Goal: Feedback & Contribution: Submit feedback/report problem

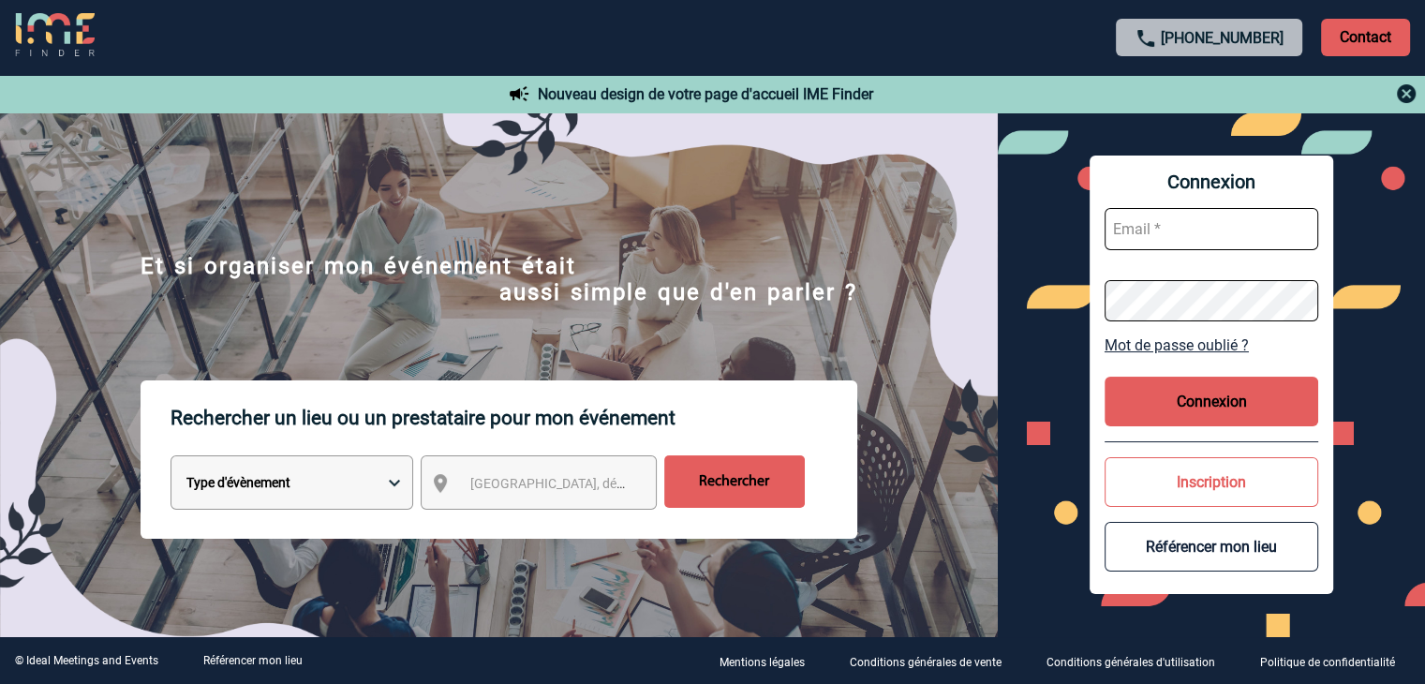
type input "cy.pargl.meetings@courtyard.com"
click at [1258, 385] on button "Connexion" at bounding box center [1212, 402] width 214 height 50
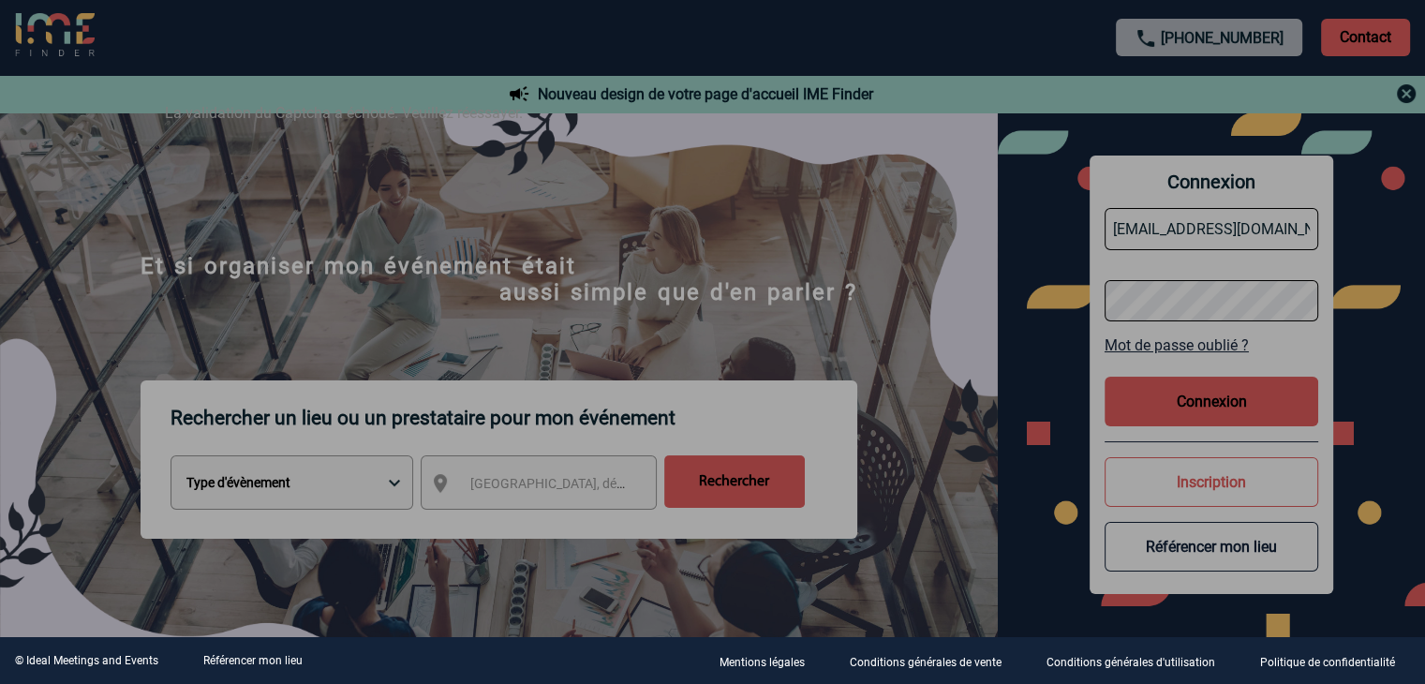
click at [1191, 391] on div at bounding box center [712, 342] width 1425 height 684
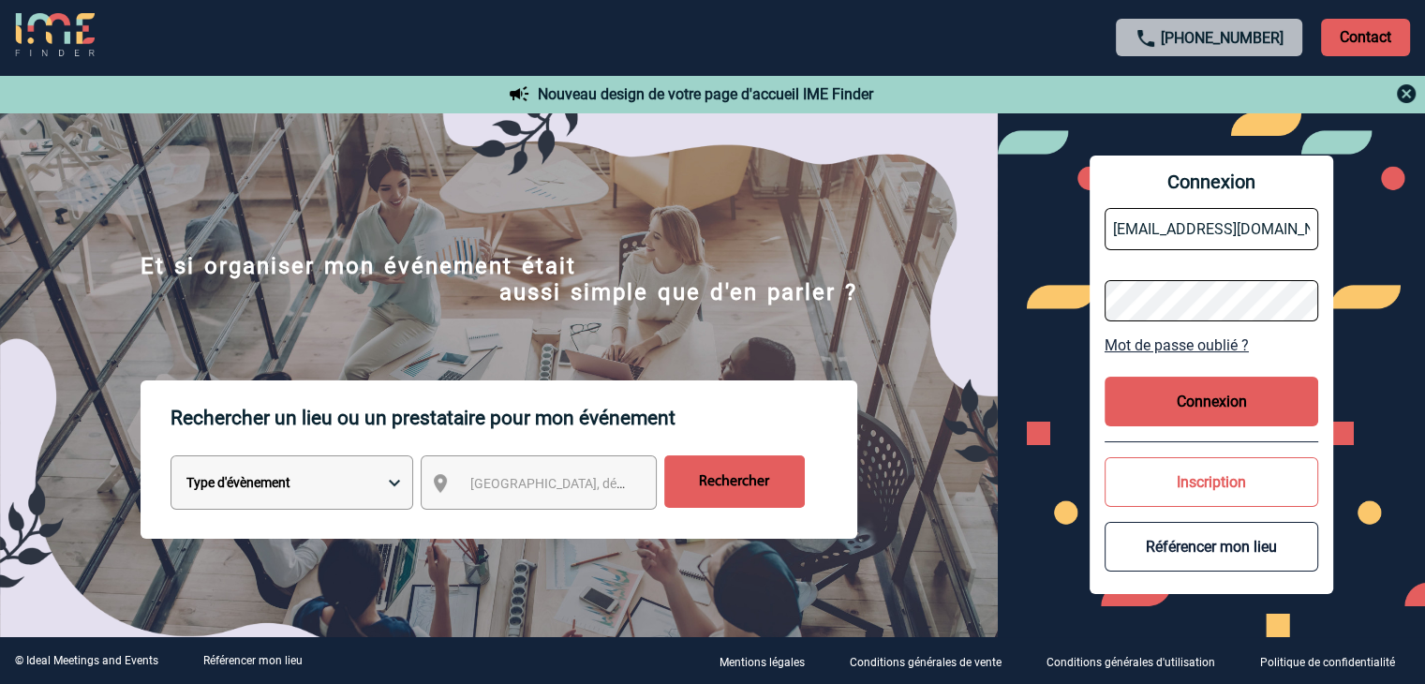
click at [1224, 403] on button "Connexion" at bounding box center [1212, 402] width 214 height 50
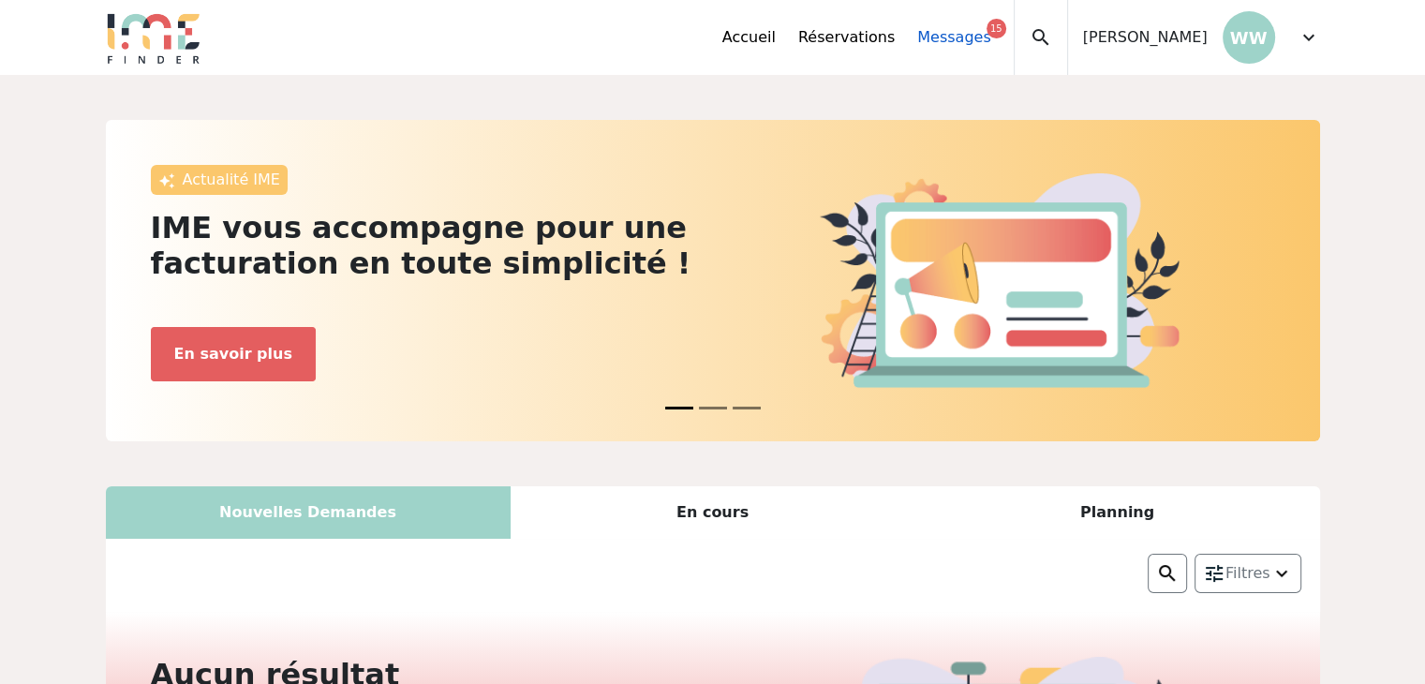
click at [990, 33] on link "Messages 15" at bounding box center [953, 37] width 73 height 22
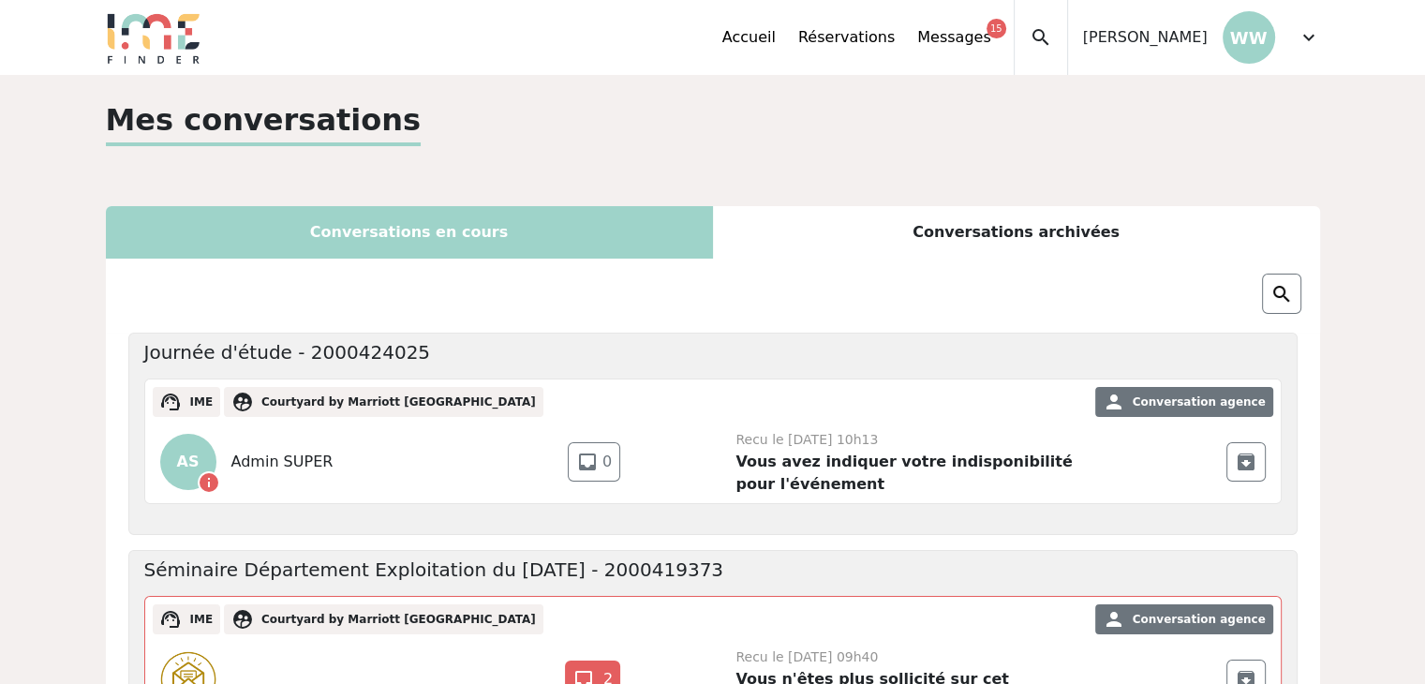
click at [1263, 26] on p "WW" at bounding box center [1249, 37] width 52 height 52
click at [1305, 41] on span "expand_more" at bounding box center [1309, 37] width 22 height 22
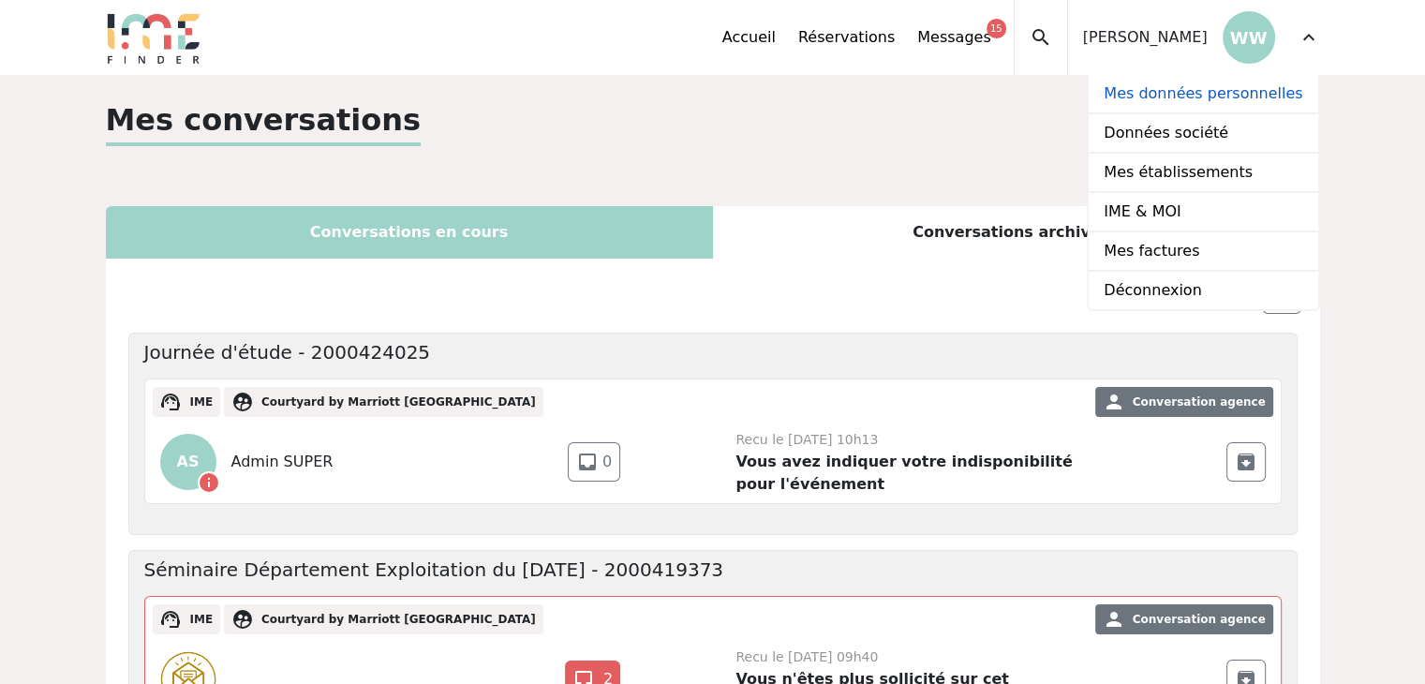
click at [1203, 97] on link "Mes données personnelles" at bounding box center [1203, 94] width 229 height 39
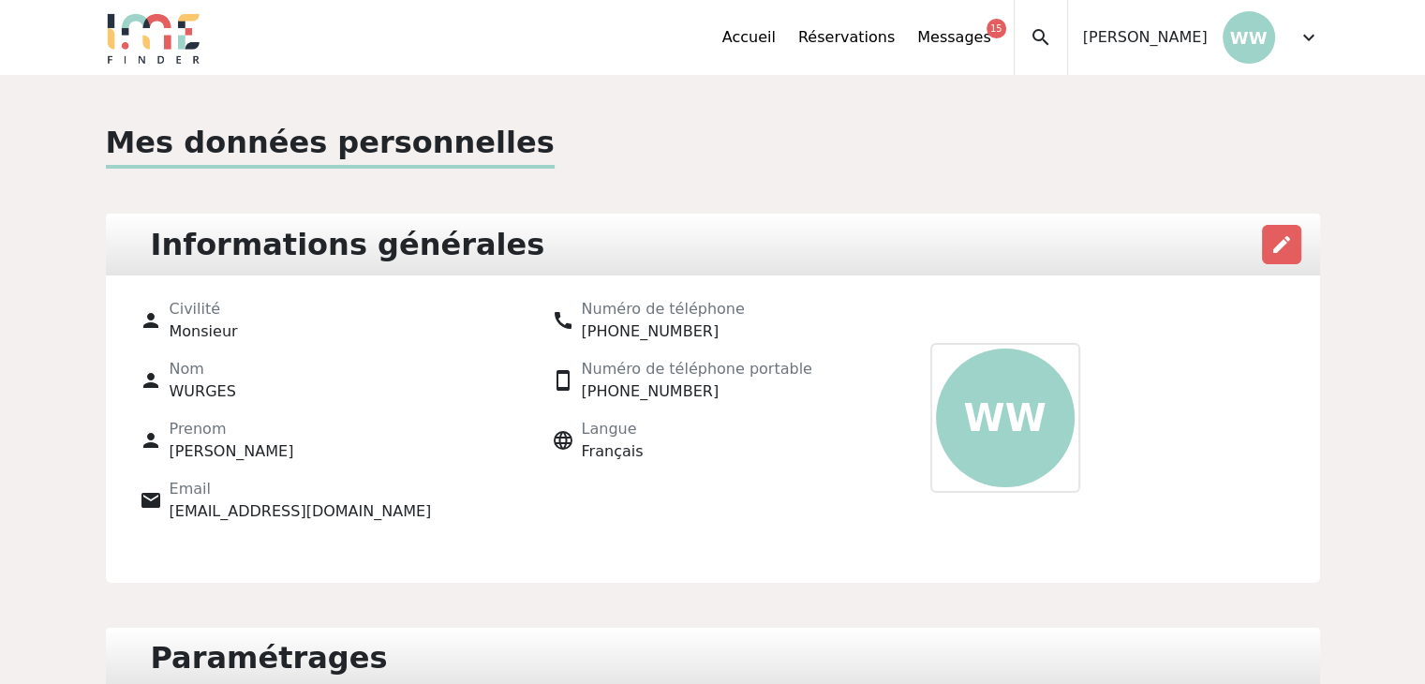
click at [1320, 32] on div "expand_less Accueil Réservations Messages 15 Mes données personnelles Données s…" at bounding box center [713, 37] width 1237 height 75
click at [1315, 37] on span "expand_more" at bounding box center [1309, 37] width 22 height 22
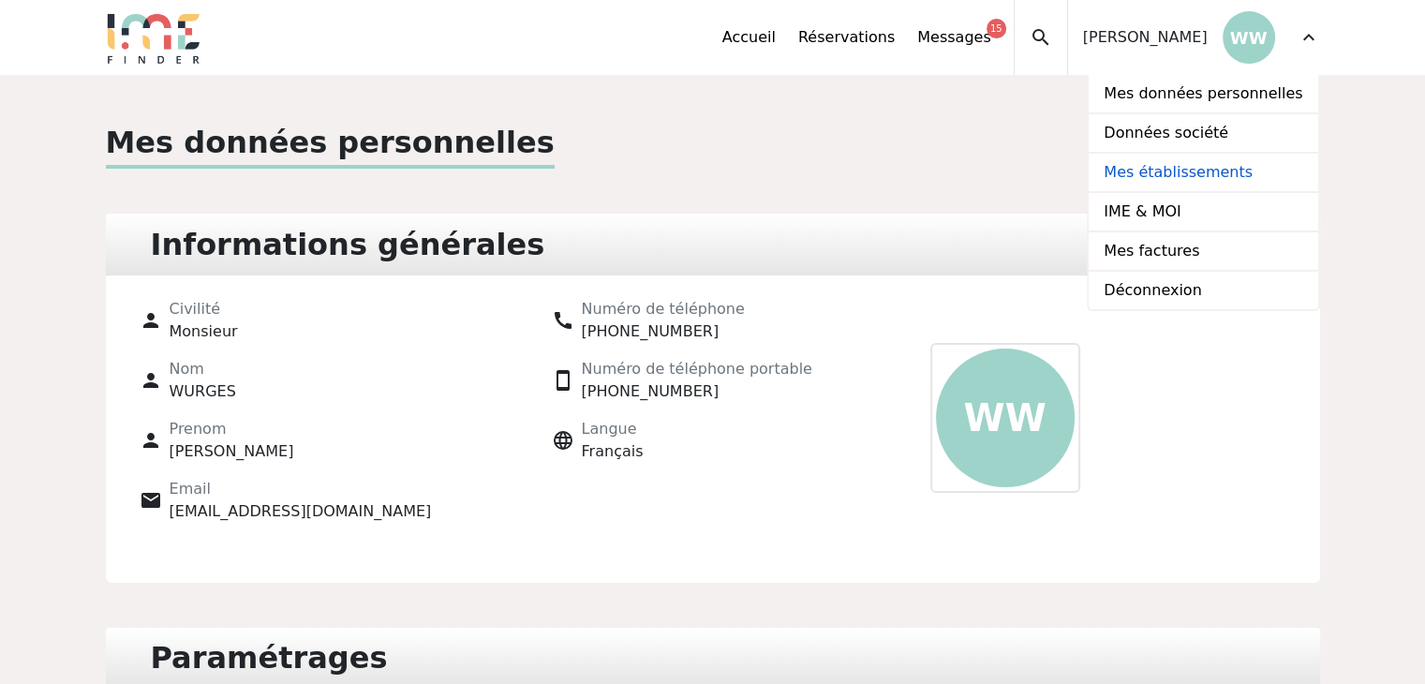
click at [1209, 176] on link "Mes établissements" at bounding box center [1203, 173] width 229 height 39
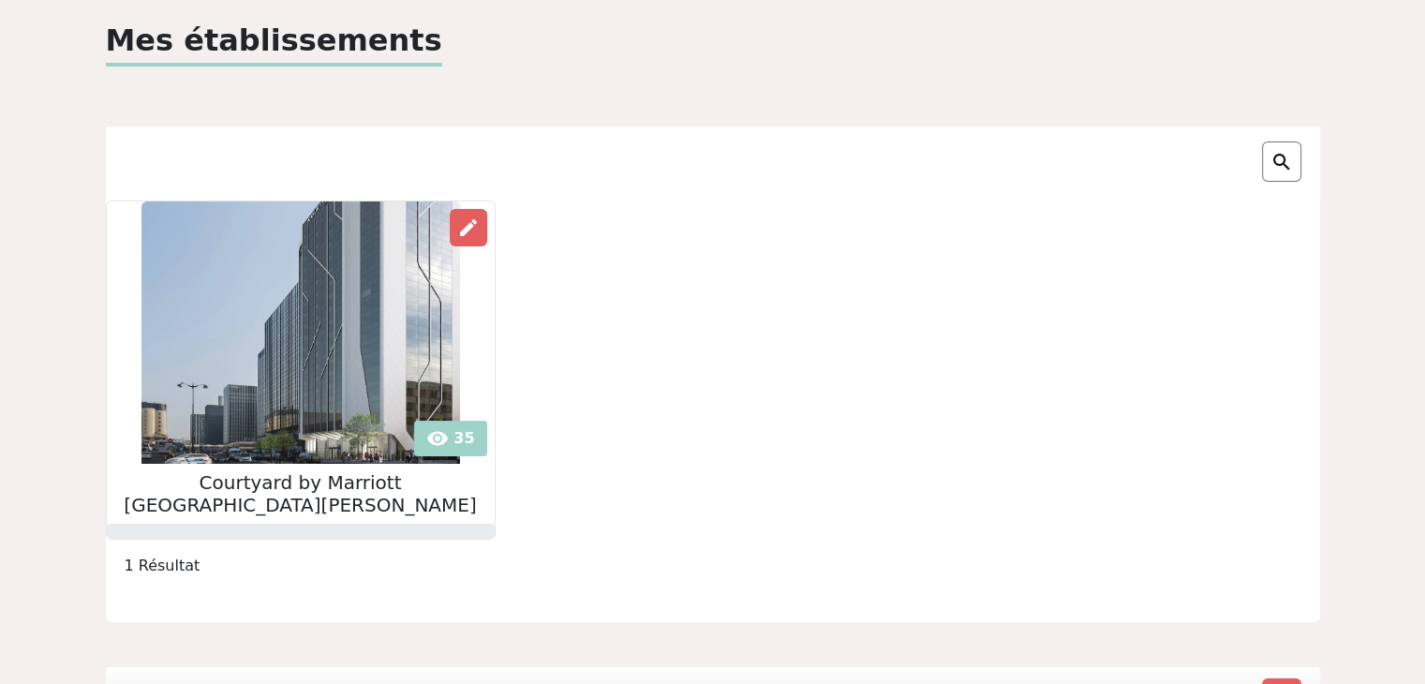
scroll to position [187, 0]
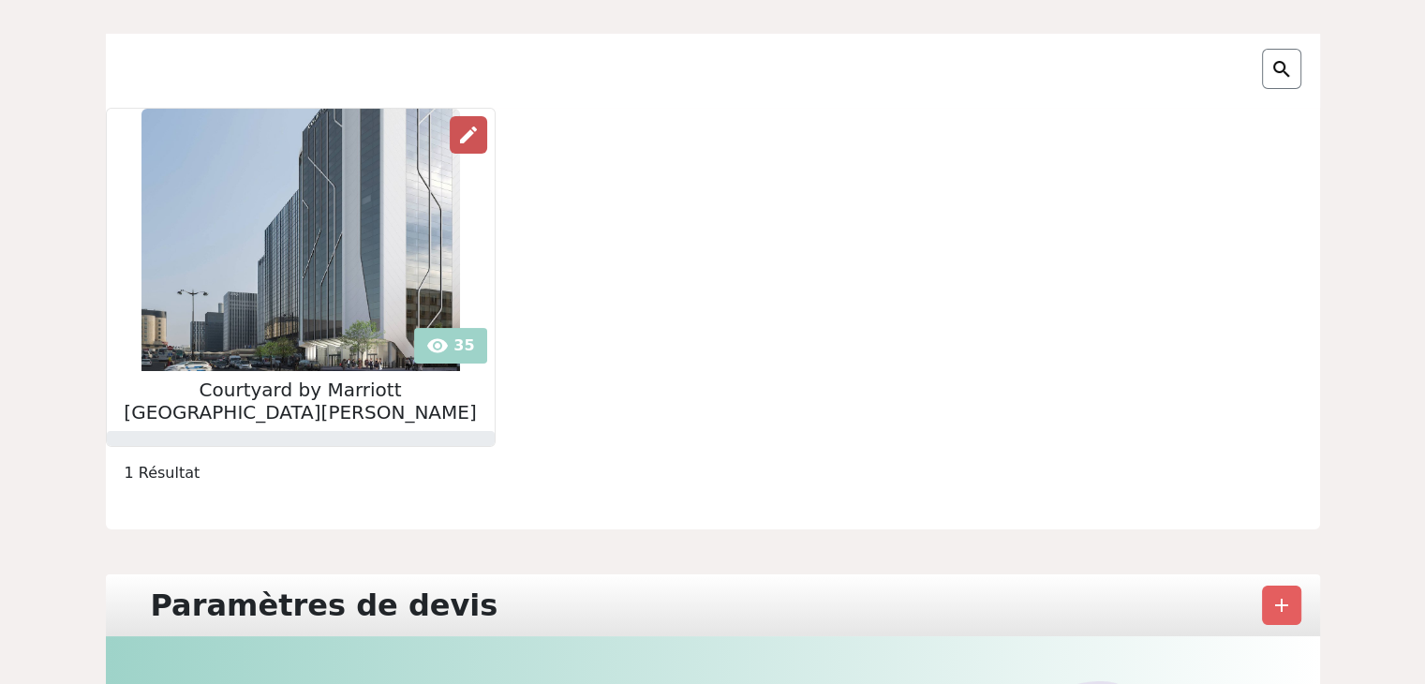
click at [457, 145] on span "edit" at bounding box center [468, 135] width 22 height 22
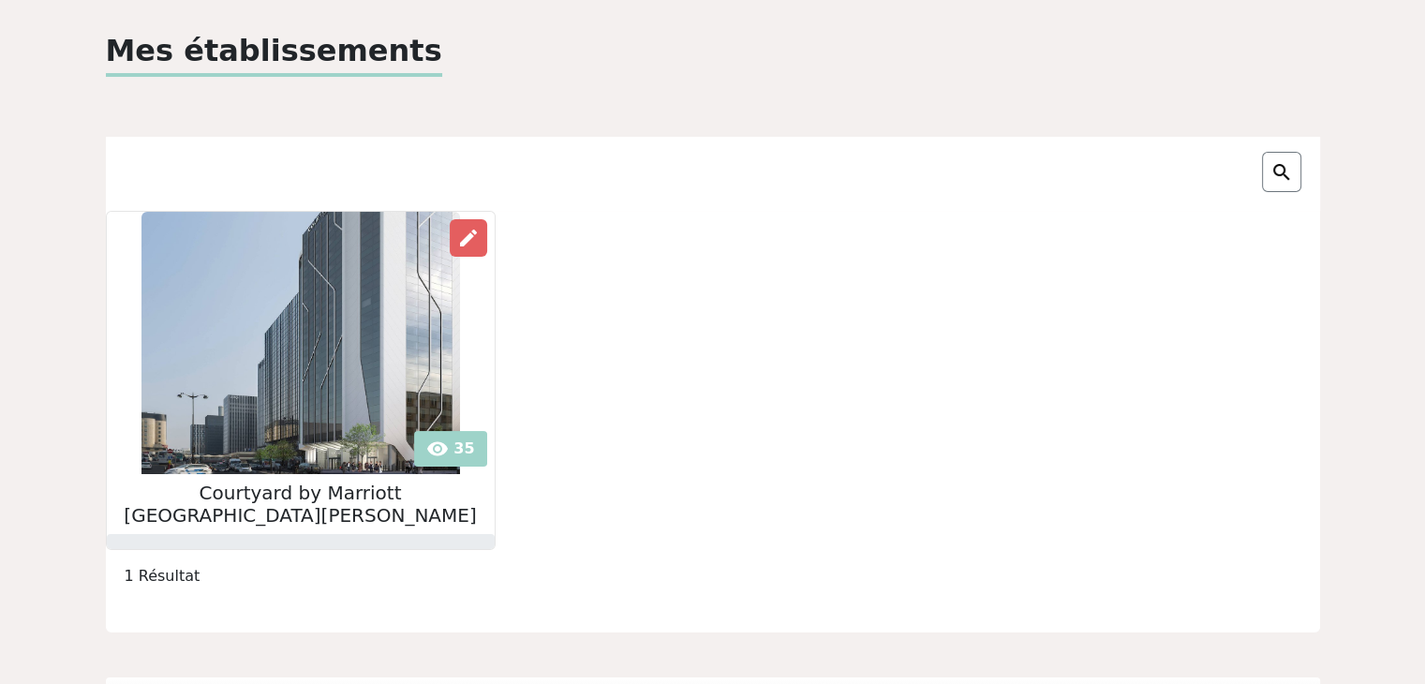
scroll to position [0, 0]
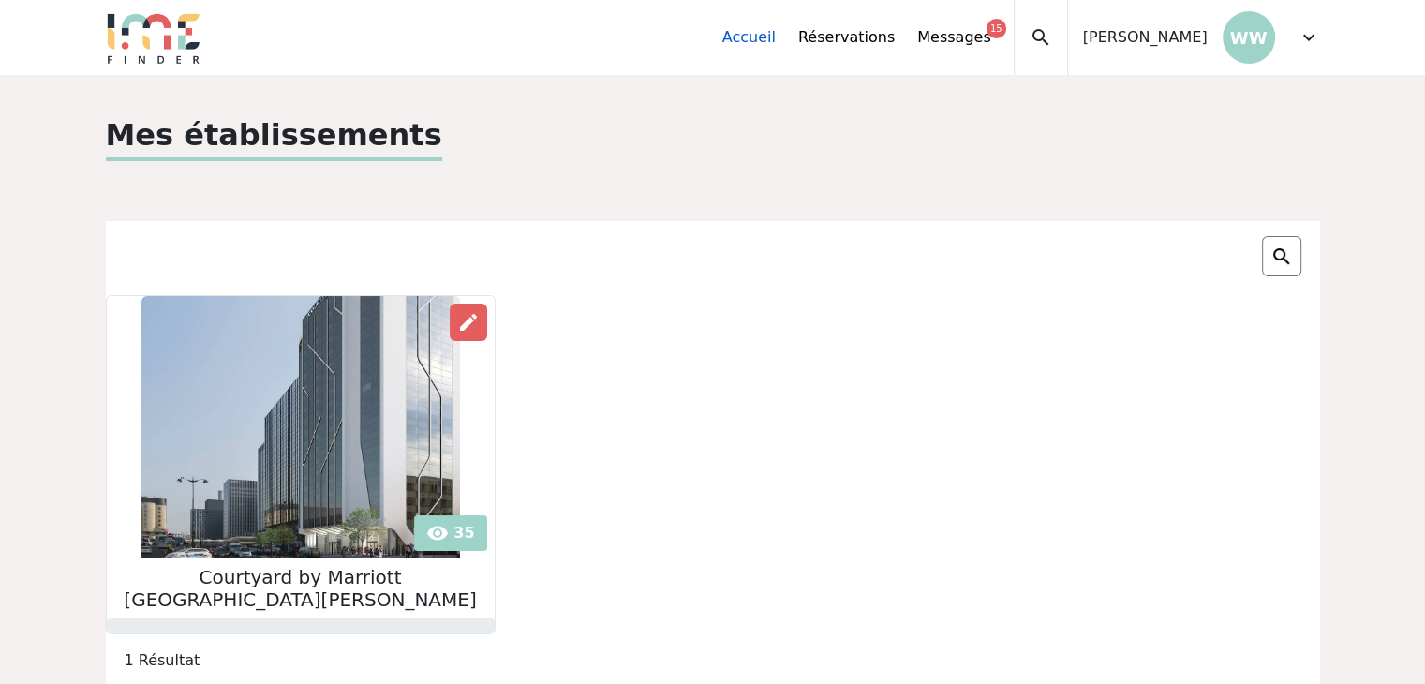
click at [776, 47] on link "Accueil" at bounding box center [748, 37] width 53 height 22
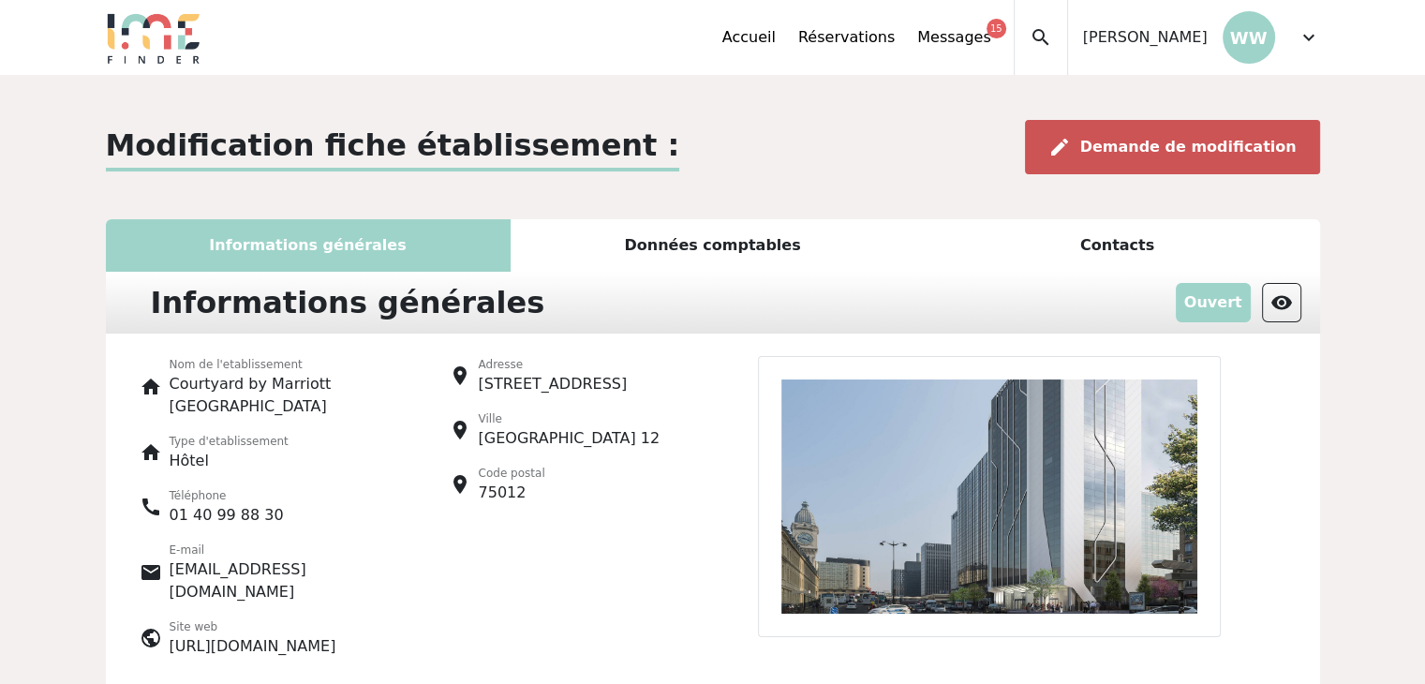
click at [1225, 156] on span "Demande de modification" at bounding box center [1188, 147] width 216 height 18
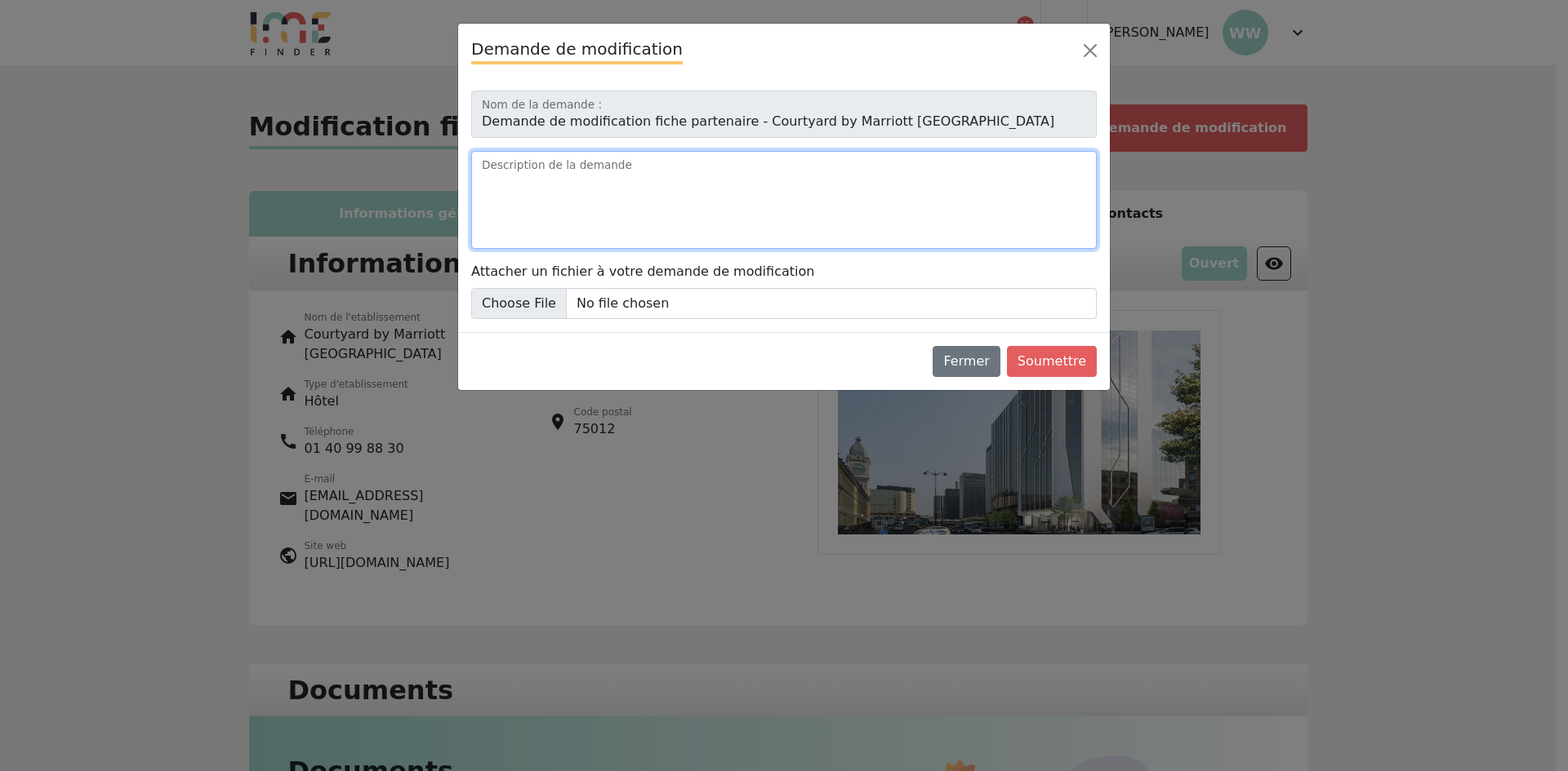
click at [586, 159] on textarea "Description de la demande" at bounding box center [784, 200] width 626 height 98
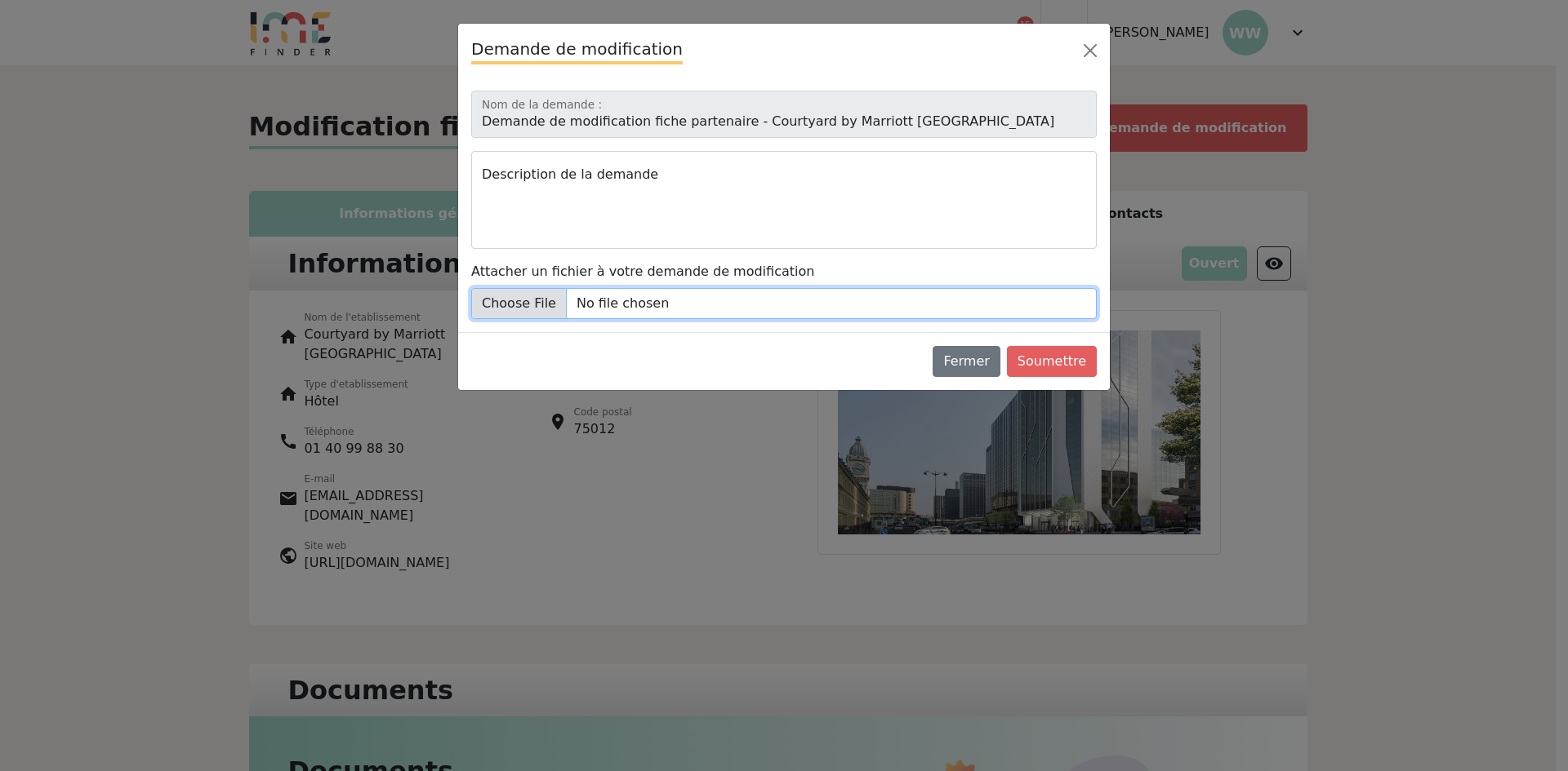
click at [621, 294] on input "Attacher un fichier à votre demande de modification" at bounding box center [784, 304] width 626 height 31
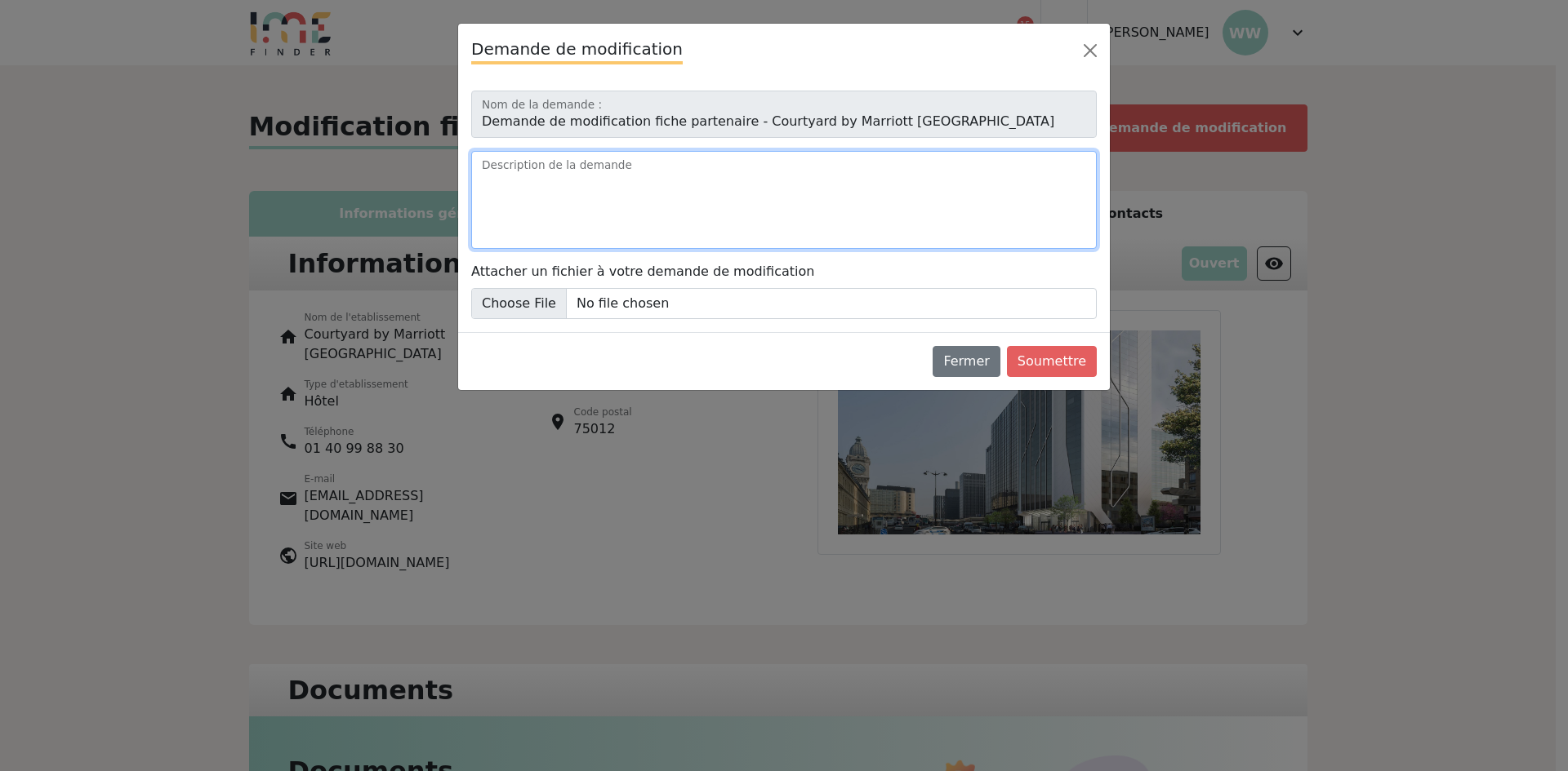
click at [576, 181] on textarea "Description de la demande" at bounding box center [784, 200] width 626 height 98
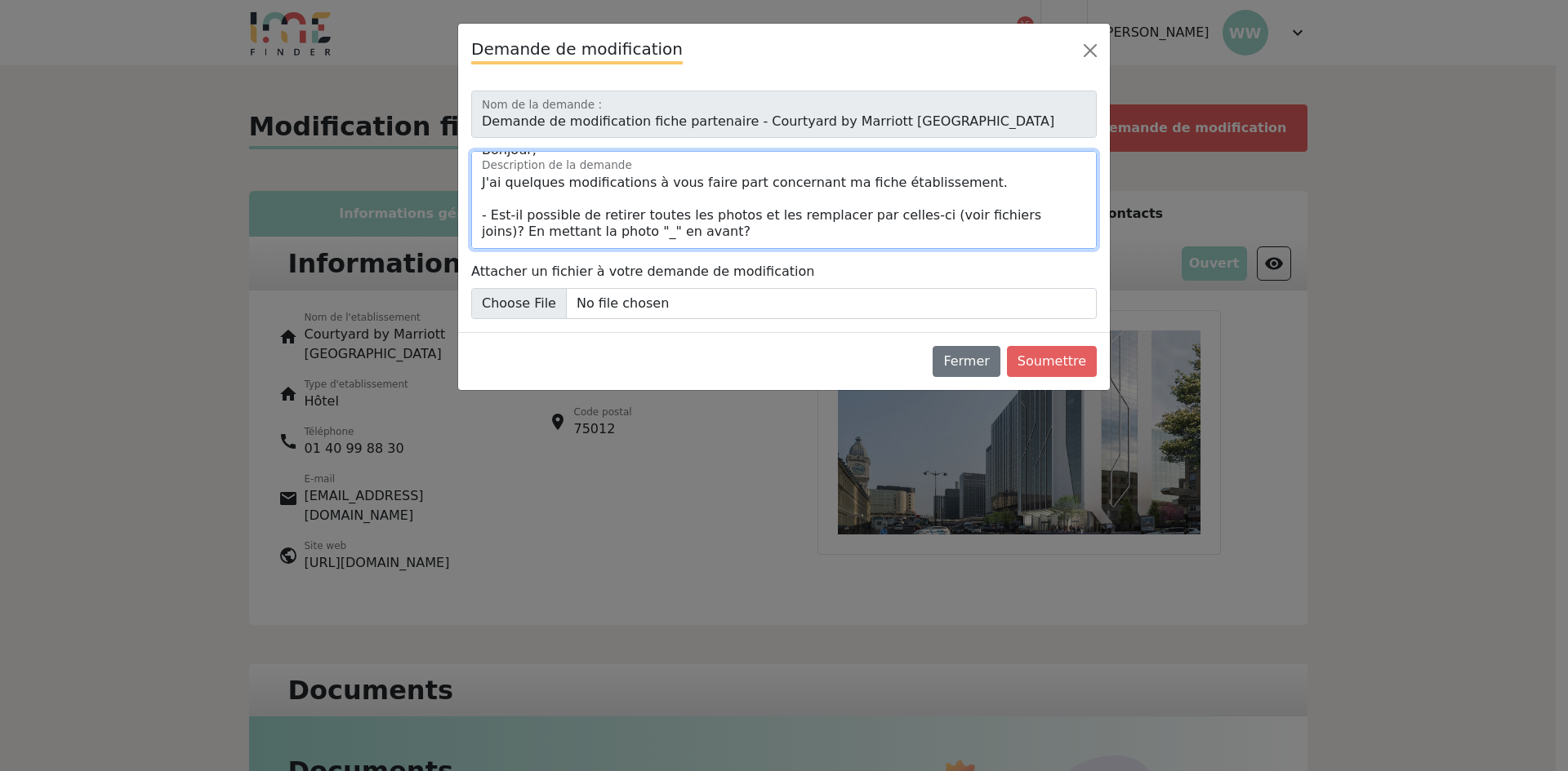
scroll to position [56, 0]
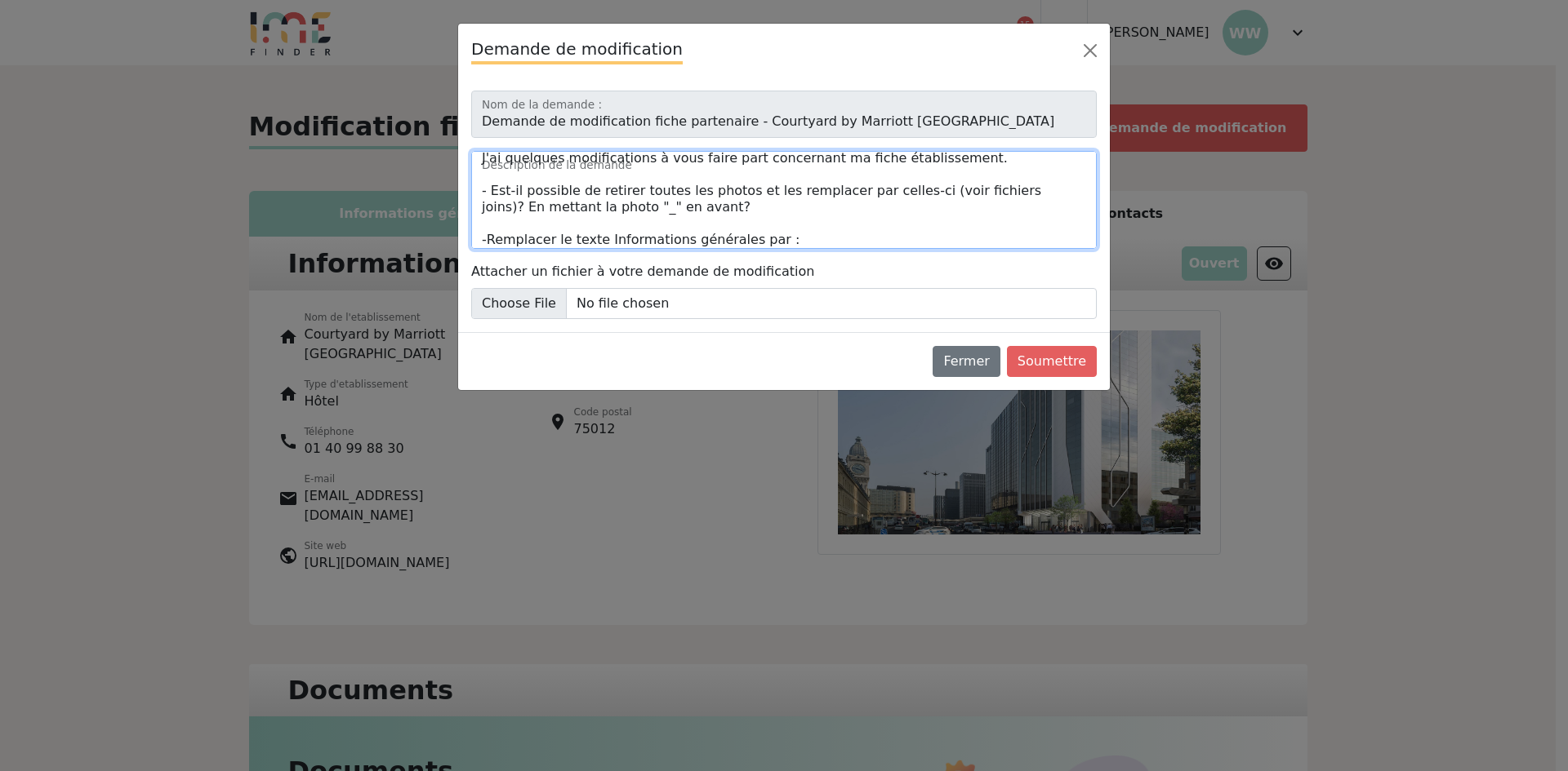
click at [792, 240] on textarea "Bonjour, J'ai quelques modifications à vous faire part concernant ma fiche étab…" at bounding box center [784, 200] width 626 height 98
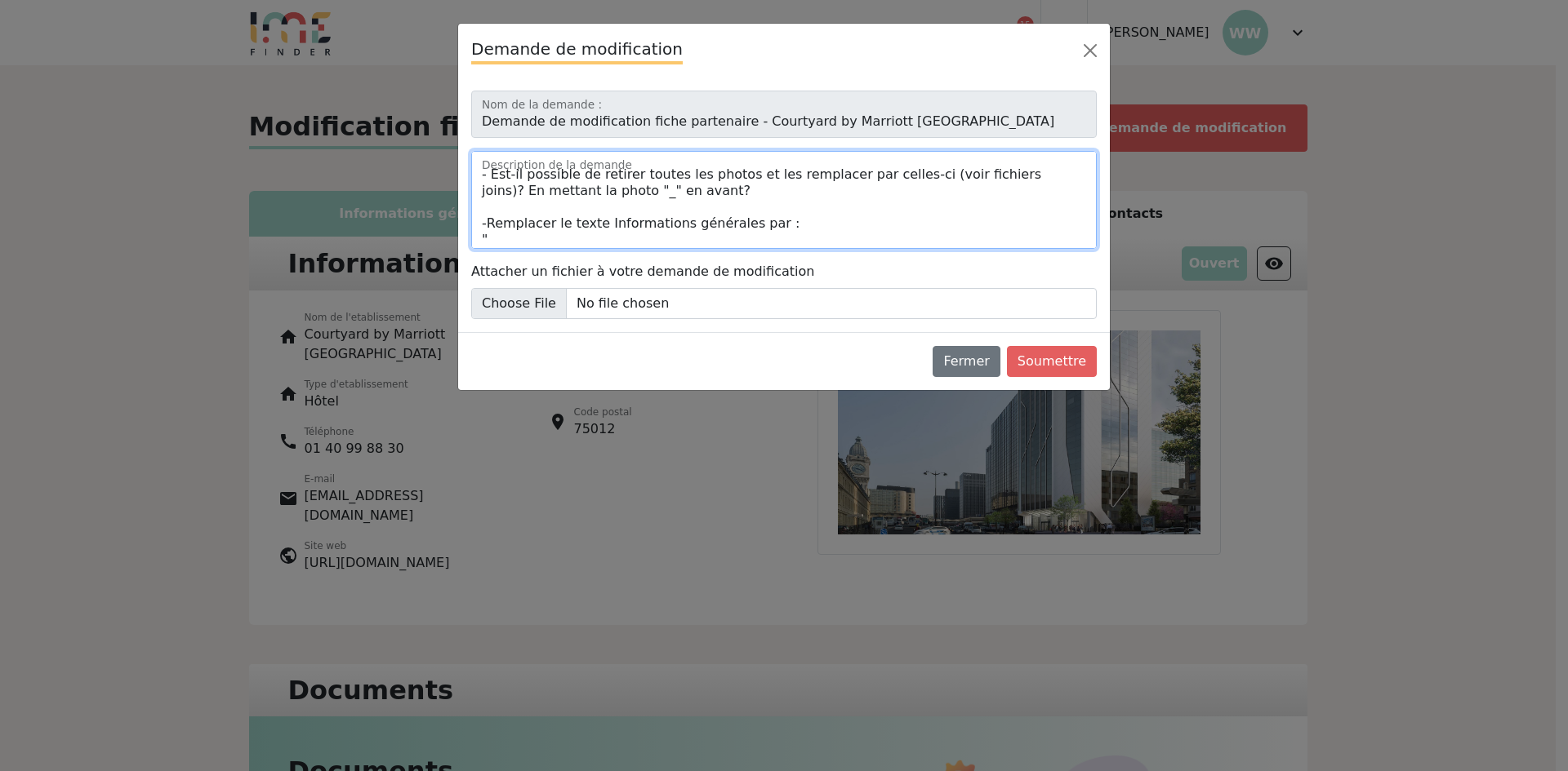
paste textarea "Niché dans un quartier éclectique et offrant des vues incroyables sur les monum…"
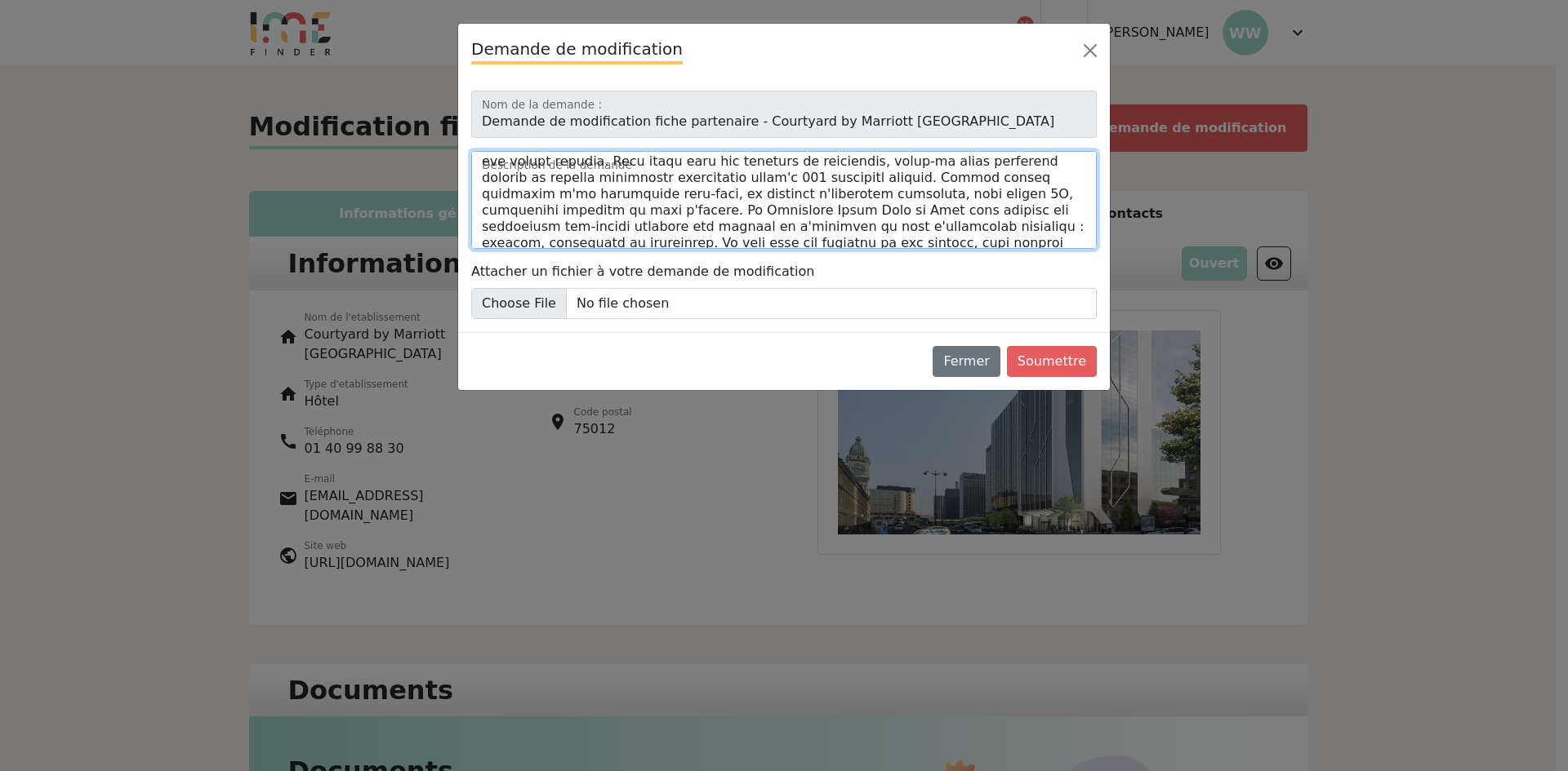
scroll to position [186, 0]
drag, startPoint x: 683, startPoint y: 206, endPoint x: 662, endPoint y: 208, distance: 21.1
click at [662, 208] on textarea "Description de la demande" at bounding box center [784, 200] width 626 height 98
click at [788, 207] on textarea "Description de la demande" at bounding box center [784, 200] width 626 height 98
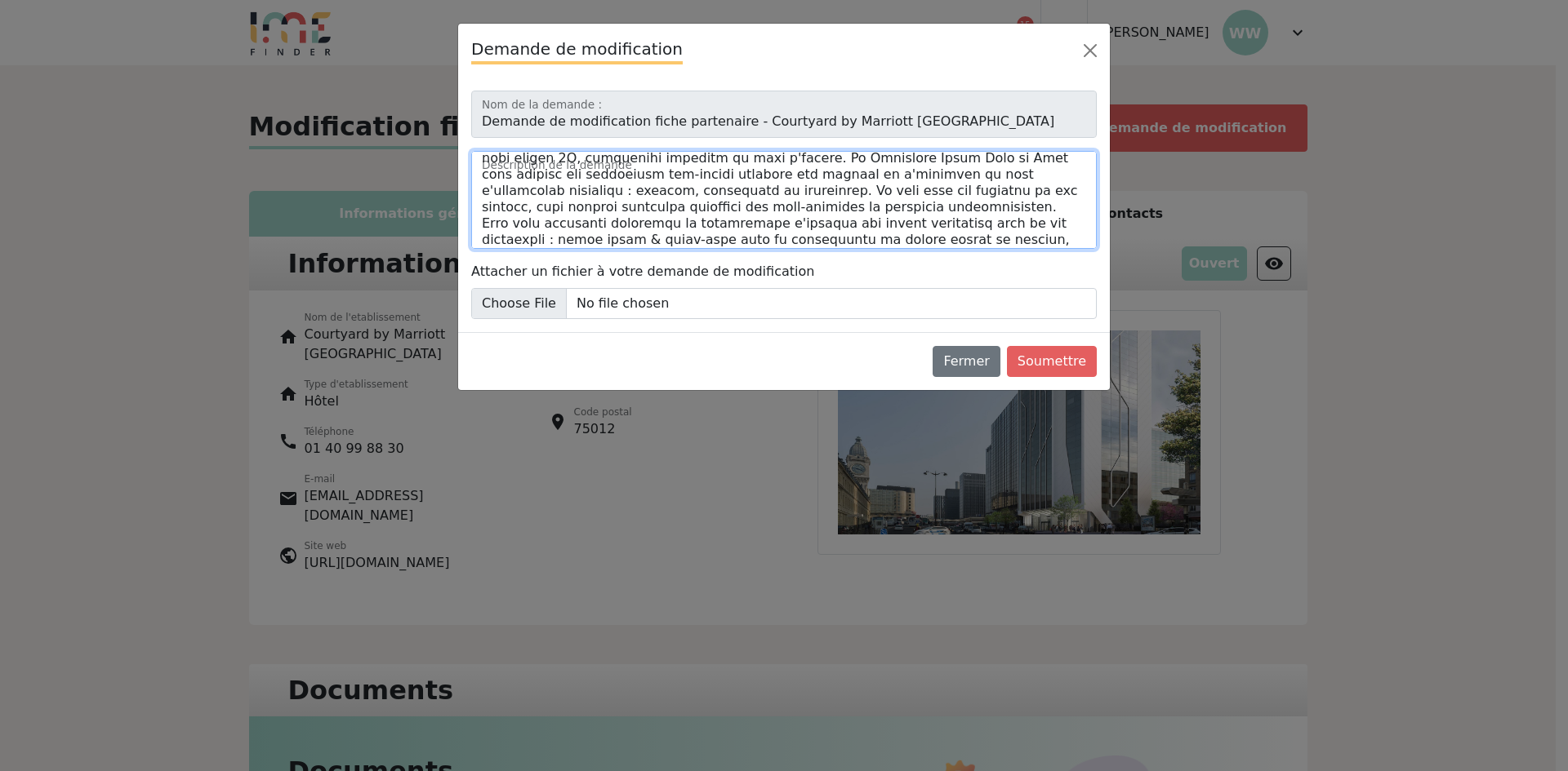
click at [800, 204] on textarea "Description de la demande" at bounding box center [784, 200] width 626 height 98
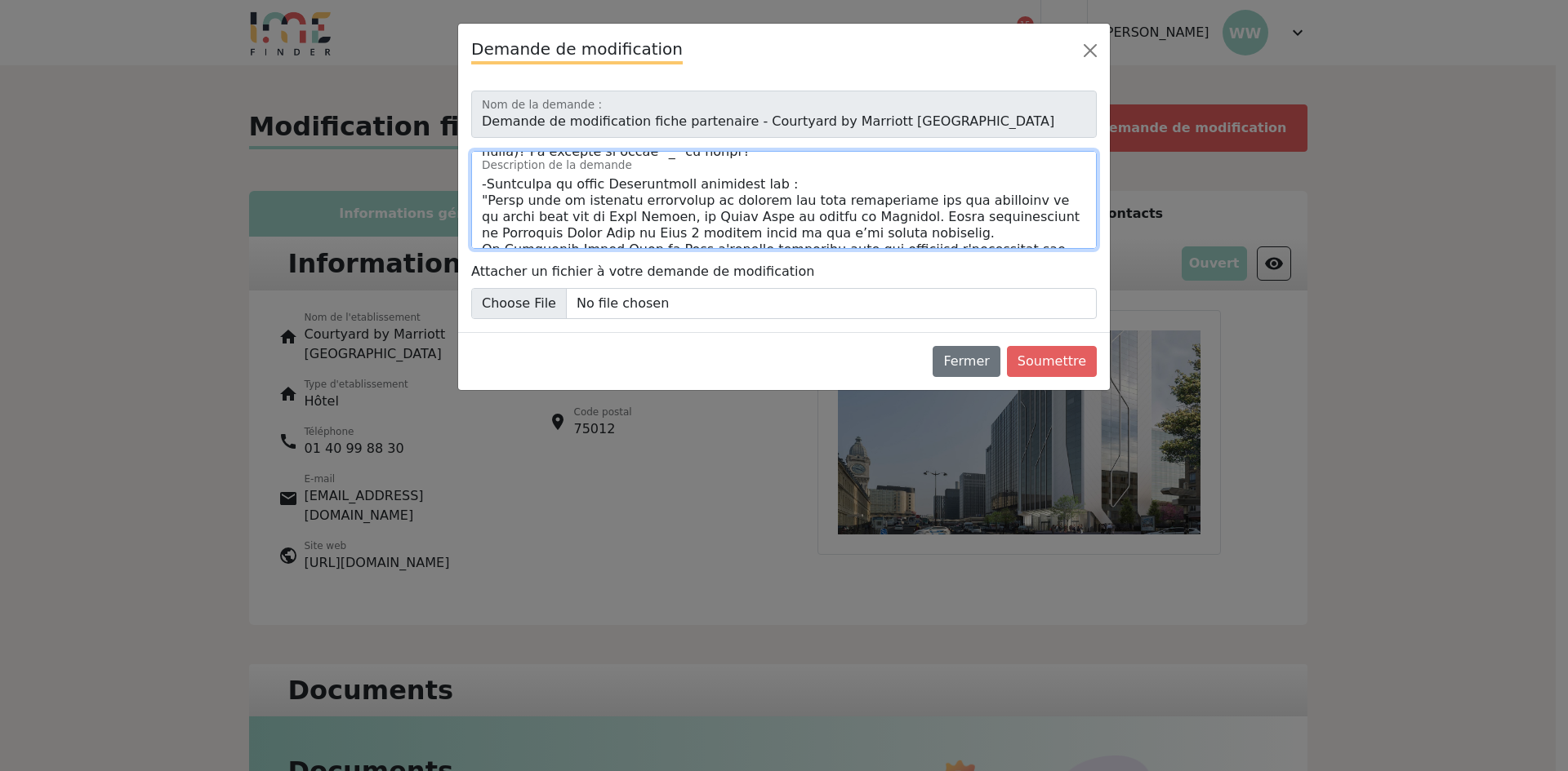
scroll to position [163, 0]
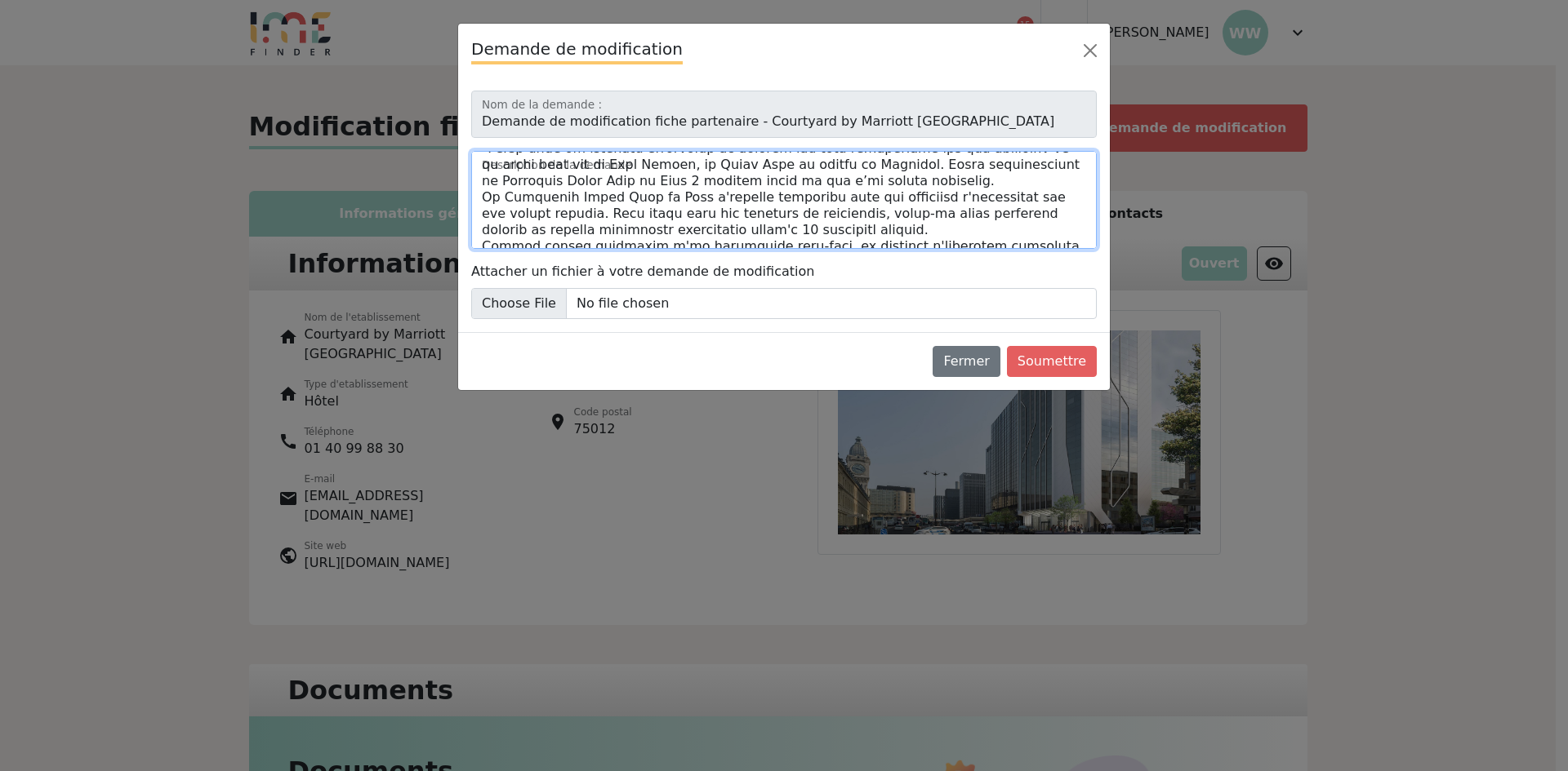
drag, startPoint x: 705, startPoint y: 218, endPoint x: 541, endPoint y: 206, distance: 164.4
click at [541, 207] on textarea "Description de la demande" at bounding box center [784, 200] width 626 height 98
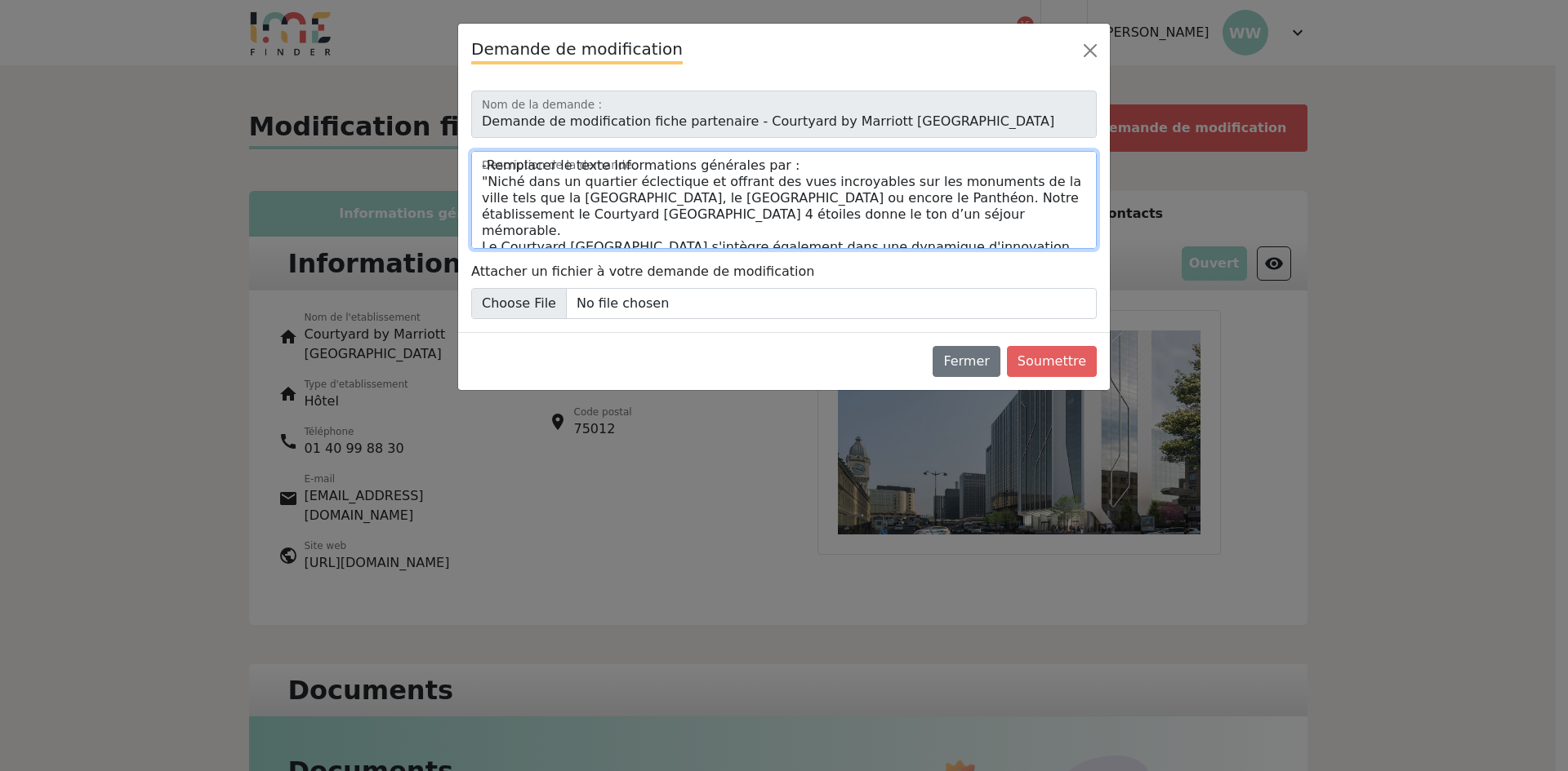
scroll to position [145, 0]
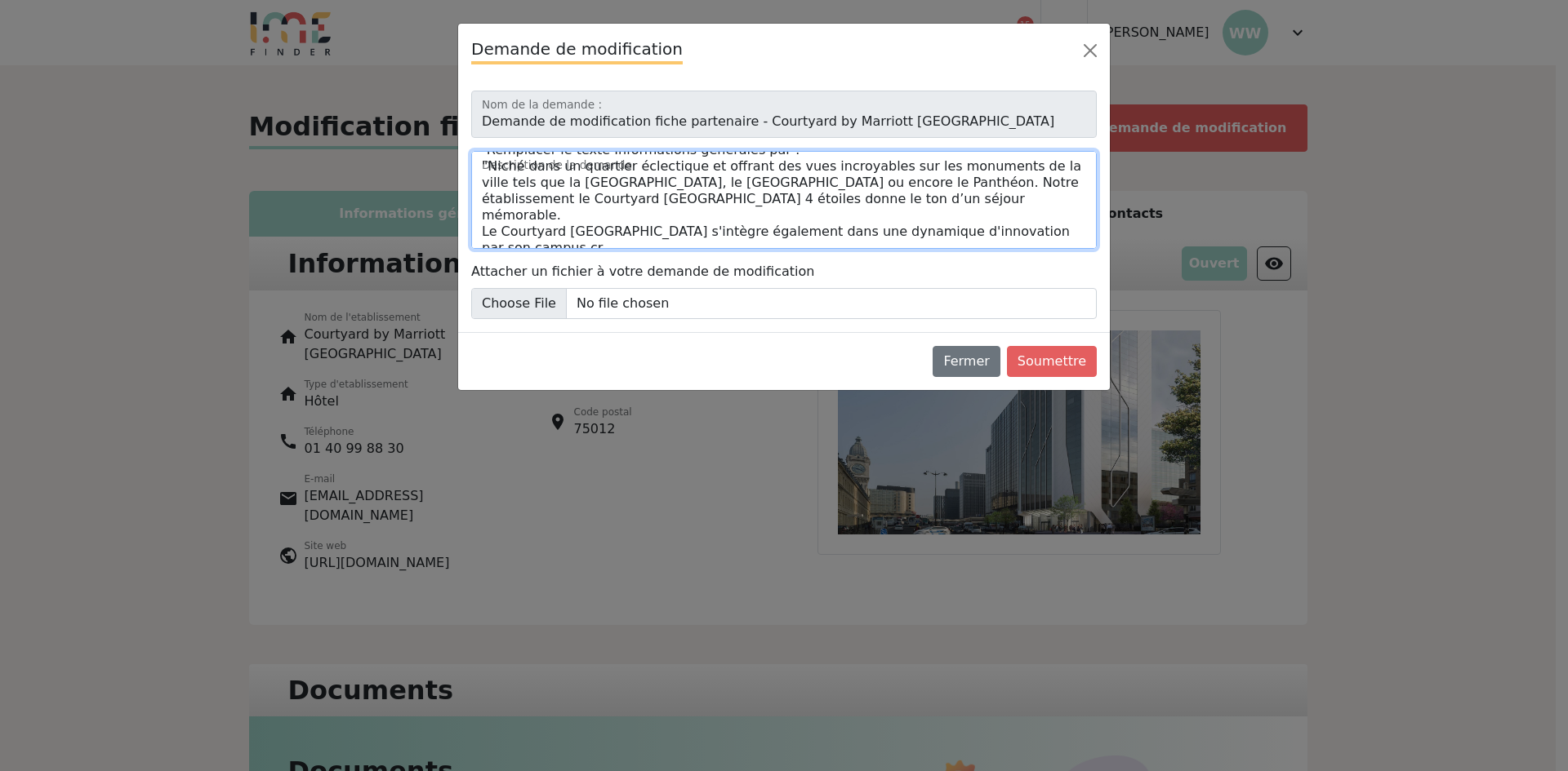
drag, startPoint x: 599, startPoint y: 240, endPoint x: 558, endPoint y: 188, distance: 66.2
click at [558, 188] on textarea "Bonjour, J'ai quelques modifications à vous faire part concernant ma fiche étab…" at bounding box center [784, 200] width 626 height 98
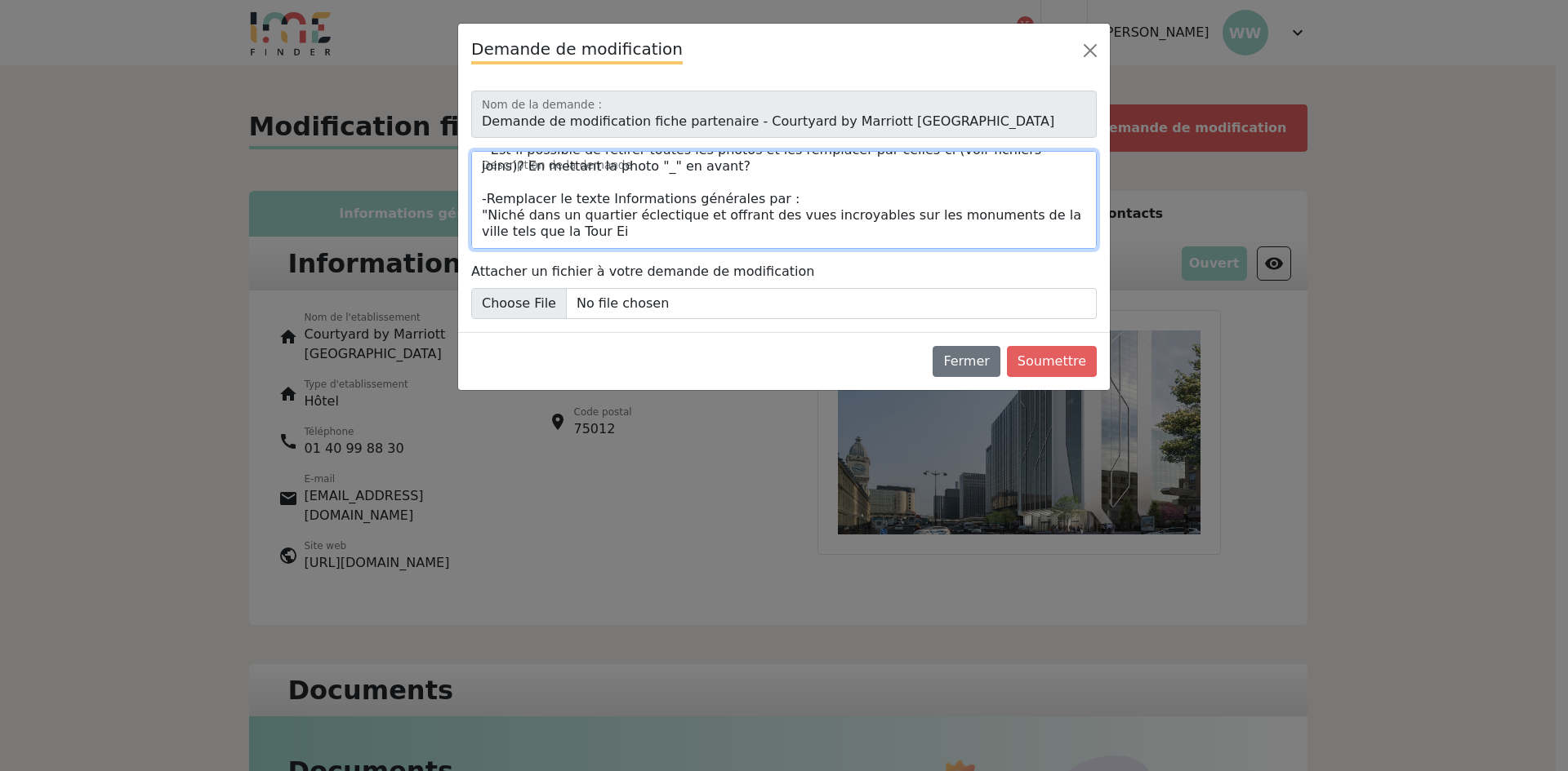
scroll to position [97, 0]
drag, startPoint x: 488, startPoint y: 213, endPoint x: 576, endPoint y: 235, distance: 90.7
click at [588, 239] on textarea "Bonjour, J'ai quelques modifications à vous faire part concernant ma fiche étab…" at bounding box center [784, 200] width 626 height 98
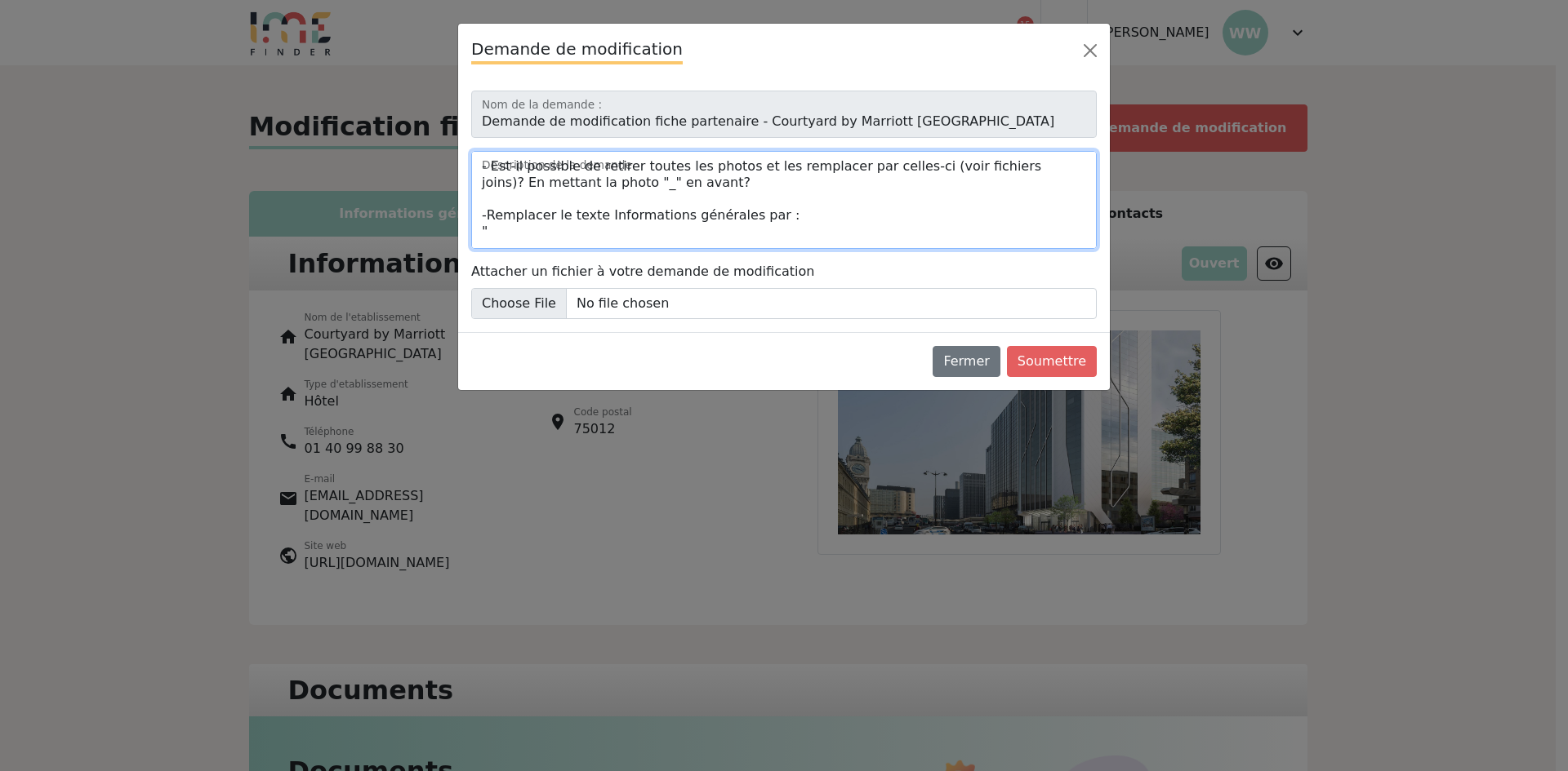
scroll to position [112, 0]
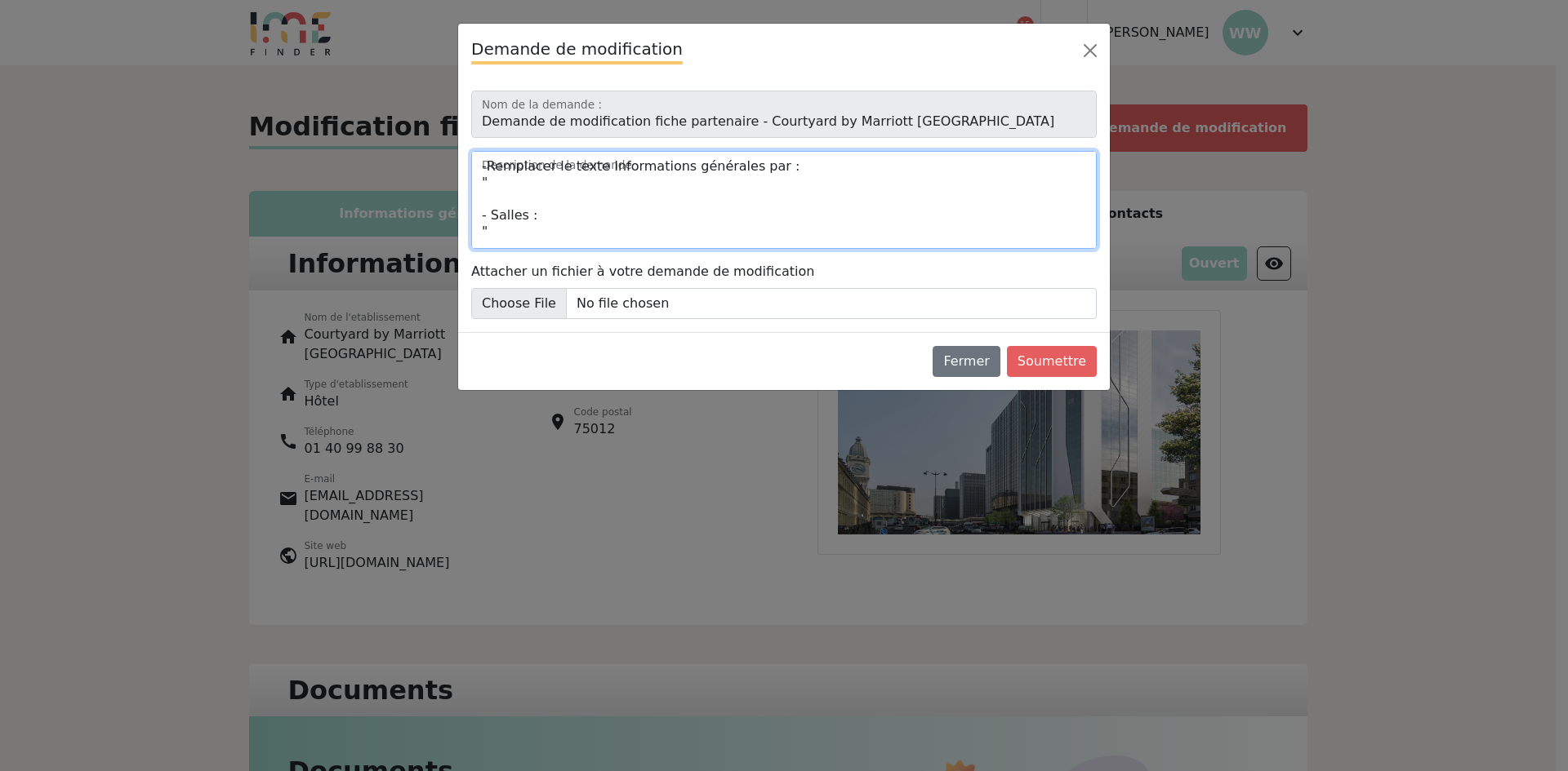
paste textarea "Le Courtyard Paris Gare de Lyon s'intègre également dans une dynamique d'innova…"
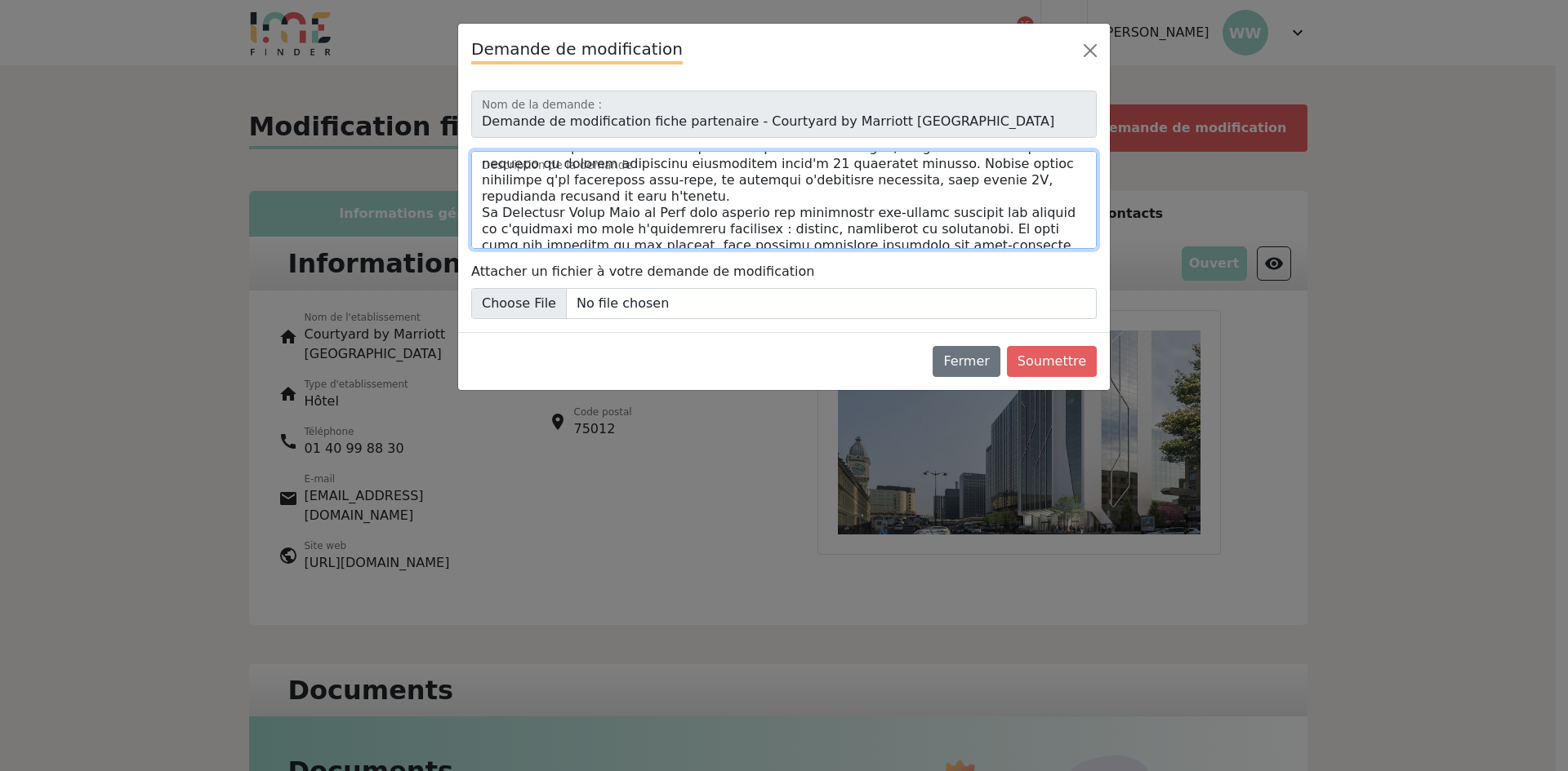
scroll to position [308, 0]
click at [1056, 220] on textarea "Description de la demande" at bounding box center [784, 200] width 626 height 98
click at [1055, 233] on textarea "Description de la demande" at bounding box center [784, 200] width 626 height 98
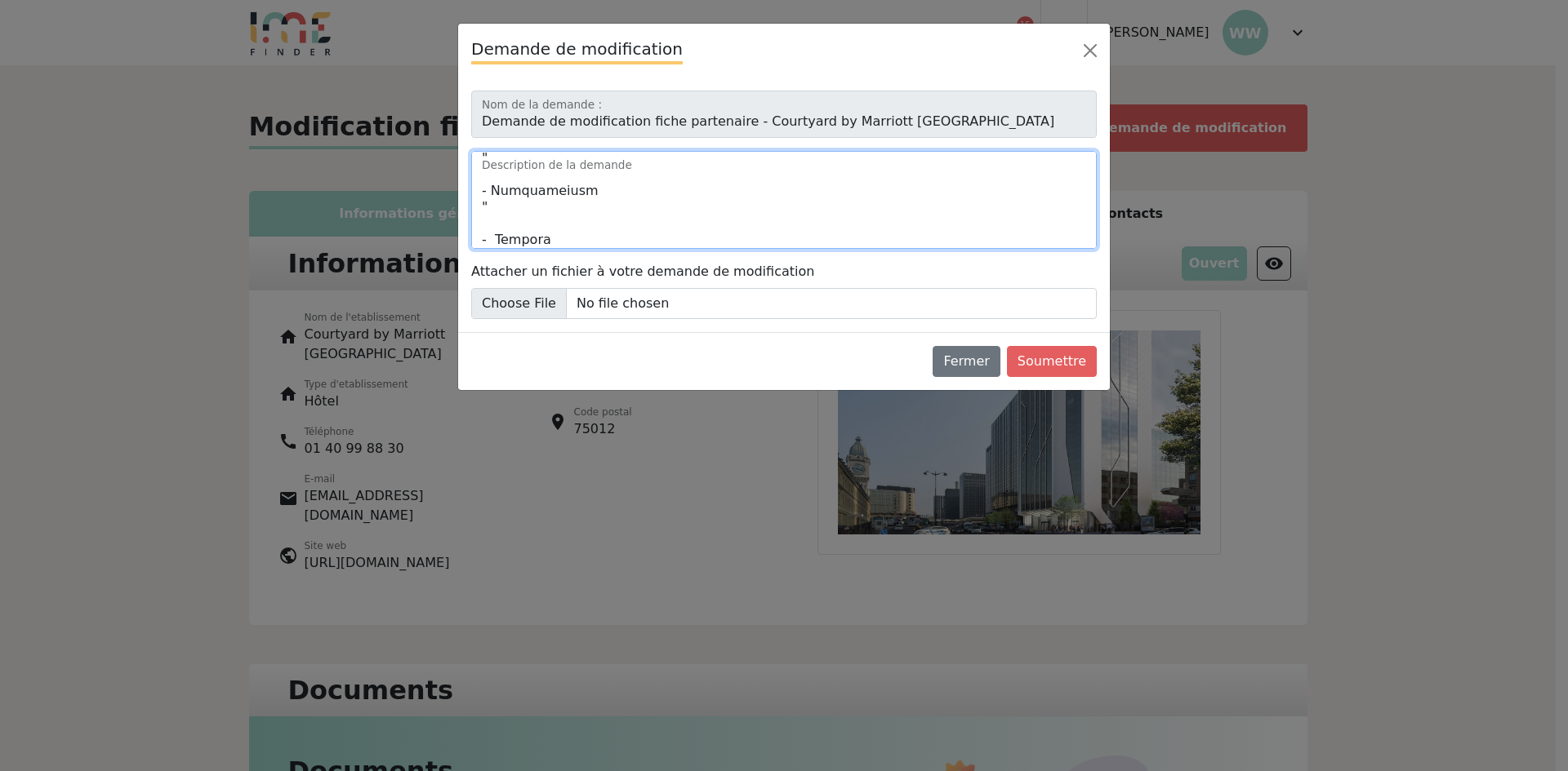
scroll to position [472, 0]
click at [484, 228] on textarea "Description de la demande" at bounding box center [784, 200] width 626 height 98
click at [492, 227] on textarea "Description de la demande" at bounding box center [784, 200] width 626 height 98
click at [633, 239] on textarea "Description de la demande" at bounding box center [784, 200] width 626 height 98
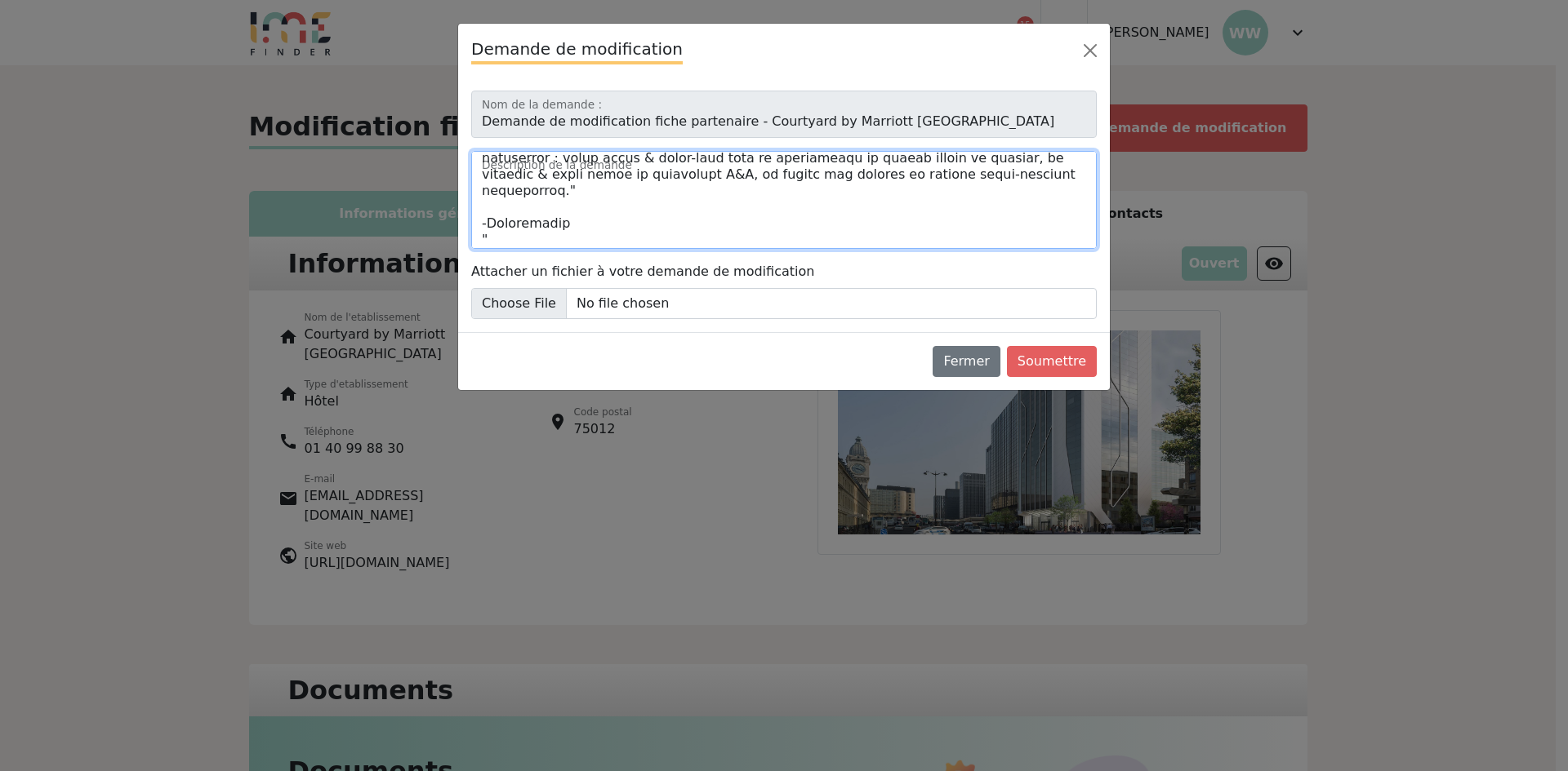
click at [540, 234] on textarea "Description de la demande" at bounding box center [784, 200] width 626 height 98
click at [545, 227] on textarea "Description de la demande" at bounding box center [784, 200] width 626 height 98
click at [546, 241] on textarea "Description de la demande" at bounding box center [784, 200] width 626 height 98
paste textarea "Une véritable invitation à savourer un repas avant ou après votre excursion dan…"
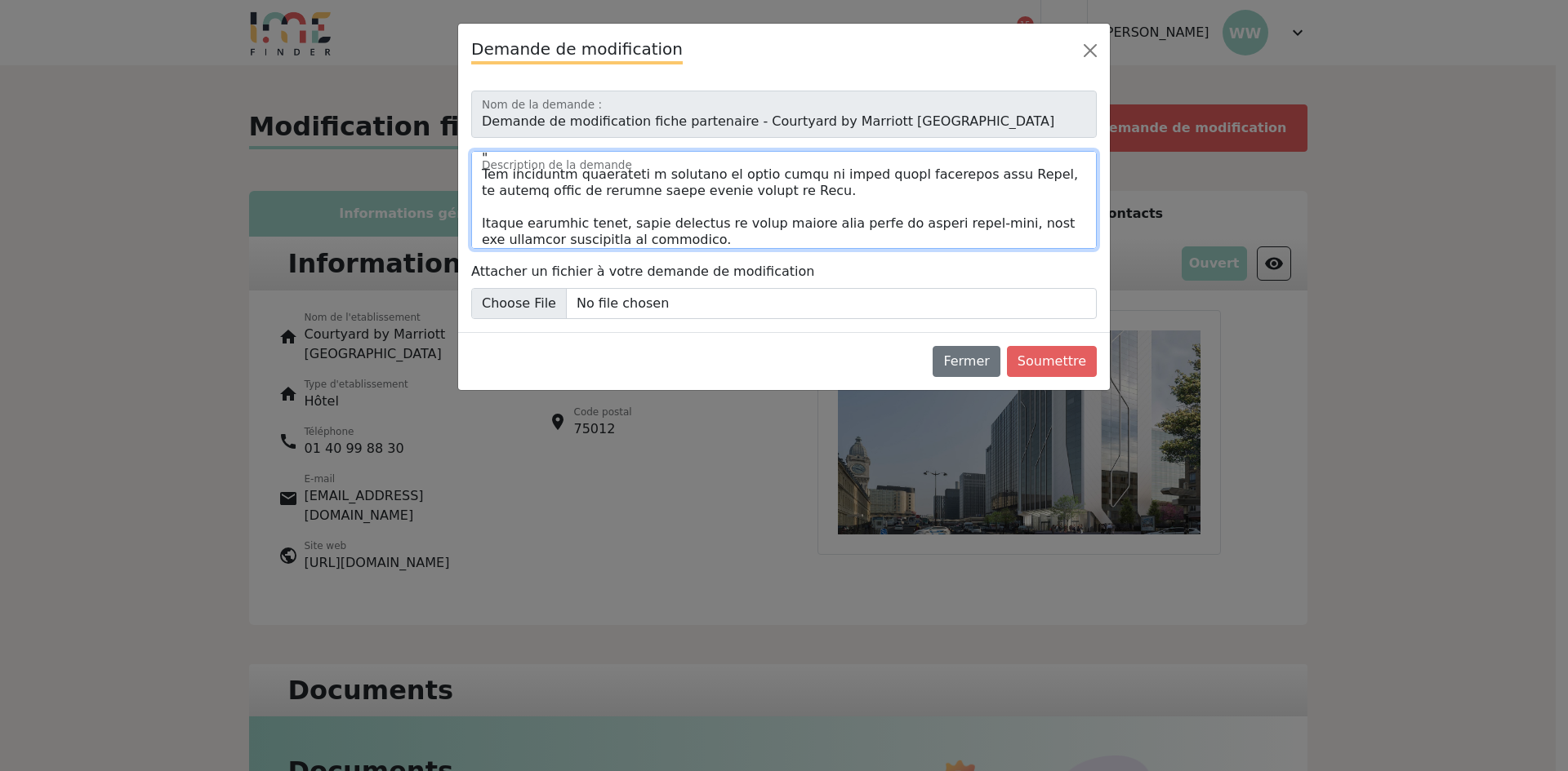
scroll to position [447, 0]
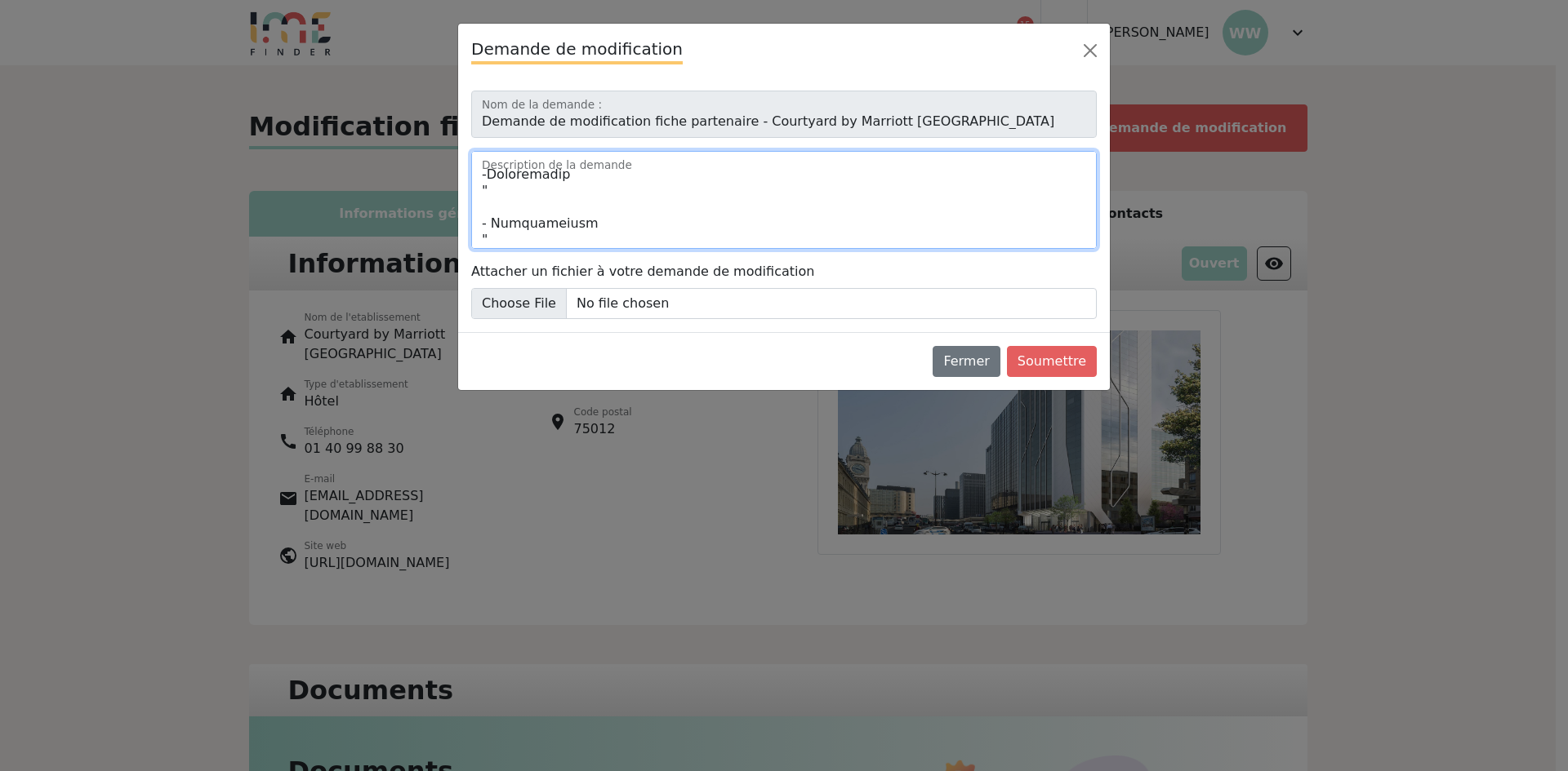
click at [510, 188] on textarea "Description de la demande" at bounding box center [784, 200] width 626 height 98
paste textarea "C’est sous la direction de notre chef Pascal Rataud que le Kitchen and Bar vous…"
click at [541, 207] on textarea "Description de la demande" at bounding box center [784, 200] width 626 height 98
drag, startPoint x: 1065, startPoint y: 240, endPoint x: 1073, endPoint y: 240, distance: 8.0
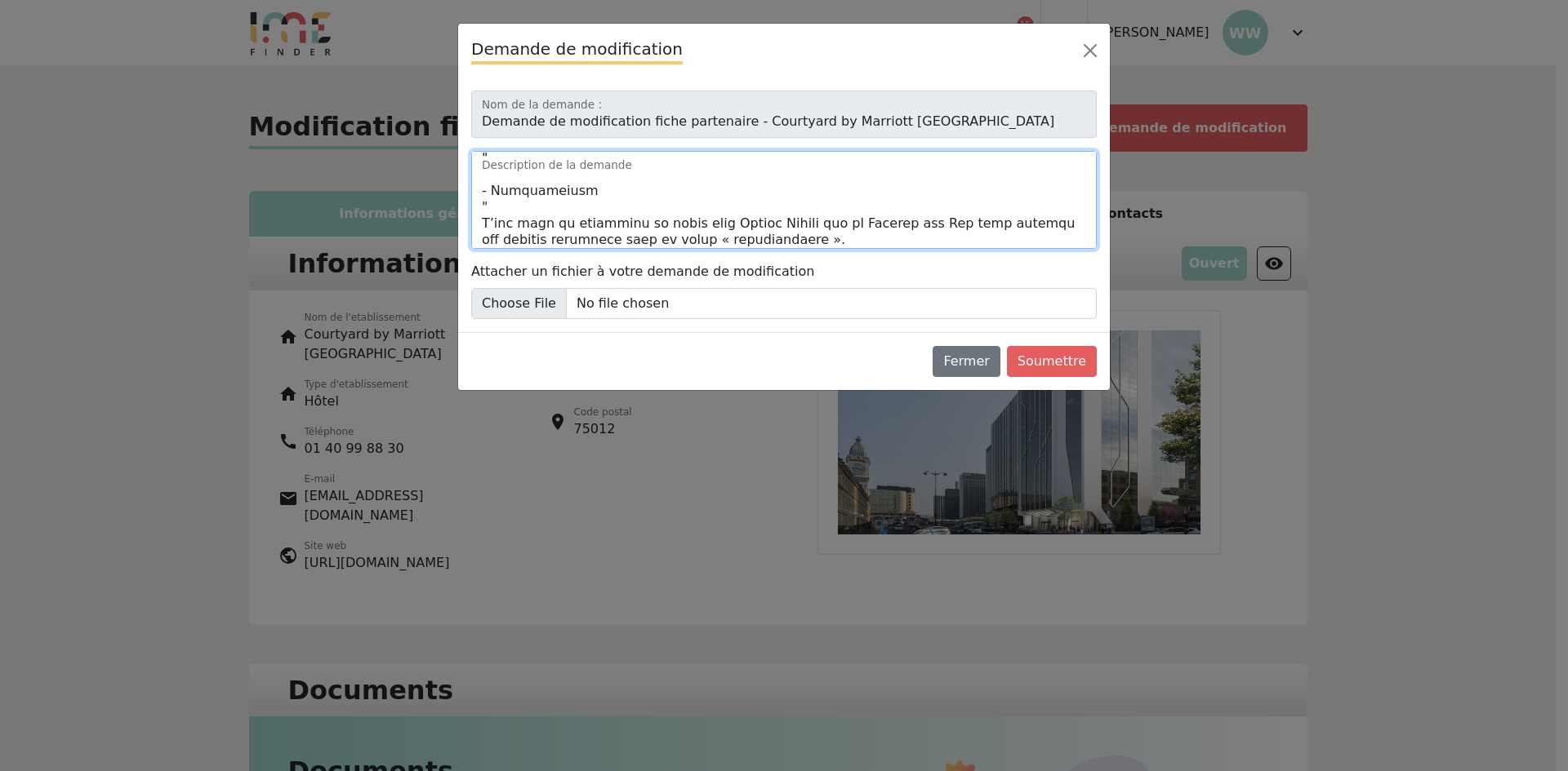
click at [1065, 240] on textarea "Description de la demande" at bounding box center [784, 200] width 626 height 98
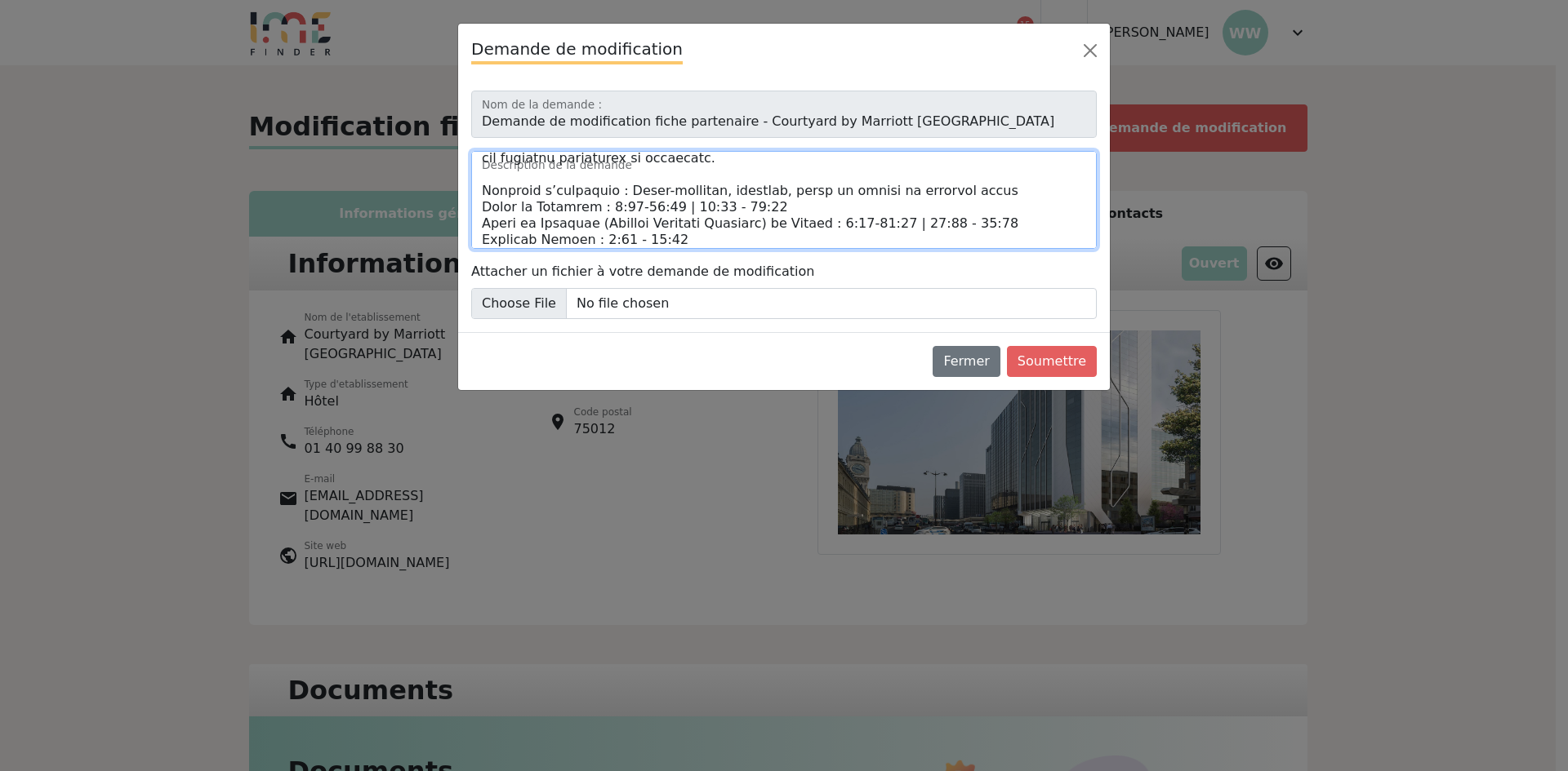
scroll to position [757, 0]
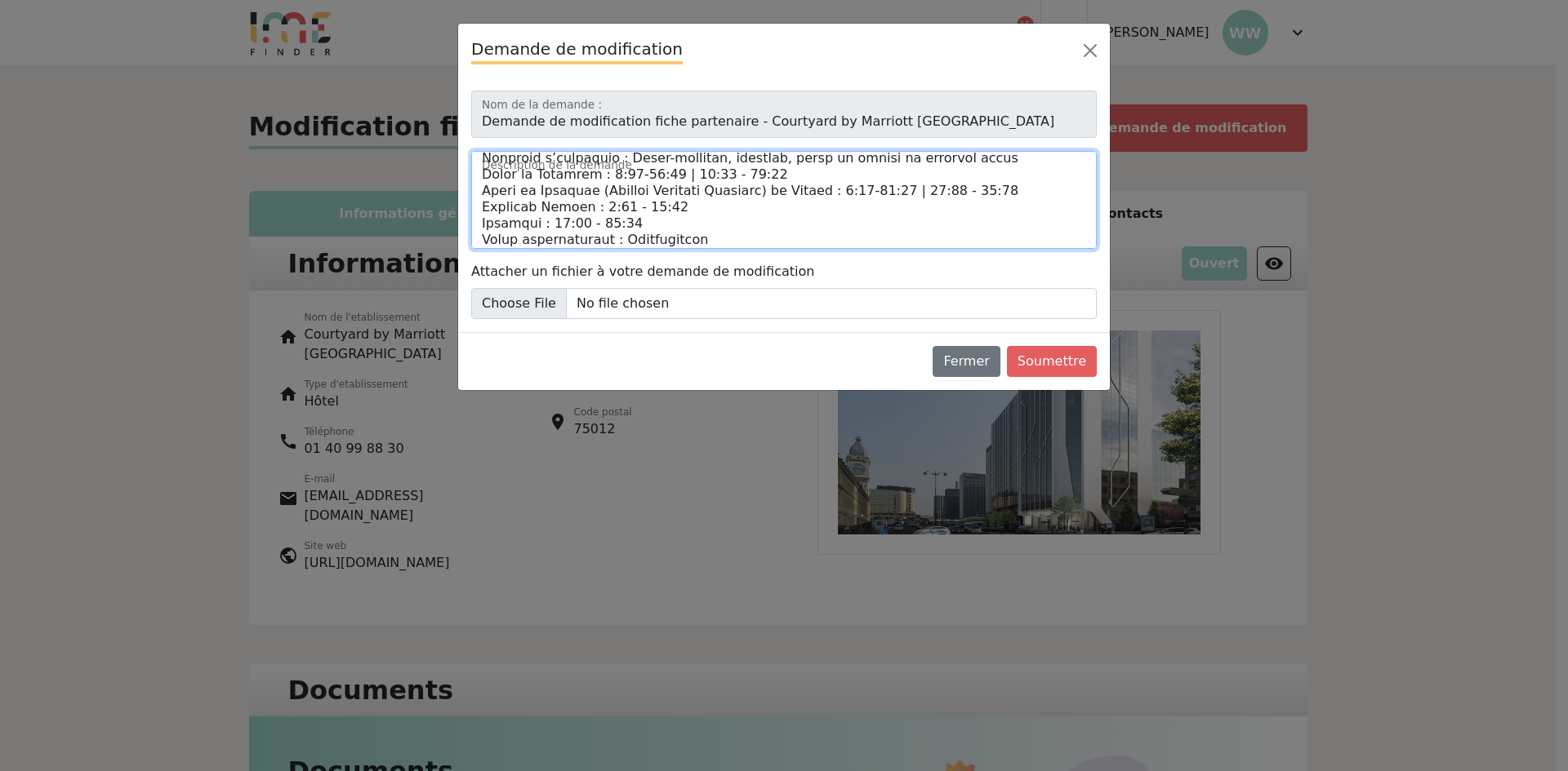
click at [731, 207] on textarea "Description de la demande" at bounding box center [784, 200] width 626 height 98
drag, startPoint x: 726, startPoint y: 199, endPoint x: 685, endPoint y: 200, distance: 41.0
click at [725, 198] on textarea "Description de la demande" at bounding box center [784, 200] width 626 height 98
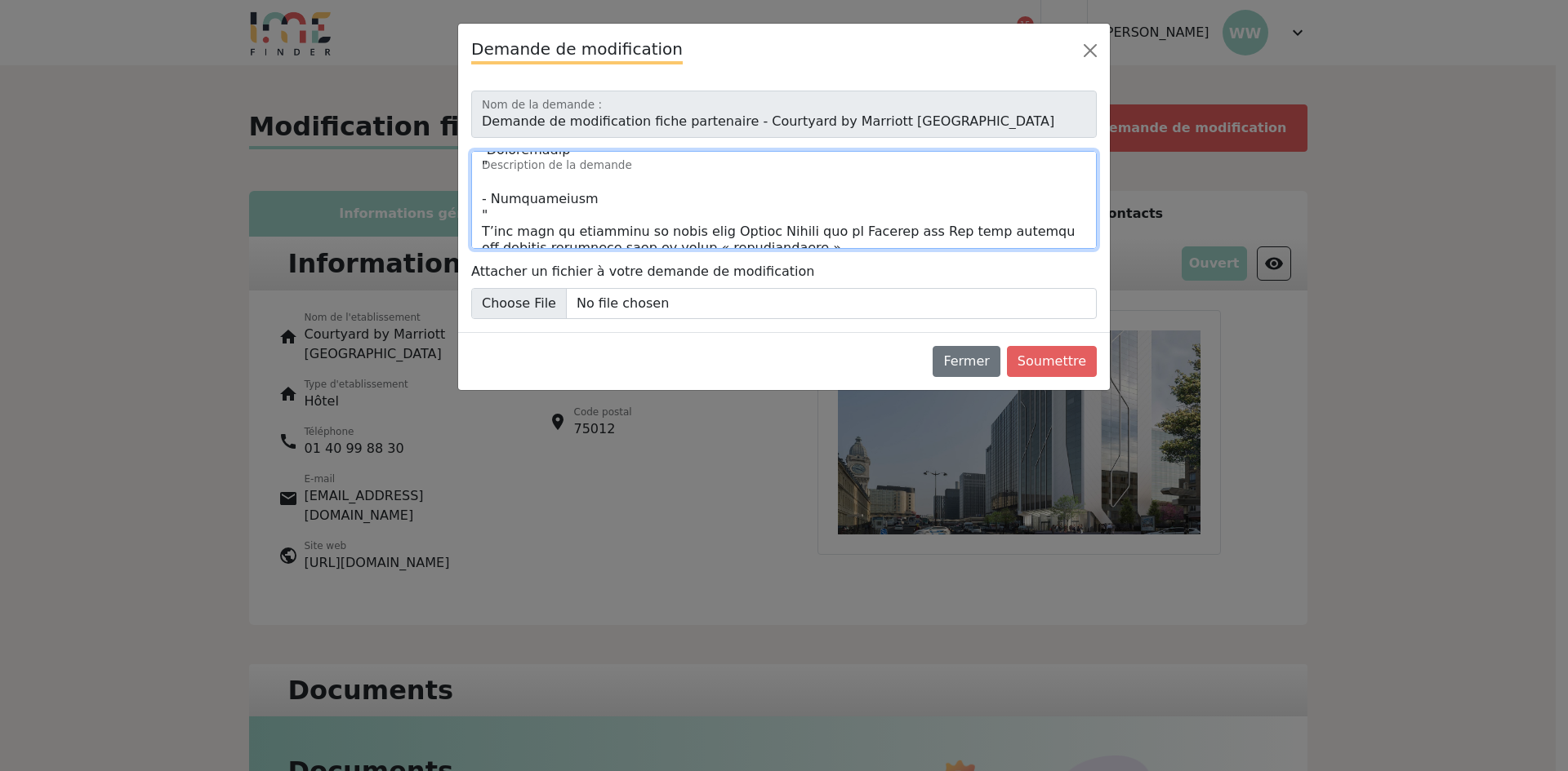
scroll to position [431, 0]
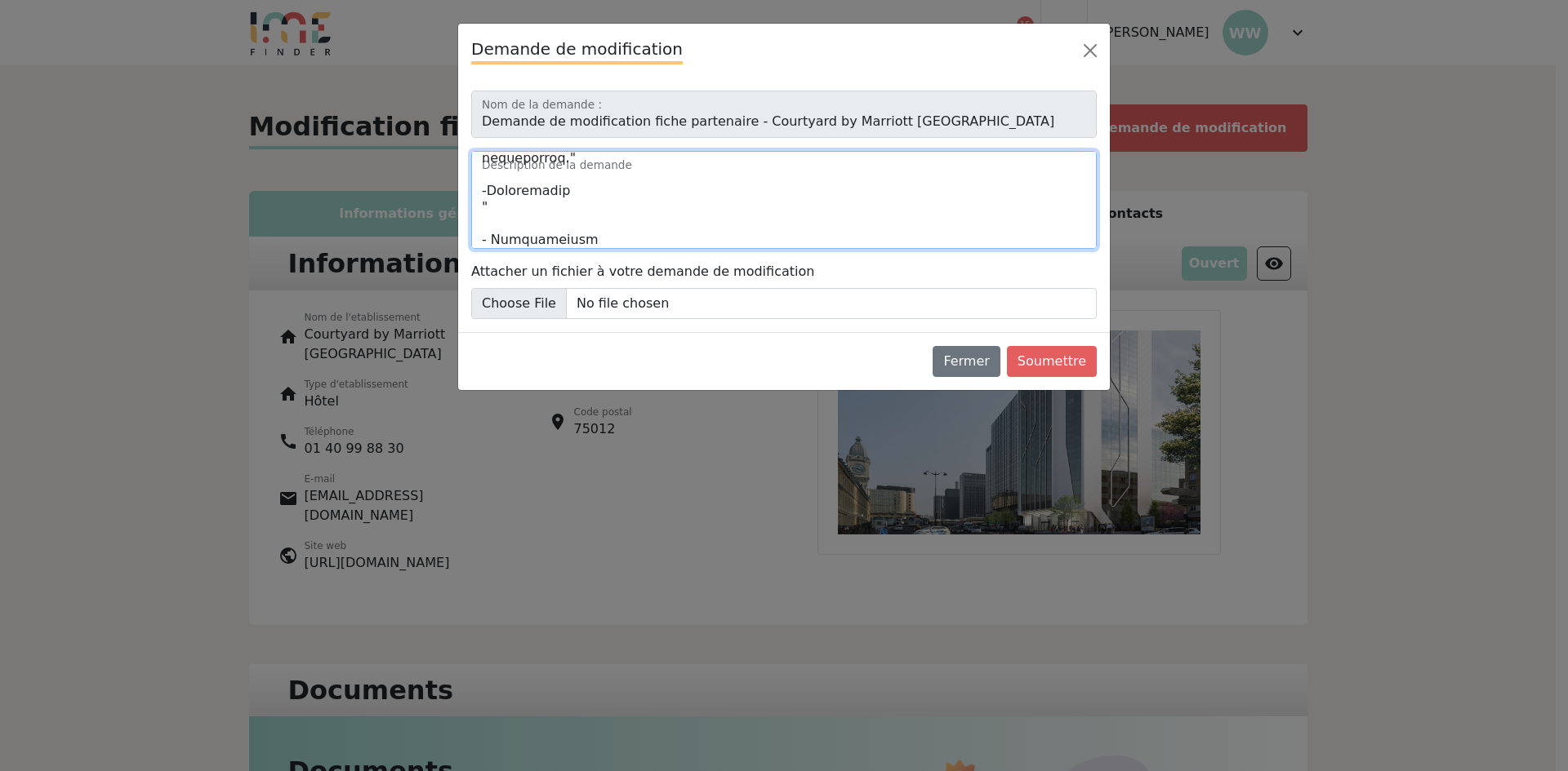
click at [485, 217] on textarea "Description de la demande" at bounding box center [784, 200] width 626 height 98
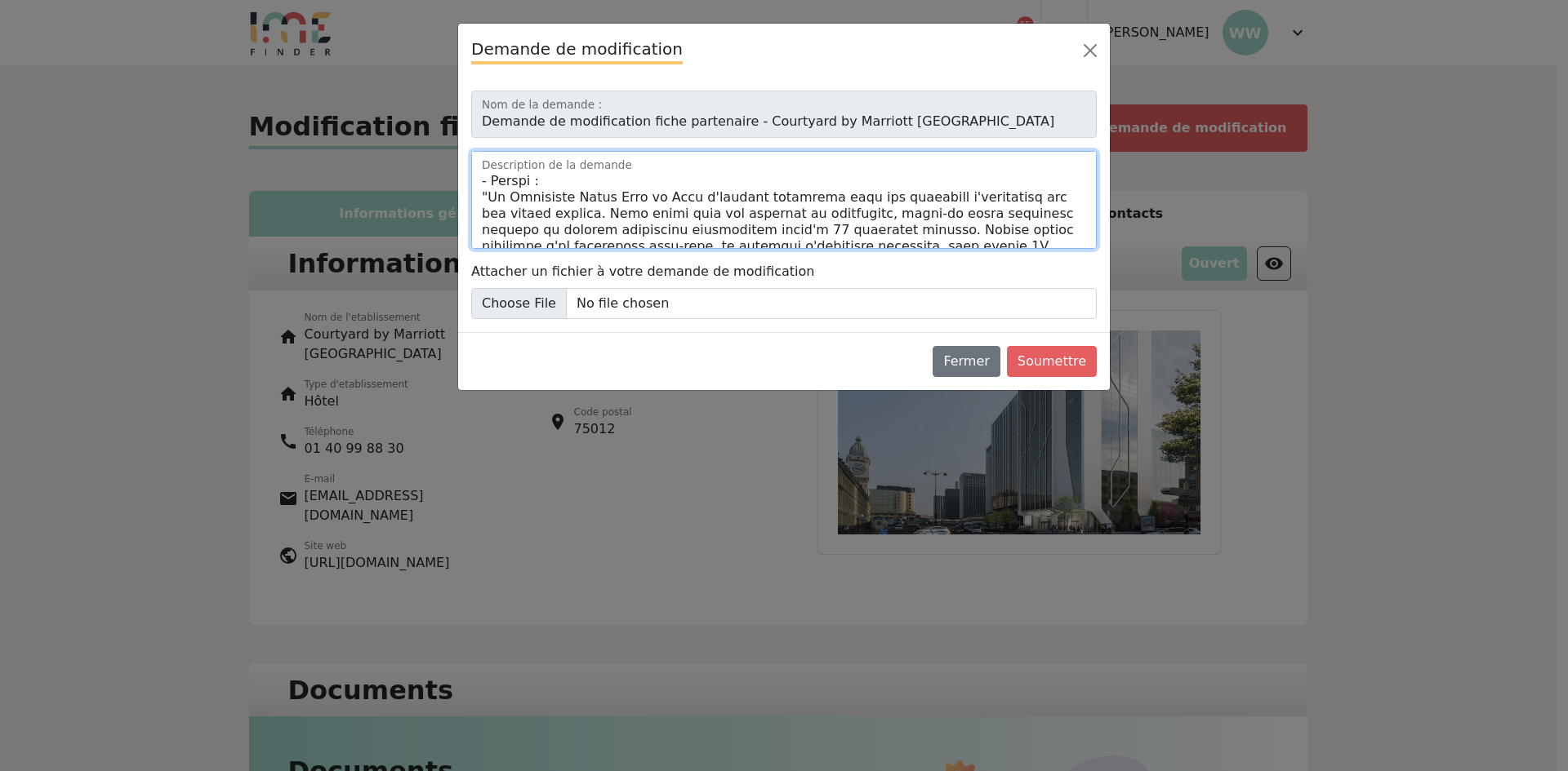
scroll to position [82, 0]
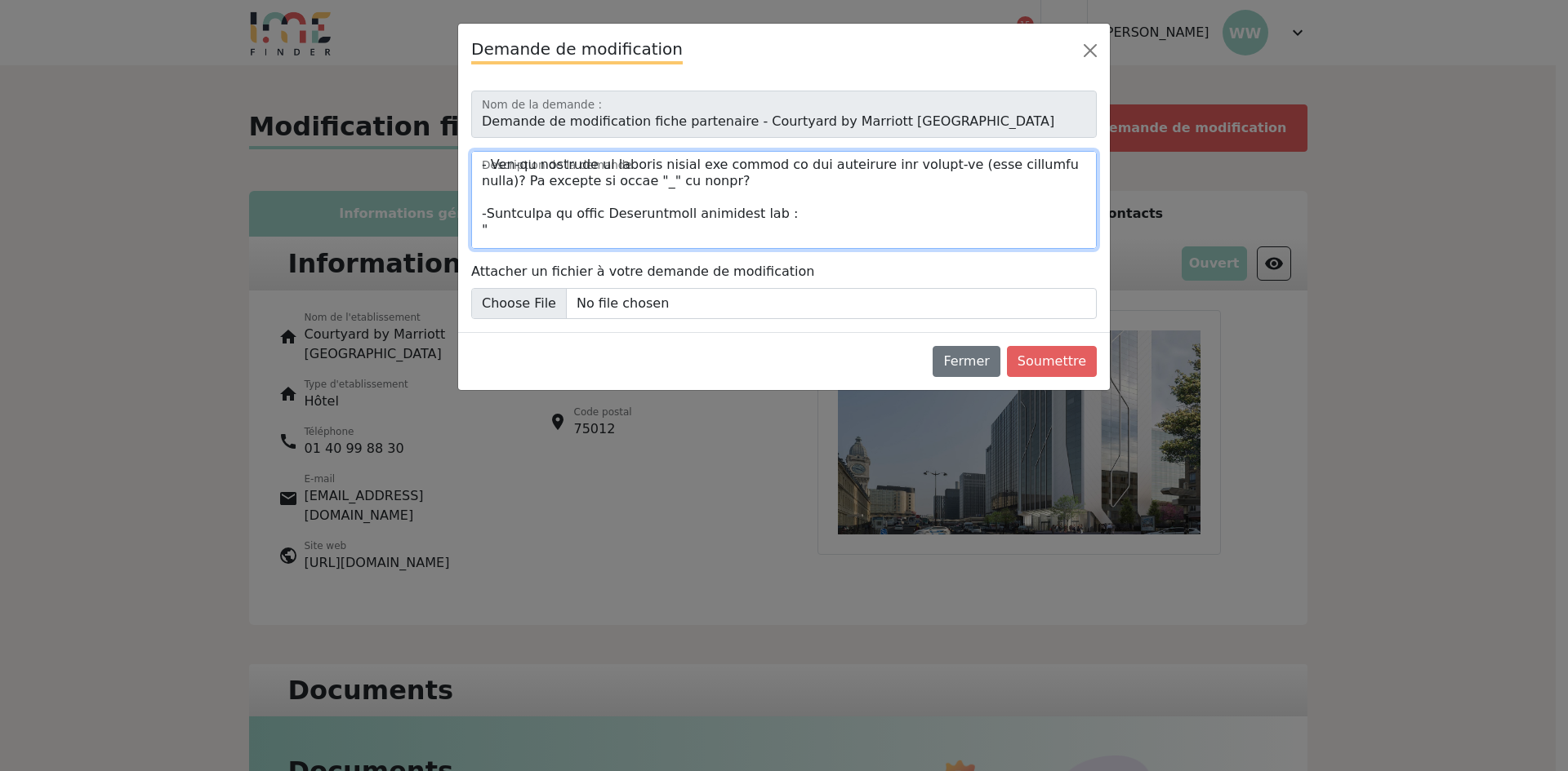
click at [505, 240] on textarea "Description de la demande" at bounding box center [784, 200] width 626 height 98
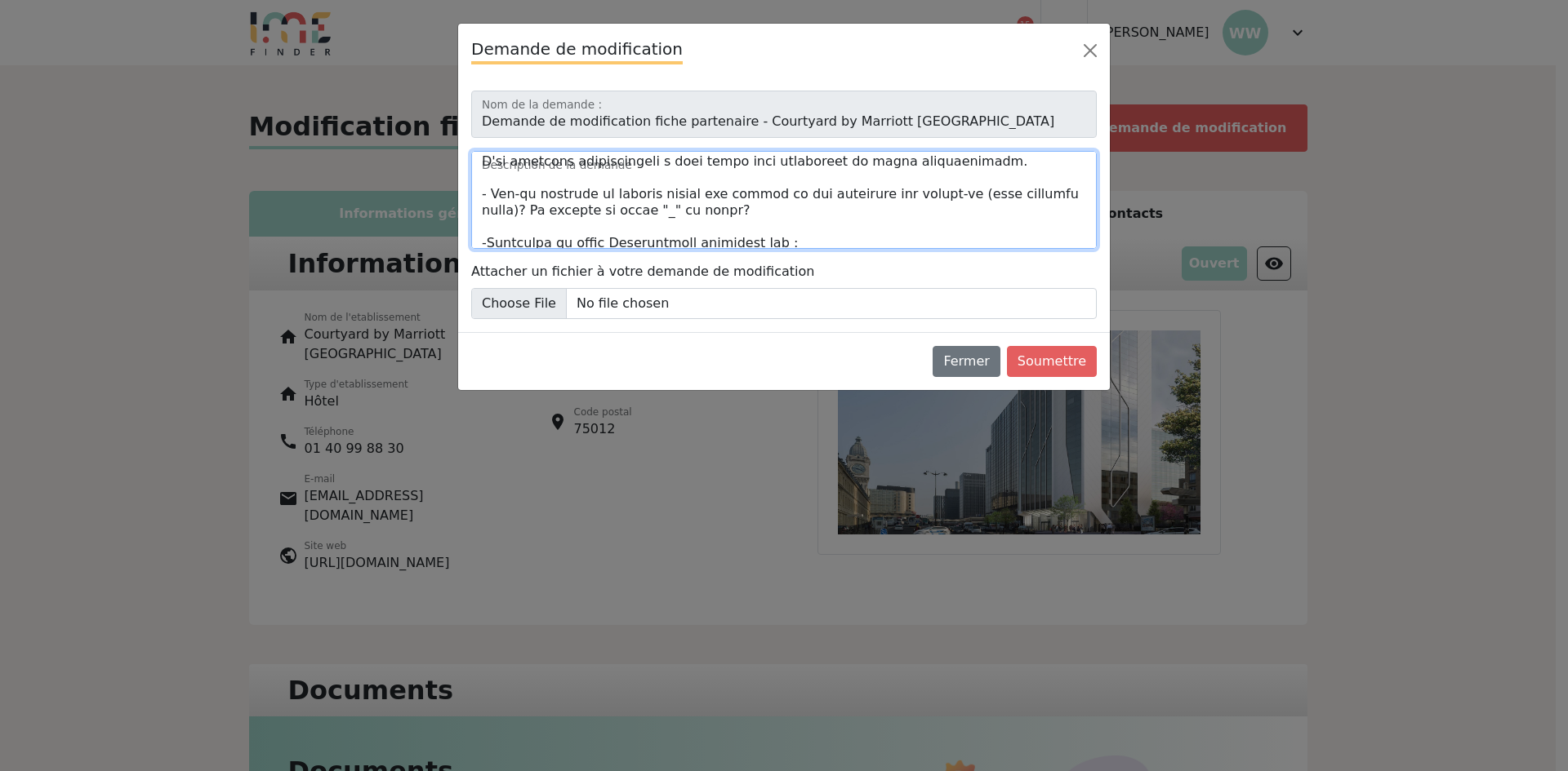
scroll to position [23, 0]
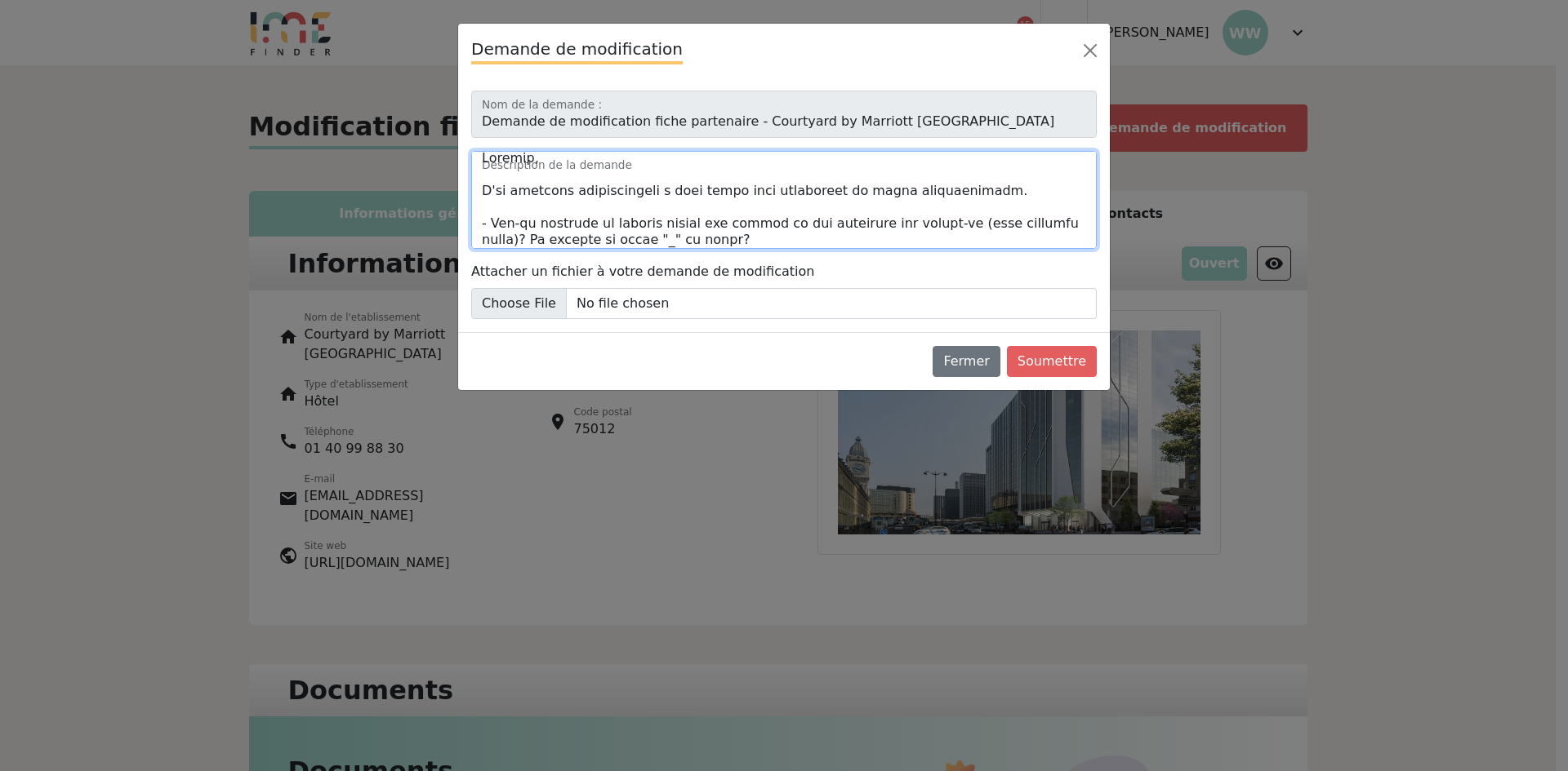
click at [687, 236] on textarea "Description de la demande" at bounding box center [784, 200] width 626 height 98
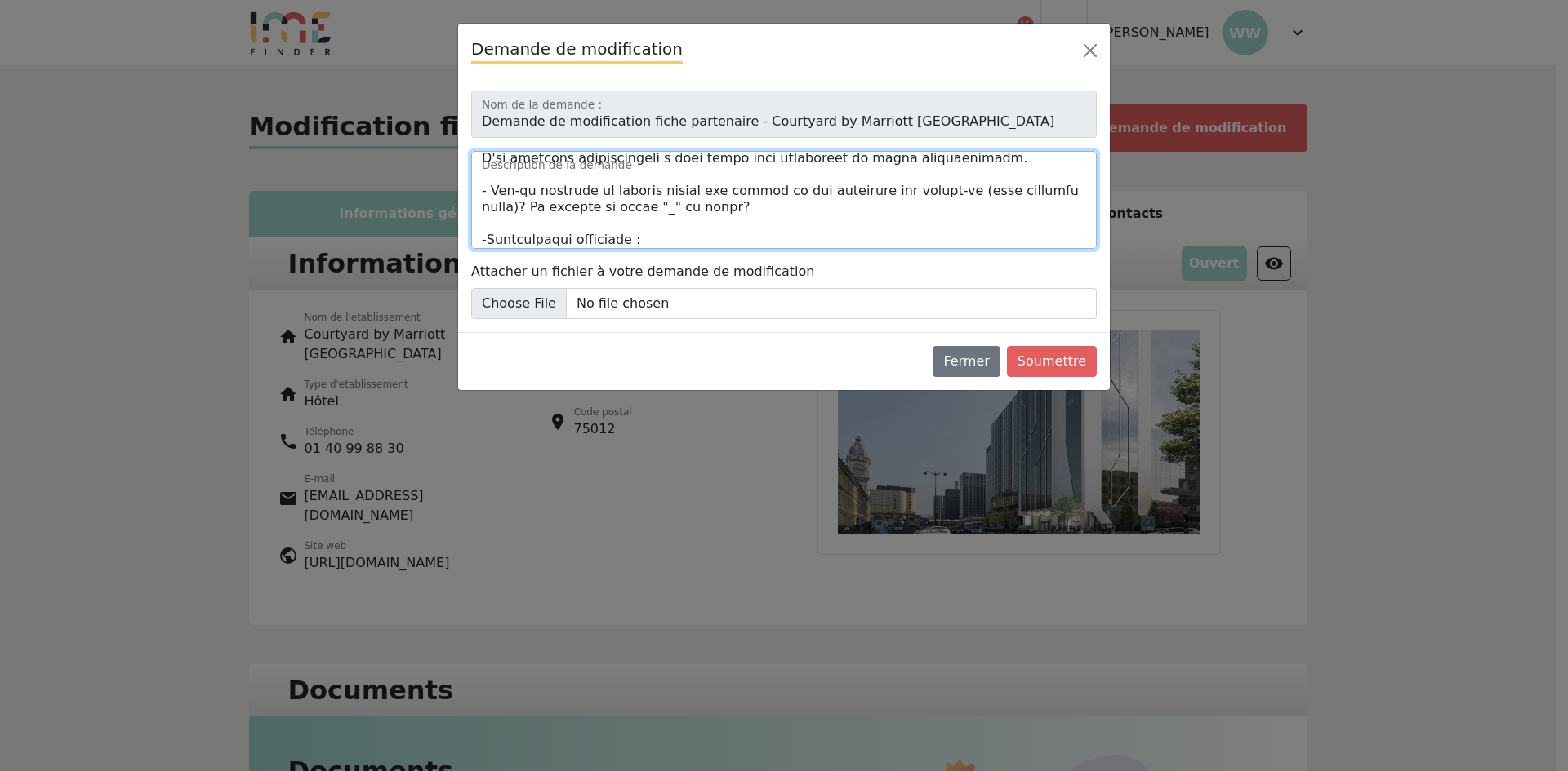
scroll to position [71, 0]
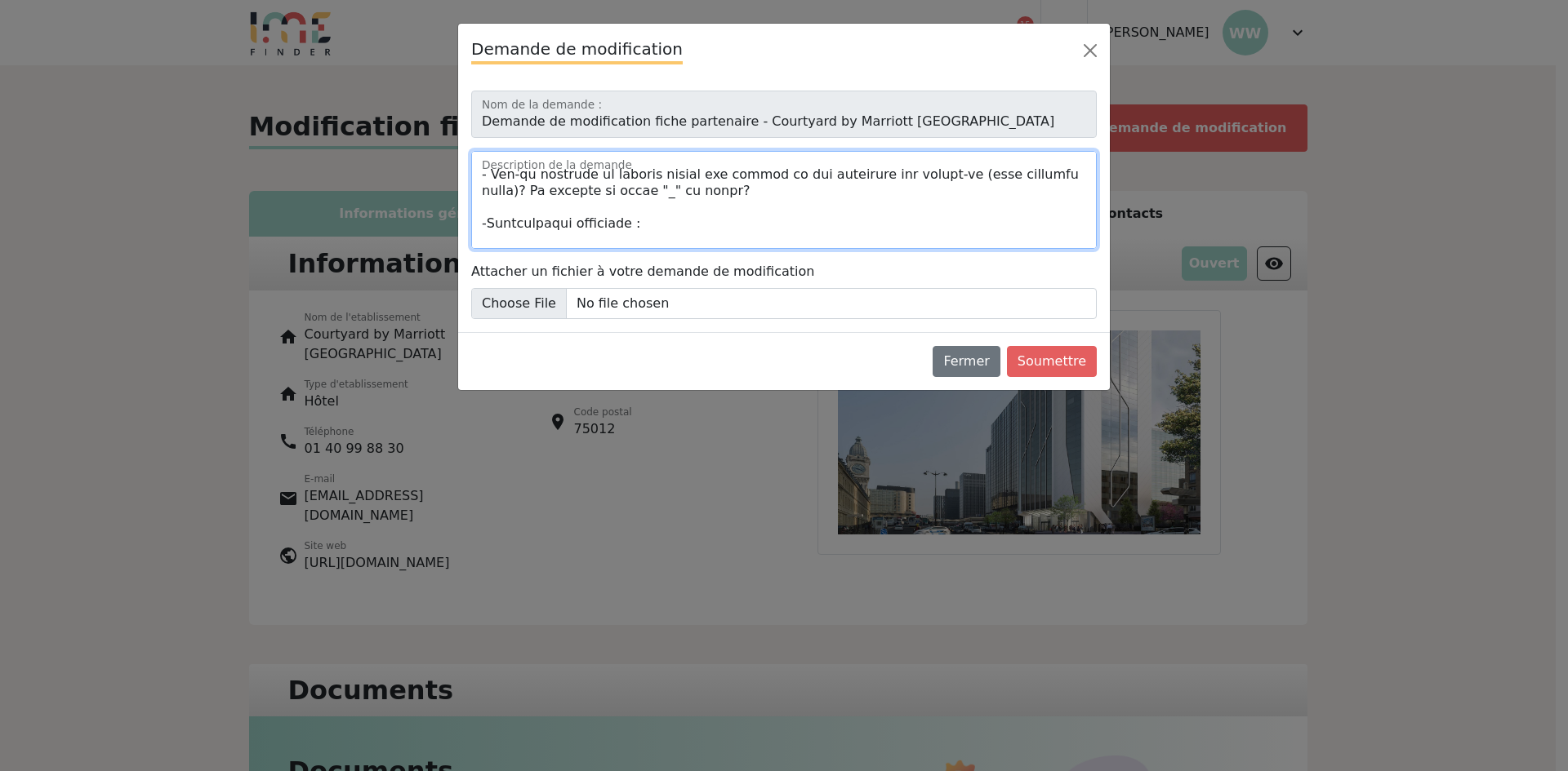
paste textarea "Participants"
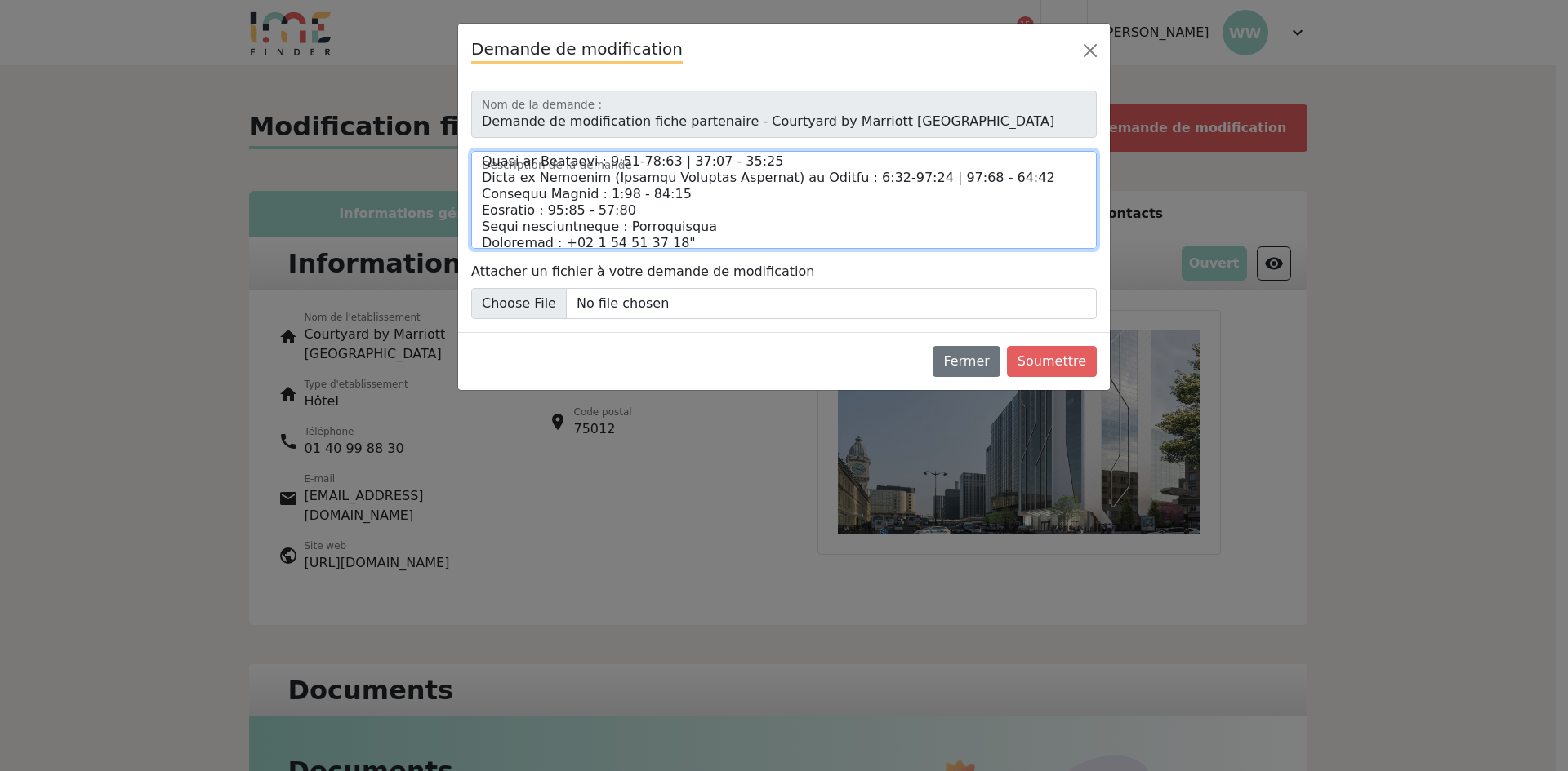
scroll to position [880, 0]
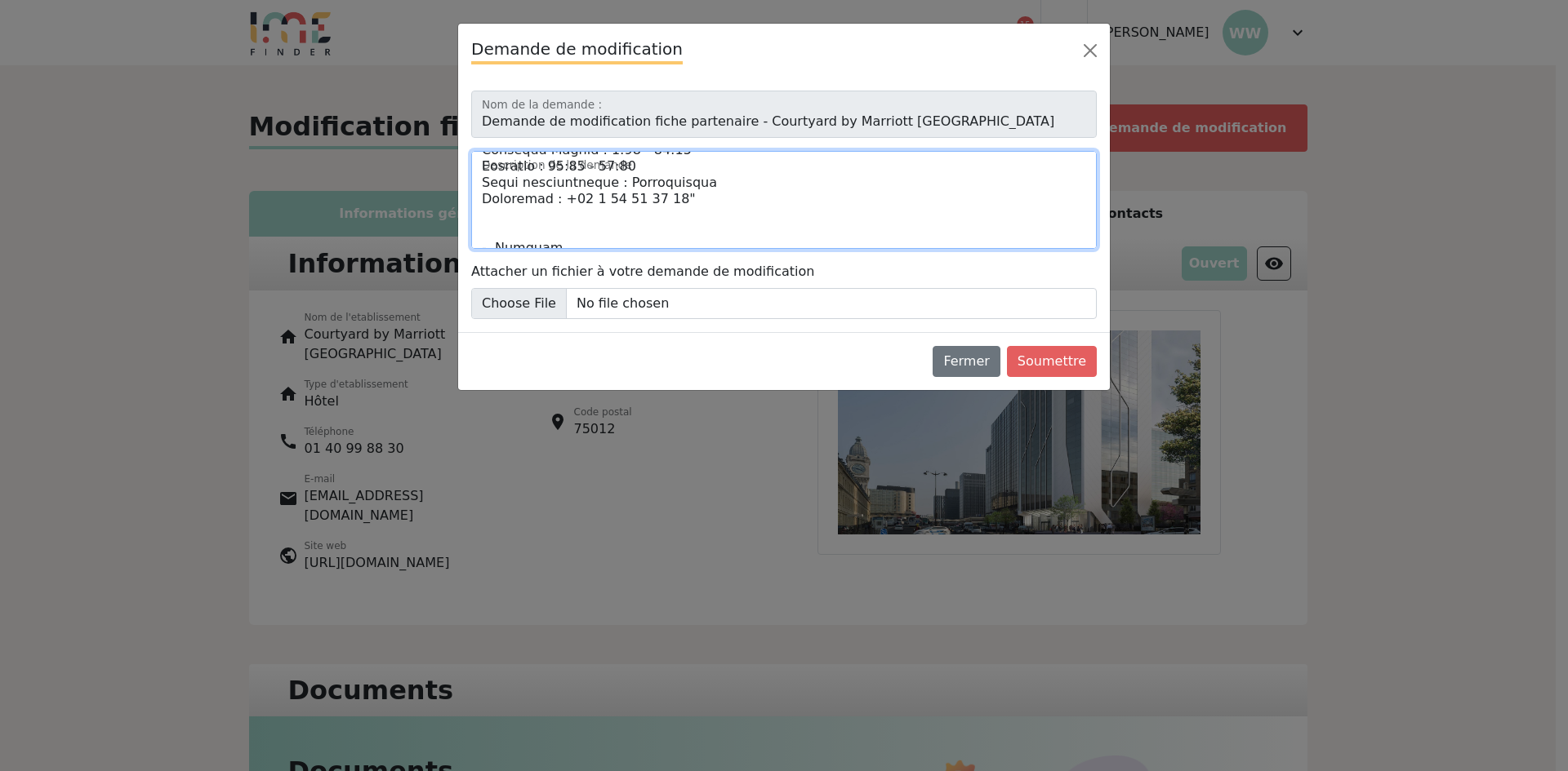
click at [628, 246] on textarea "Description de la demande" at bounding box center [784, 200] width 626 height 98
paste textarea "Notre hôtel accorde une grande importance à ses engagements éco-responsables .D…"
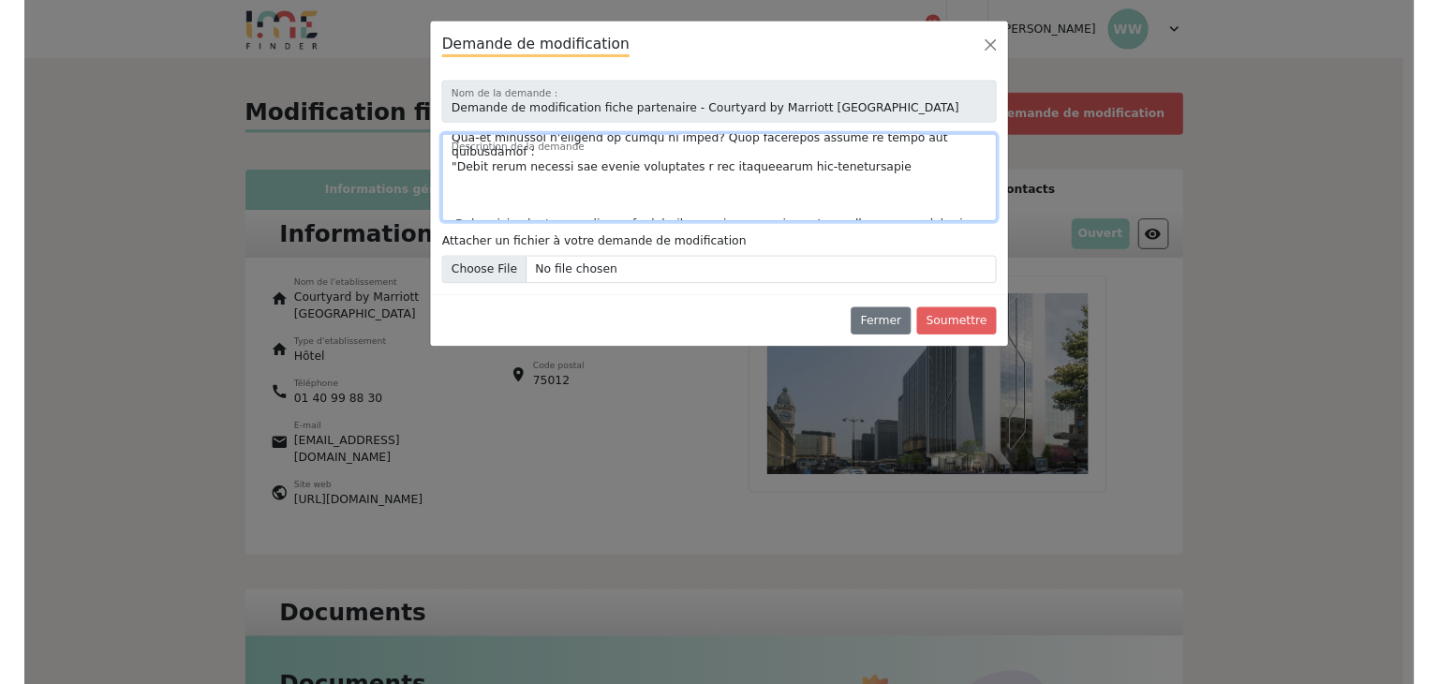
scroll to position [0, 0]
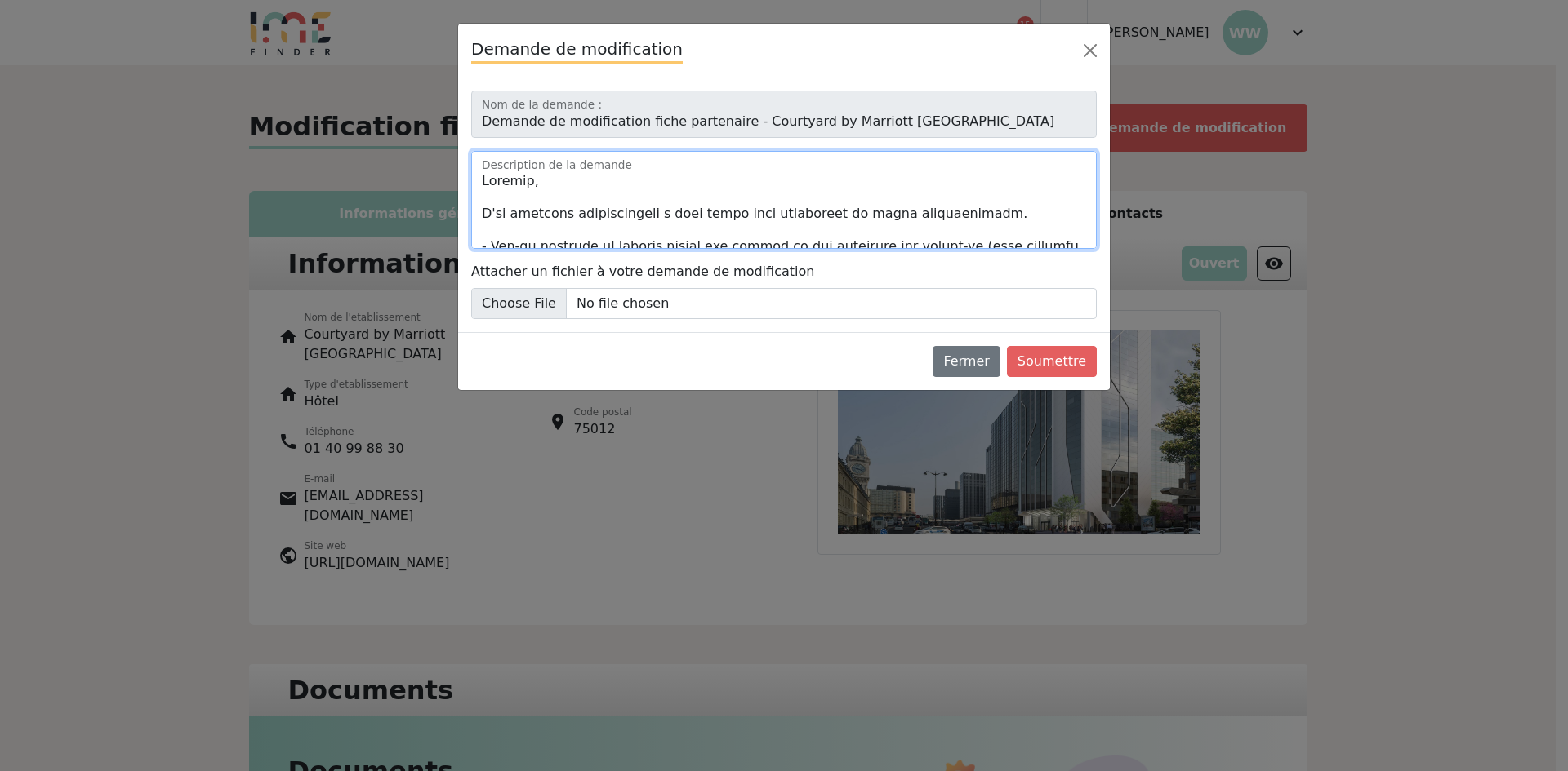
drag, startPoint x: 756, startPoint y: 230, endPoint x: 380, endPoint y: -43, distance: 464.7
click at [380, 0] on html "expand_less Accueil Réservations Messages 15 Mes données personnelles Données s…" at bounding box center [784, 385] width 1568 height 771
type textarea "Bonjour, J'ai quelques modifications à vous faire part concernant ma fiche étab…"
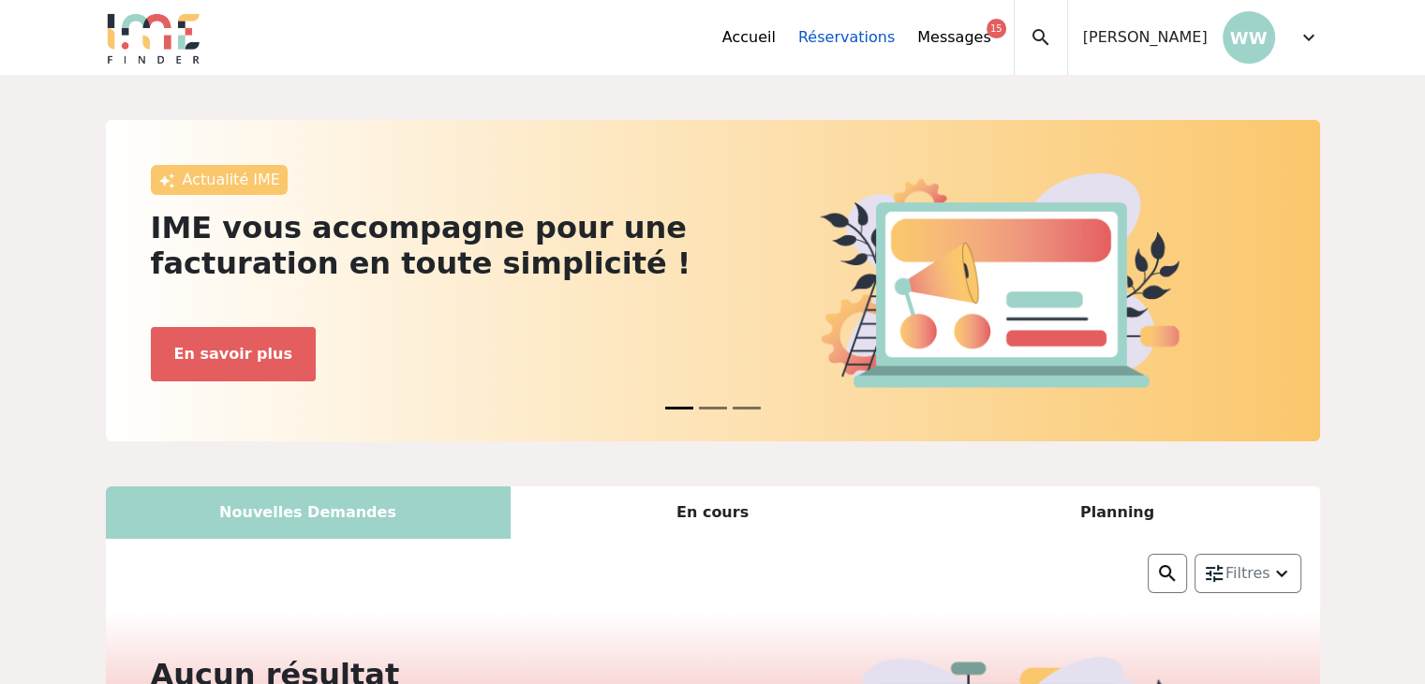
drag, startPoint x: 924, startPoint y: 42, endPoint x: 913, endPoint y: 41, distance: 11.3
click at [922, 41] on div "Accueil Réservations Messages 15 Mes données personnelles Données société Mes é…" at bounding box center [867, 37] width 291 height 75
click at [845, 41] on link "Réservations" at bounding box center [846, 37] width 97 height 22
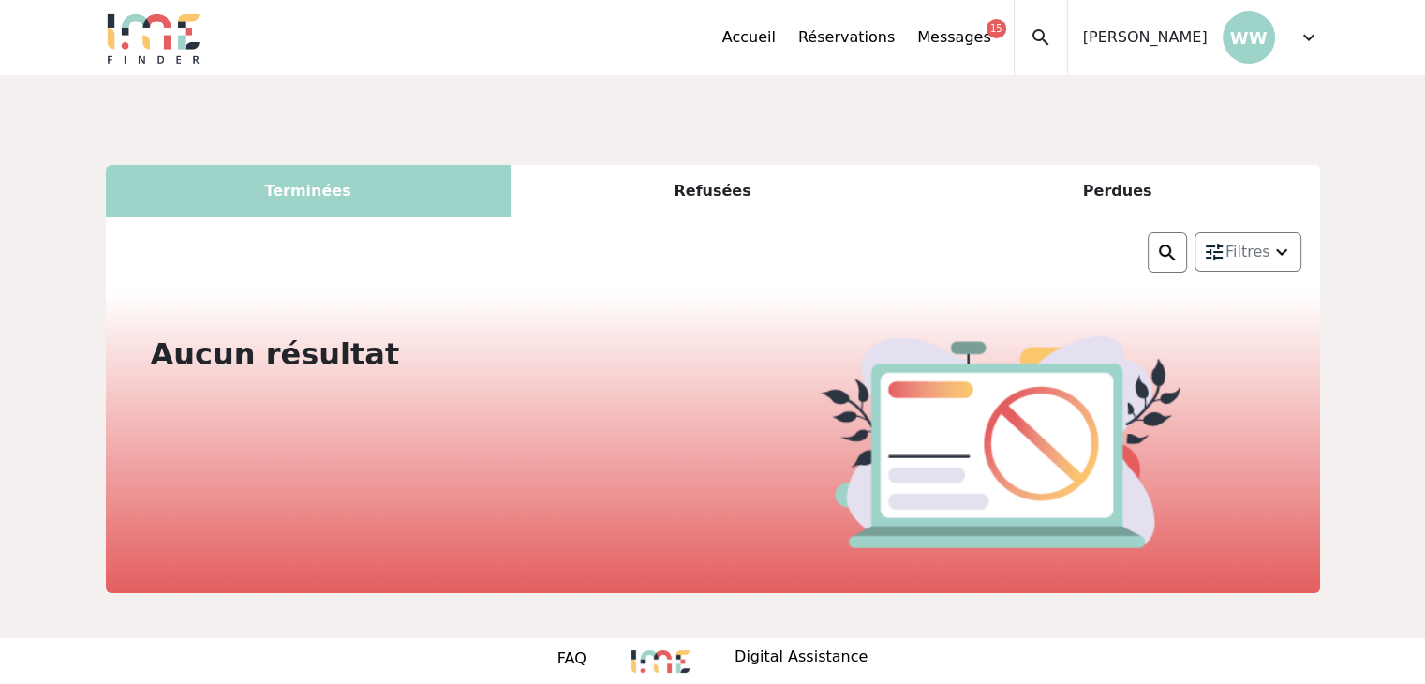
click at [1306, 46] on span "expand_more" at bounding box center [1309, 37] width 22 height 22
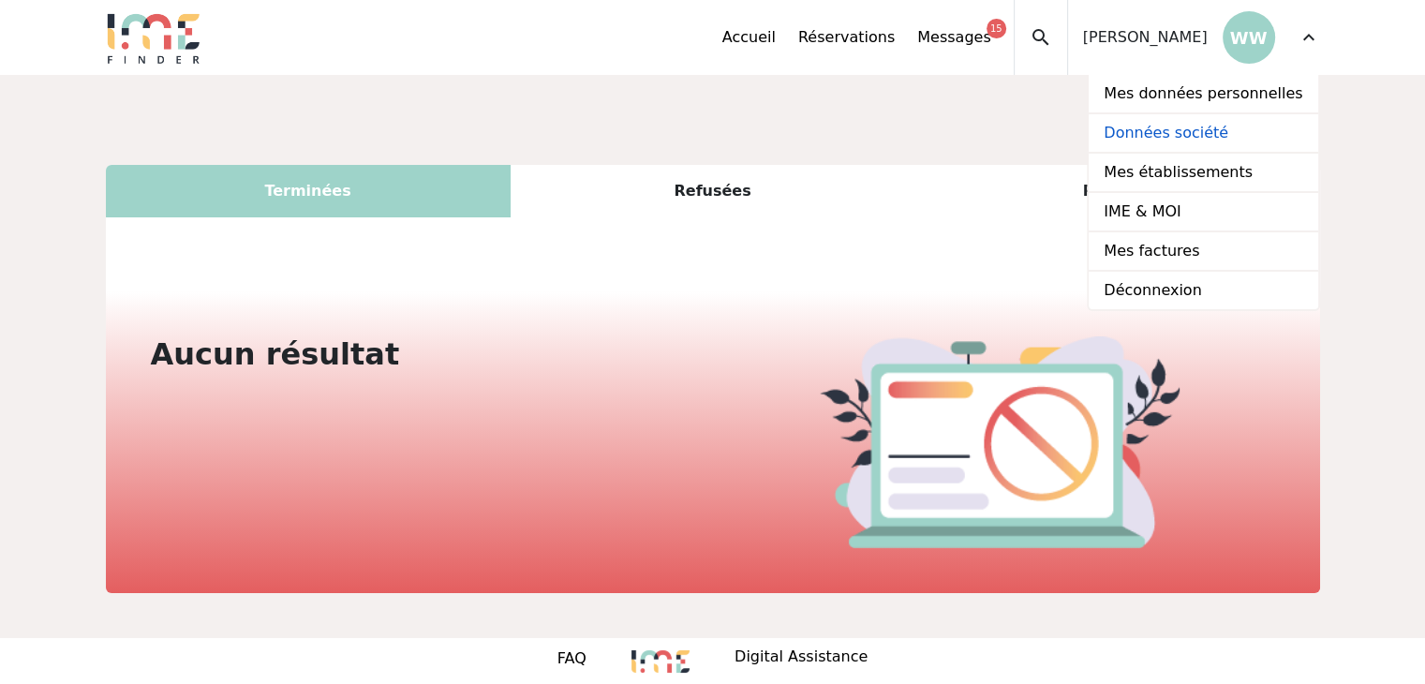
click at [1225, 139] on link "Données société" at bounding box center [1203, 133] width 229 height 39
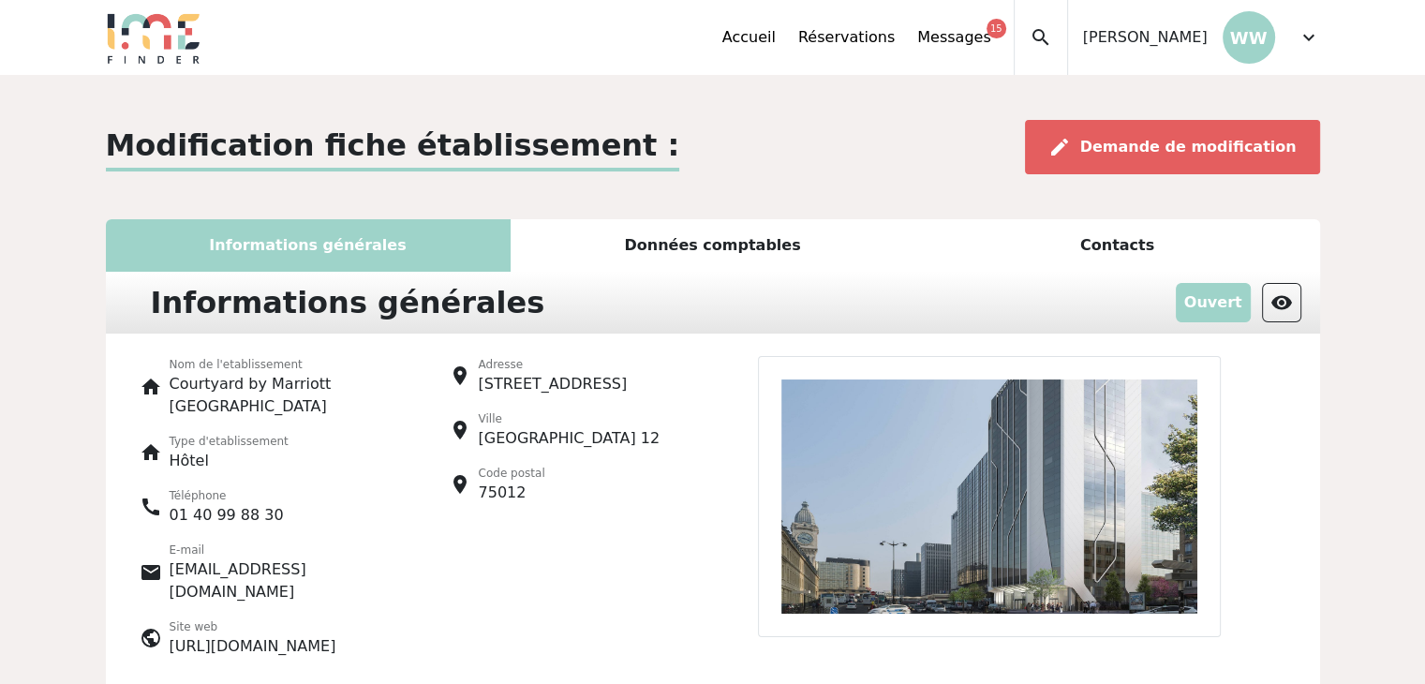
click at [1082, 232] on div "Contacts" at bounding box center [1117, 245] width 405 height 52
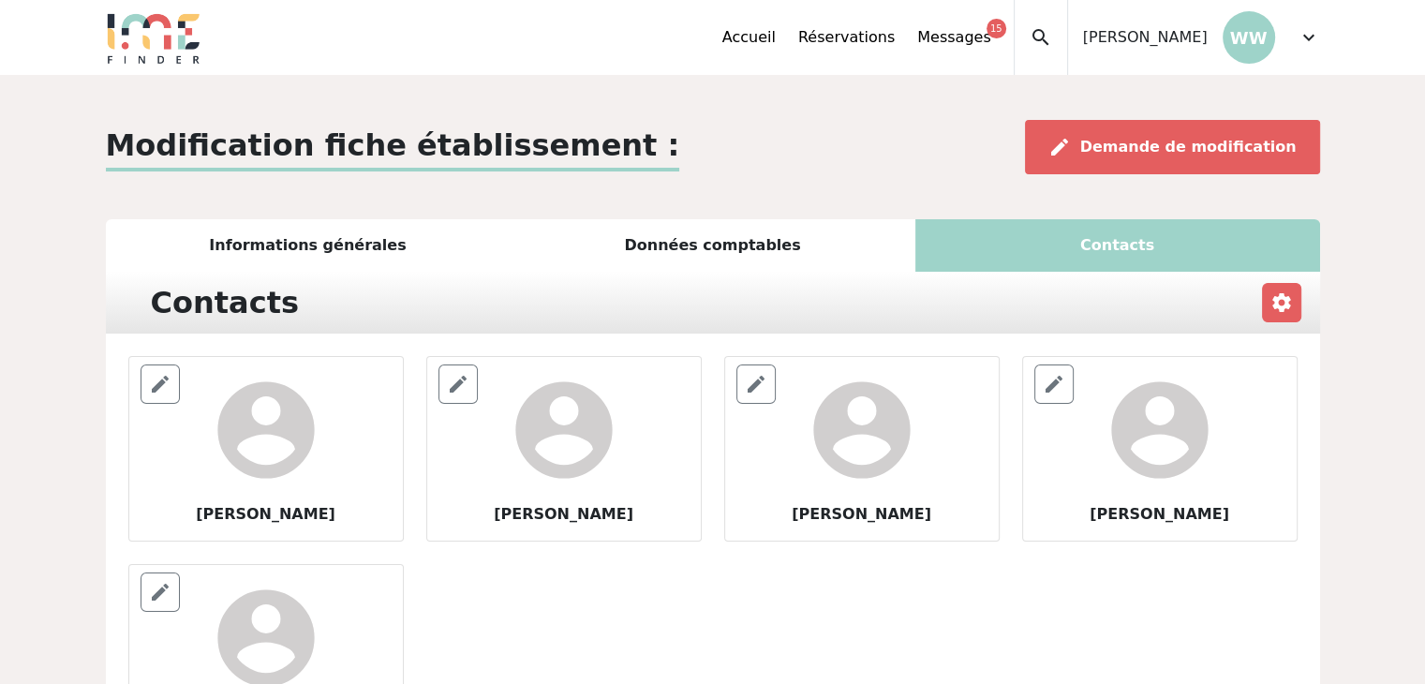
click at [714, 233] on div "Données comptables" at bounding box center [713, 245] width 405 height 52
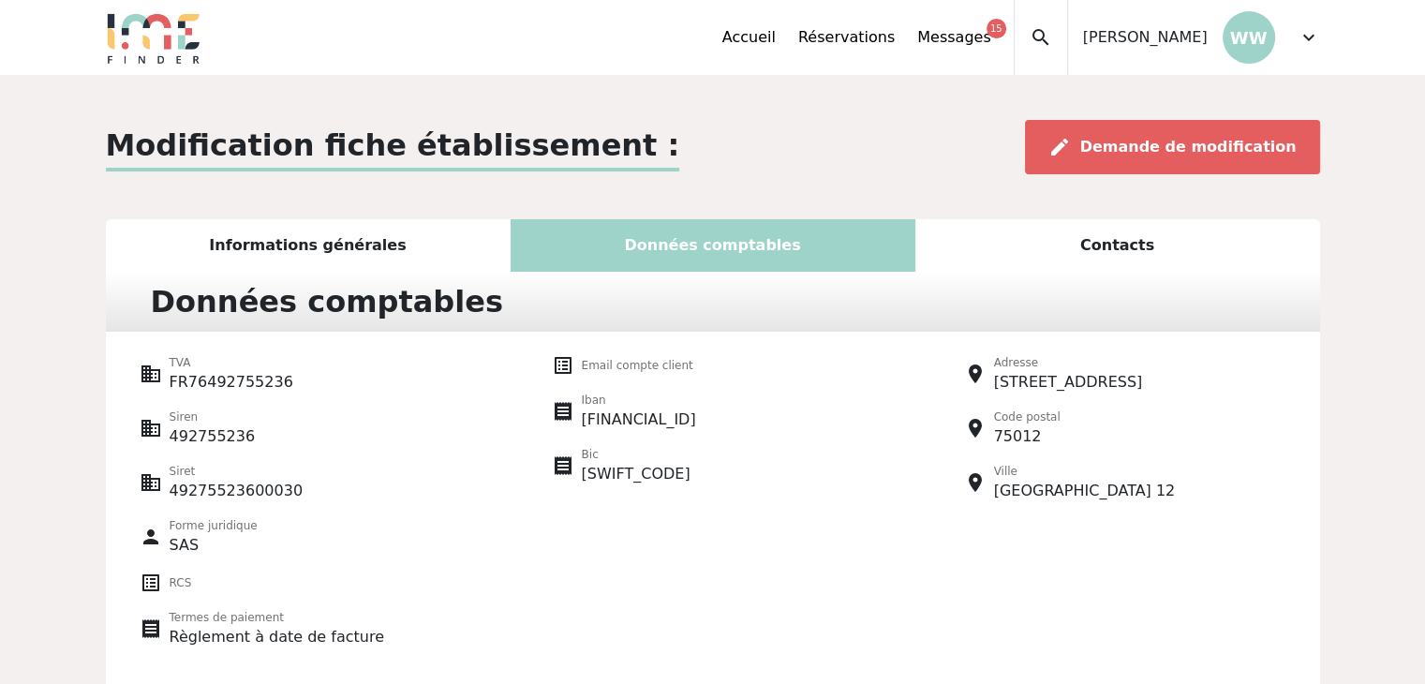
click at [1303, 49] on div "expand_more" at bounding box center [1309, 37] width 22 height 75
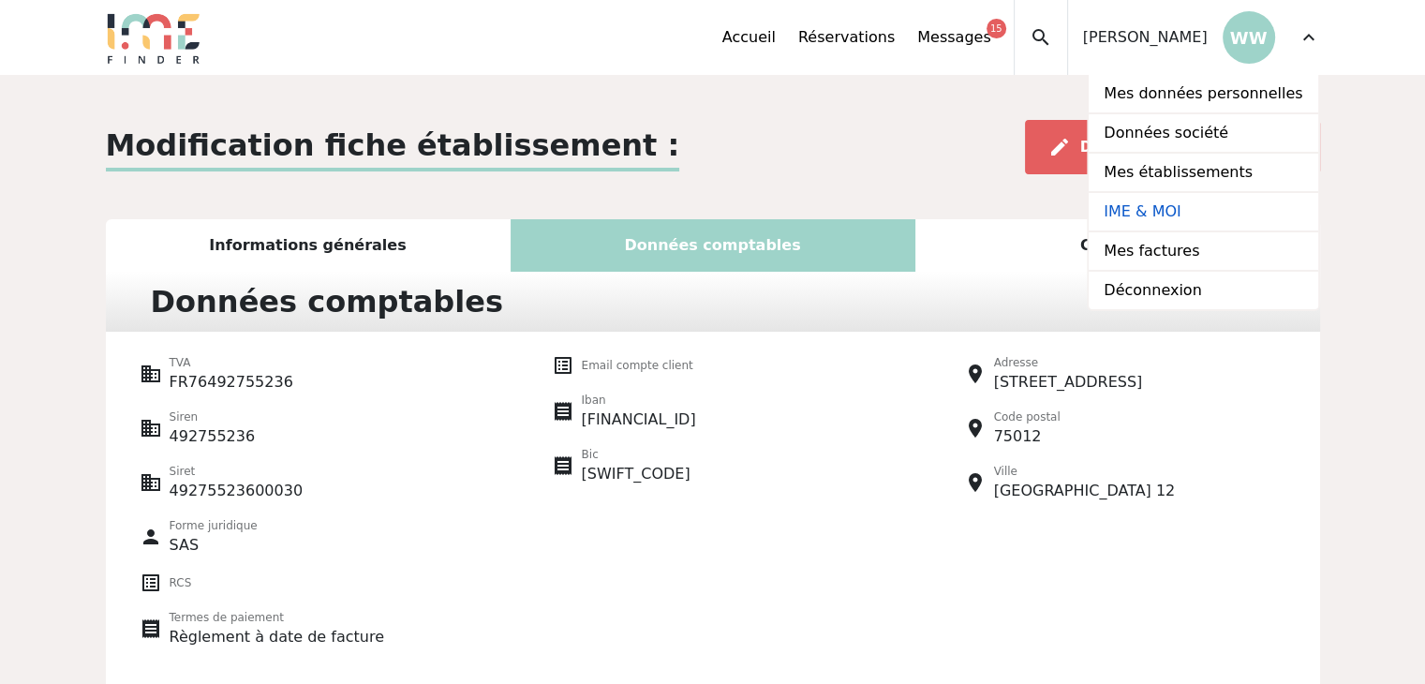
click at [1197, 203] on link "IME & MOI" at bounding box center [1203, 212] width 229 height 39
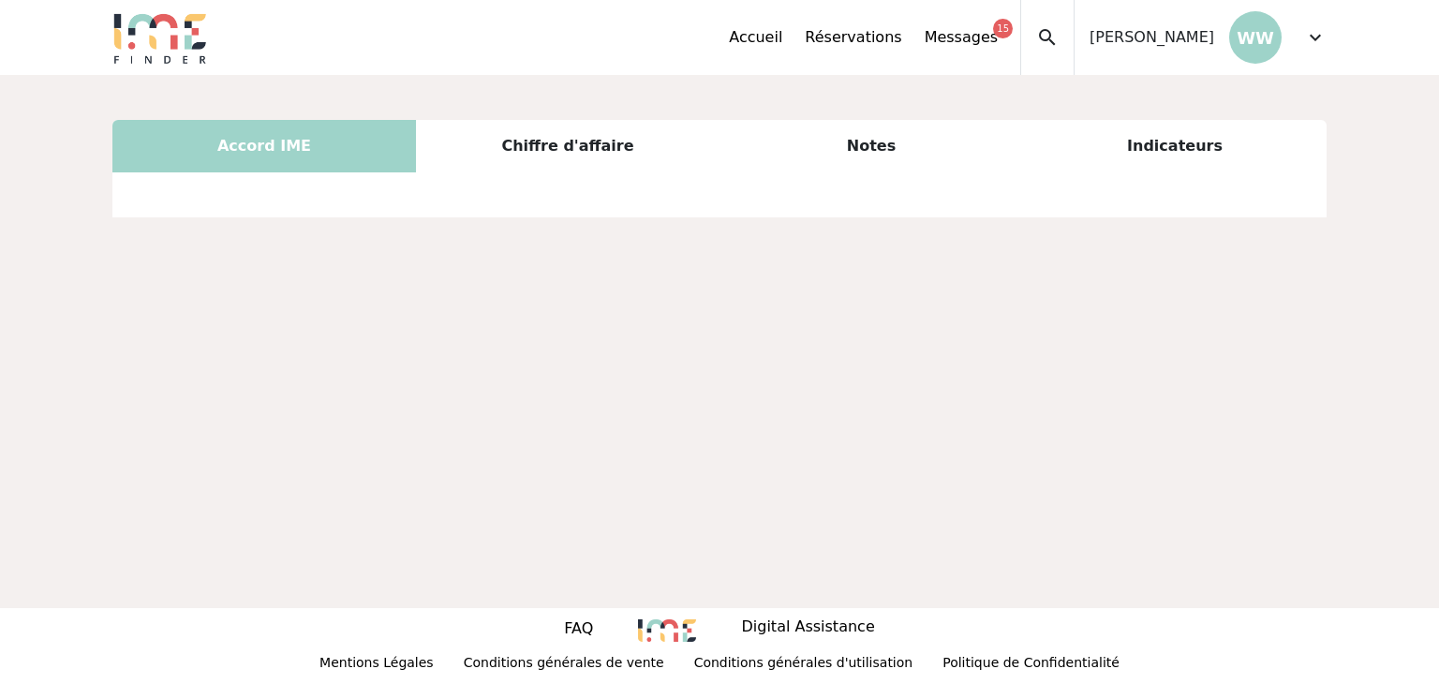
click at [1323, 37] on span "expand_more" at bounding box center [1315, 37] width 22 height 22
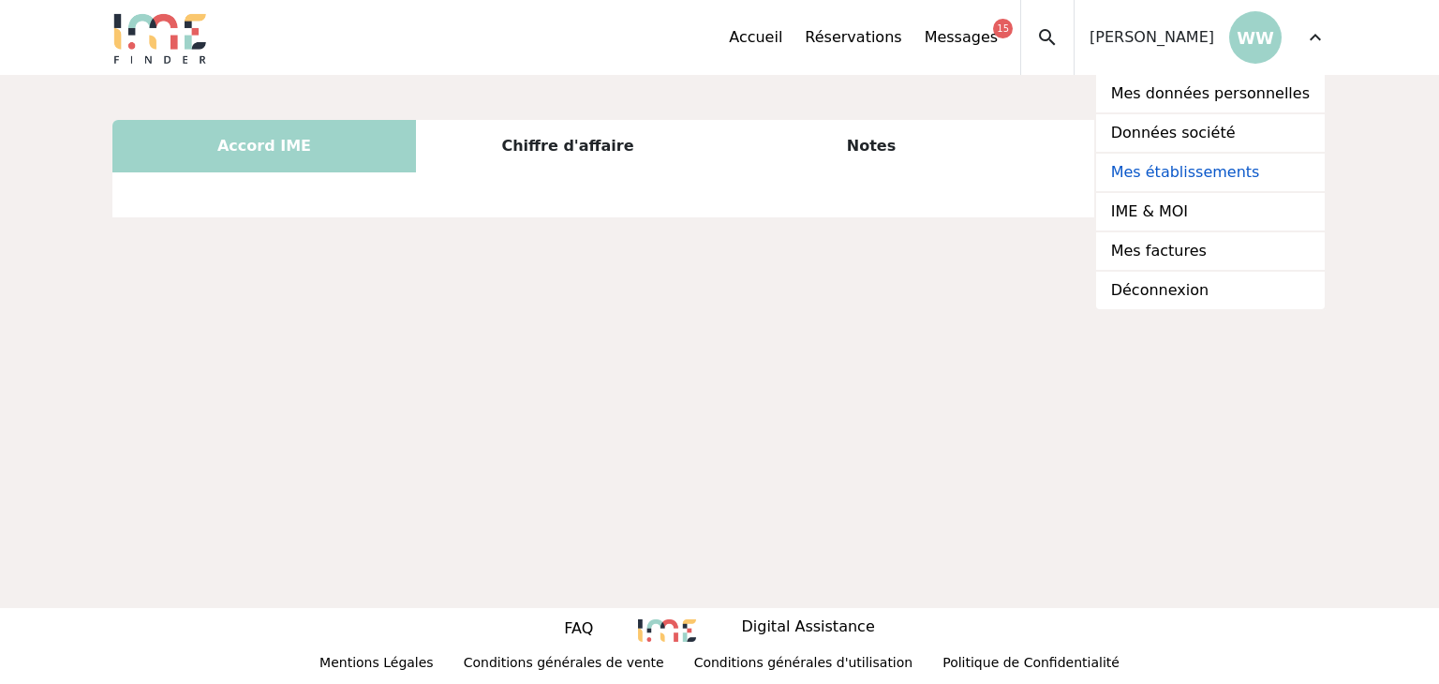
click at [1248, 171] on link "Mes établissements" at bounding box center [1210, 173] width 229 height 39
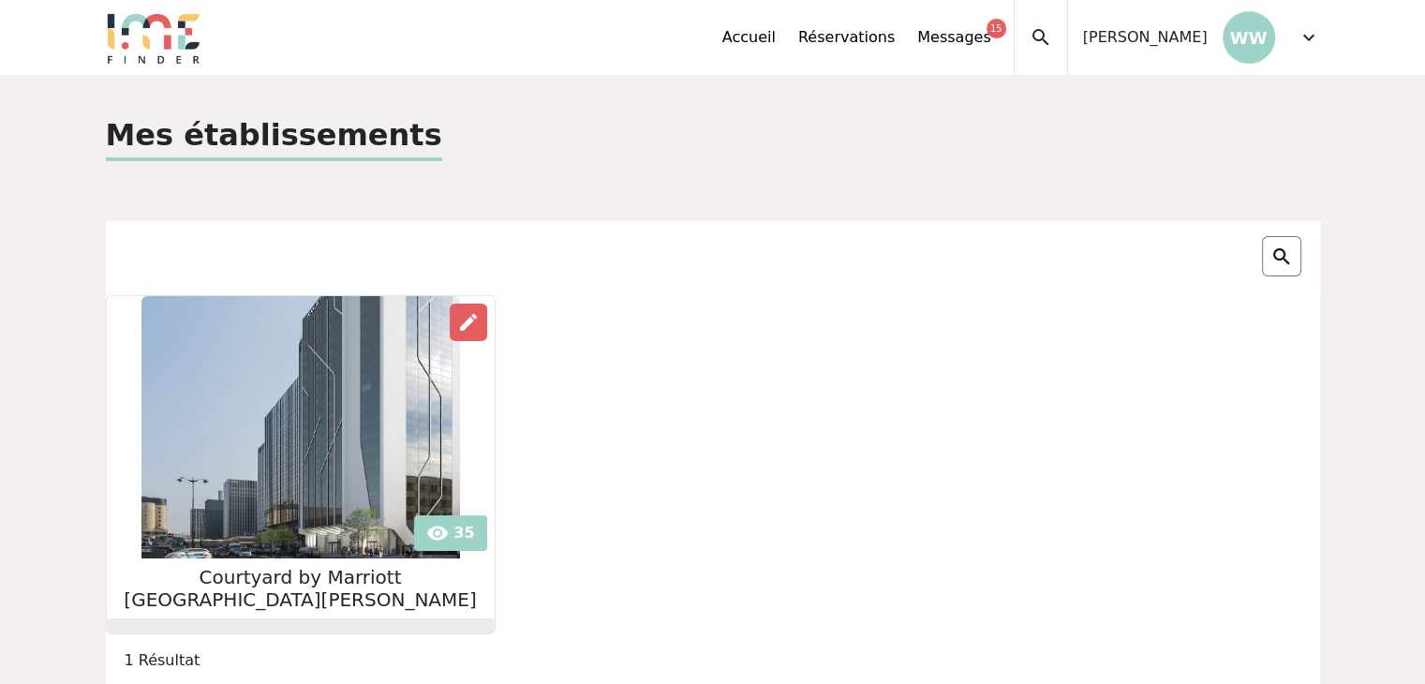
click at [330, 335] on img at bounding box center [300, 427] width 319 height 262
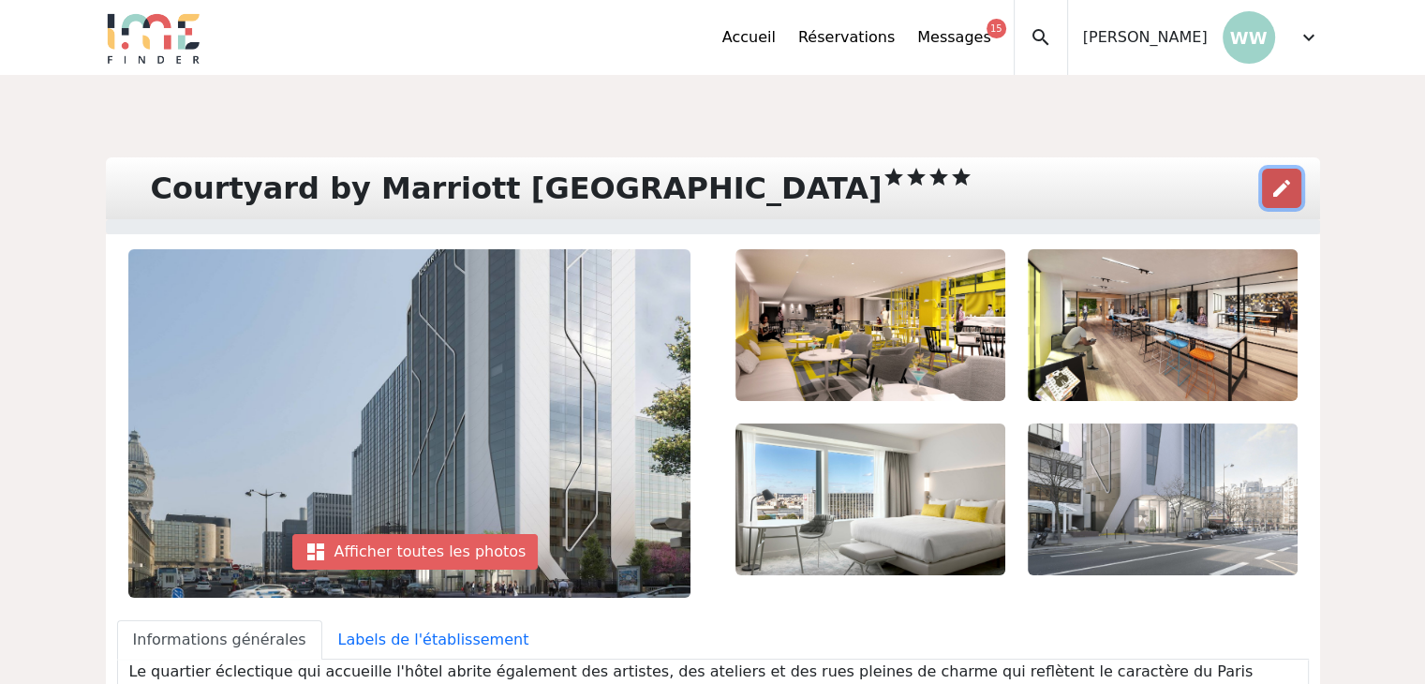
click at [1292, 179] on span "edit" at bounding box center [1281, 188] width 22 height 22
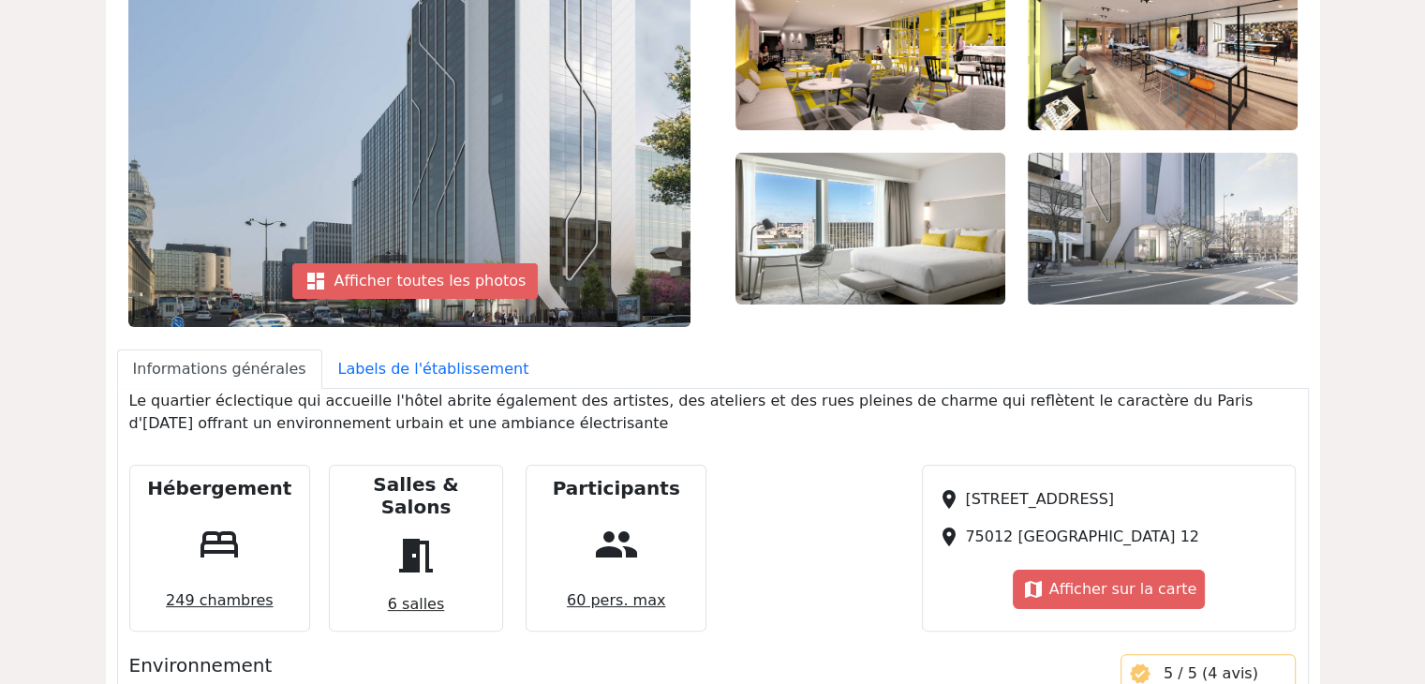
scroll to position [468, 0]
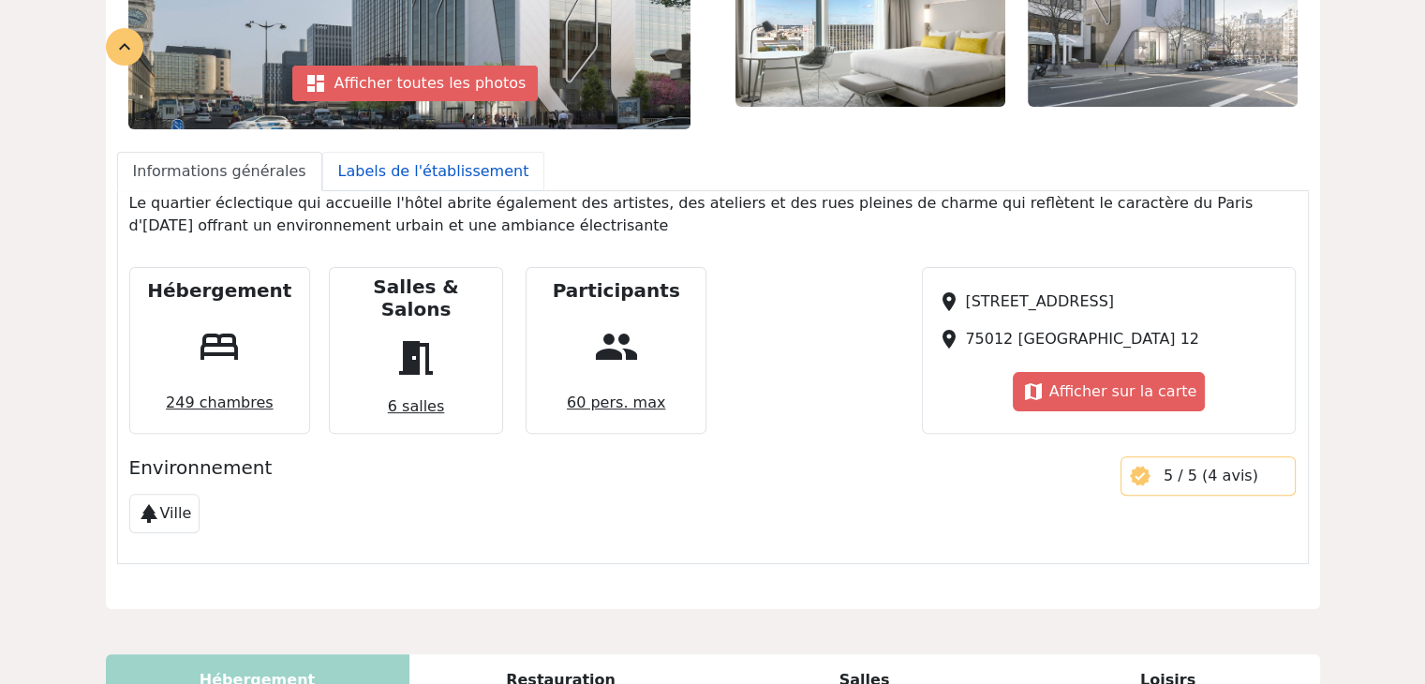
click at [402, 154] on link "Labels de l'établissement" at bounding box center [433, 171] width 223 height 39
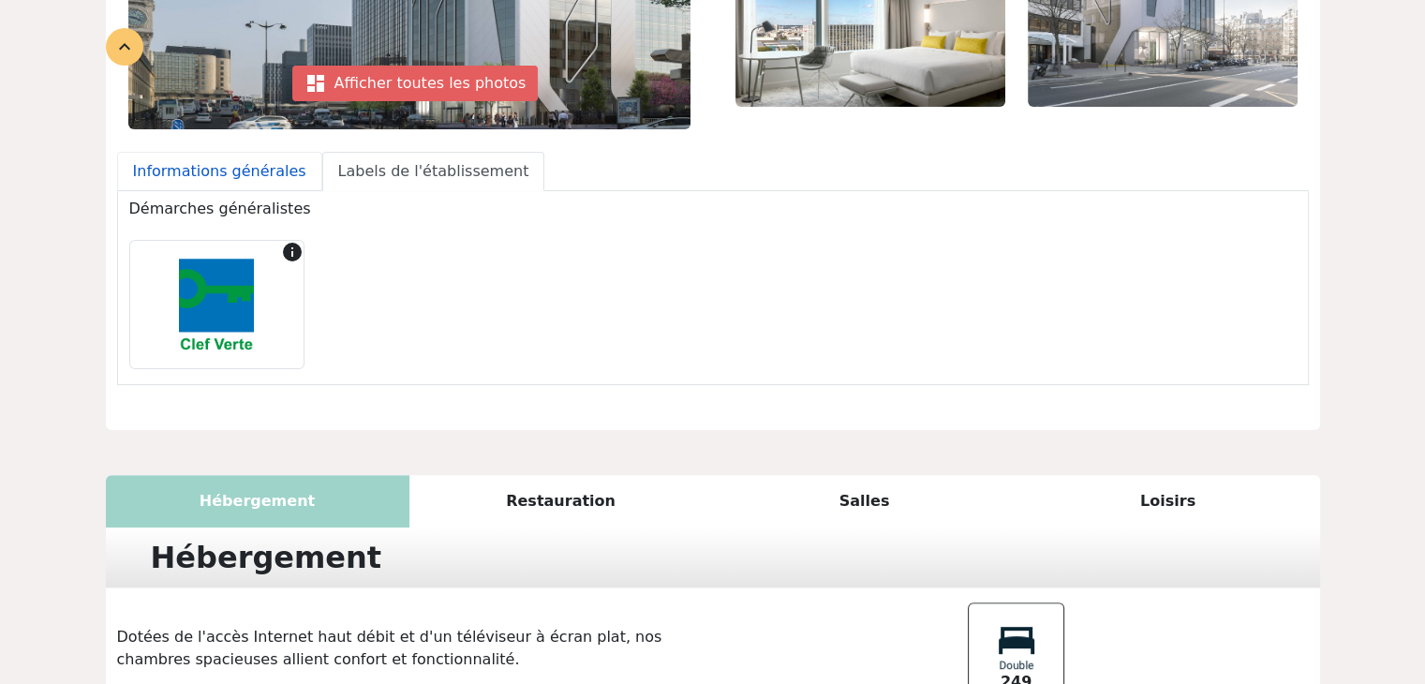
click at [225, 181] on link "Informations générales" at bounding box center [219, 171] width 205 height 39
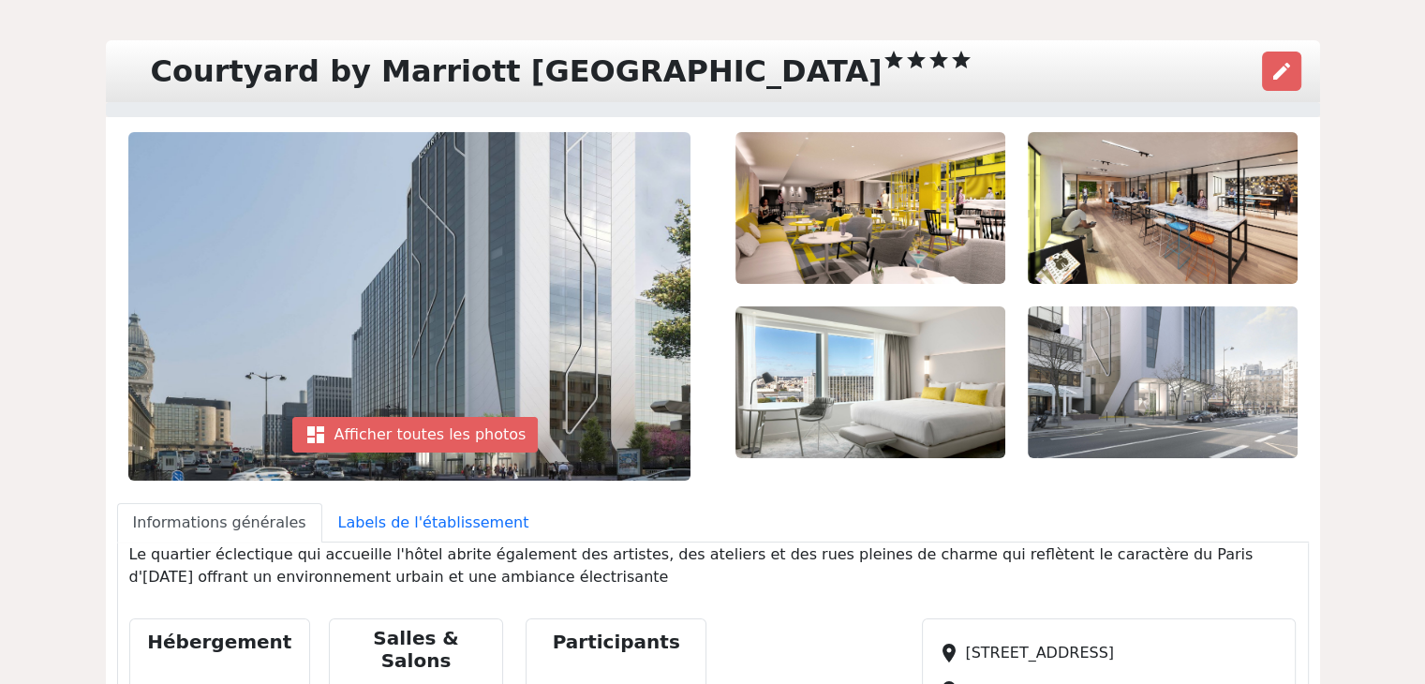
scroll to position [150, 0]
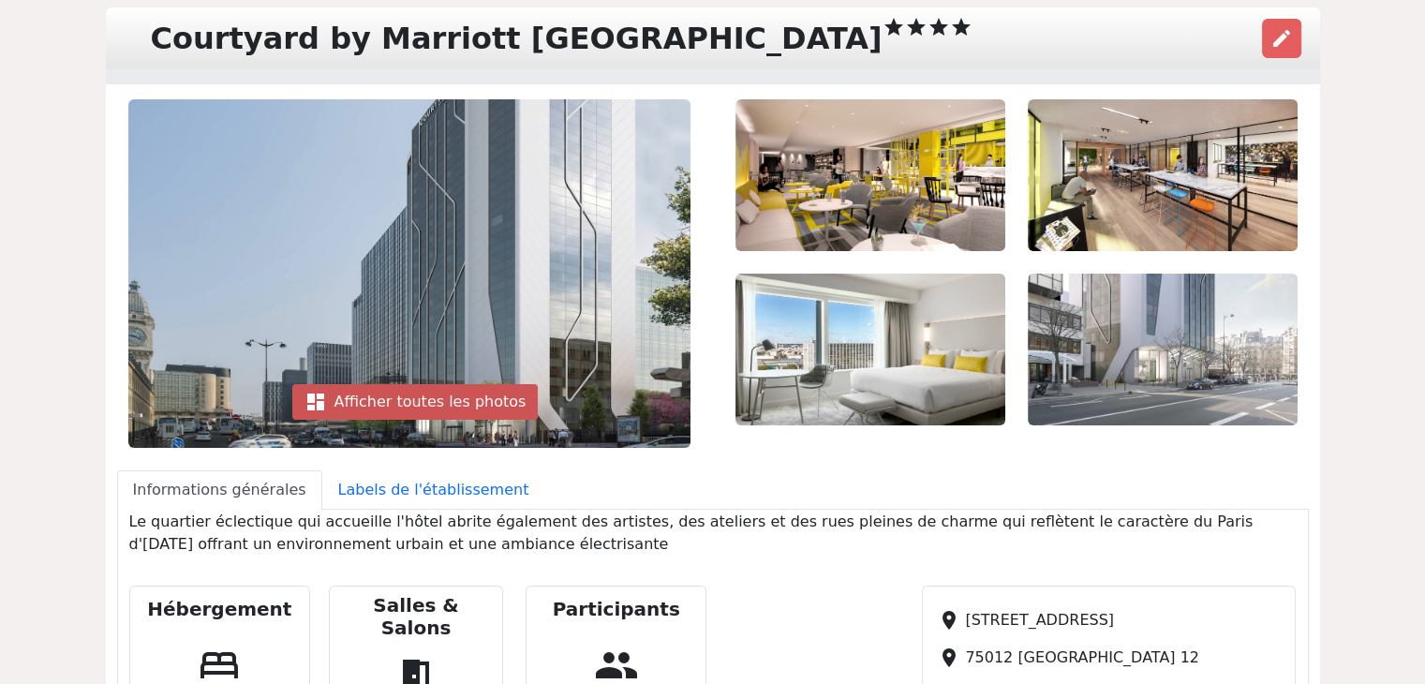
click at [468, 405] on div "dashboard Afficher toutes les photos" at bounding box center [415, 402] width 246 height 36
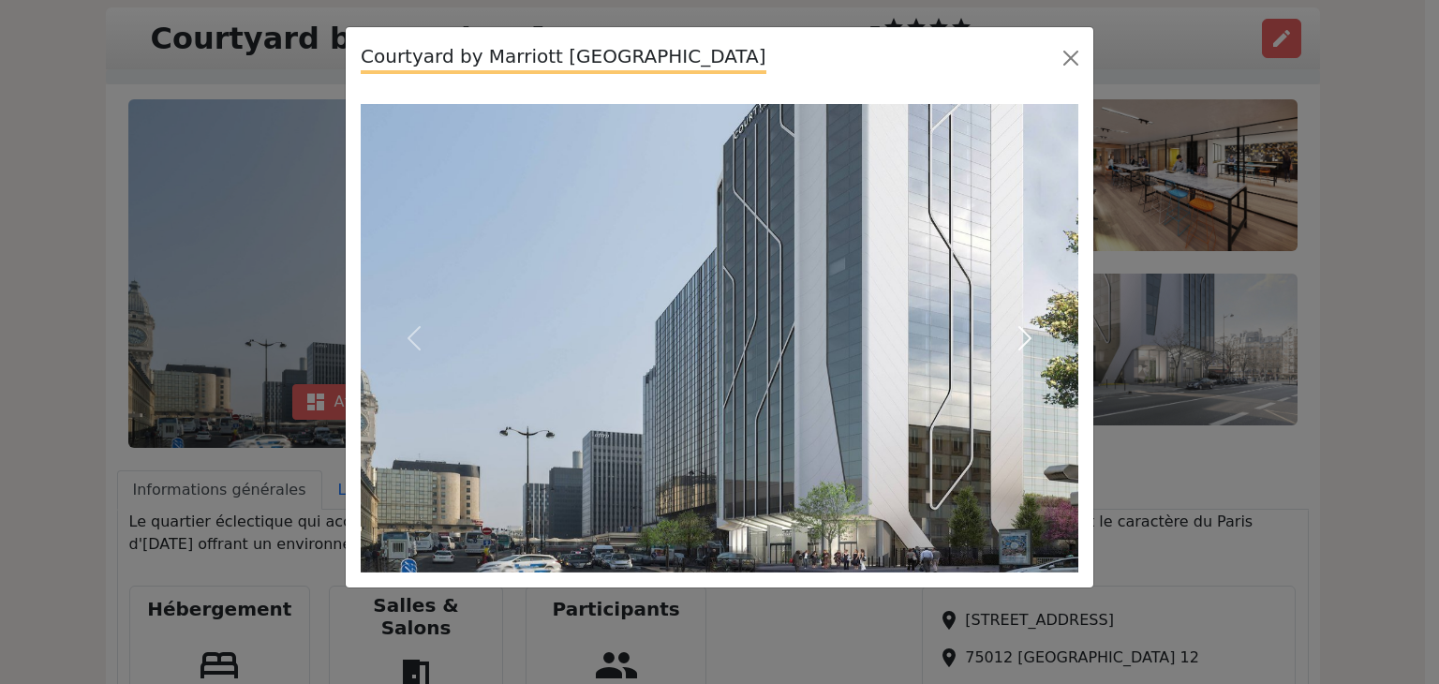
click at [1034, 275] on button "Next" at bounding box center [1025, 338] width 108 height 468
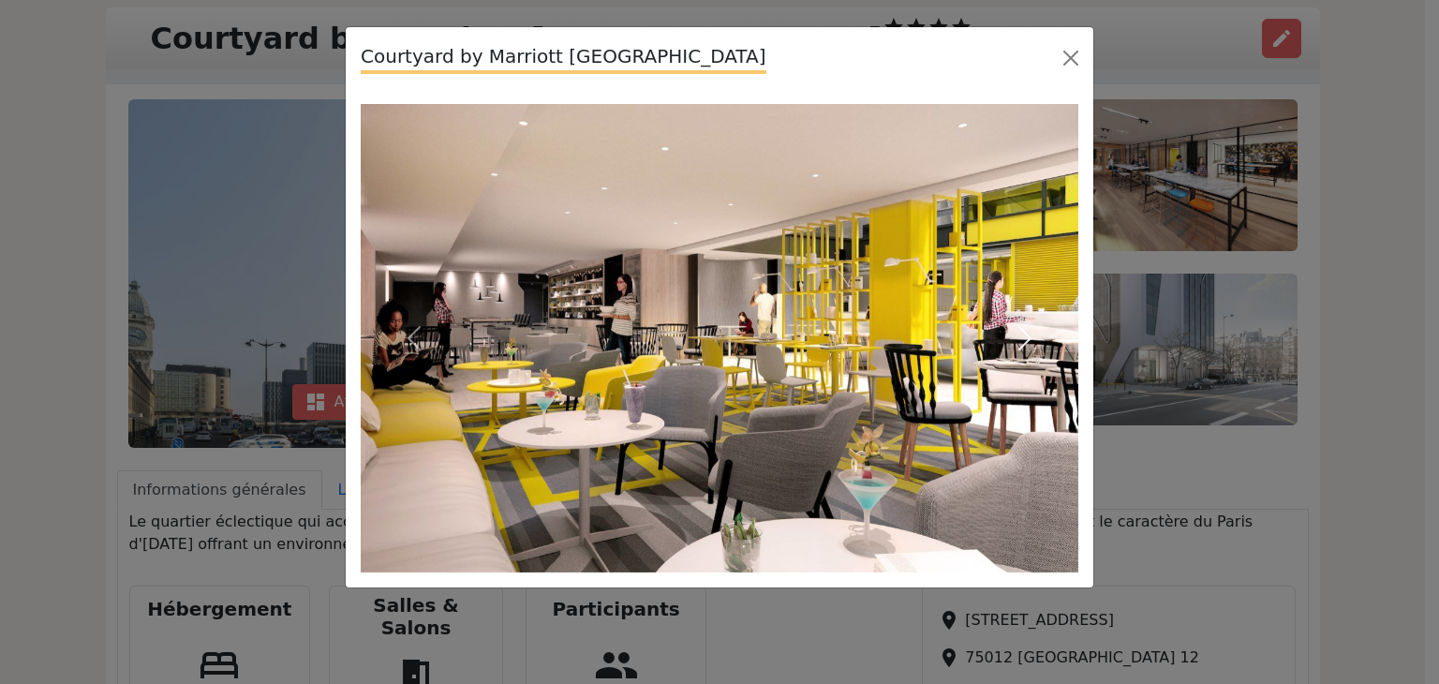
click at [1023, 333] on span "button" at bounding box center [1025, 338] width 30 height 30
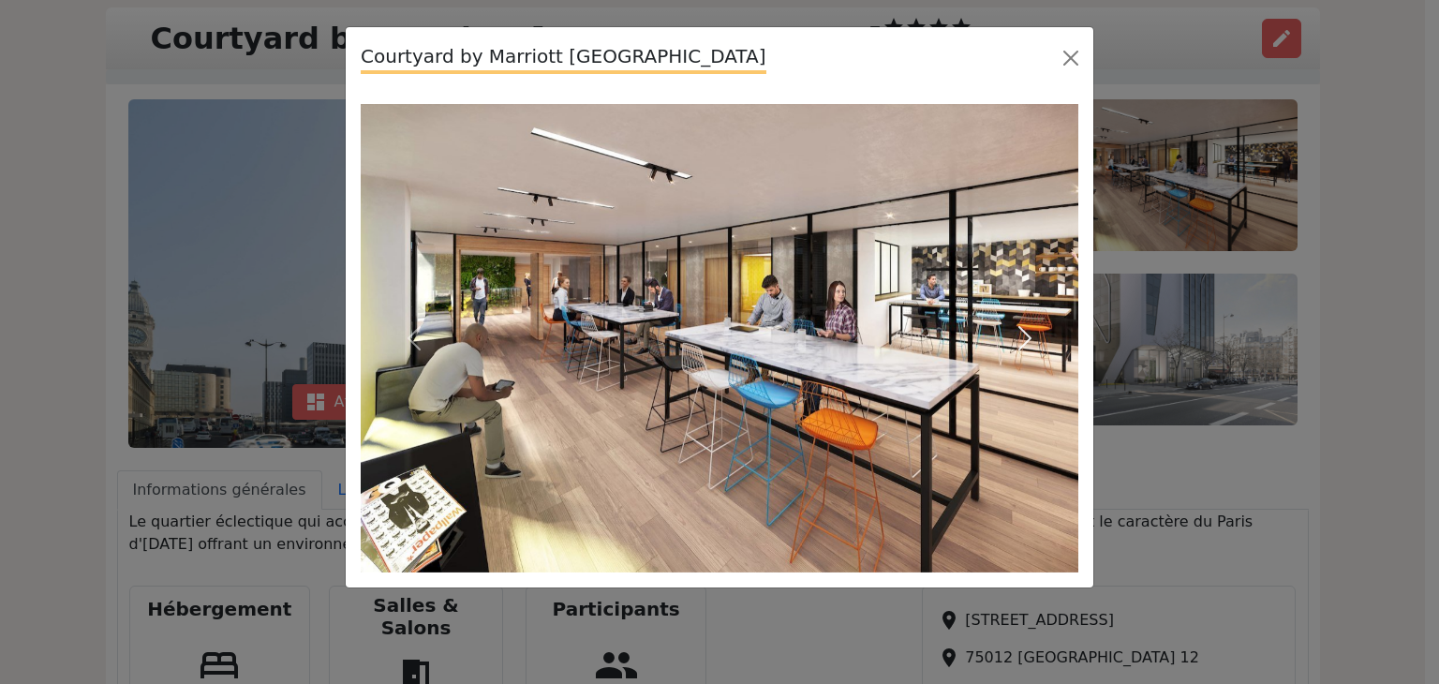
click at [1023, 333] on span "button" at bounding box center [1025, 338] width 30 height 30
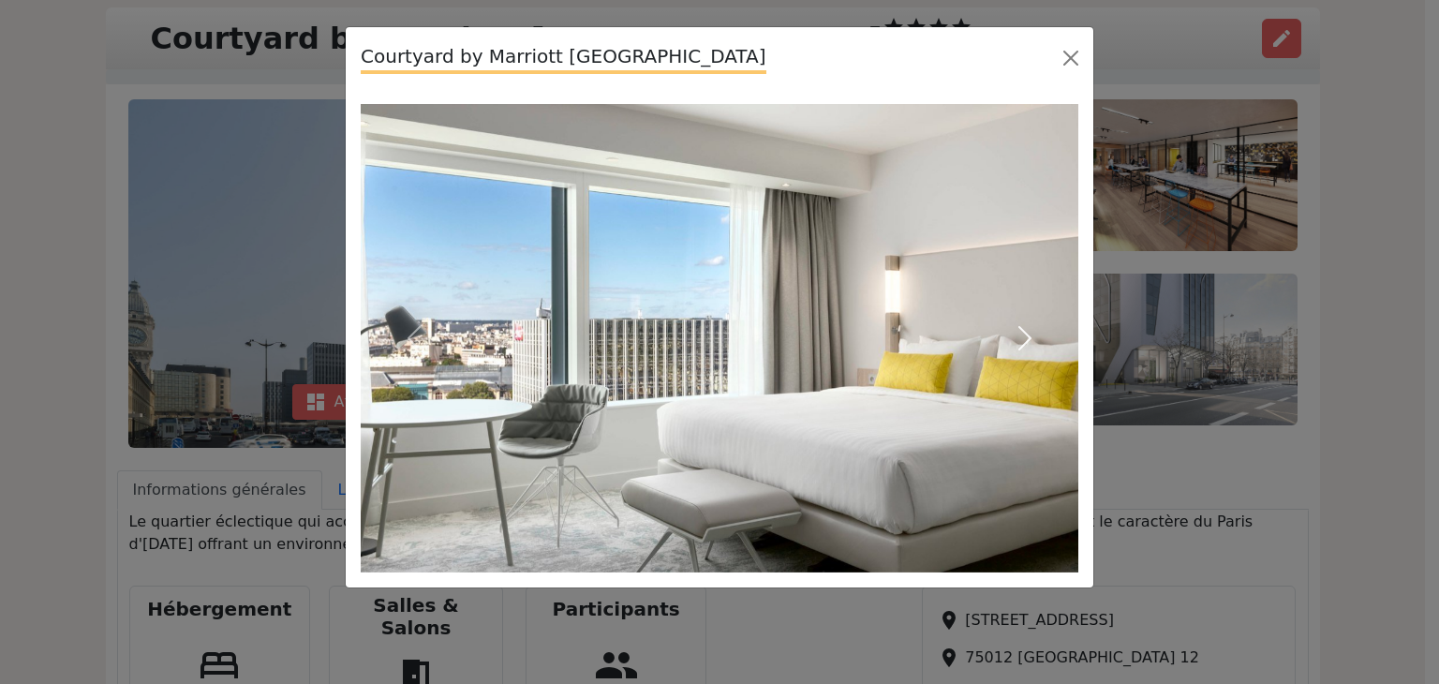
click at [1023, 333] on span "button" at bounding box center [1025, 338] width 30 height 30
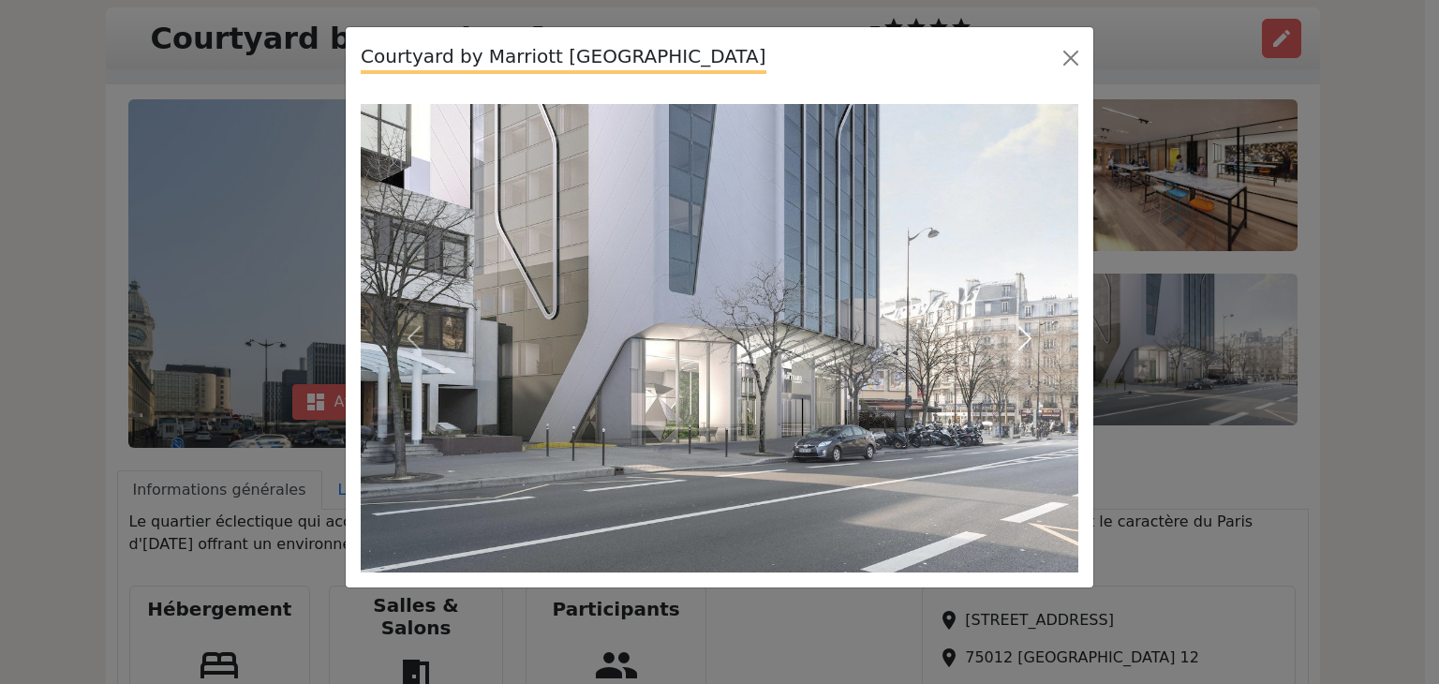
click at [1022, 333] on span "button" at bounding box center [1025, 338] width 30 height 30
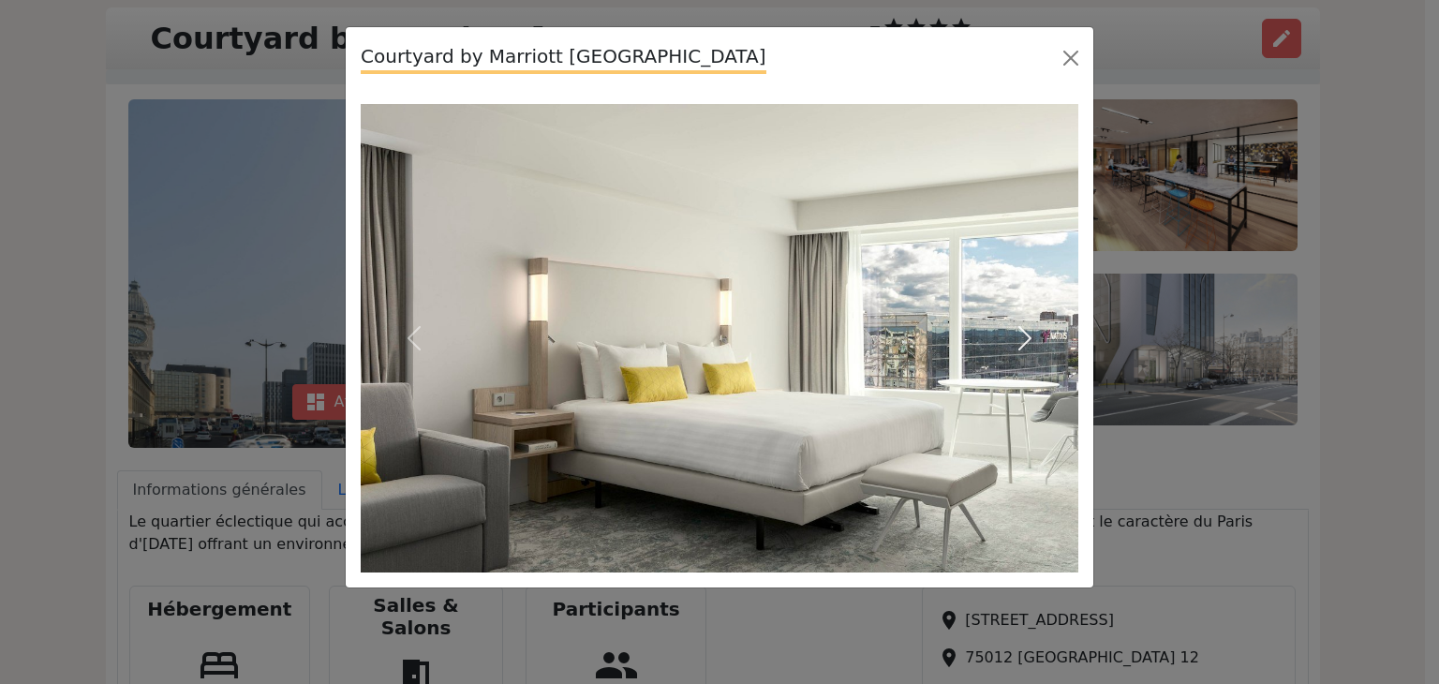
click at [1018, 333] on span "button" at bounding box center [1025, 338] width 30 height 30
click at [1017, 333] on span "button" at bounding box center [1025, 338] width 30 height 30
click at [1016, 333] on span "button" at bounding box center [1025, 338] width 30 height 30
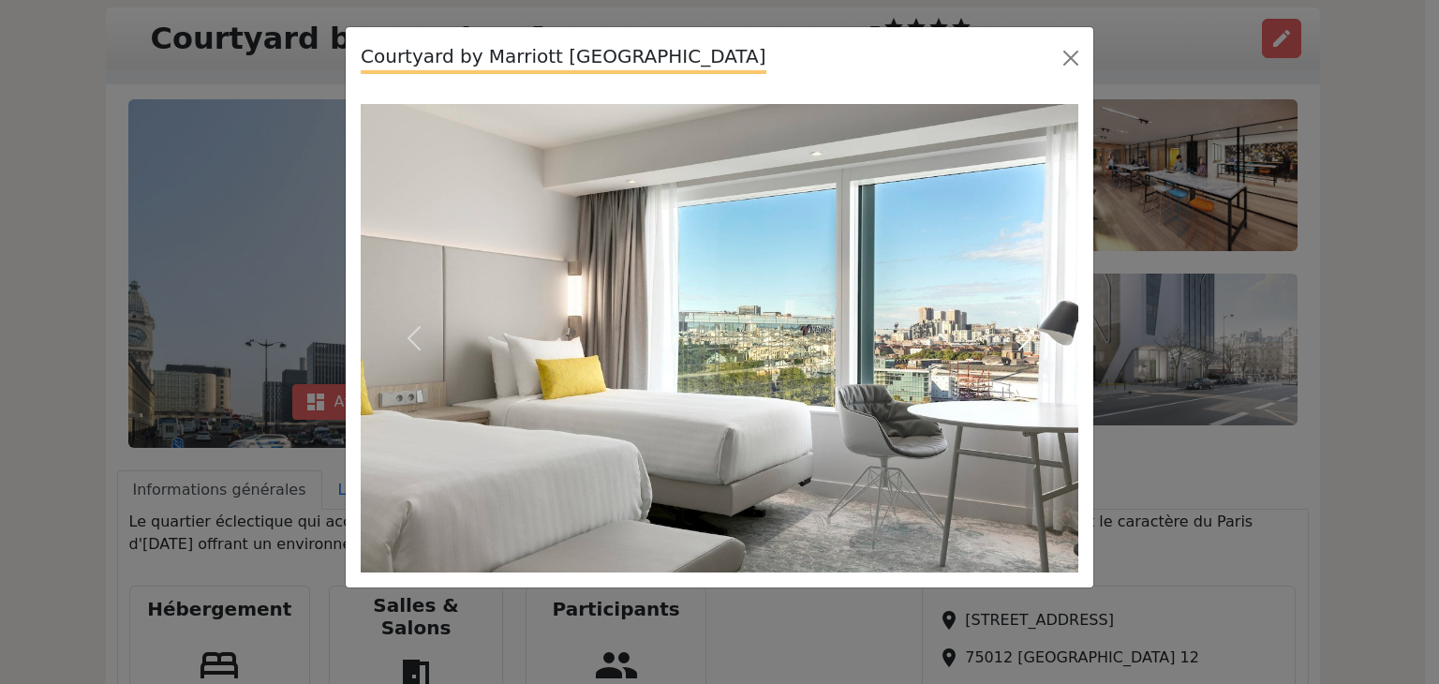
click at [1014, 333] on span "button" at bounding box center [1025, 338] width 30 height 30
click at [1013, 333] on span "button" at bounding box center [1025, 338] width 30 height 30
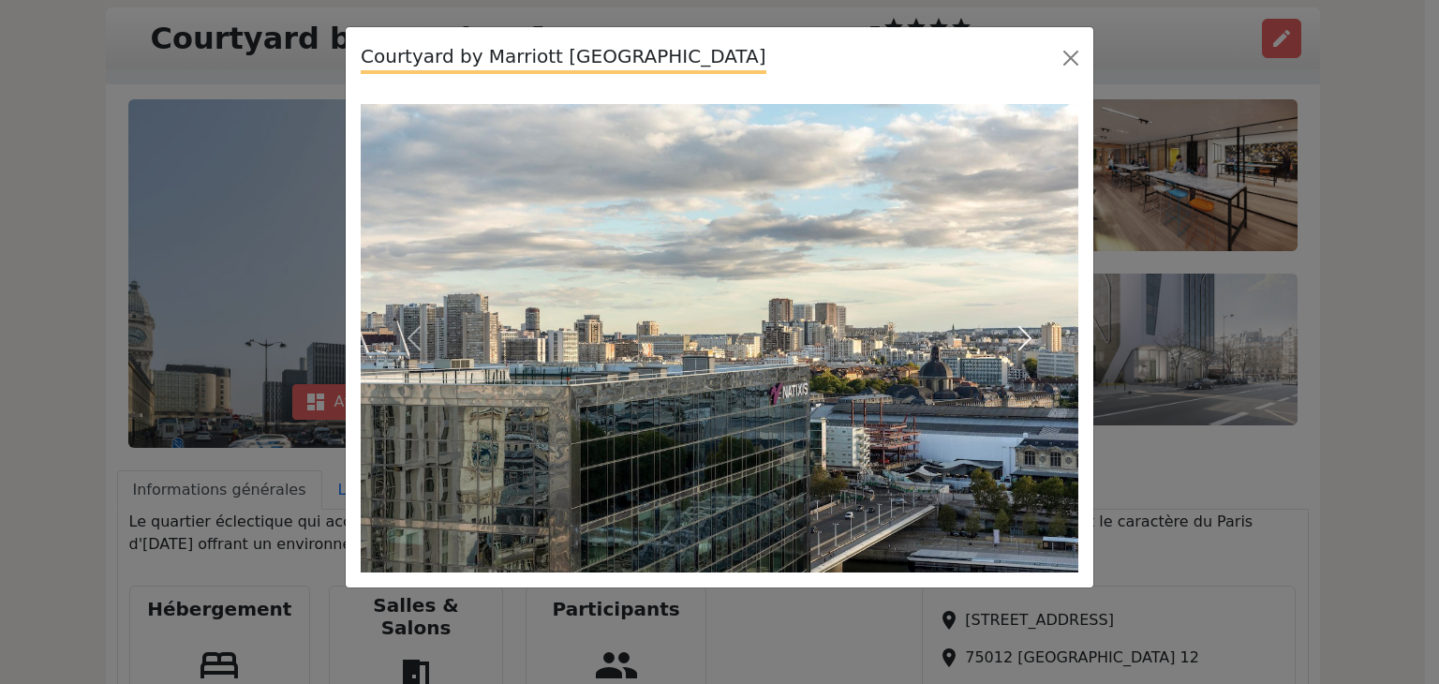
click at [1012, 333] on span "button" at bounding box center [1025, 338] width 30 height 30
click at [1010, 333] on span "button" at bounding box center [1025, 338] width 30 height 30
click at [1008, 333] on button "Next" at bounding box center [1025, 338] width 108 height 468
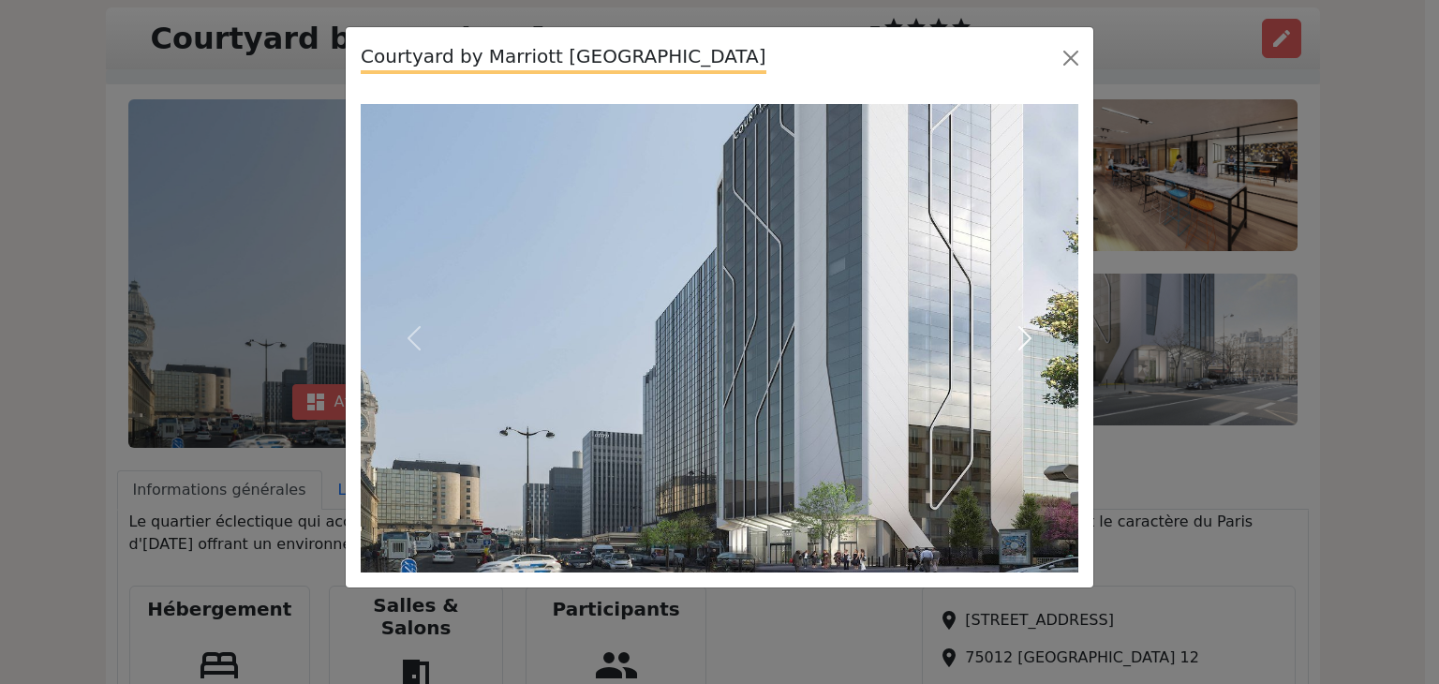
click at [1005, 333] on button "Next" at bounding box center [1025, 338] width 108 height 468
click at [1002, 333] on button "Next" at bounding box center [1025, 338] width 108 height 468
click at [1001, 333] on button "Next" at bounding box center [1025, 338] width 108 height 468
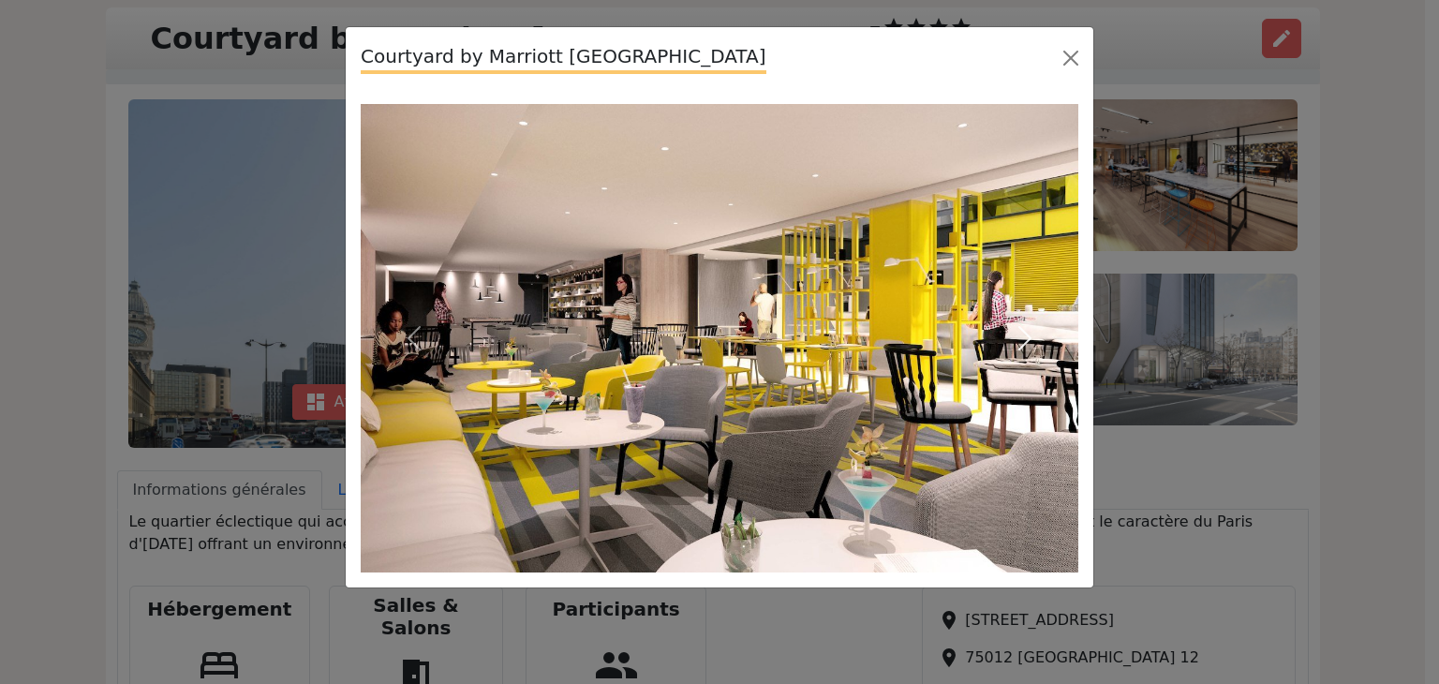
click at [999, 335] on button "Next" at bounding box center [1025, 338] width 108 height 468
click at [997, 335] on button "Next" at bounding box center [1025, 338] width 108 height 468
drag, startPoint x: 1065, startPoint y: 58, endPoint x: 1079, endPoint y: 56, distance: 14.2
click at [1066, 57] on button "Close" at bounding box center [1071, 58] width 30 height 30
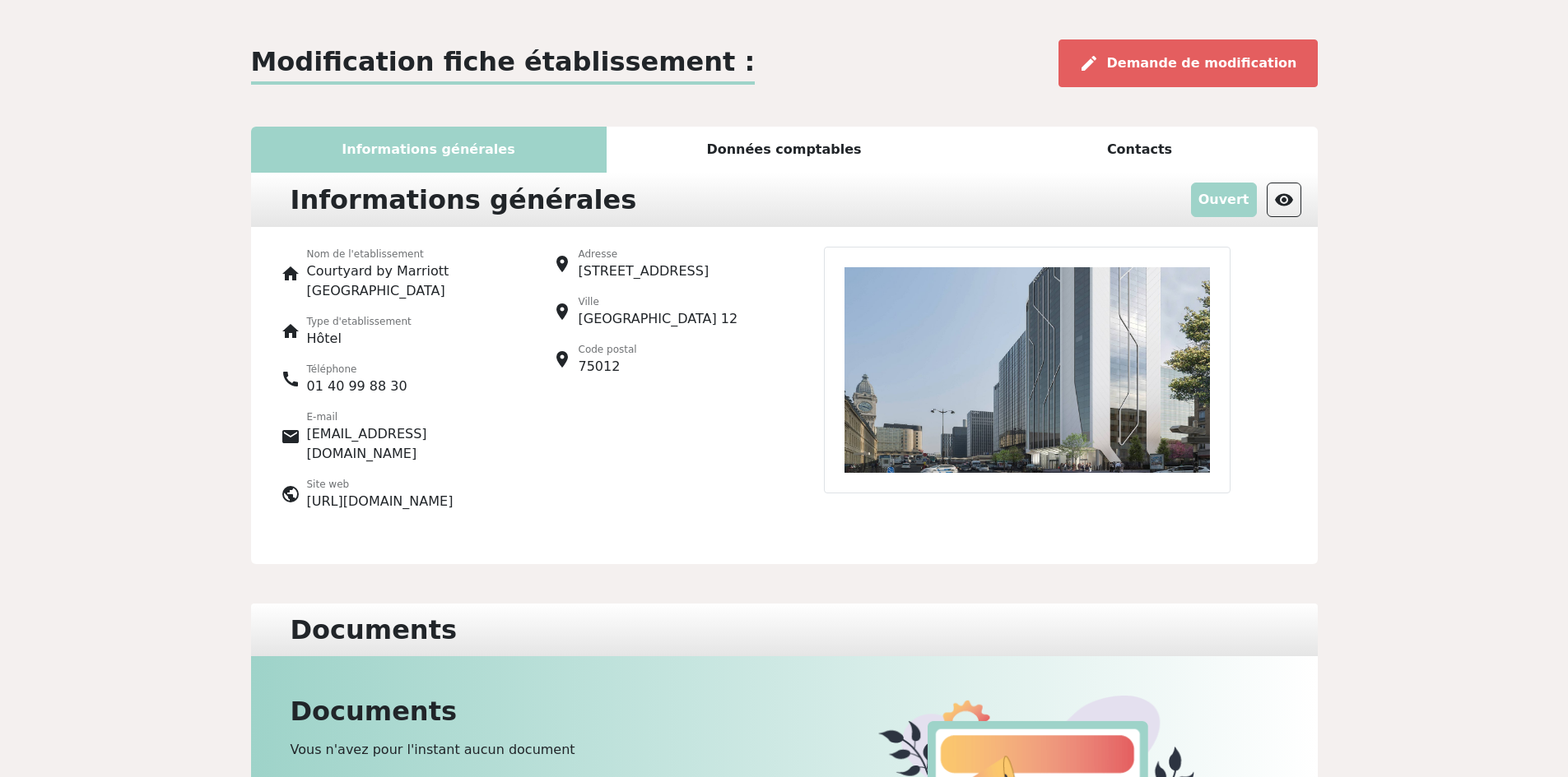
scroll to position [19, 0]
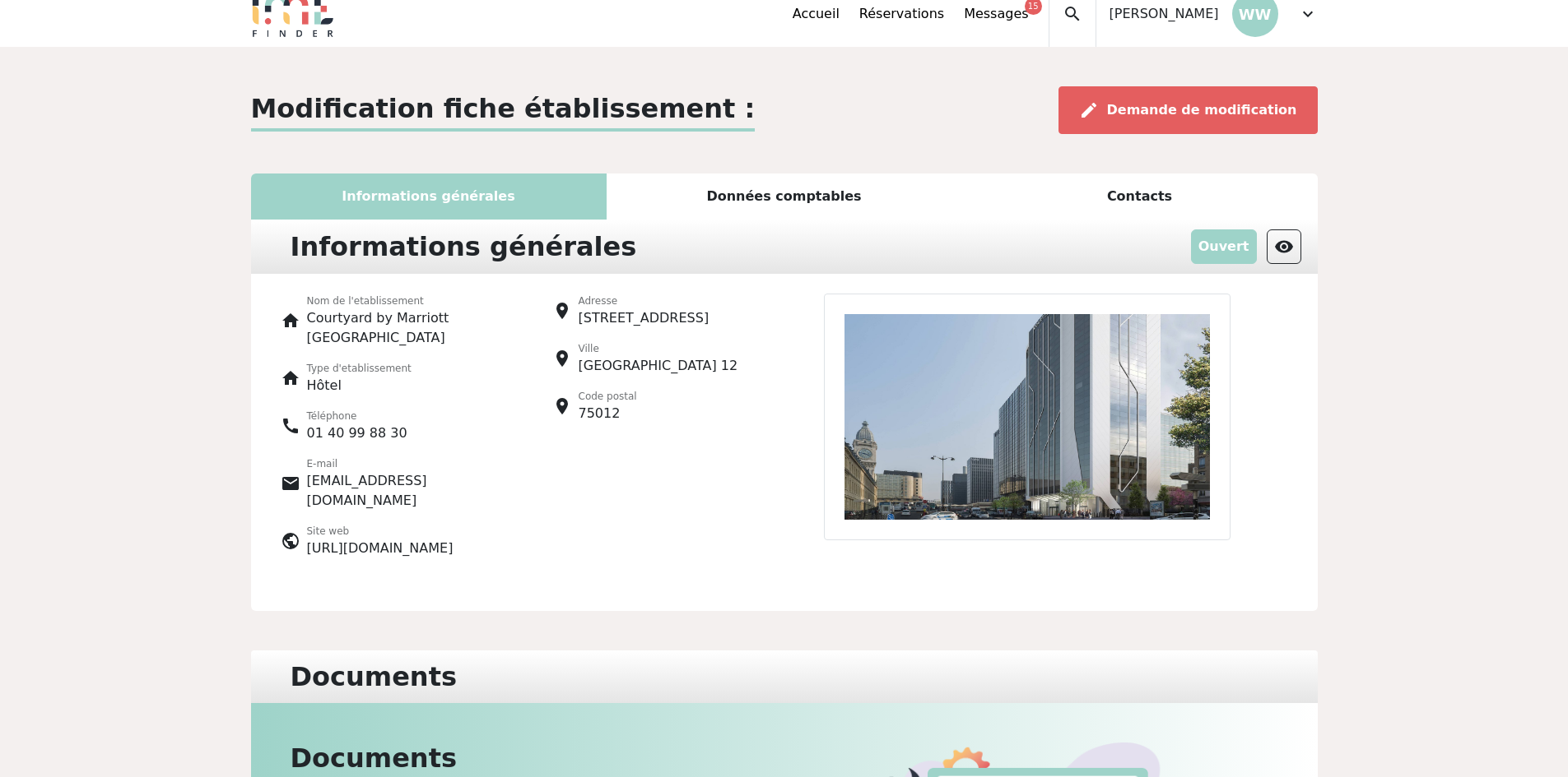
click at [762, 182] on div "Données comptables" at bounding box center [784, 197] width 356 height 46
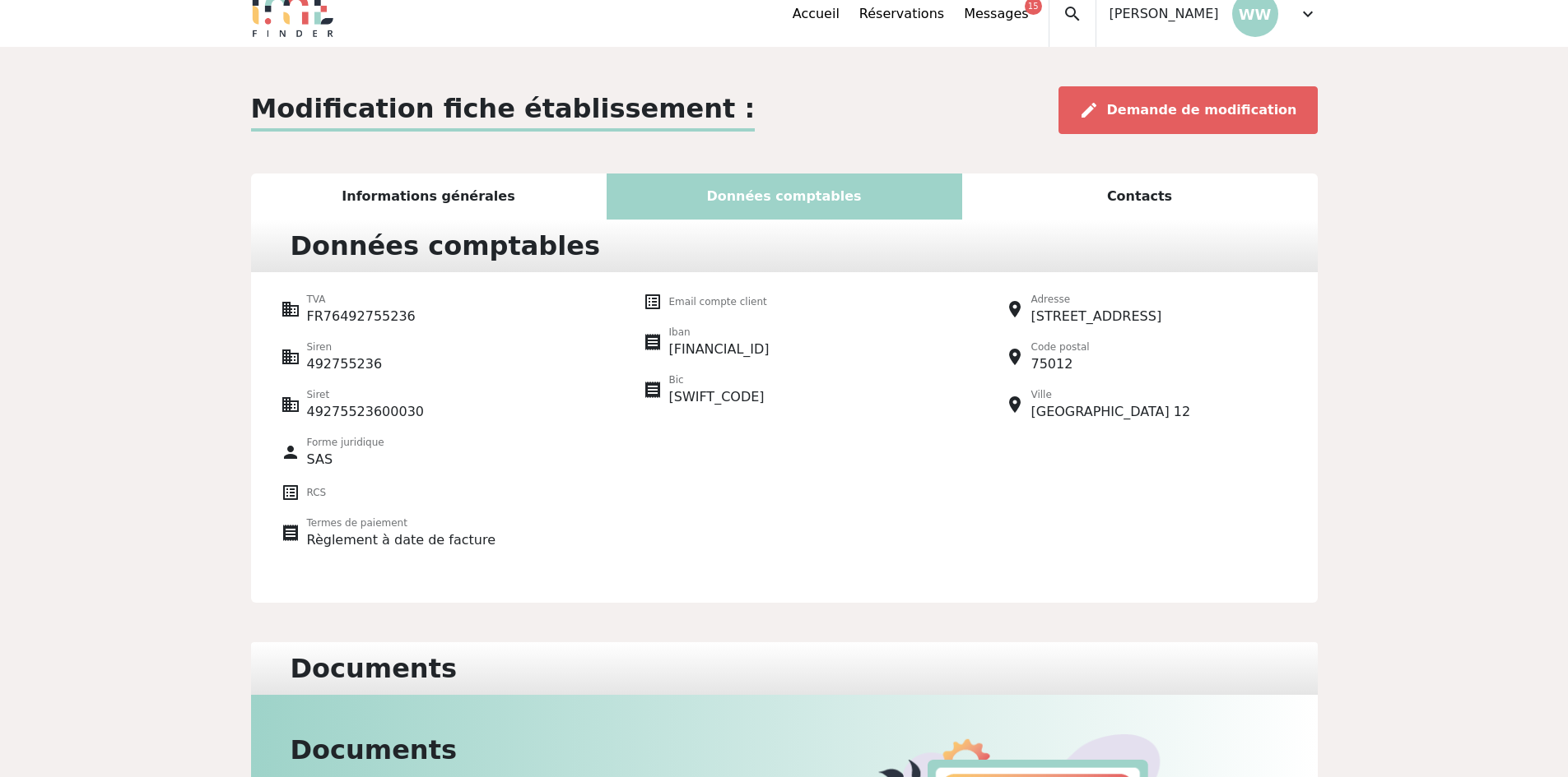
click at [450, 189] on div "Informations générales" at bounding box center [429, 197] width 356 height 46
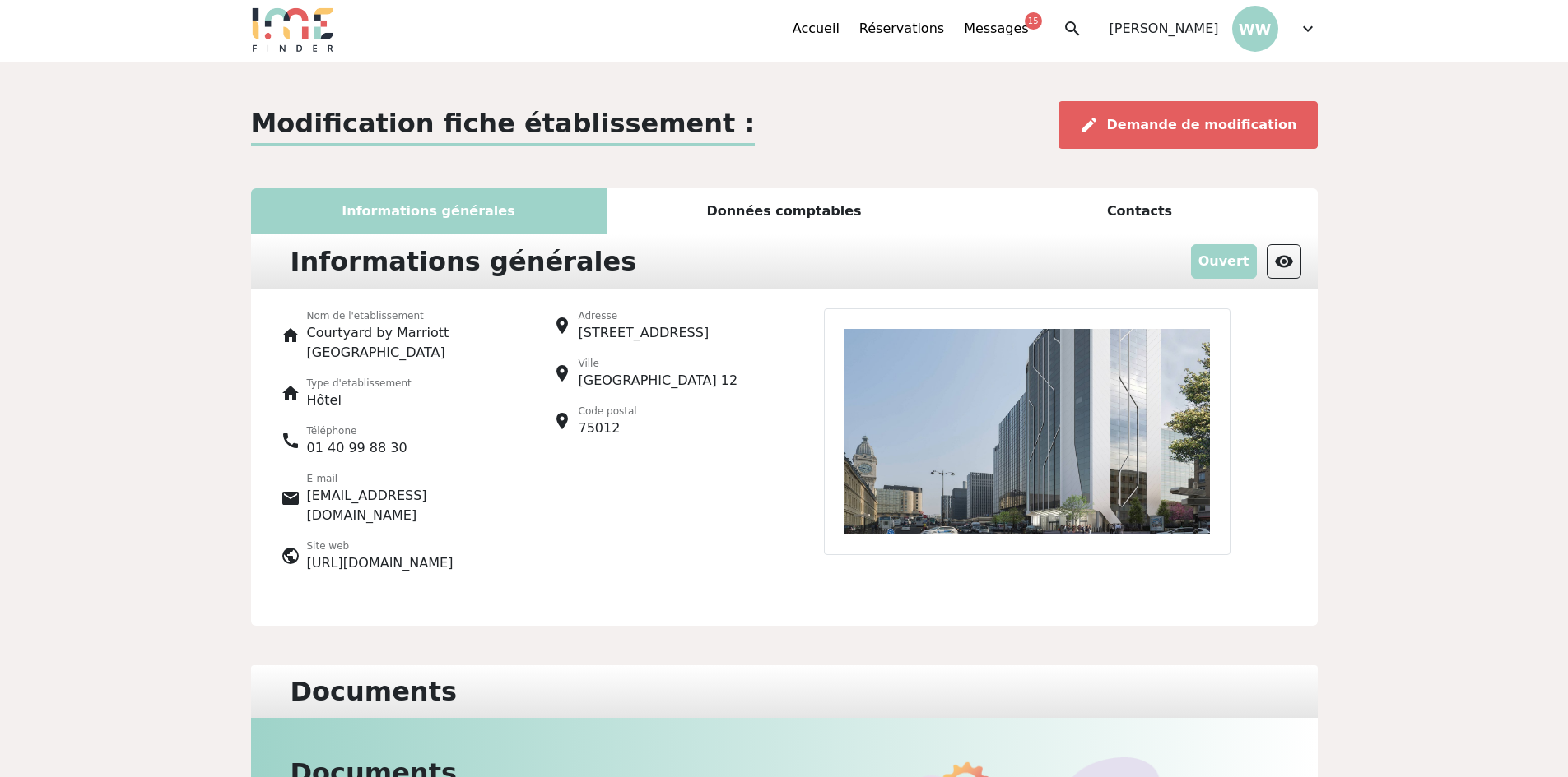
scroll to position [0, 0]
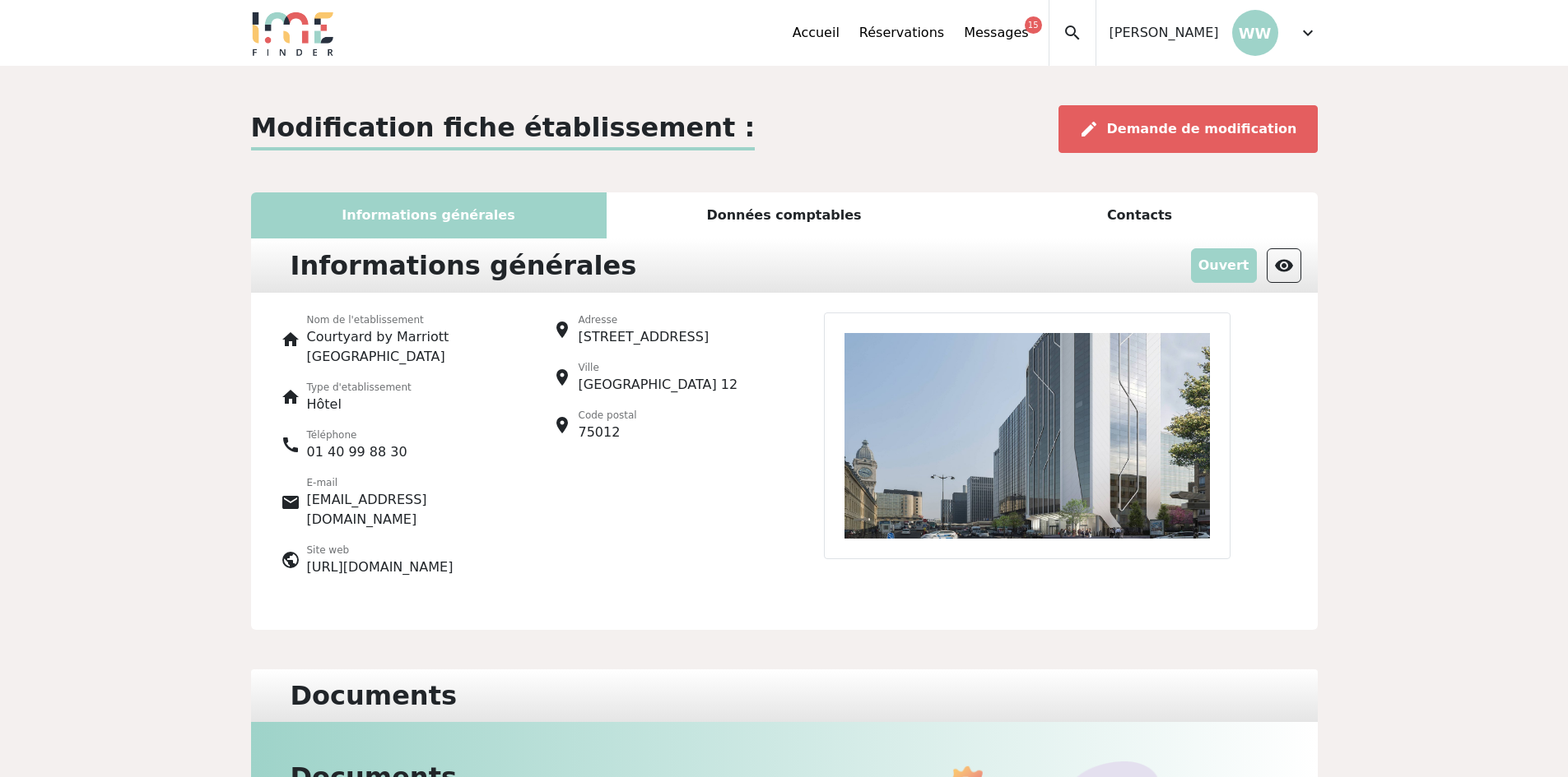
click at [1255, 32] on p "WW" at bounding box center [1255, 32] width 46 height 46
click at [1210, 41] on span "[PERSON_NAME]" at bounding box center [1164, 32] width 110 height 19
click at [1292, 35] on div "Accueil Réservations Messages 15 Mes données personnelles Données société Mes é…" at bounding box center [1055, 32] width 525 height 66
click at [1298, 35] on span "expand_more" at bounding box center [1308, 32] width 19 height 19
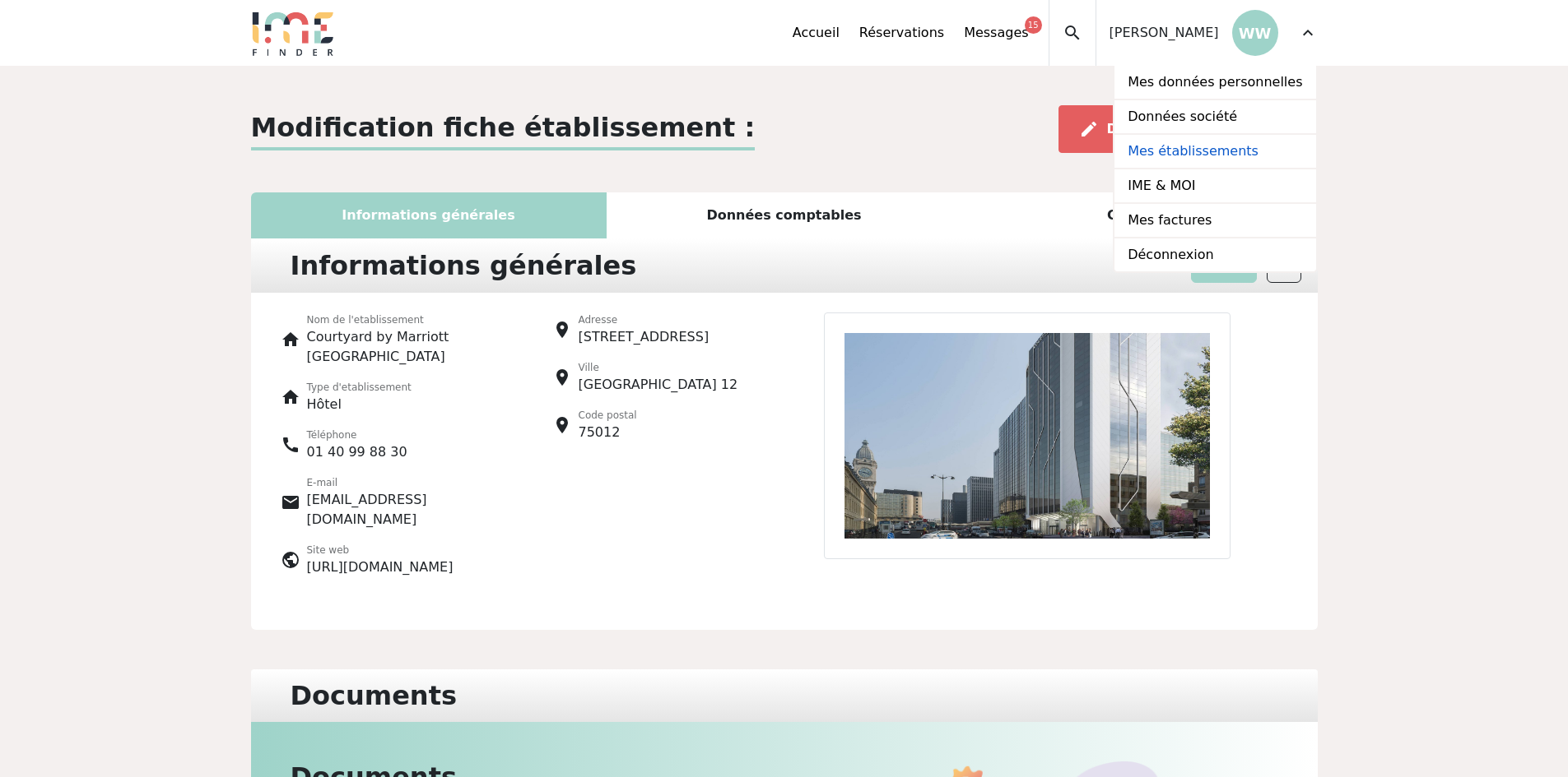
click at [1210, 147] on link "Mes établissements" at bounding box center [1215, 152] width 201 height 34
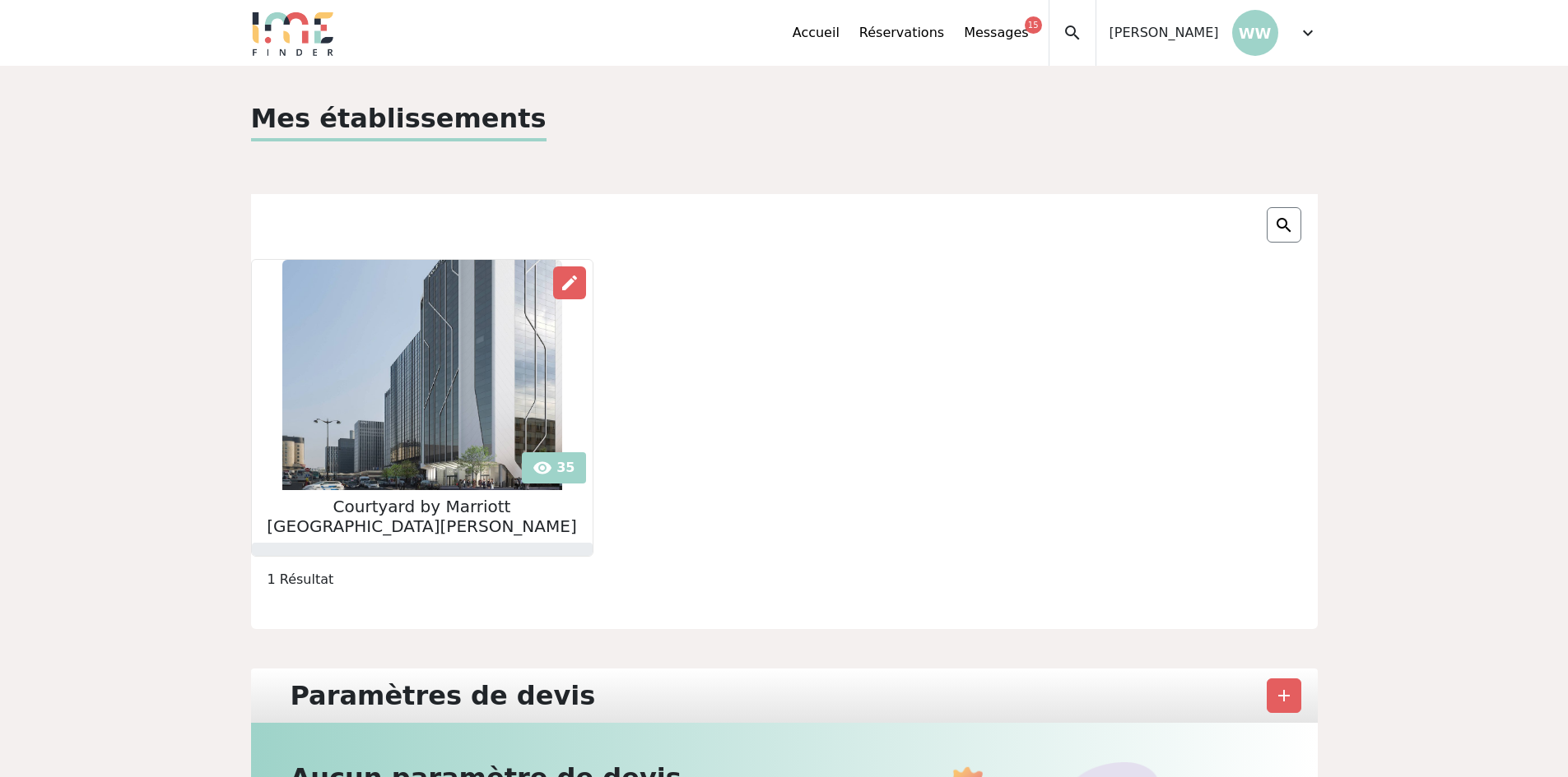
click at [394, 411] on img at bounding box center [422, 375] width 280 height 230
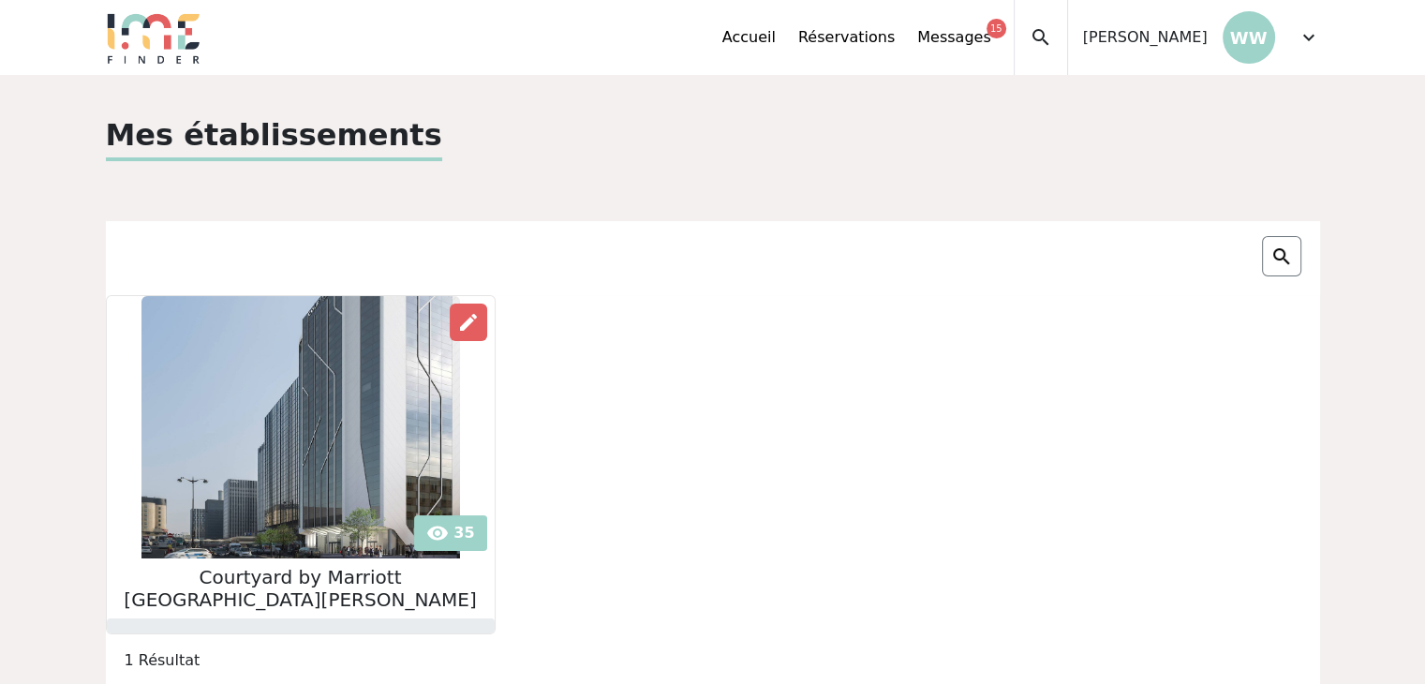
scroll to position [187, 0]
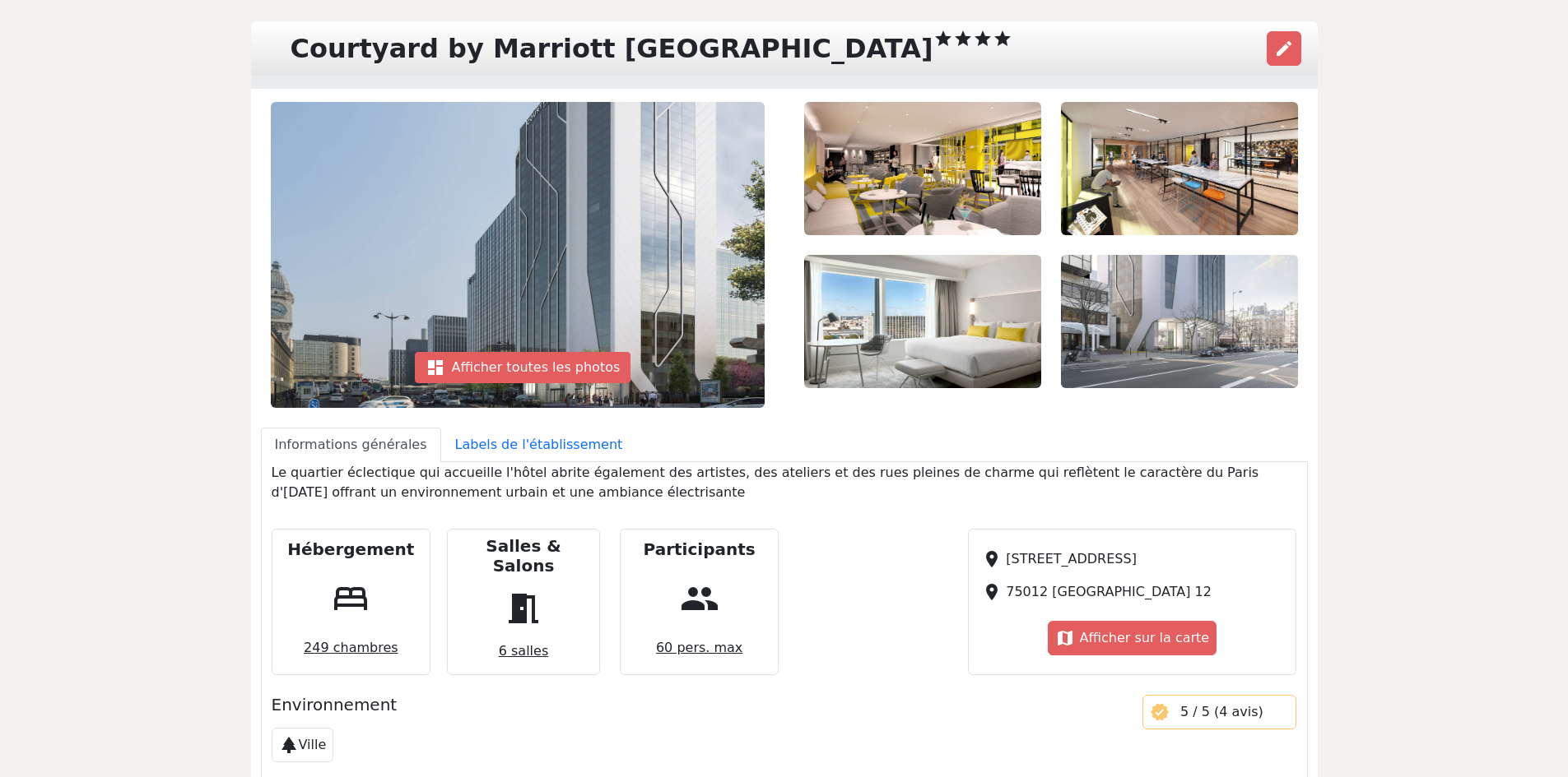
scroll to position [164, 0]
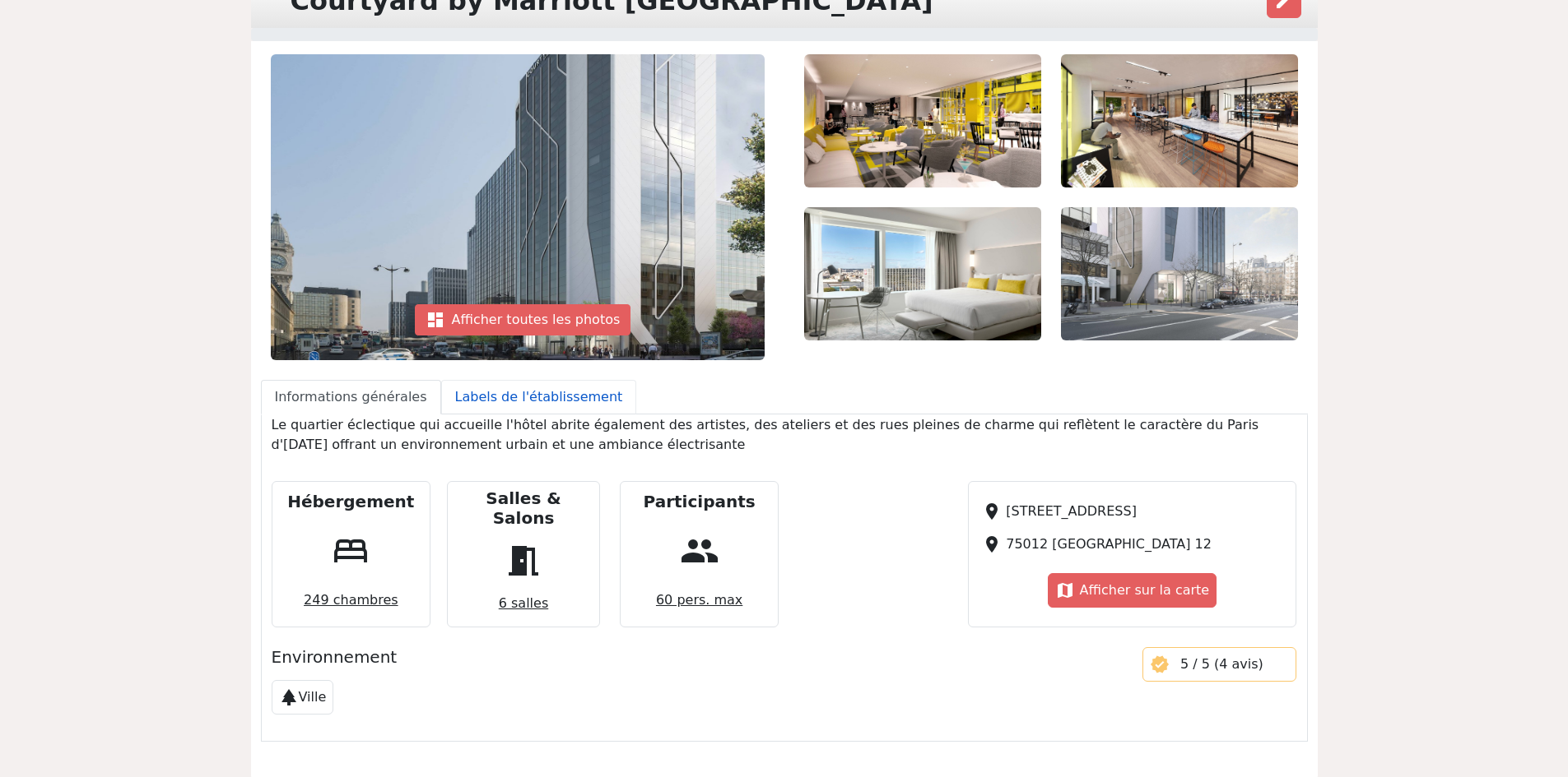
click at [505, 400] on link "Labels de l'établissement" at bounding box center [538, 397] width 196 height 34
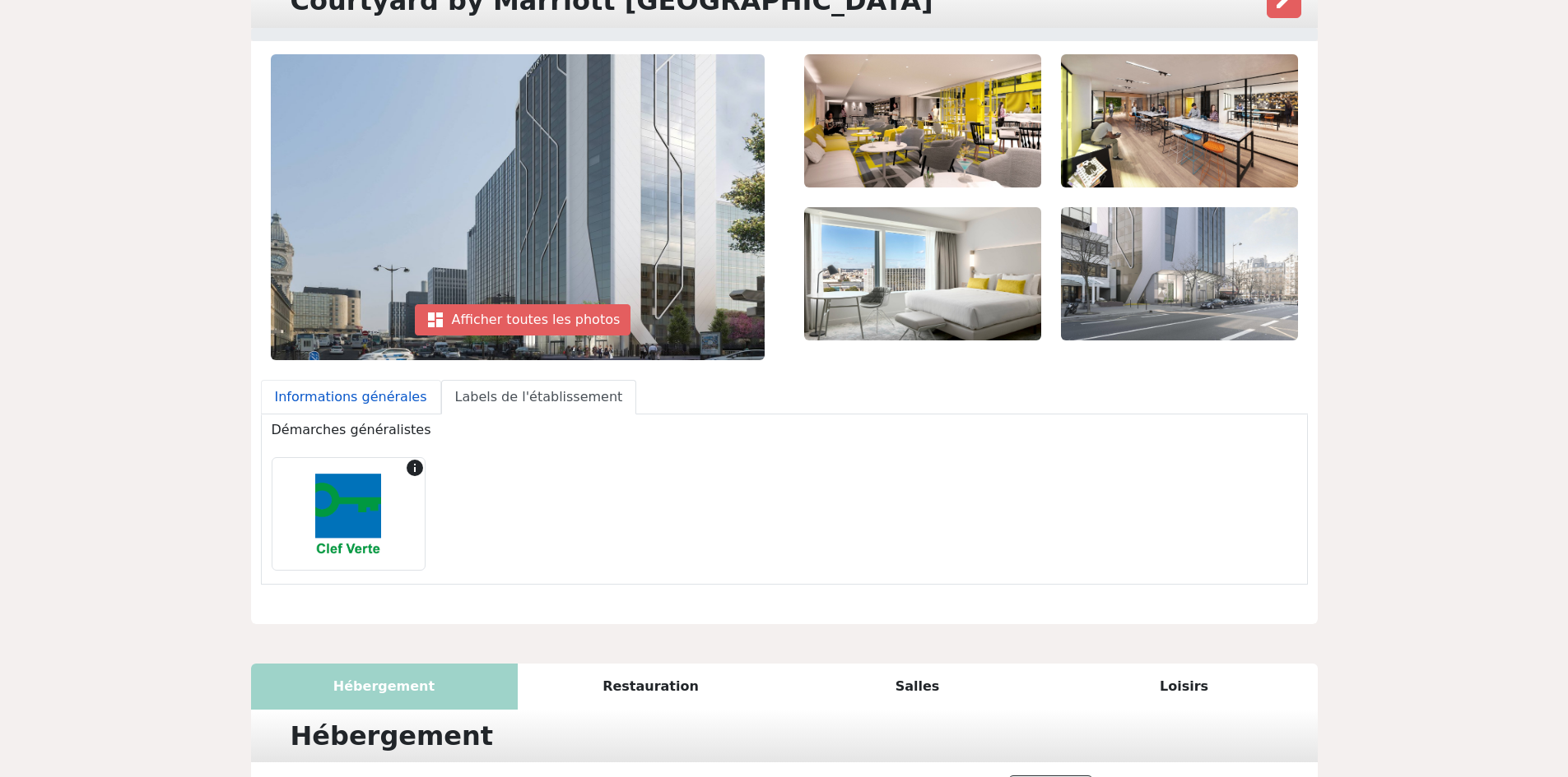
click at [339, 391] on link "Informations générales" at bounding box center [350, 397] width 180 height 34
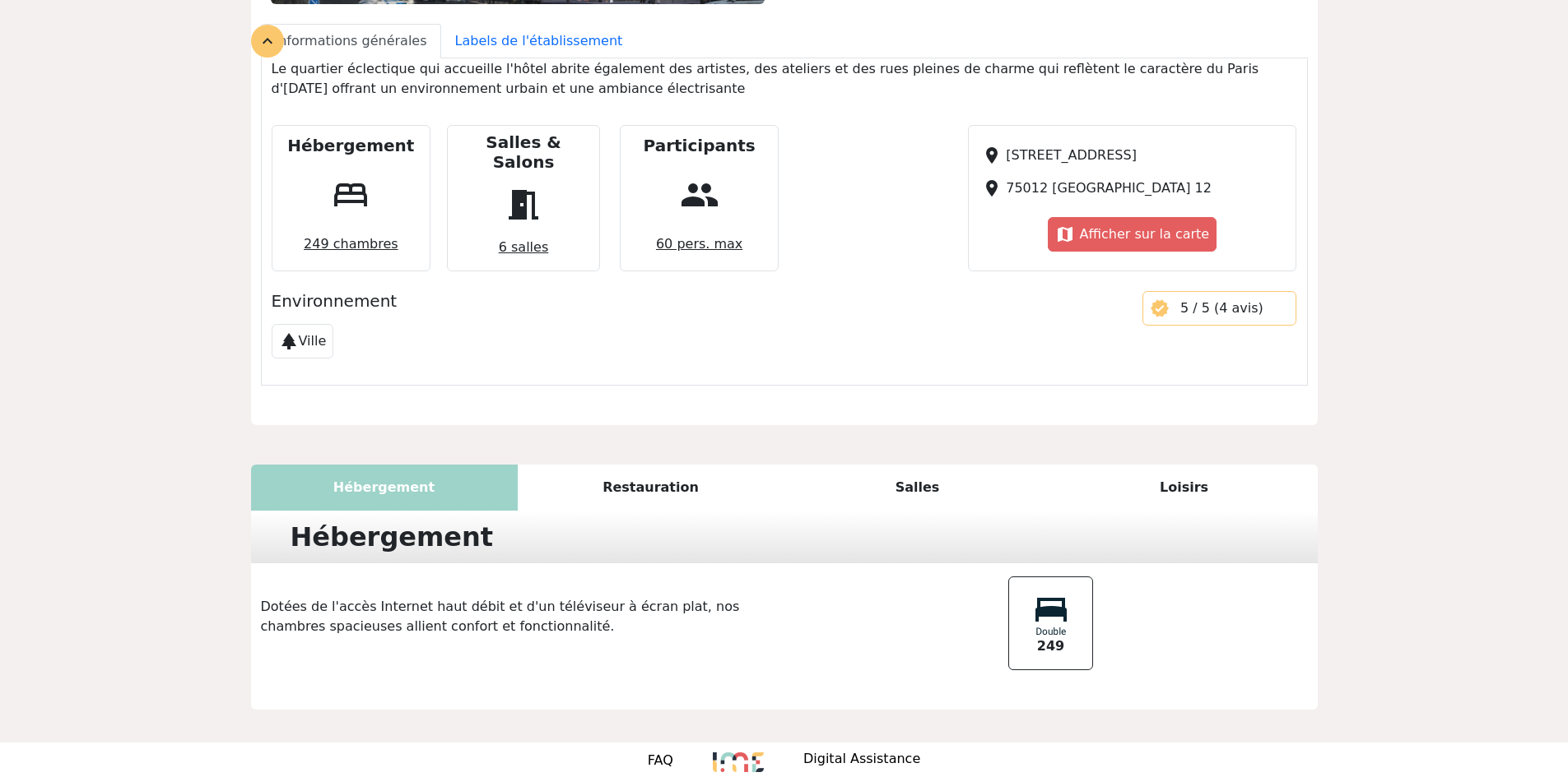
scroll to position [533, 0]
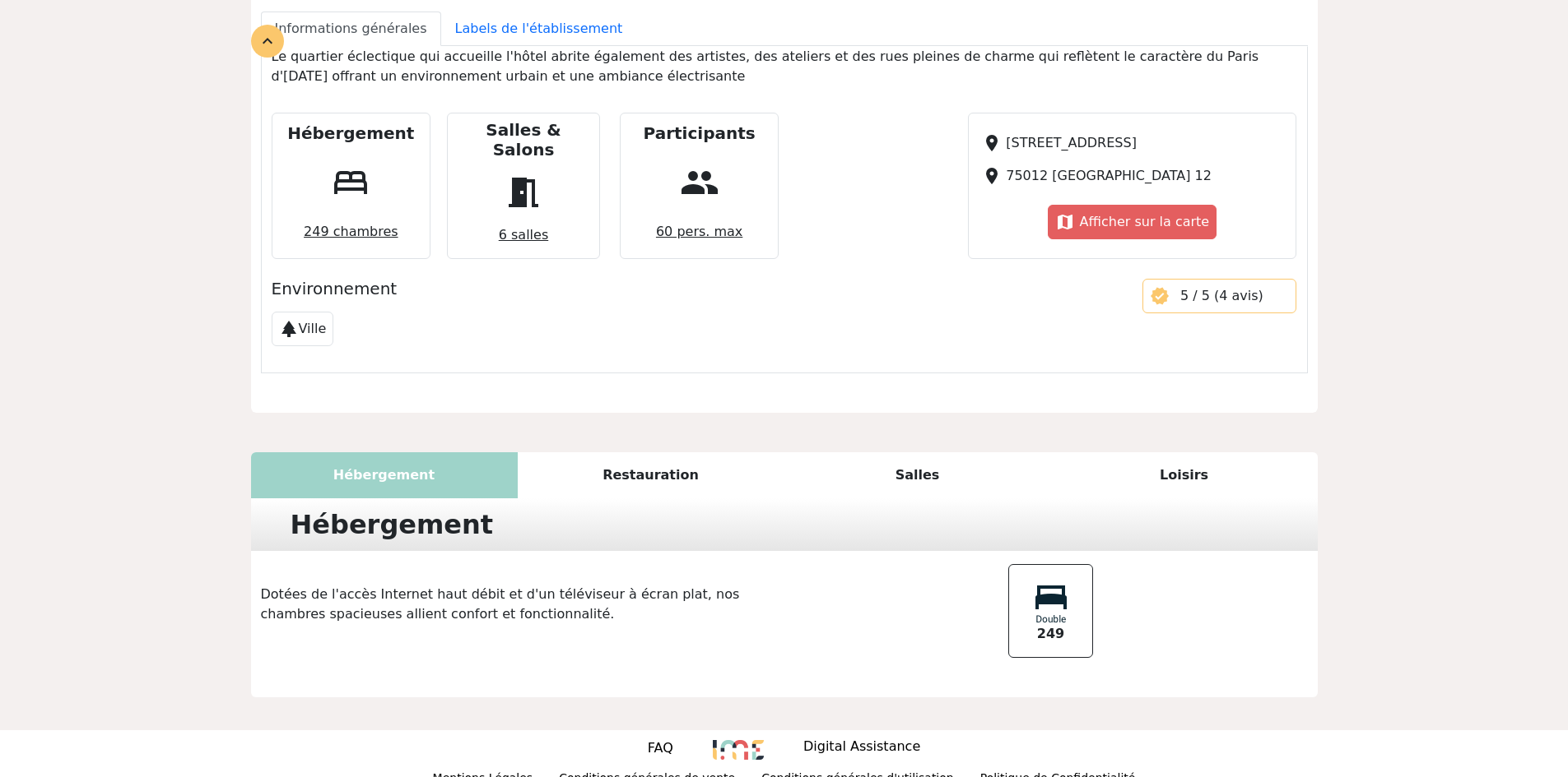
click at [643, 456] on div "Restauration" at bounding box center [651, 475] width 267 height 46
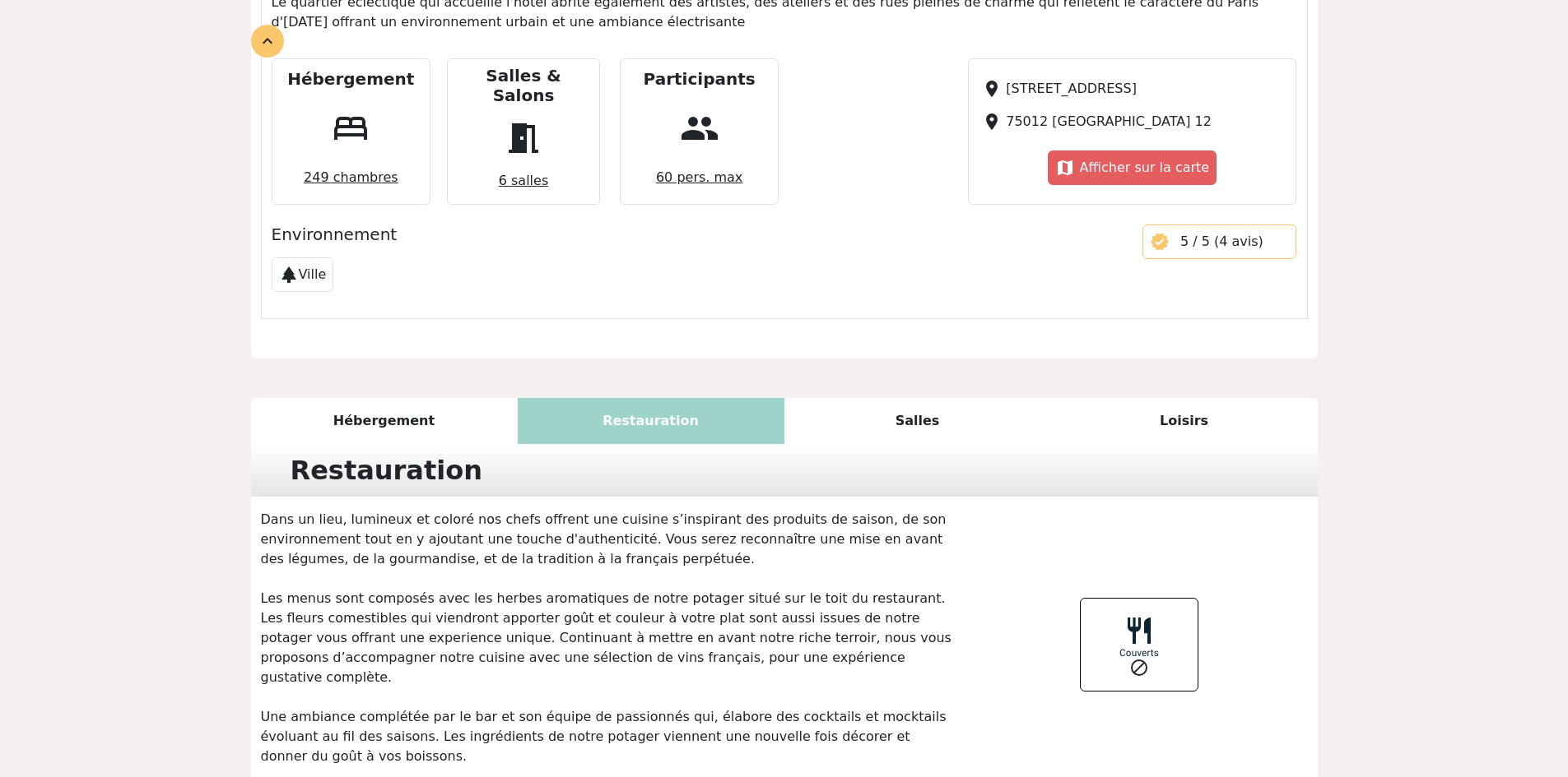
scroll to position [670, 0]
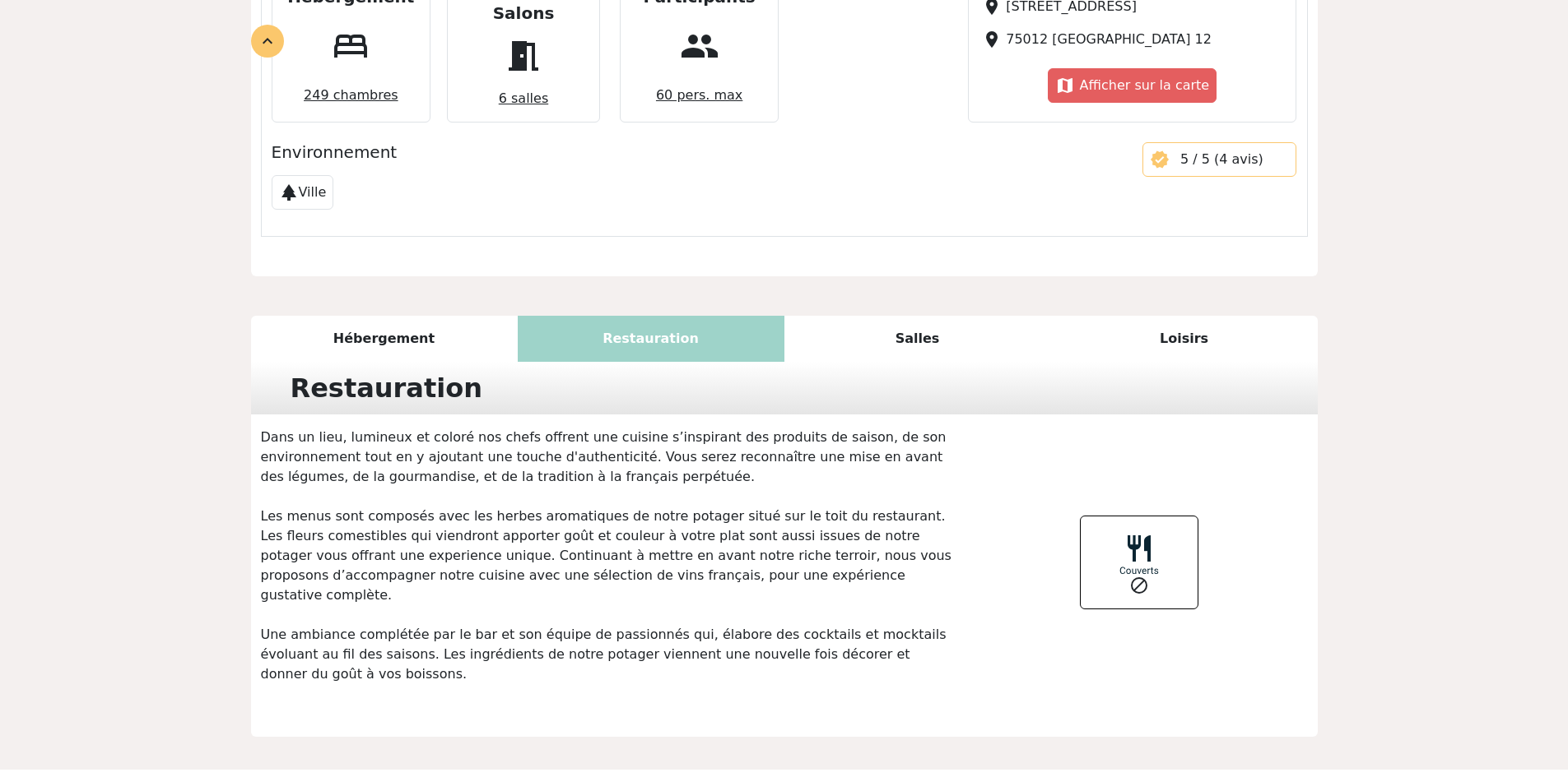
click at [897, 316] on div "Salles" at bounding box center [918, 339] width 267 height 46
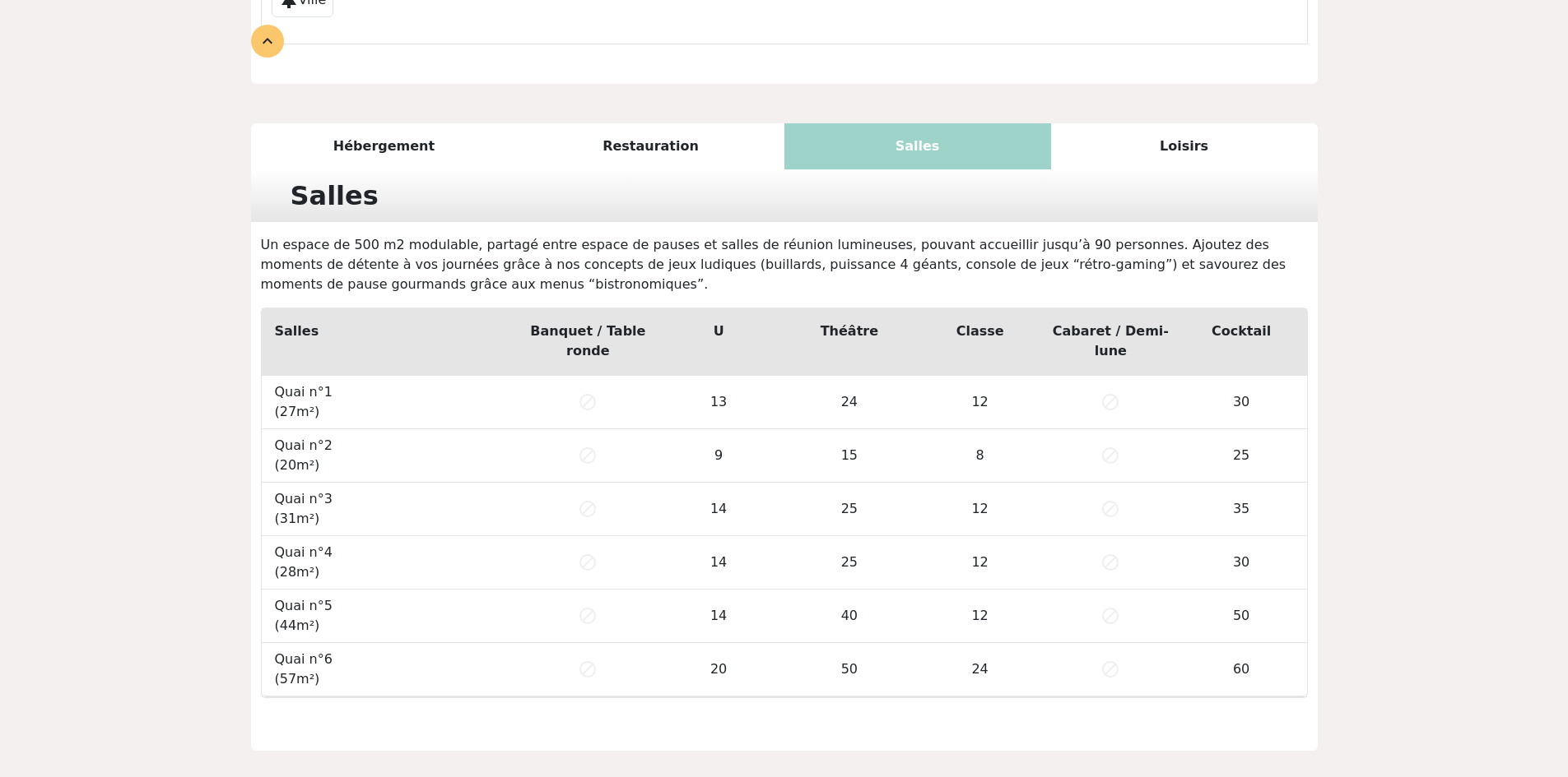
scroll to position [833, 0]
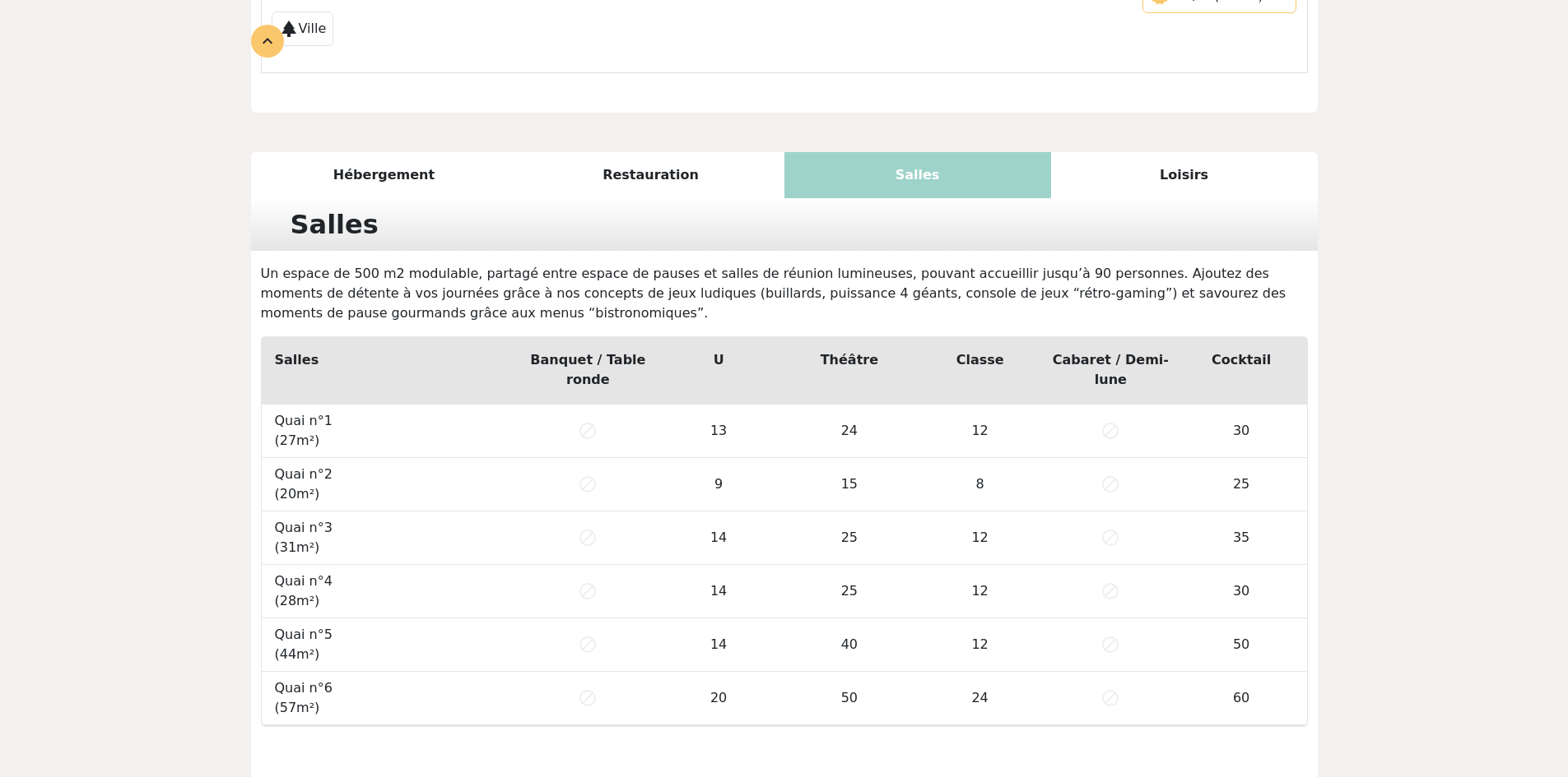
click at [1210, 152] on div "Loisirs" at bounding box center [1184, 175] width 267 height 46
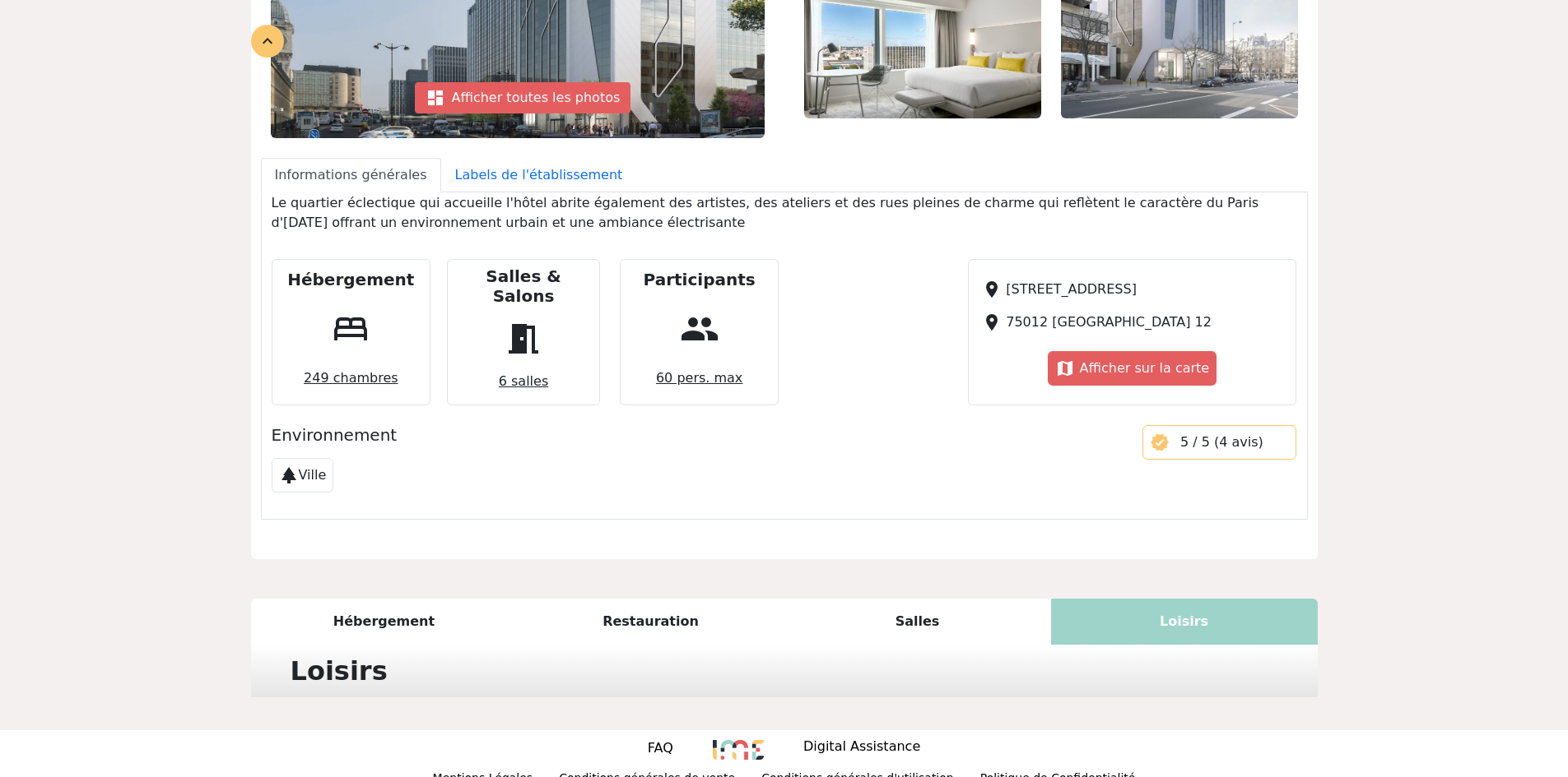
scroll to position [540, 0]
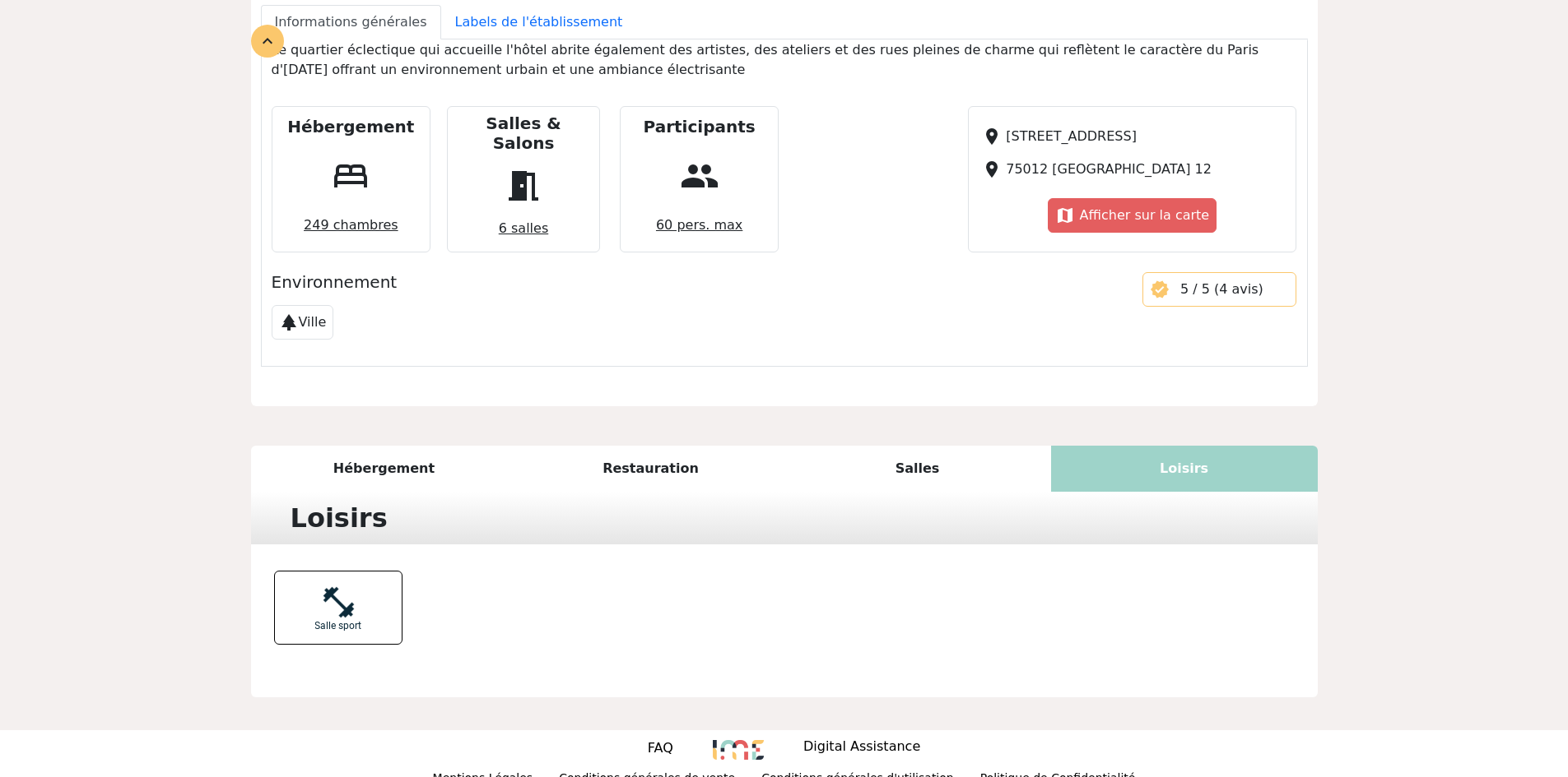
click at [907, 448] on div "Salles" at bounding box center [918, 469] width 267 height 46
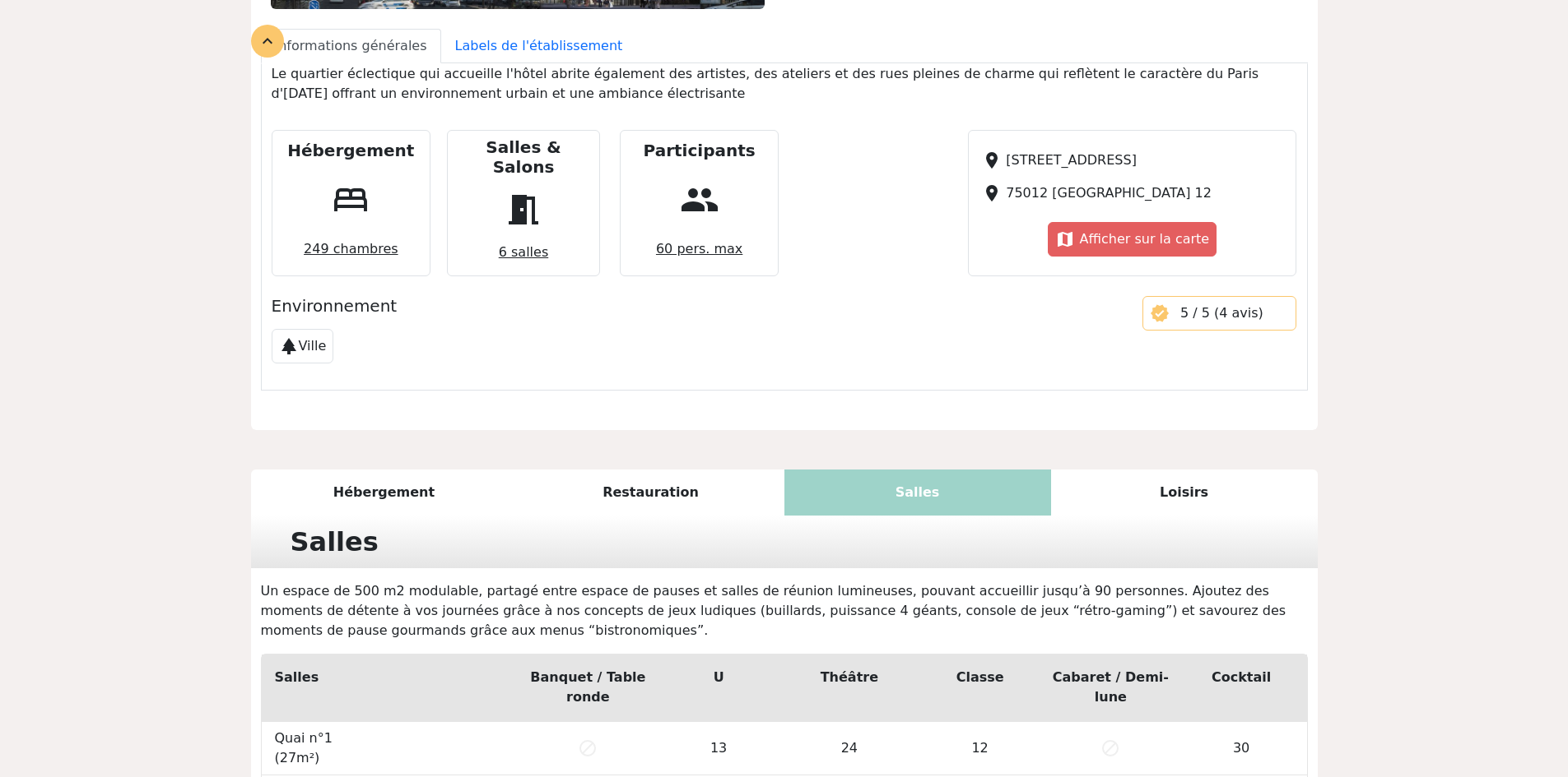
scroll to position [504, 0]
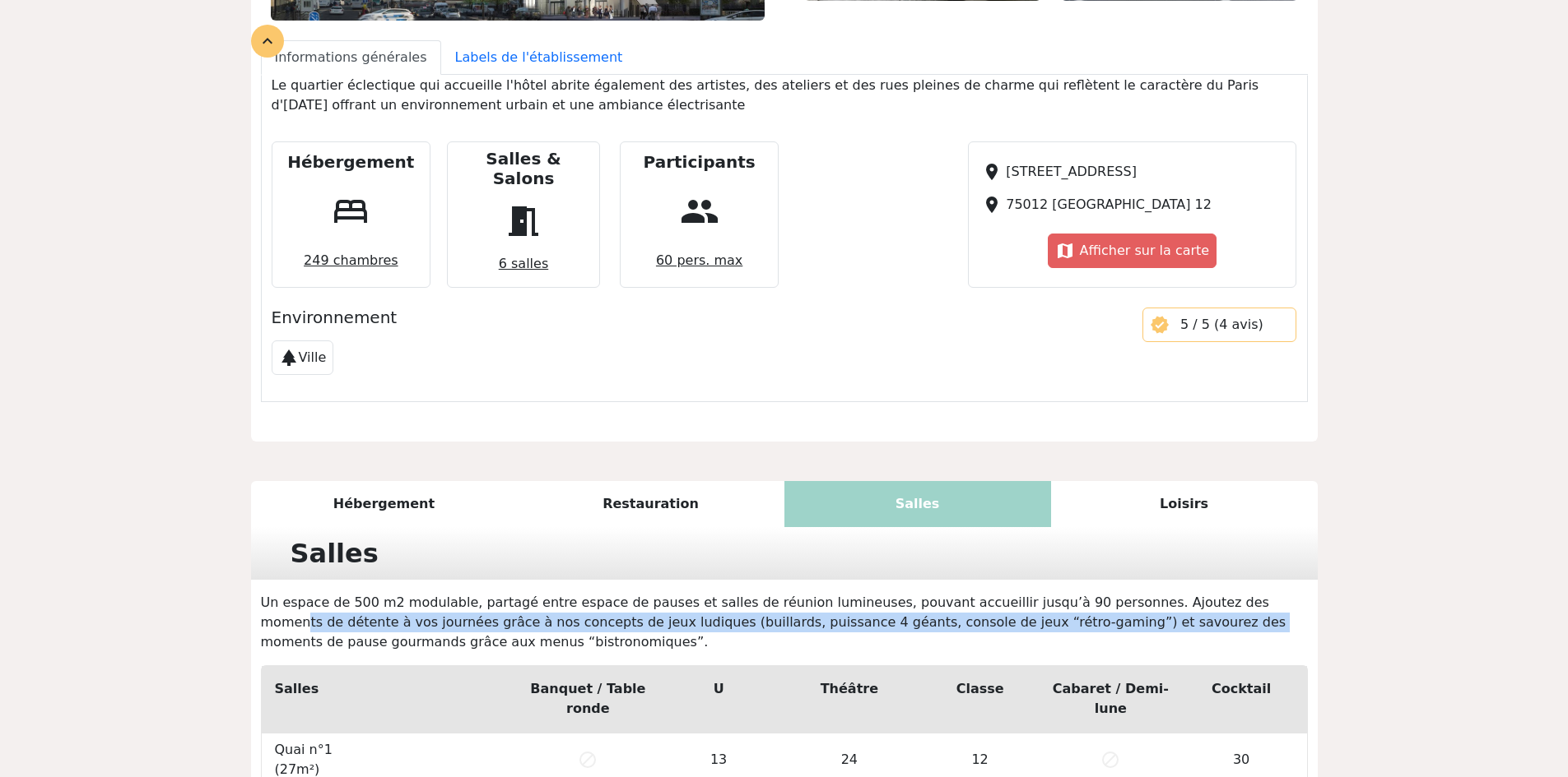
drag, startPoint x: 1067, startPoint y: 584, endPoint x: 898, endPoint y: 599, distance: 169.7
click at [898, 599] on p "Un espace de 500 m2 modulable, partagé entre espace de pauses et salles de réun…" at bounding box center [784, 622] width 1066 height 59
copy p "Ajoutez des moments de détente à vos journées grâce à nos concepts de jeux ludi…"
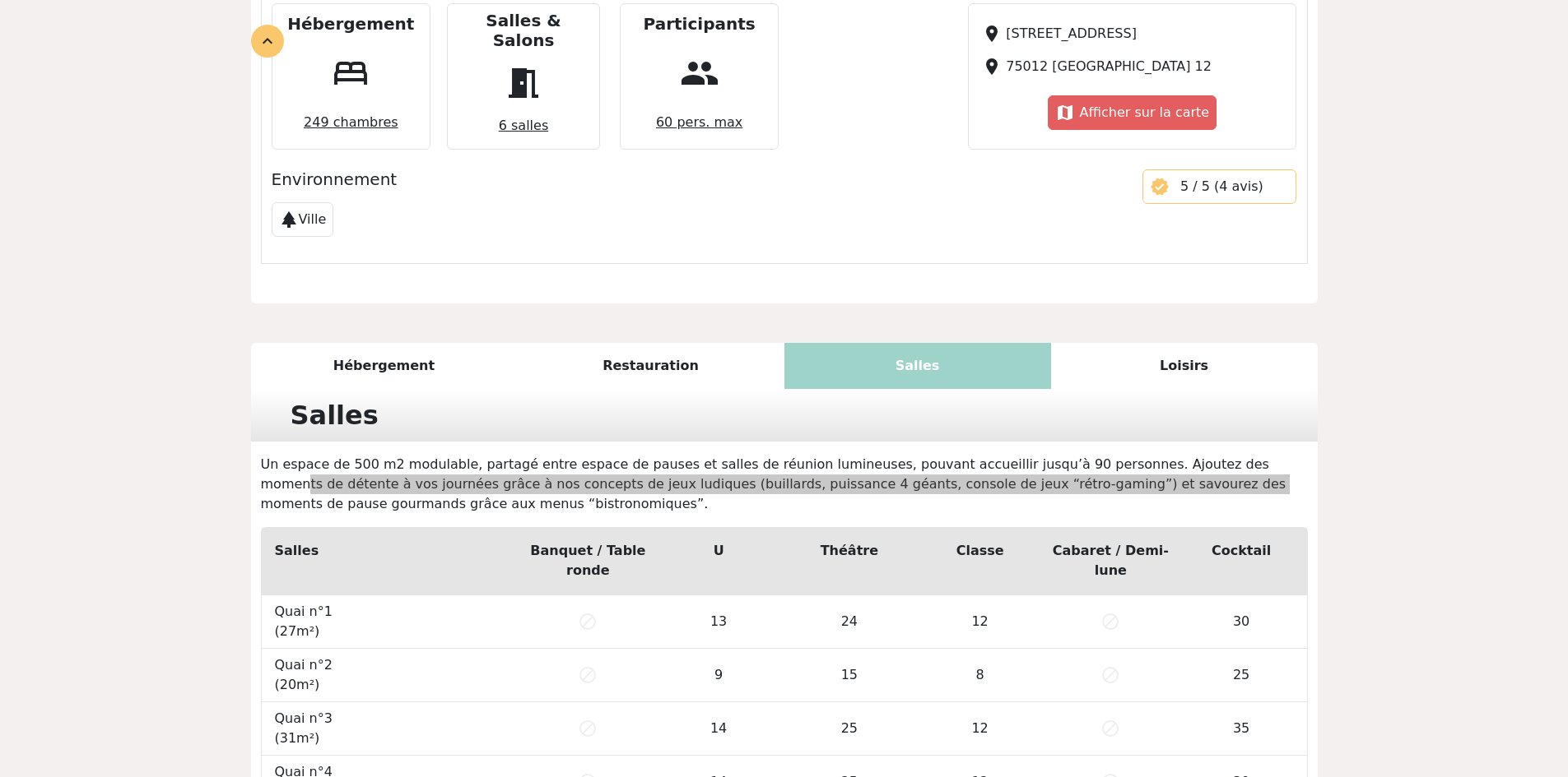
scroll to position [669, 0]
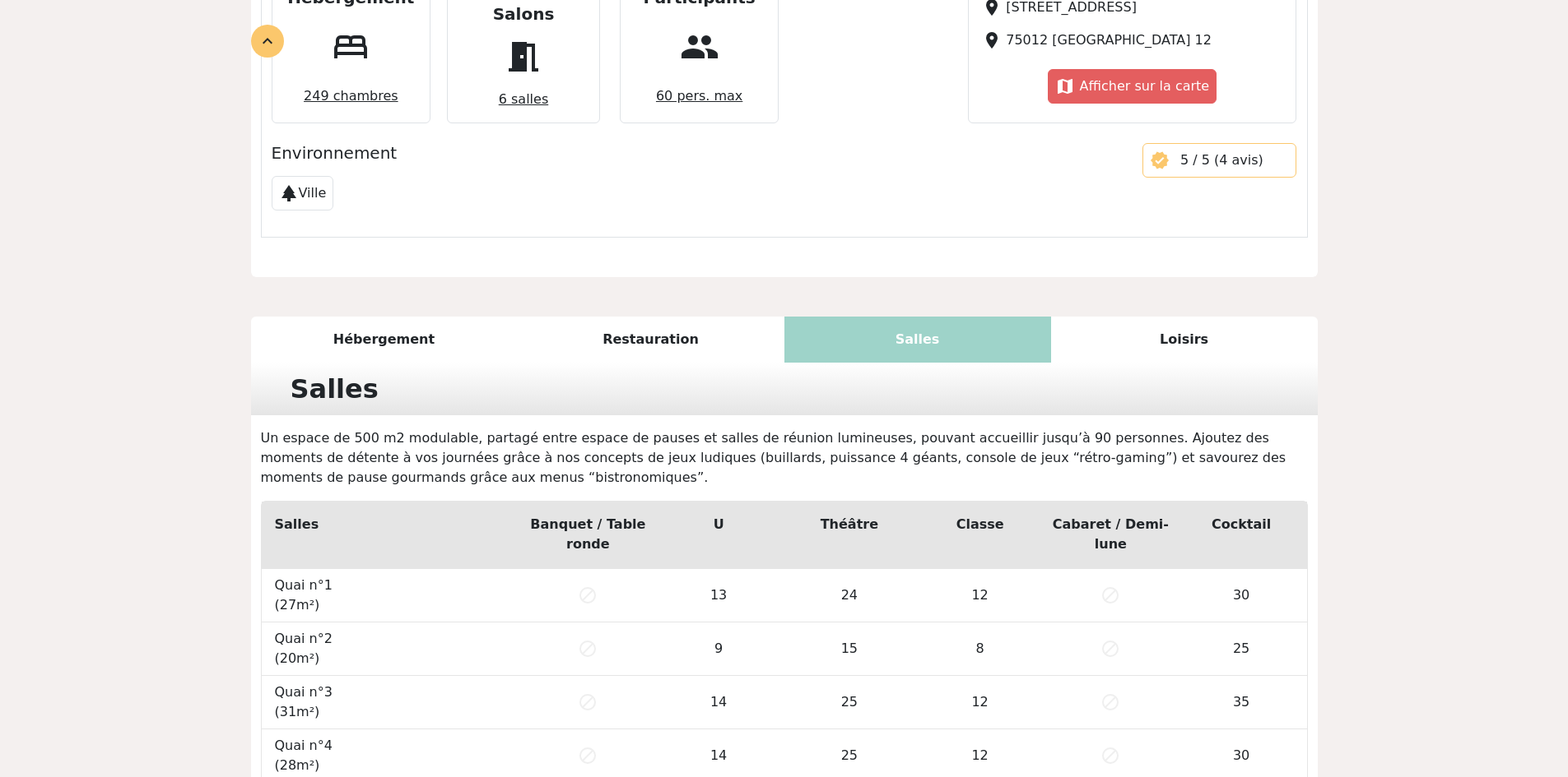
click at [466, 319] on div "Hébergement" at bounding box center [385, 340] width 267 height 46
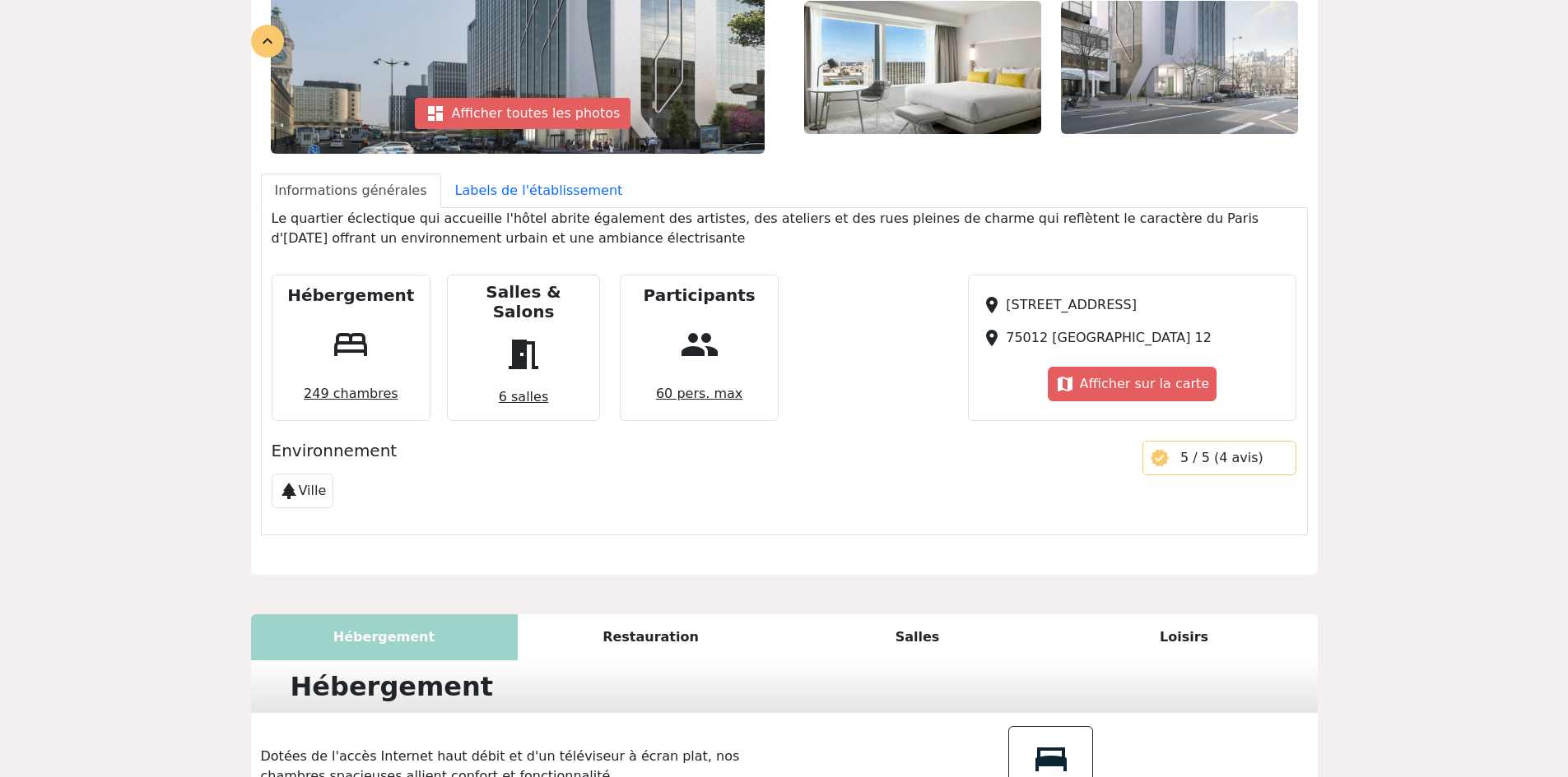
scroll to position [369, 0]
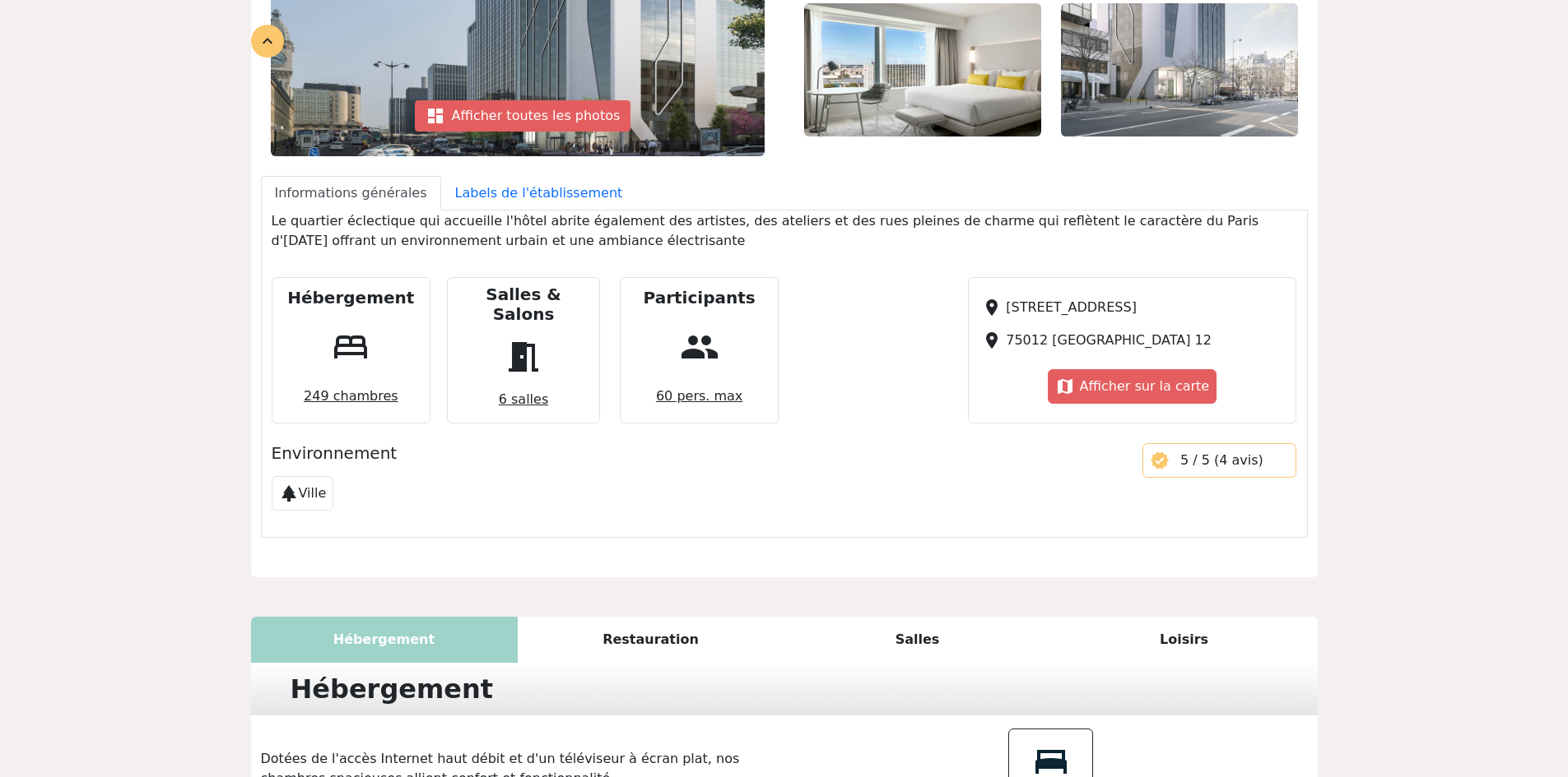
click at [379, 342] on div "Hébergement bed 249 chambres" at bounding box center [351, 350] width 160 height 147
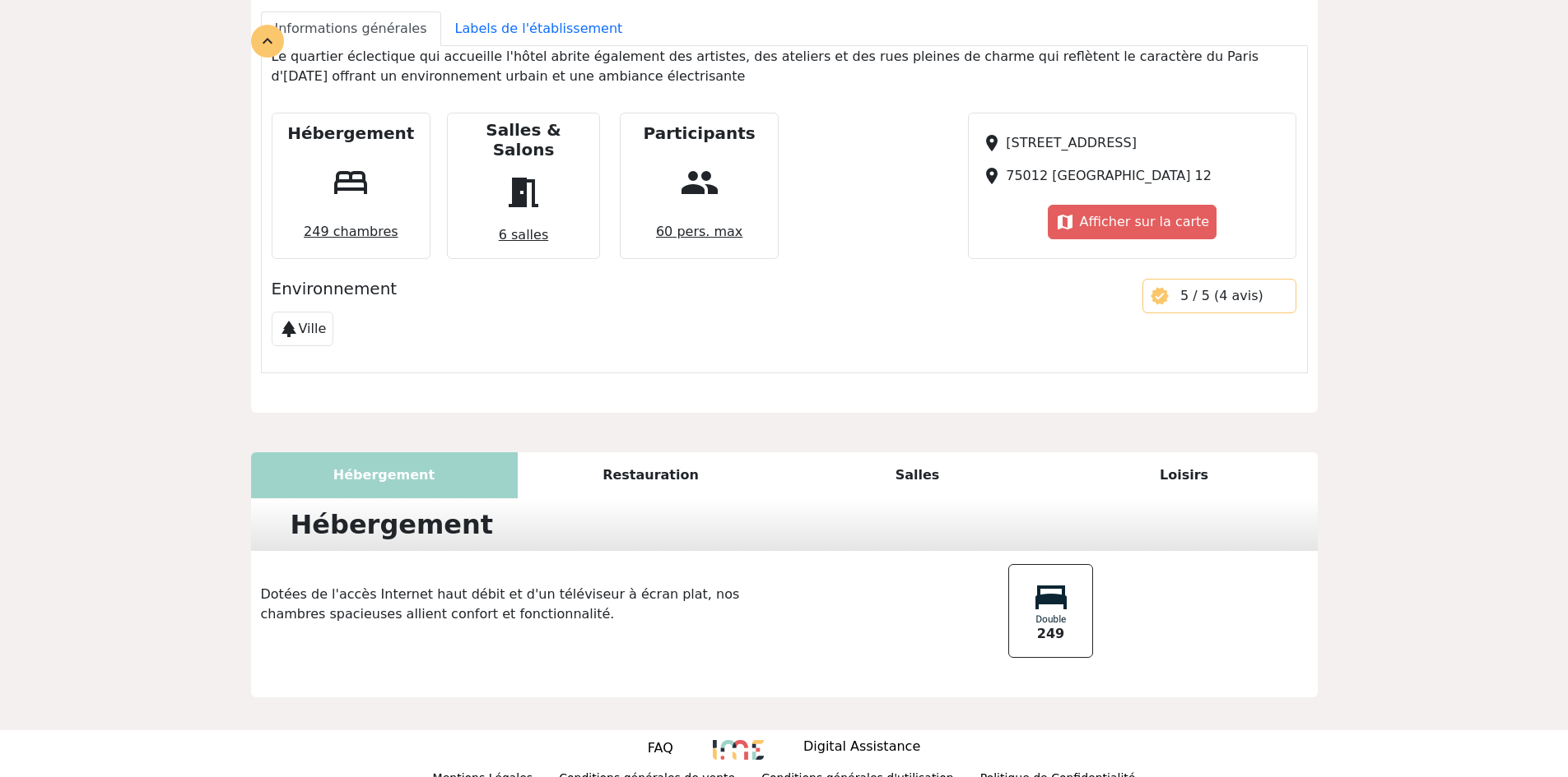
click at [543, 166] on span "meeting_room" at bounding box center [524, 192] width 53 height 53
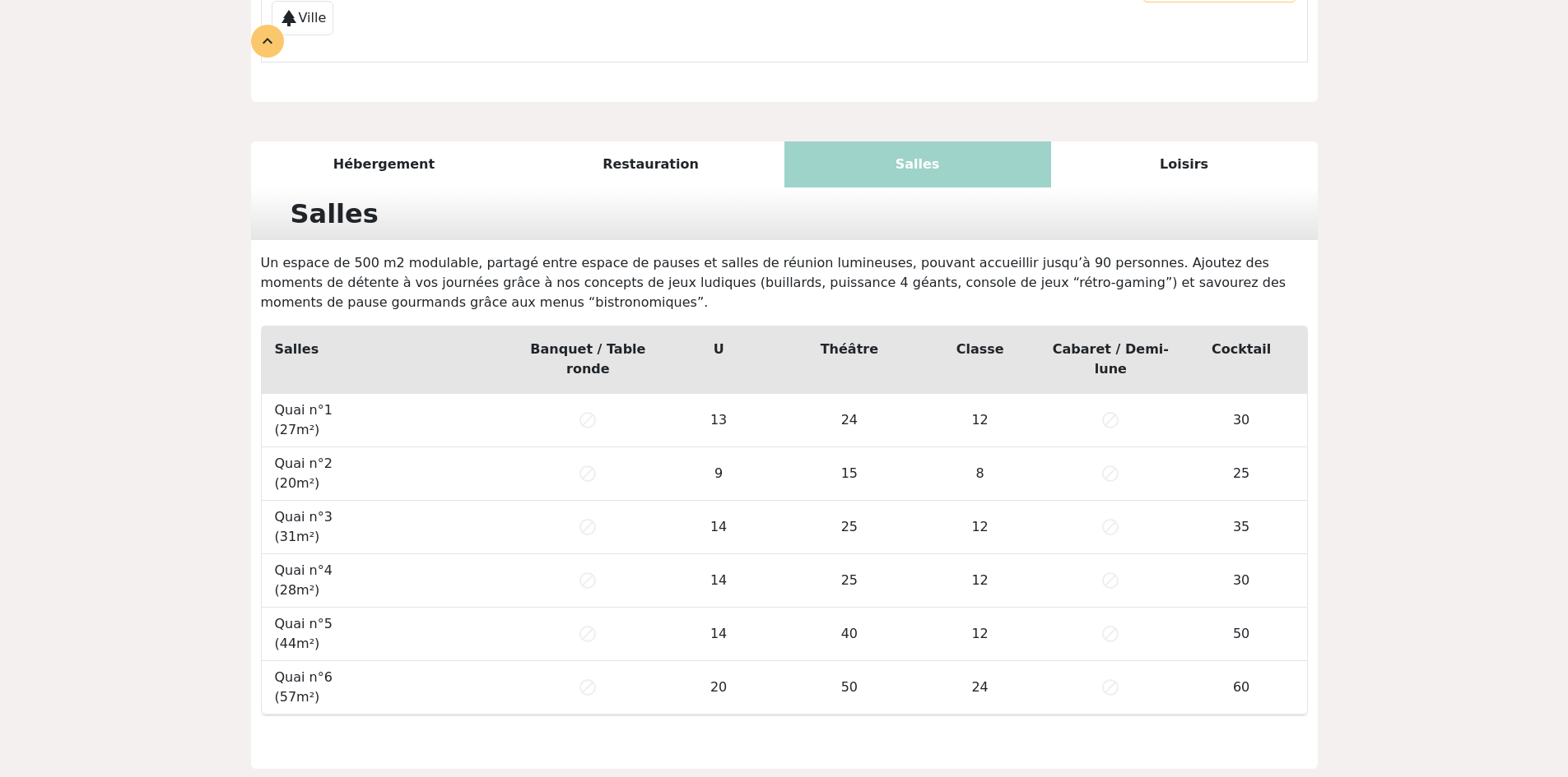
scroll to position [586, 0]
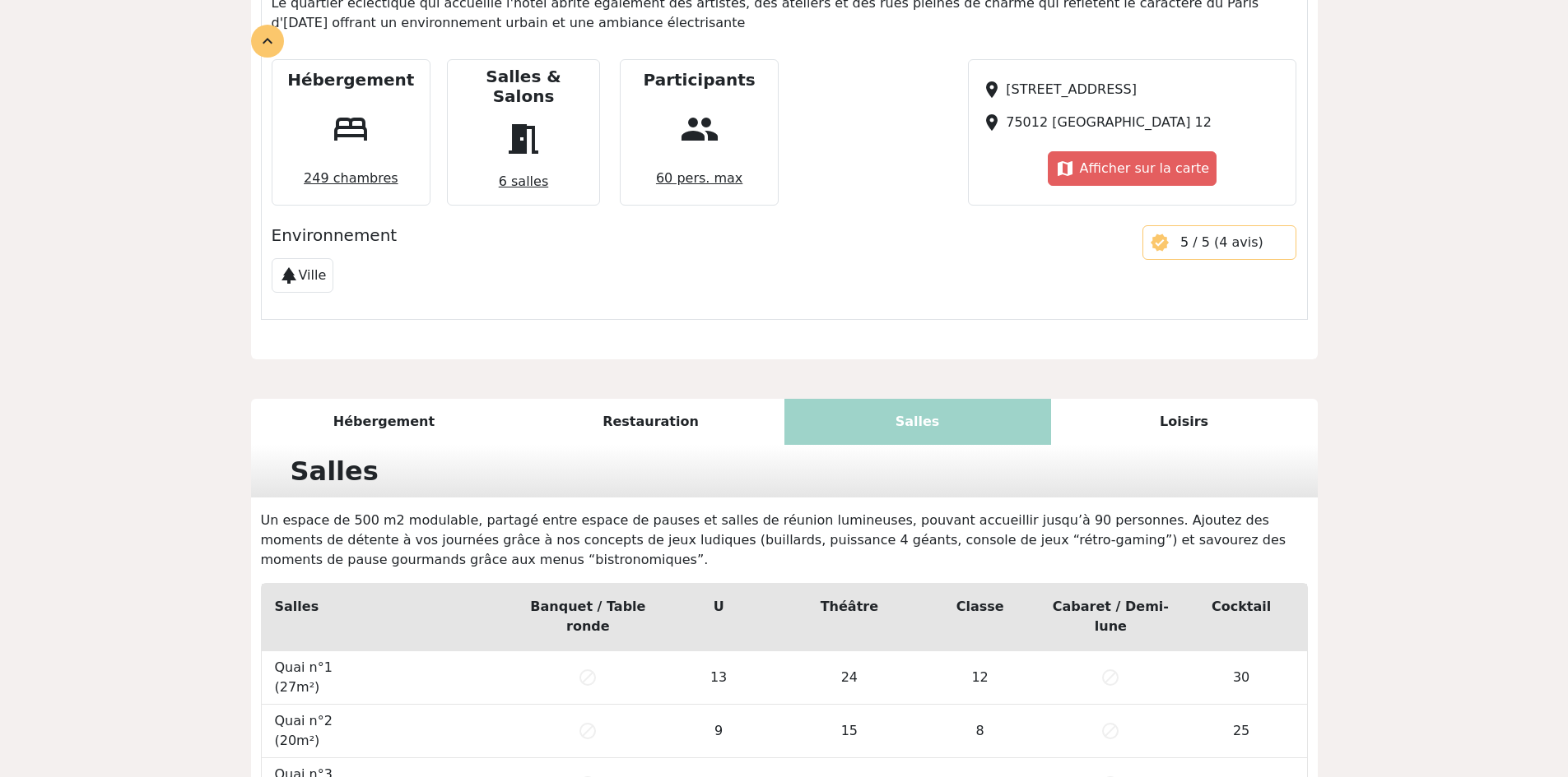
click at [711, 110] on span "people" at bounding box center [699, 129] width 53 height 53
drag, startPoint x: 632, startPoint y: 64, endPoint x: 749, endPoint y: 85, distance: 118.9
click at [749, 85] on div "Participants people 60 pers. max" at bounding box center [699, 132] width 160 height 147
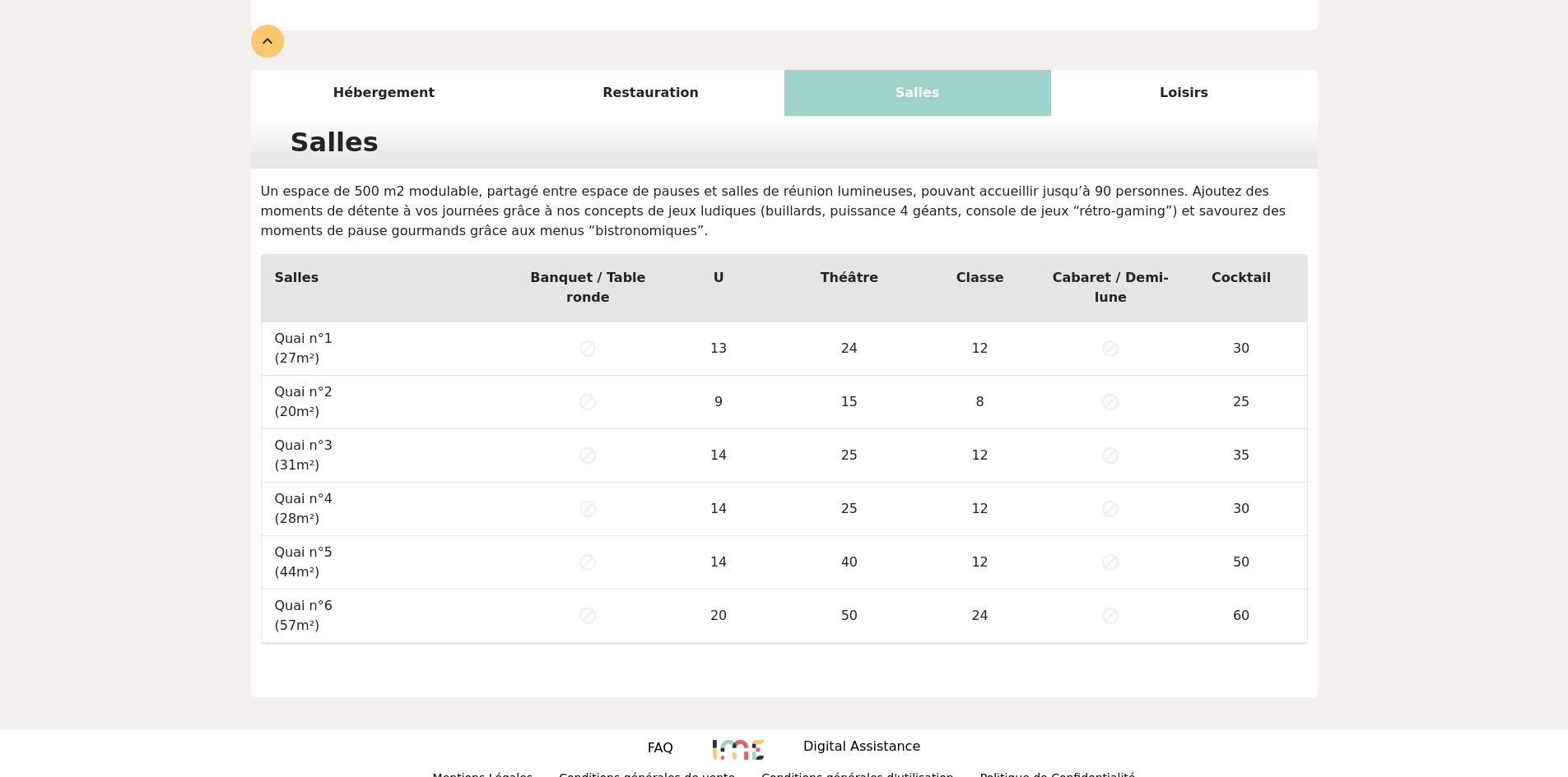
copy h5 "Participants"
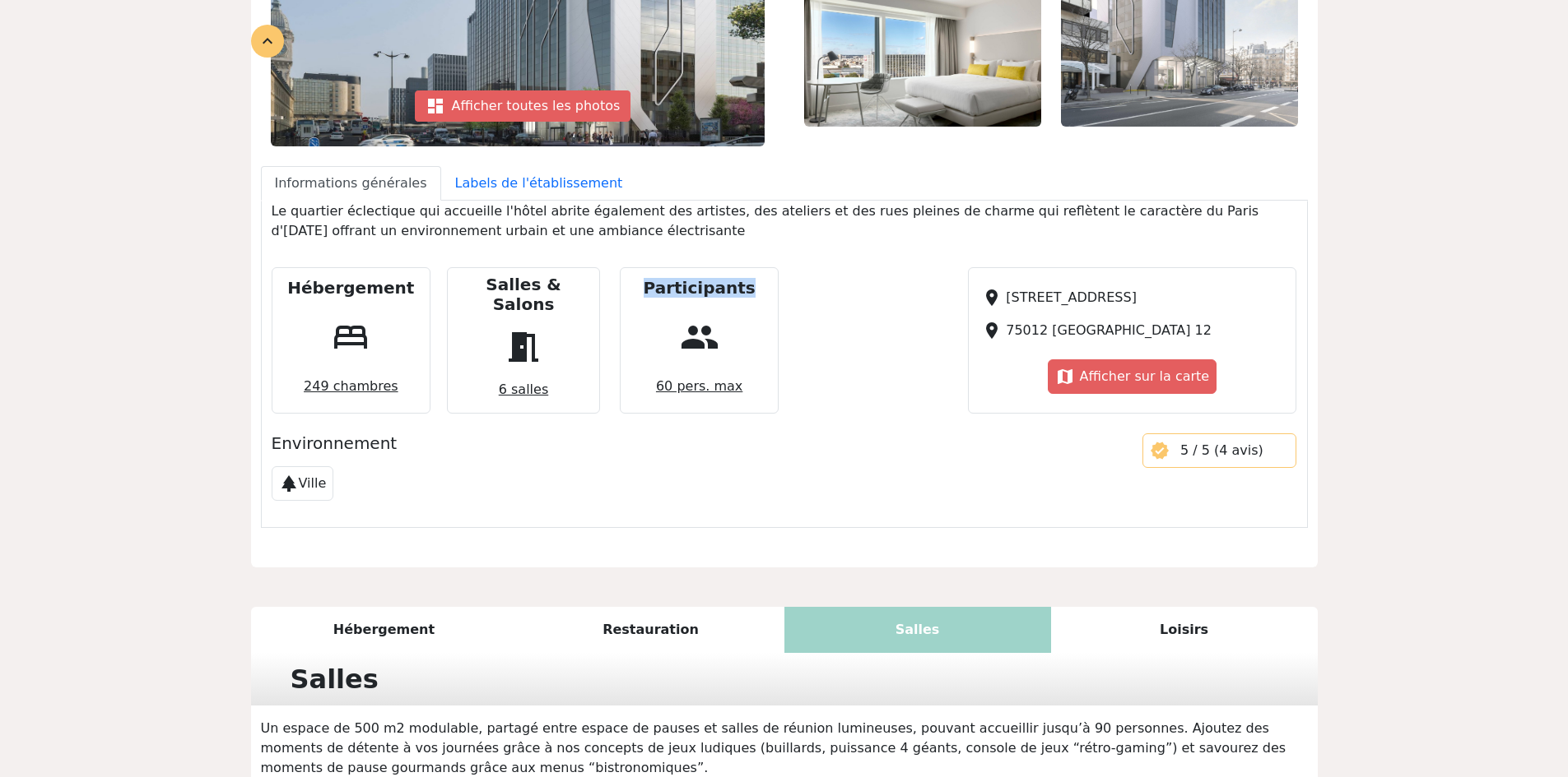
scroll to position [340, 0]
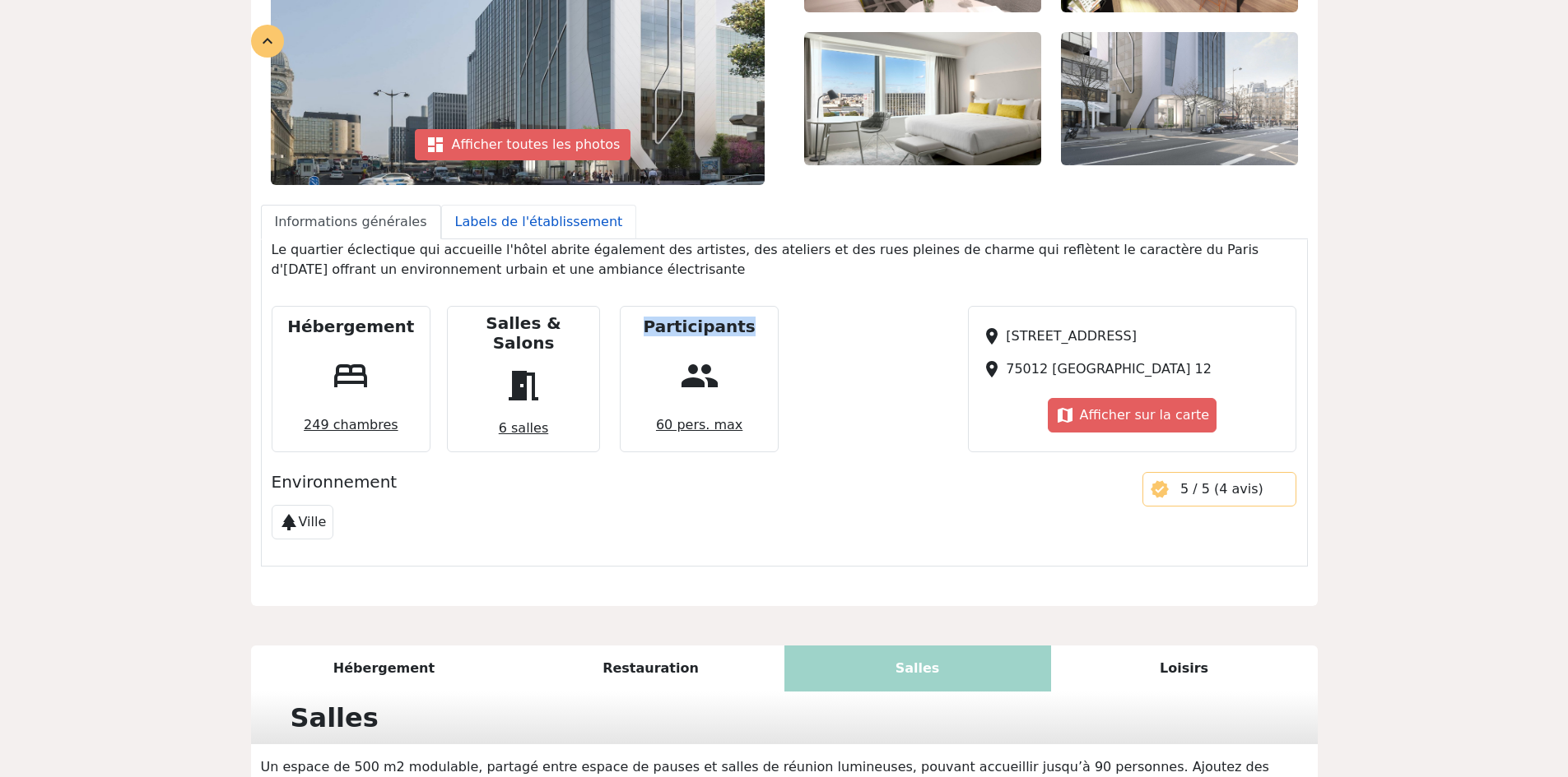
click at [473, 213] on link "Labels de l'établissement" at bounding box center [538, 221] width 196 height 34
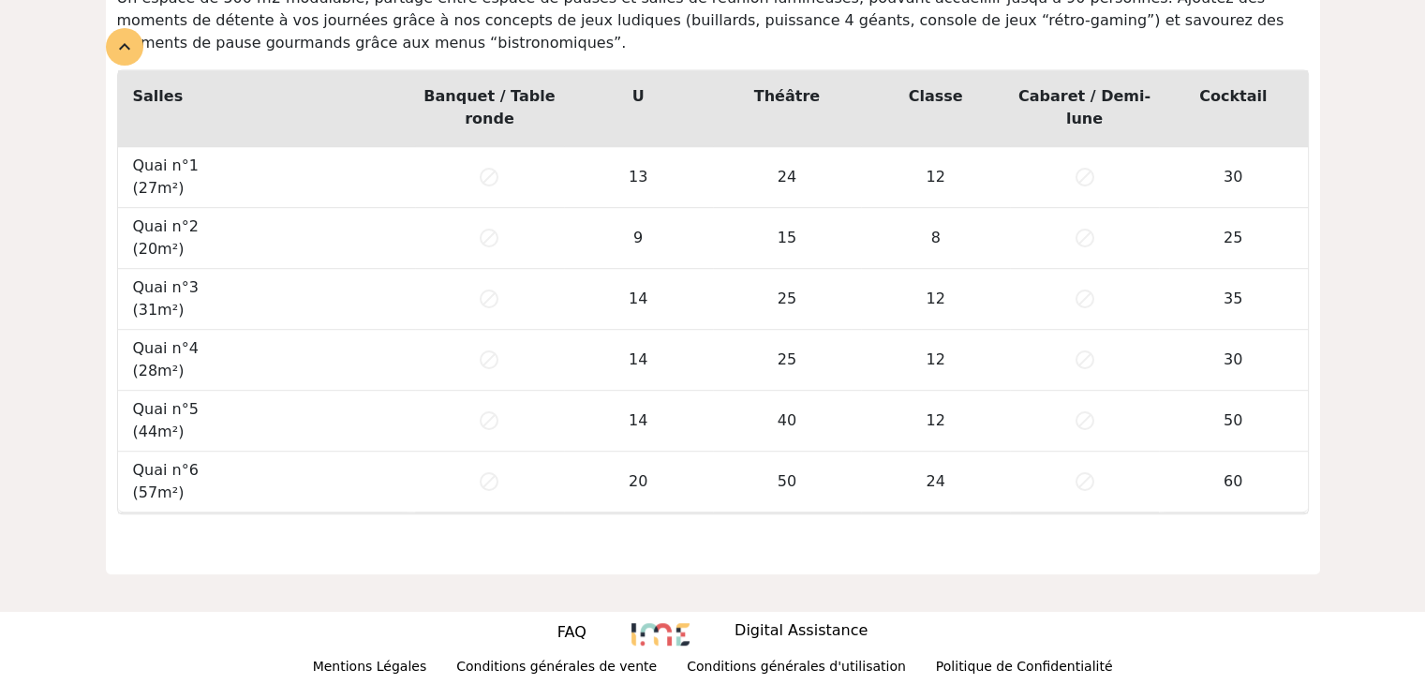
scroll to position [990, 0]
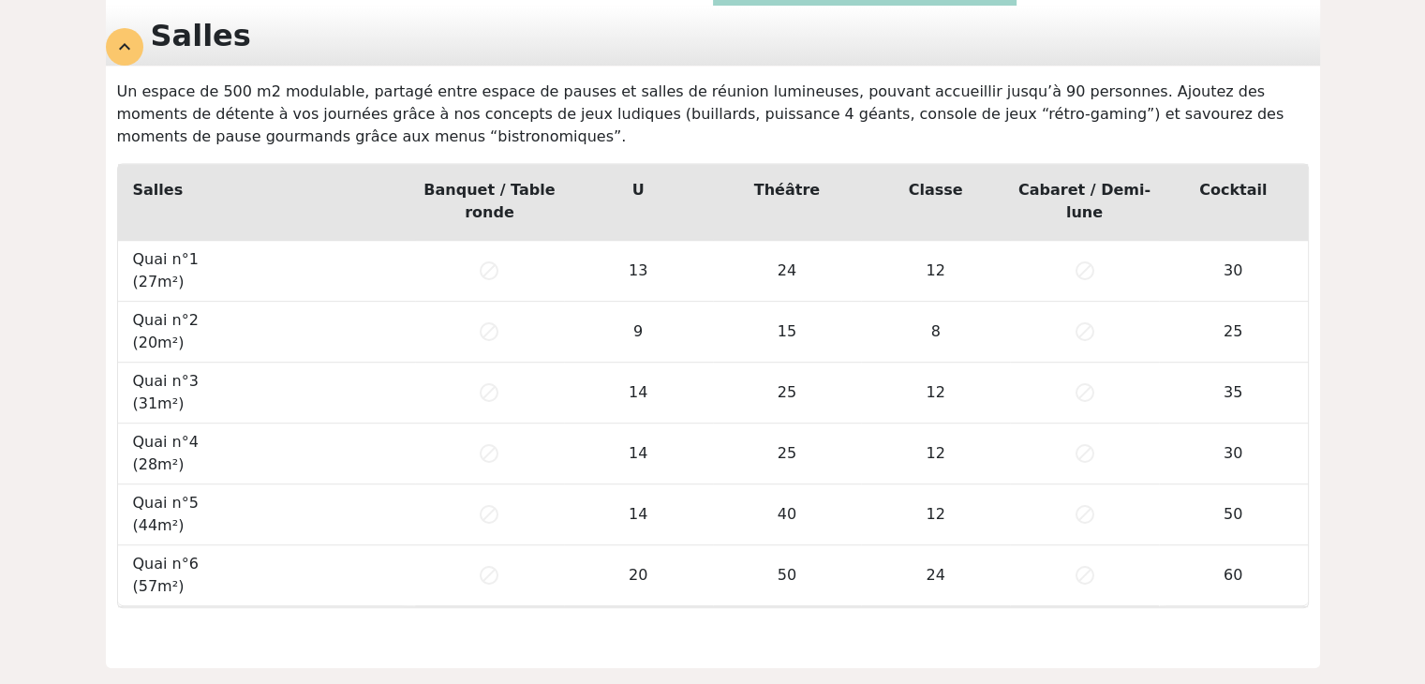
click at [547, 123] on p "Un espace de 500 m2 modulable, partagé entre espace de pauses et salles de réun…" at bounding box center [713, 114] width 1214 height 67
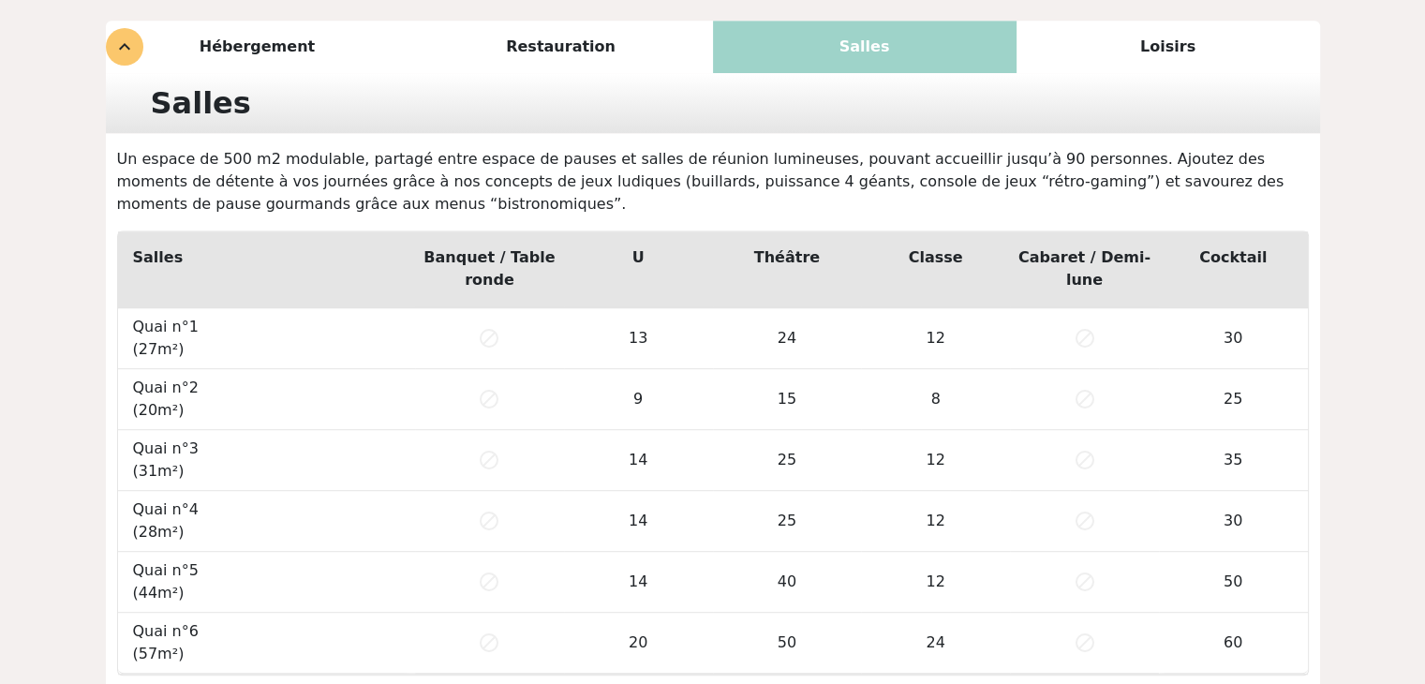
scroll to position [803, 0]
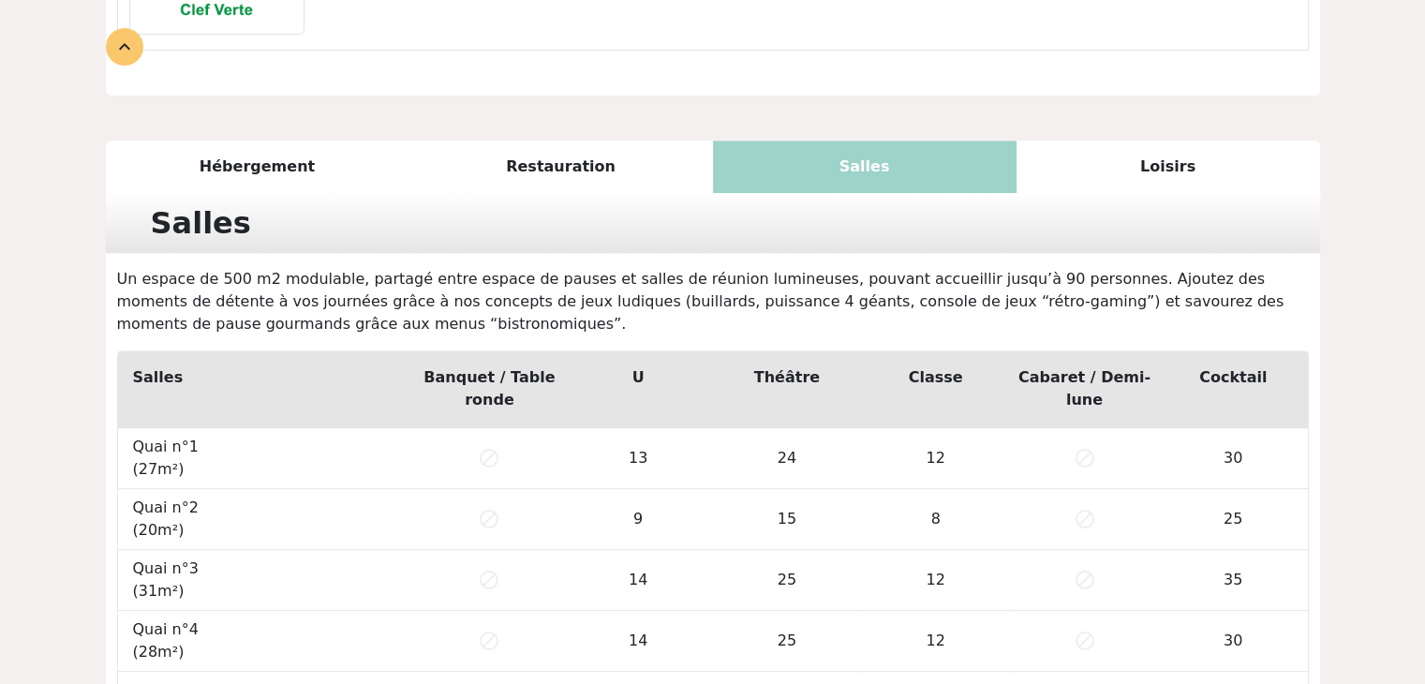
click at [1125, 183] on div "Loisirs" at bounding box center [1169, 167] width 304 height 52
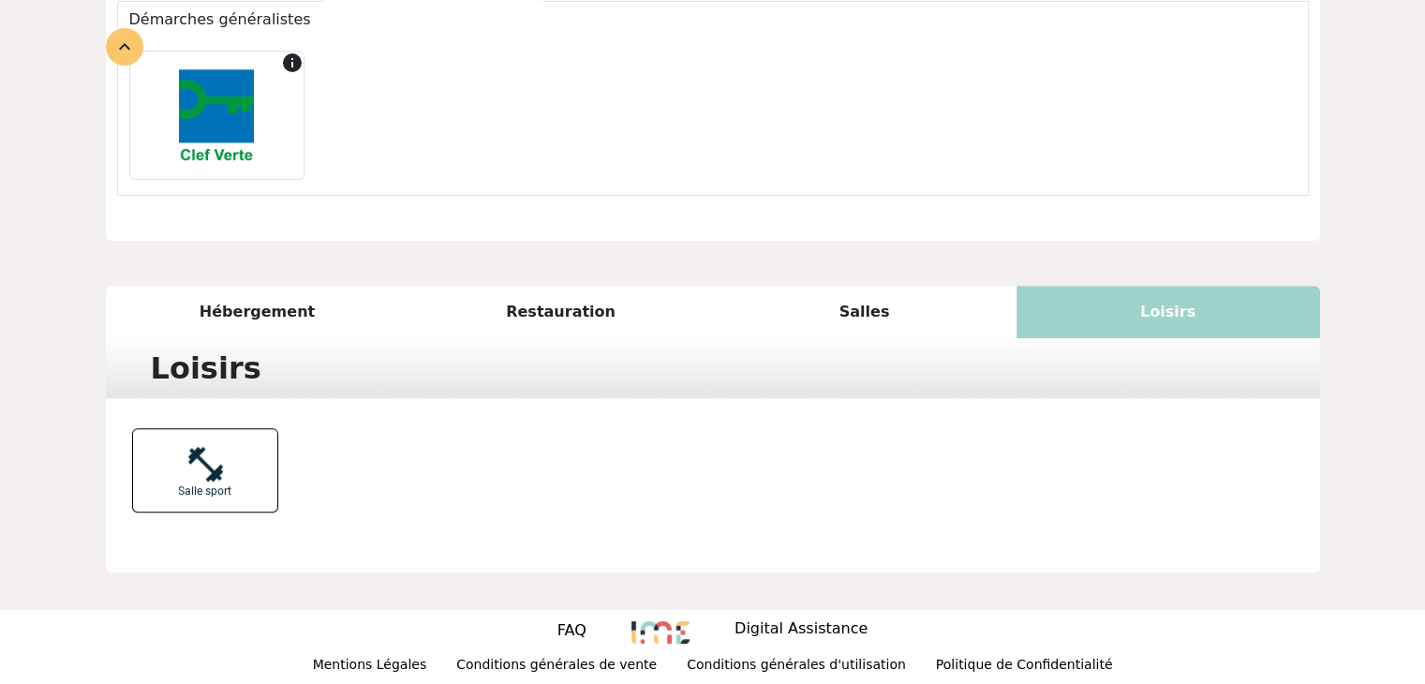
click at [765, 304] on div "Salles" at bounding box center [865, 312] width 304 height 52
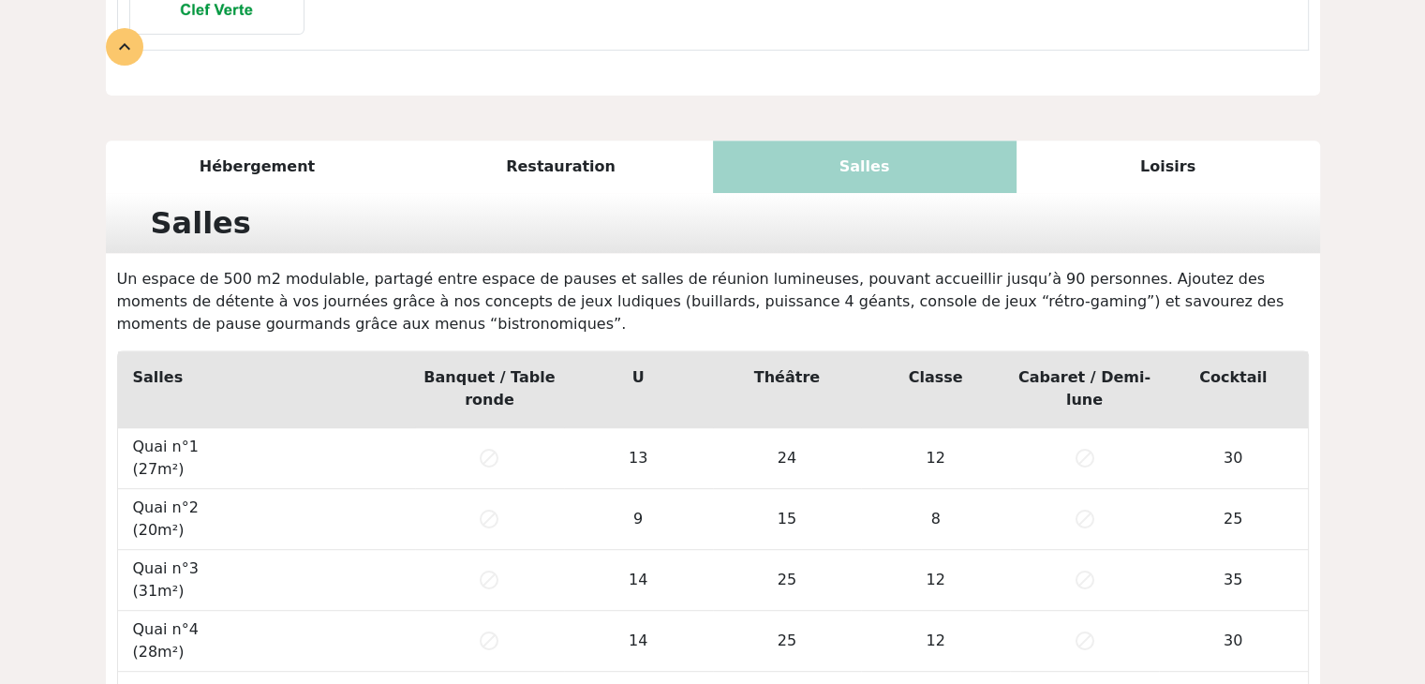
click at [226, 171] on div "Hébergement" at bounding box center [258, 167] width 304 height 52
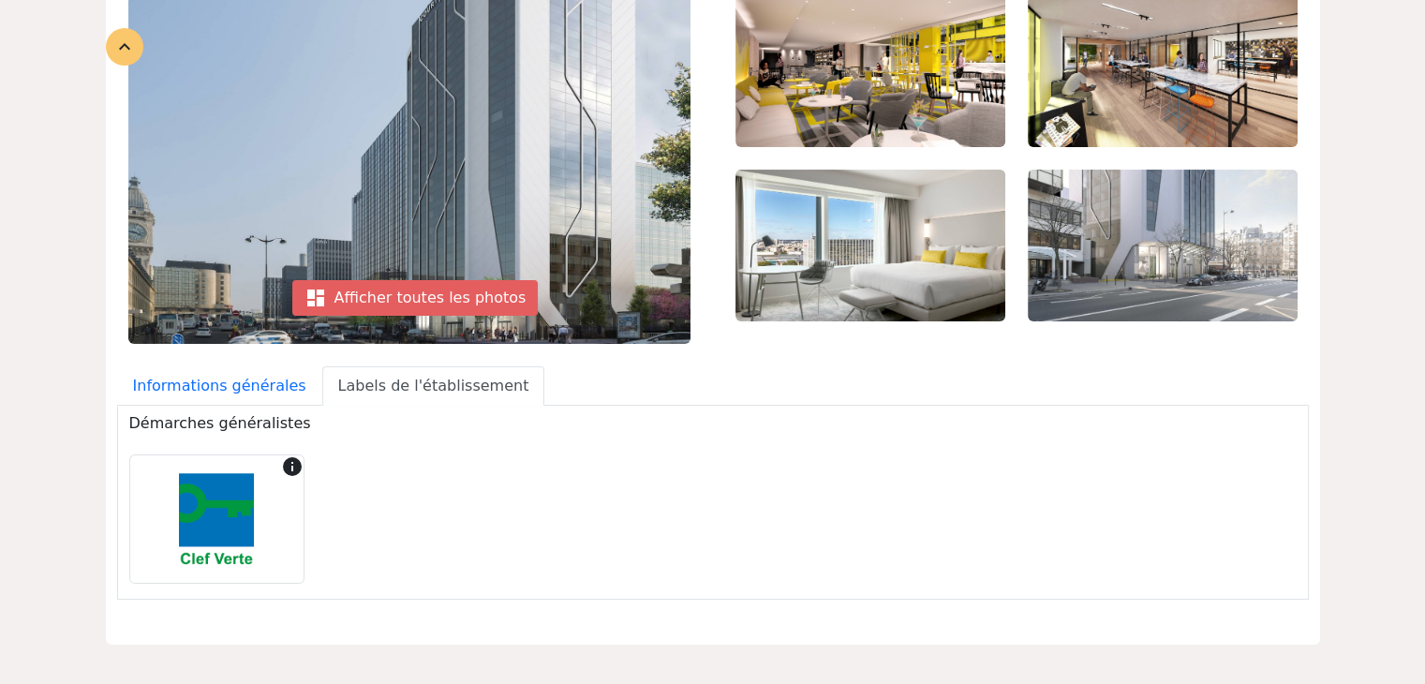
scroll to position [650, 0]
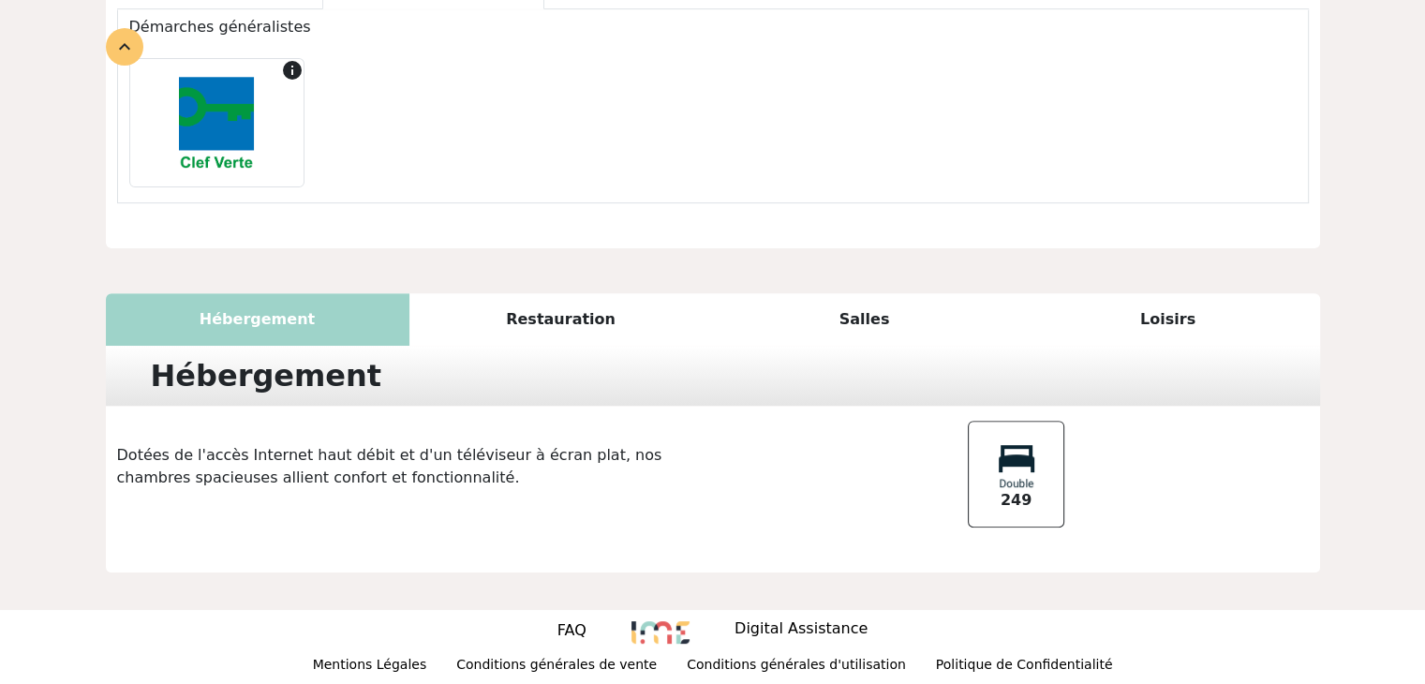
click at [787, 312] on div "Salles" at bounding box center [865, 319] width 304 height 52
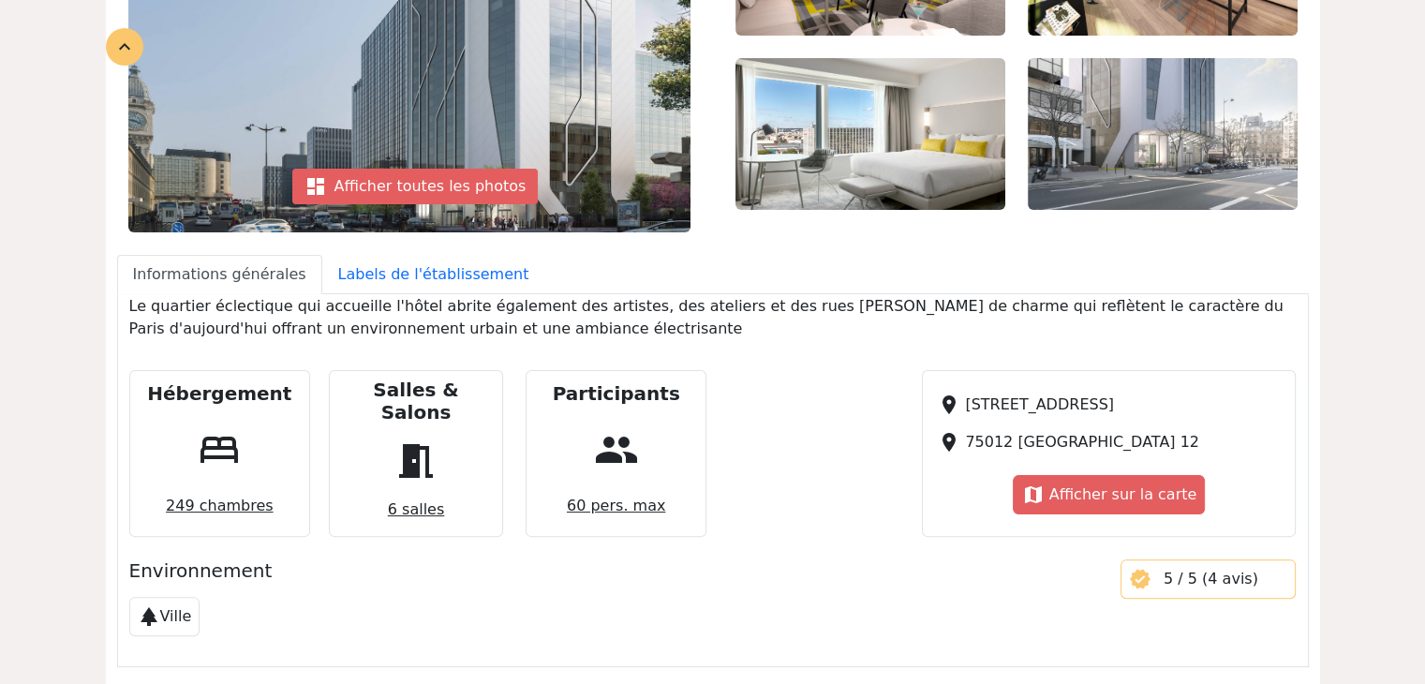
scroll to position [56, 0]
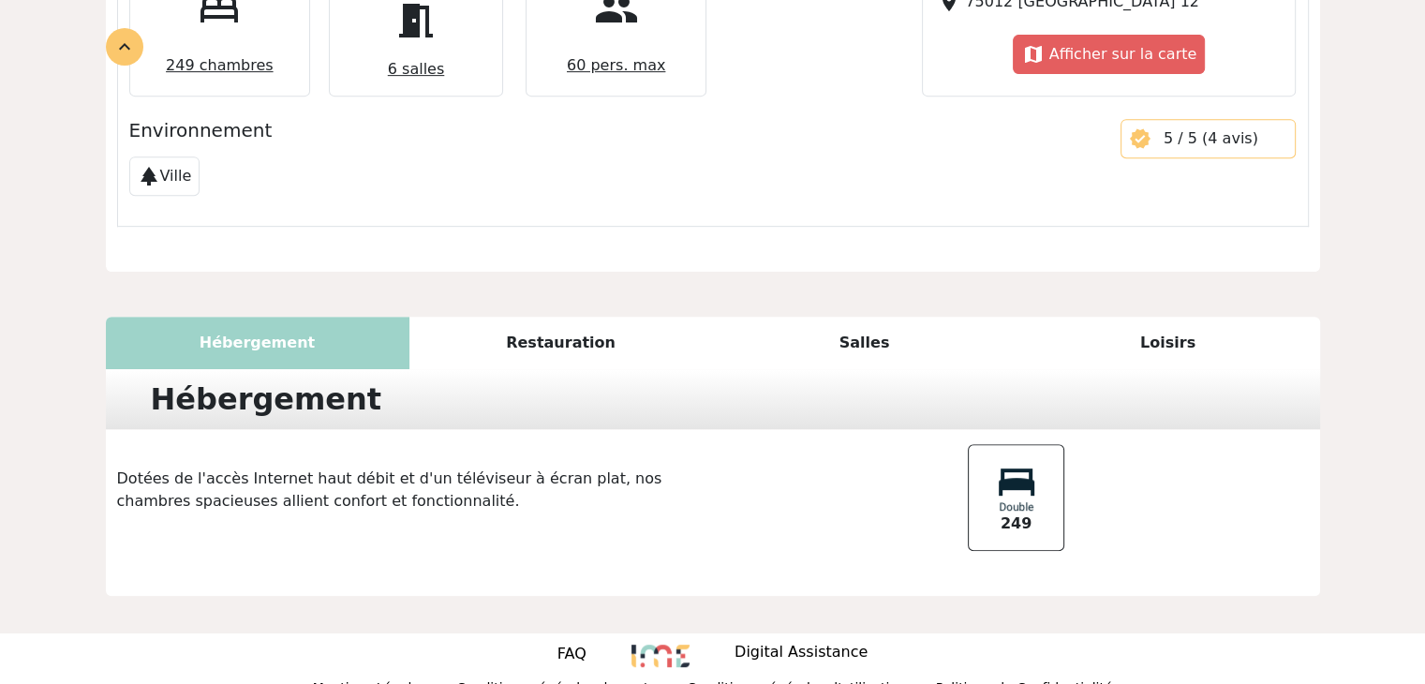
click at [829, 317] on div "Salles" at bounding box center [865, 343] width 304 height 52
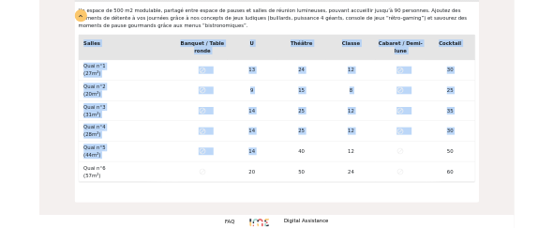
scroll to position [1240, 0]
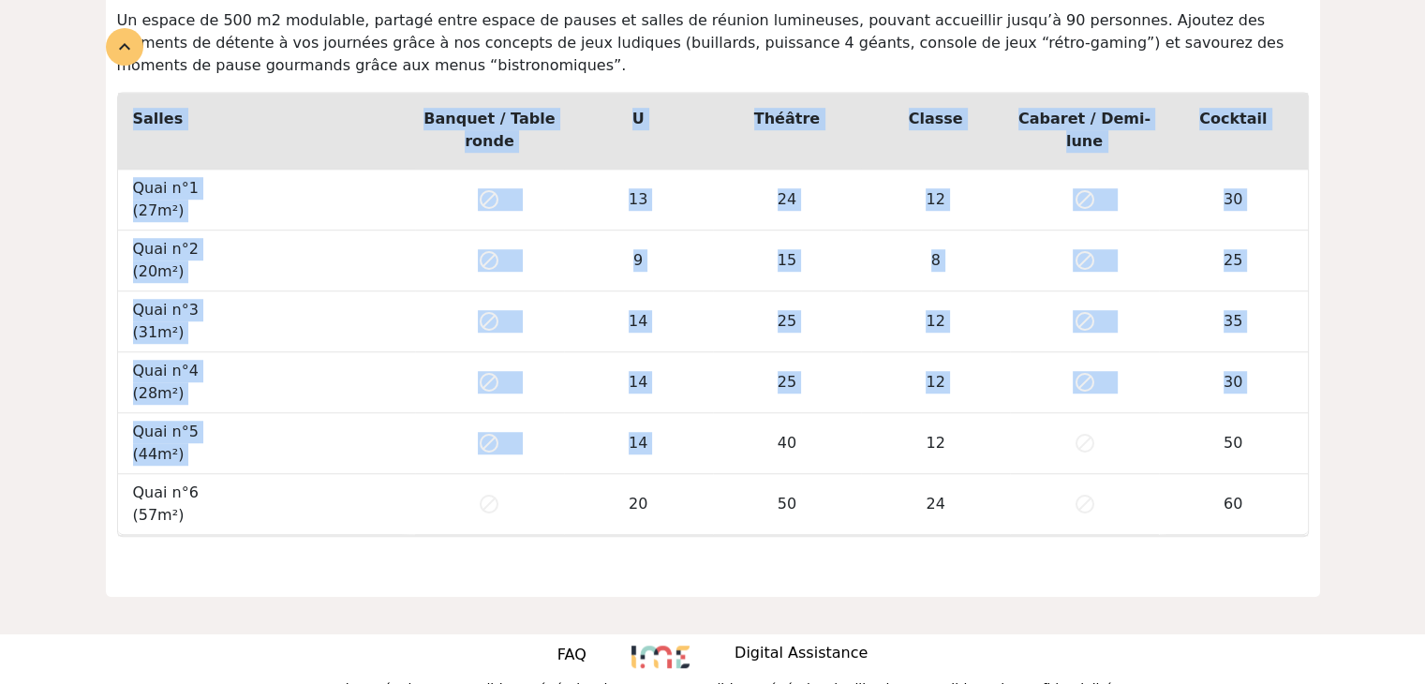
drag, startPoint x: 106, startPoint y: 232, endPoint x: 946, endPoint y: 384, distance: 854.0
click at [946, 384] on div "Salles Banquet / Table ronde U Théâtre Classe Cabaret / Demi-lune Cocktail Quai…" at bounding box center [713, 322] width 1214 height 460
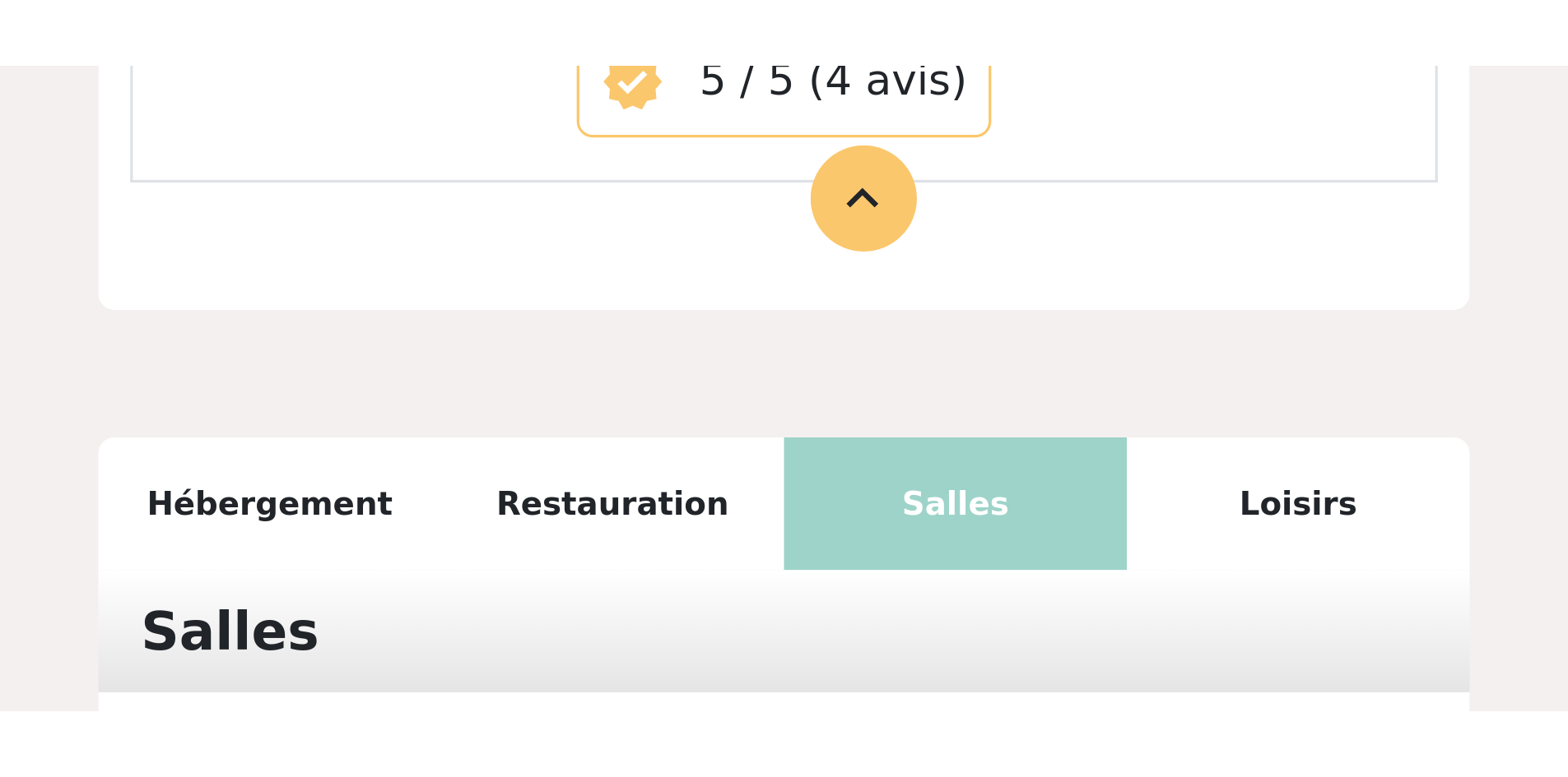
scroll to position [916, 0]
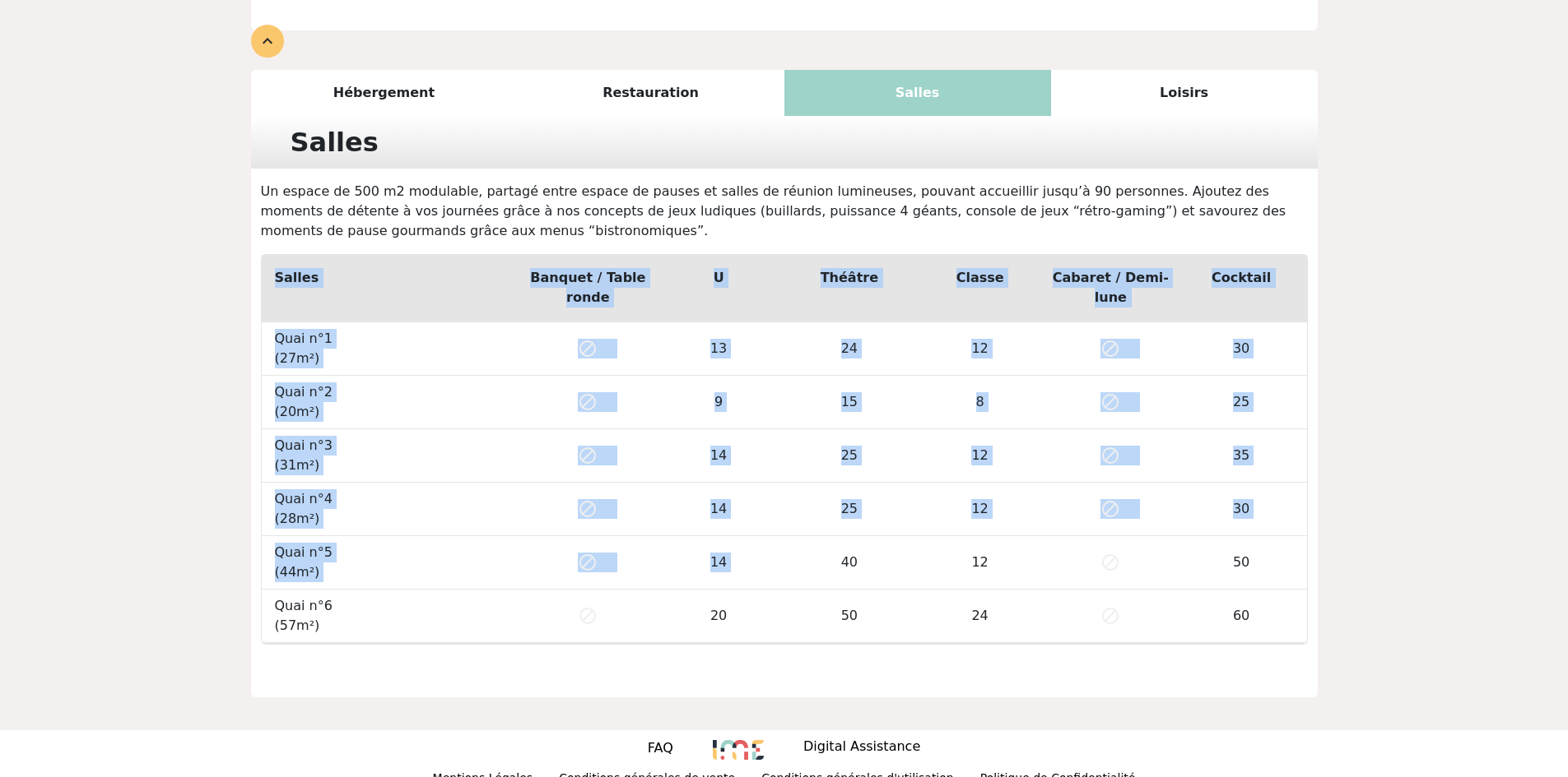
drag, startPoint x: 299, startPoint y: 258, endPoint x: 122, endPoint y: 286, distance: 179.2
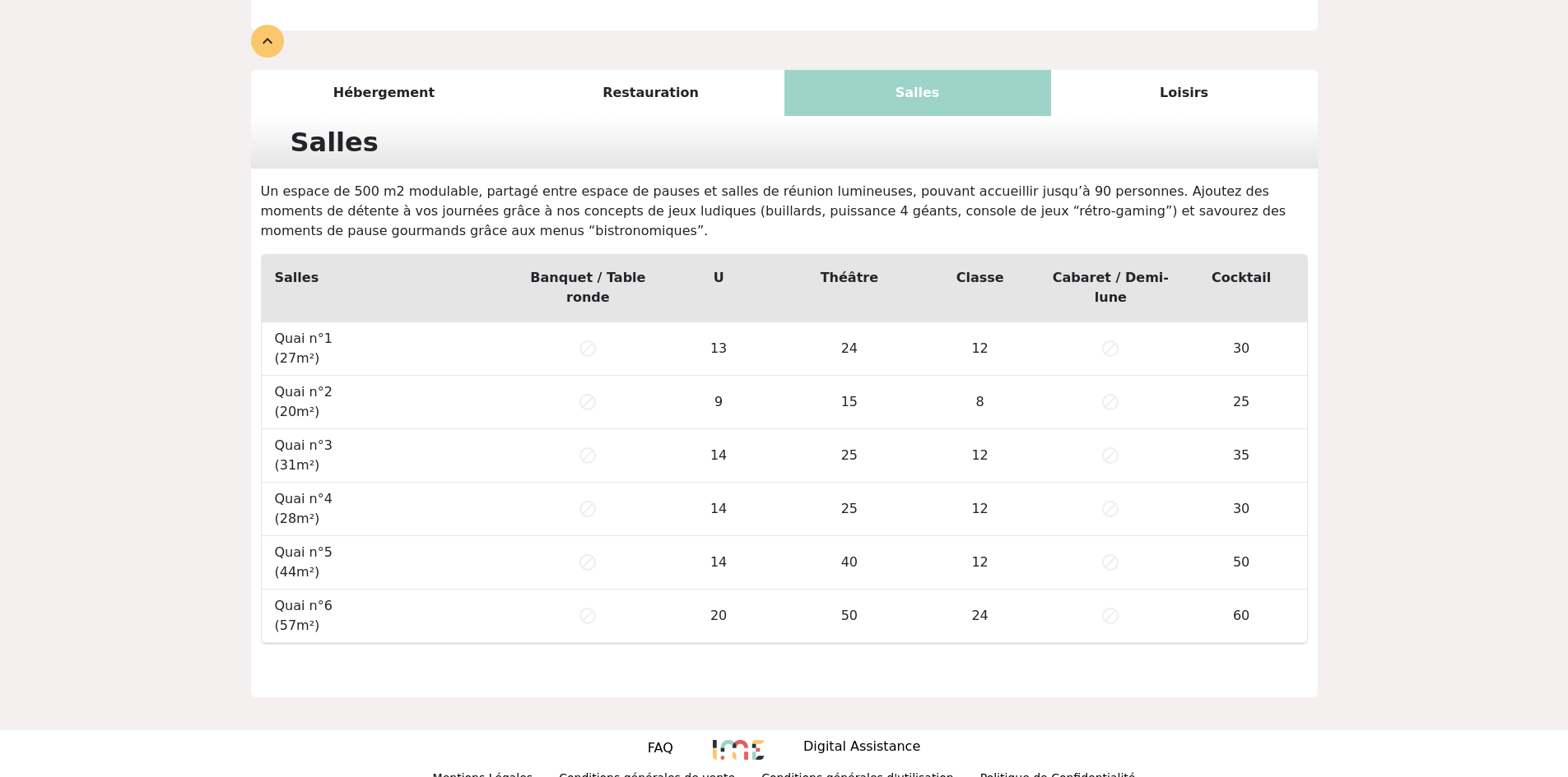
drag, startPoint x: 277, startPoint y: 254, endPoint x: 1285, endPoint y: 599, distance: 1065.4
click at [1285, 599] on table "Salles Banquet / Table ronde U Théâtre Classe Cabaret / Demi-lune Cocktail Quai…" at bounding box center [784, 450] width 1047 height 391
copy table "Salles Banquet / Table ronde U Théâtre Classe Cabaret / Demi-lune Cocktail Quai…"
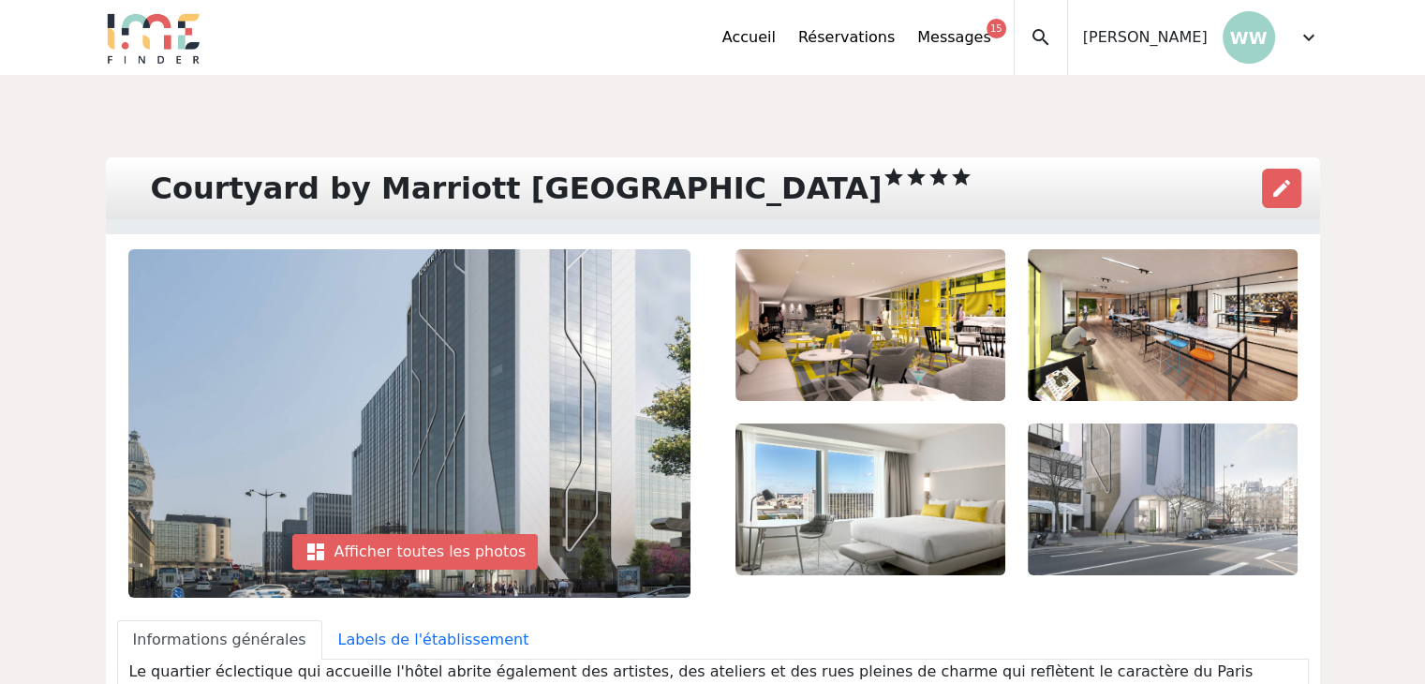
drag, startPoint x: 41, startPoint y: 393, endPoint x: 70, endPoint y: 391, distance: 29.1
click at [489, 546] on div "dashboard Afficher toutes les photos" at bounding box center [415, 552] width 246 height 36
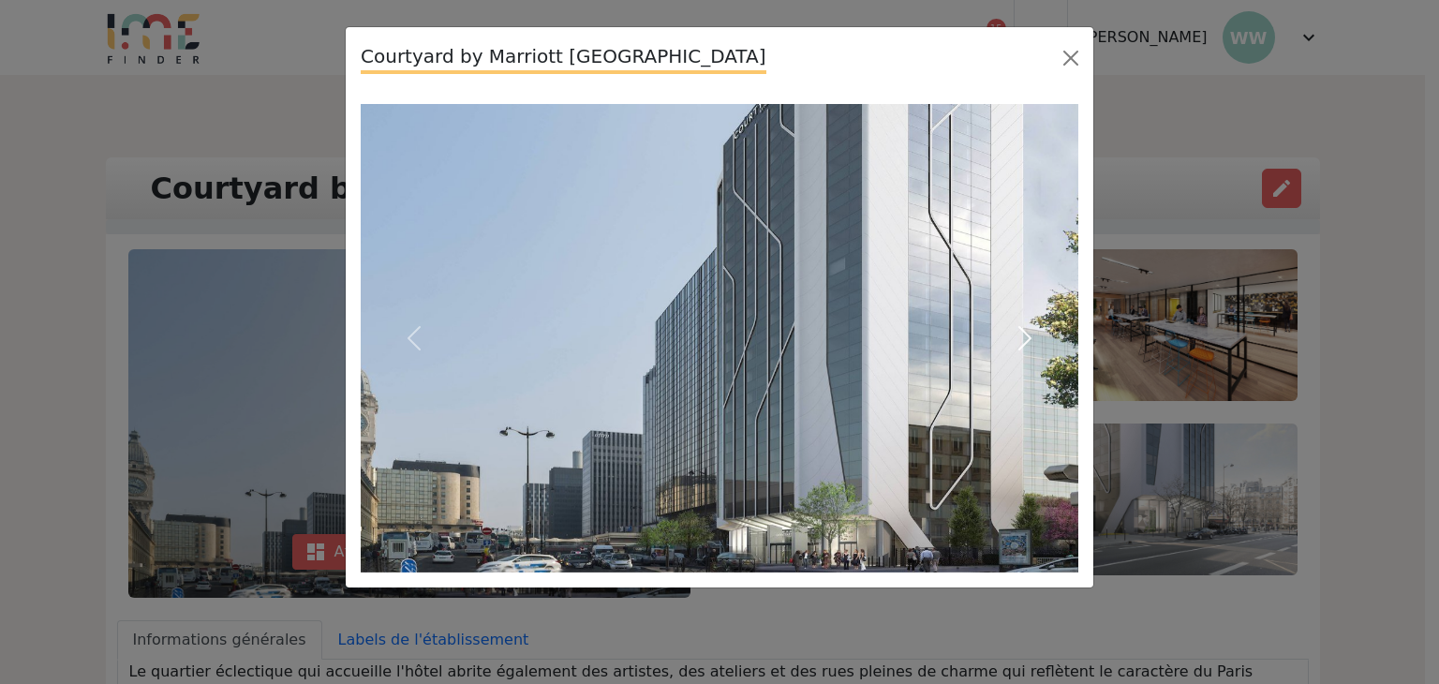
click at [1042, 338] on button "Next" at bounding box center [1025, 338] width 108 height 468
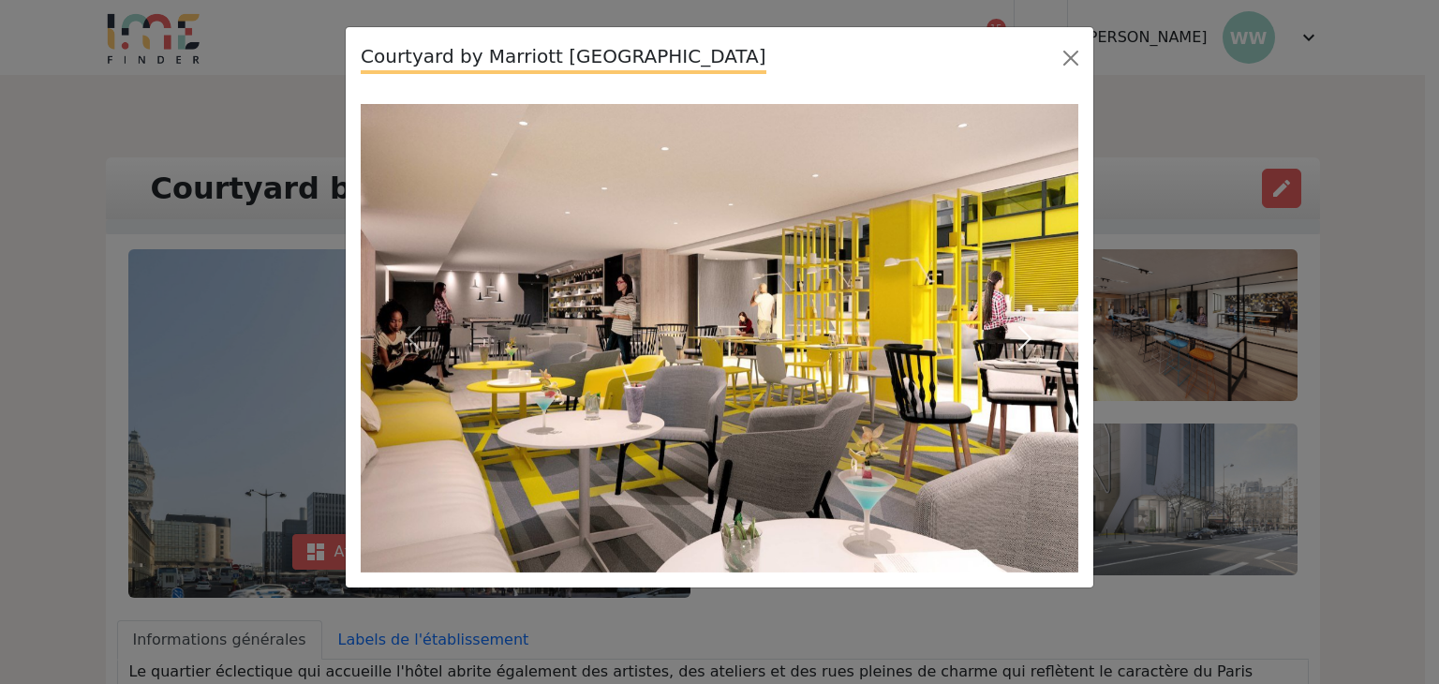
click at [1040, 334] on button "Next" at bounding box center [1025, 338] width 108 height 468
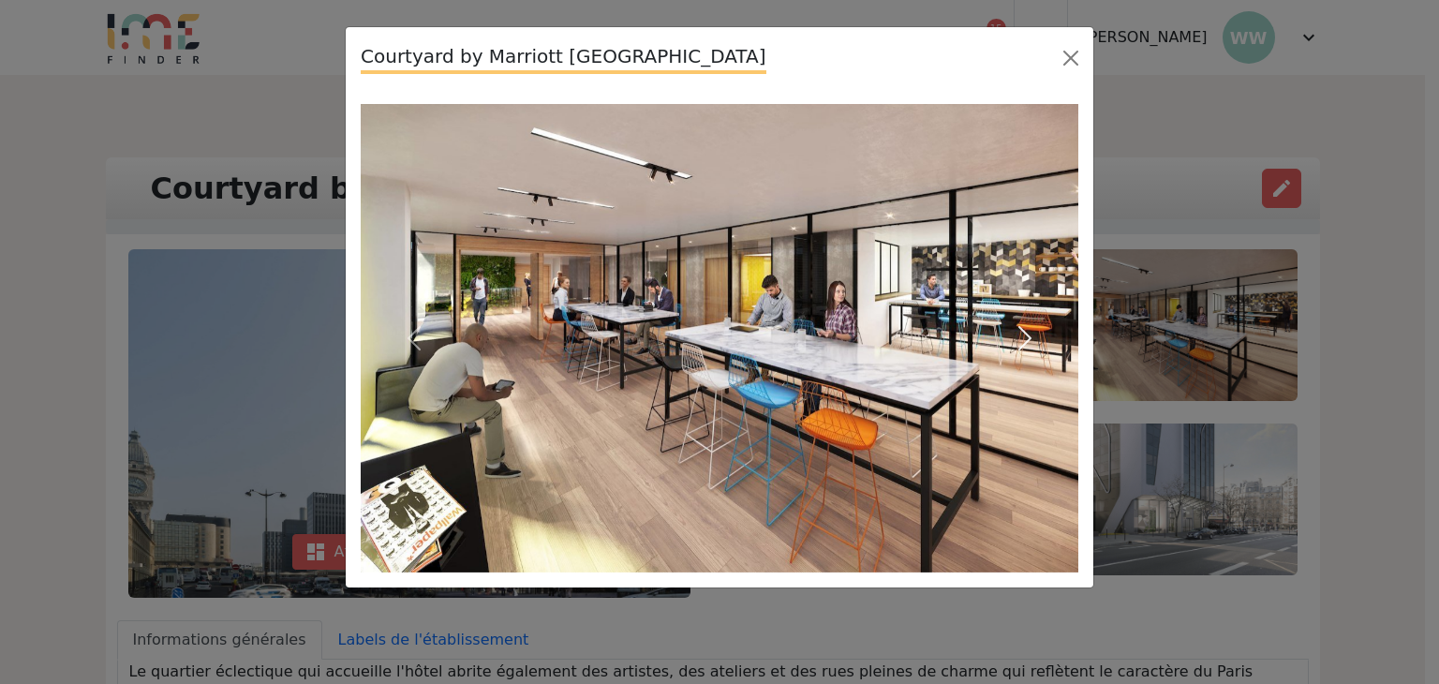
click at [1040, 334] on button "Next" at bounding box center [1025, 338] width 108 height 468
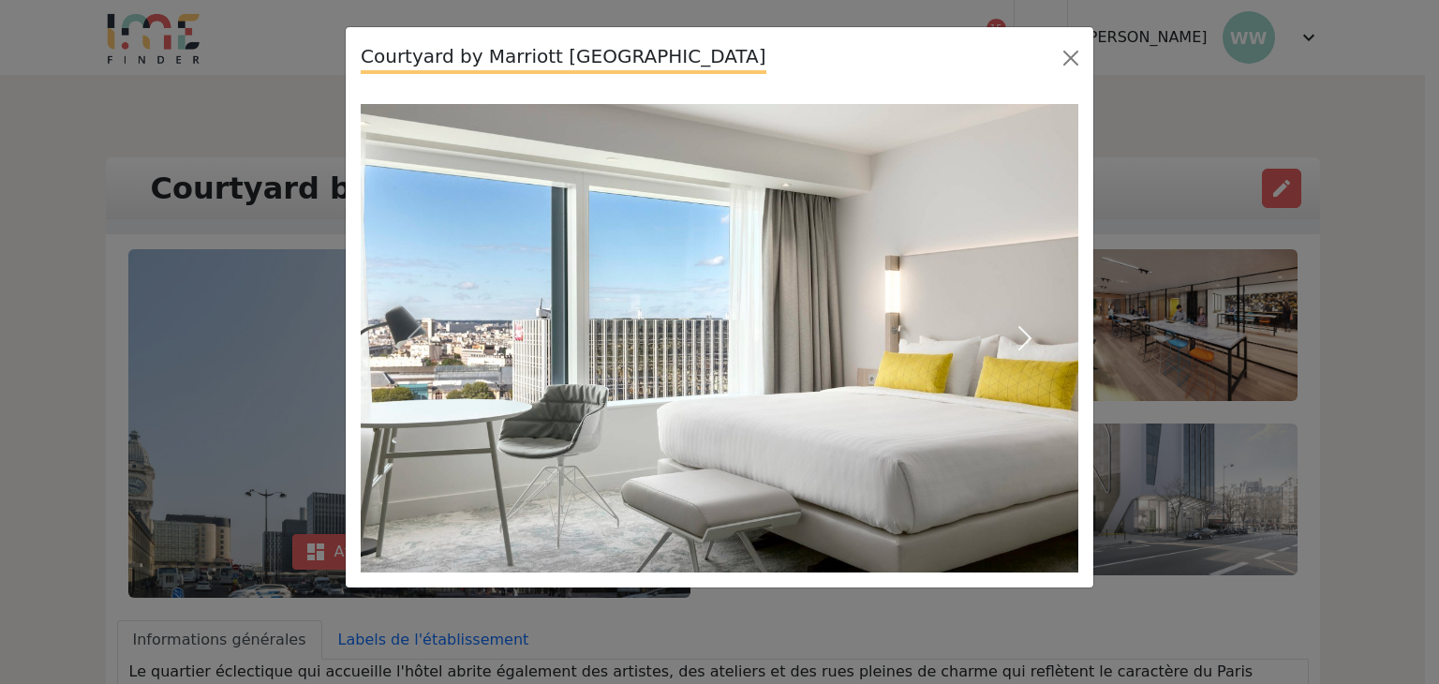
click at [1040, 334] on button "Next" at bounding box center [1025, 338] width 108 height 468
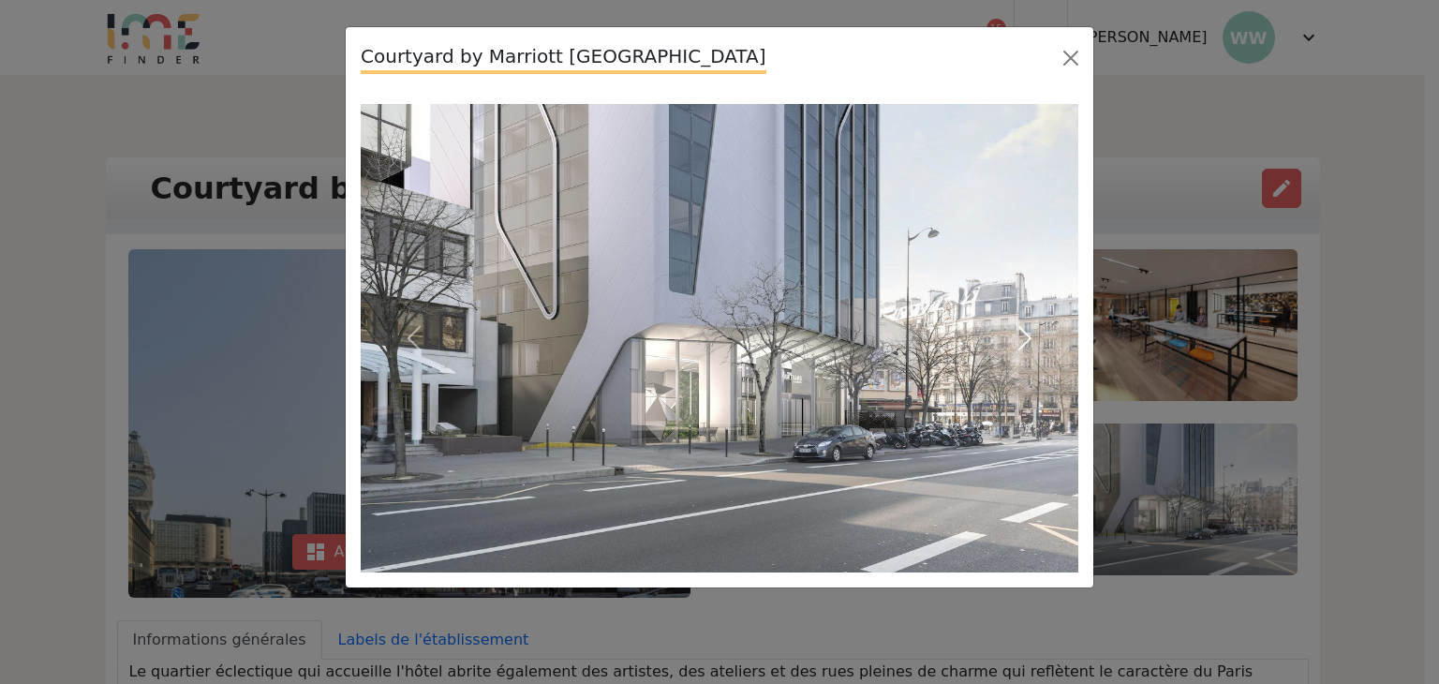
click at [1040, 334] on button "Next" at bounding box center [1025, 338] width 108 height 468
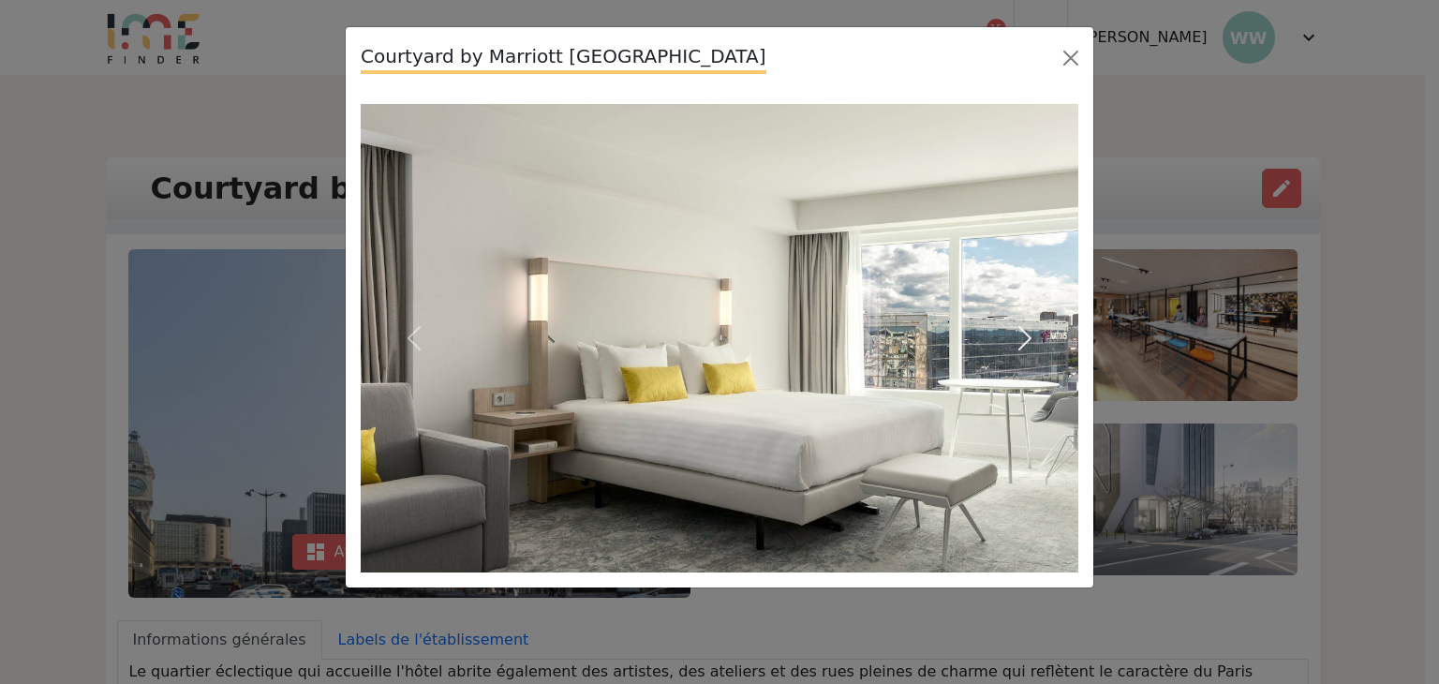
click at [1039, 334] on span "button" at bounding box center [1025, 338] width 30 height 30
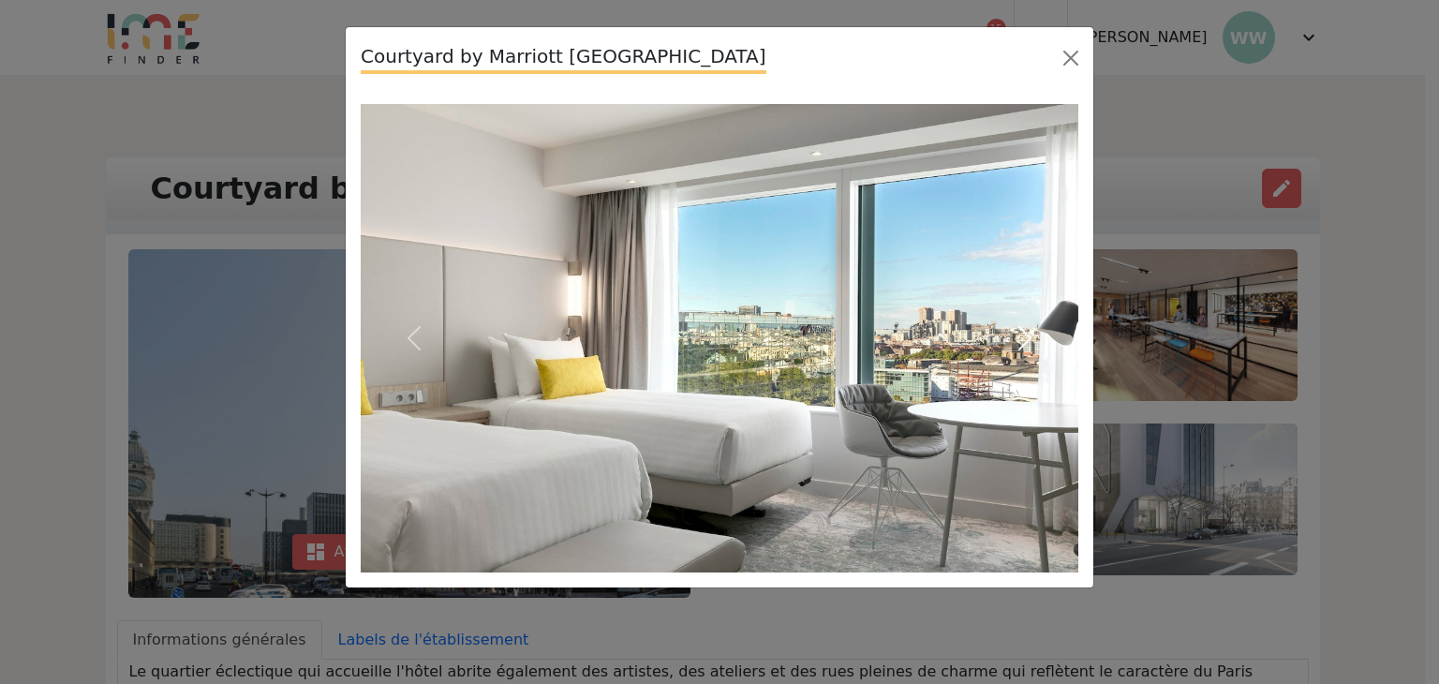
click at [1039, 334] on span "button" at bounding box center [1025, 338] width 30 height 30
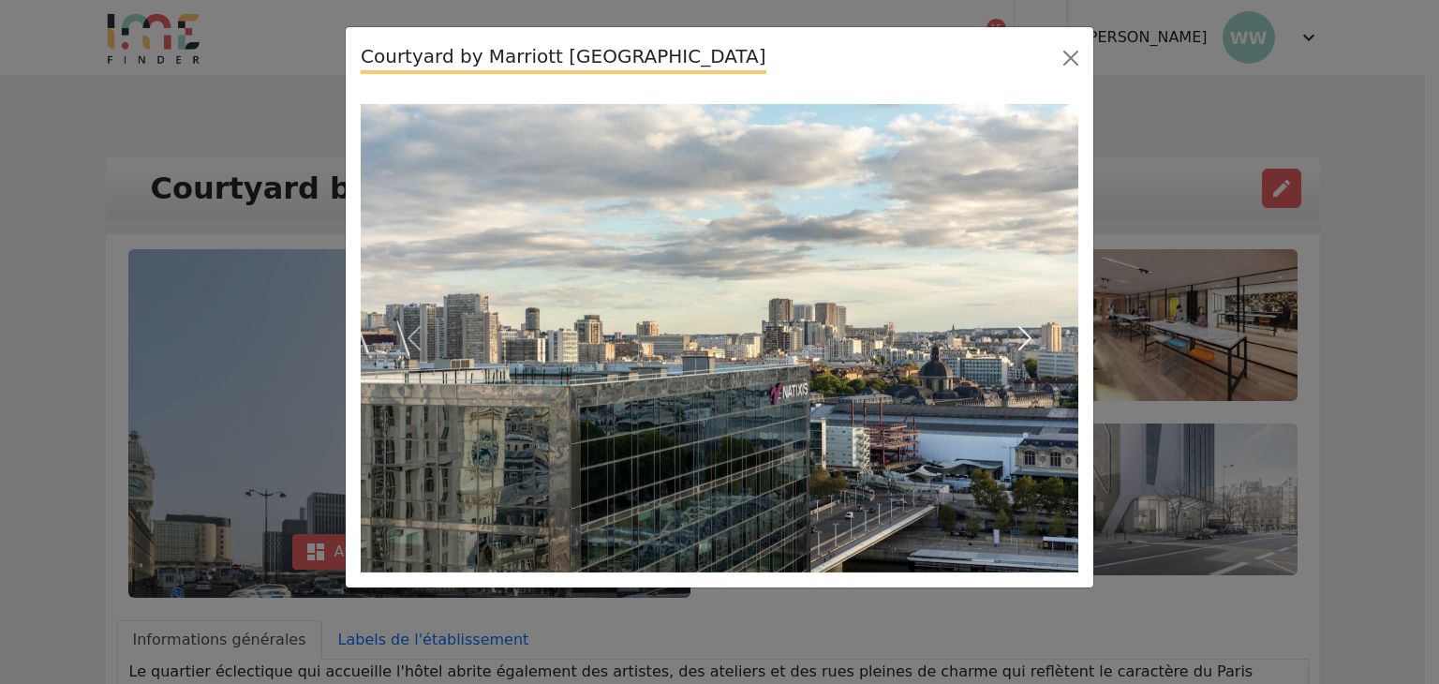
click at [1039, 334] on span "button" at bounding box center [1025, 338] width 30 height 30
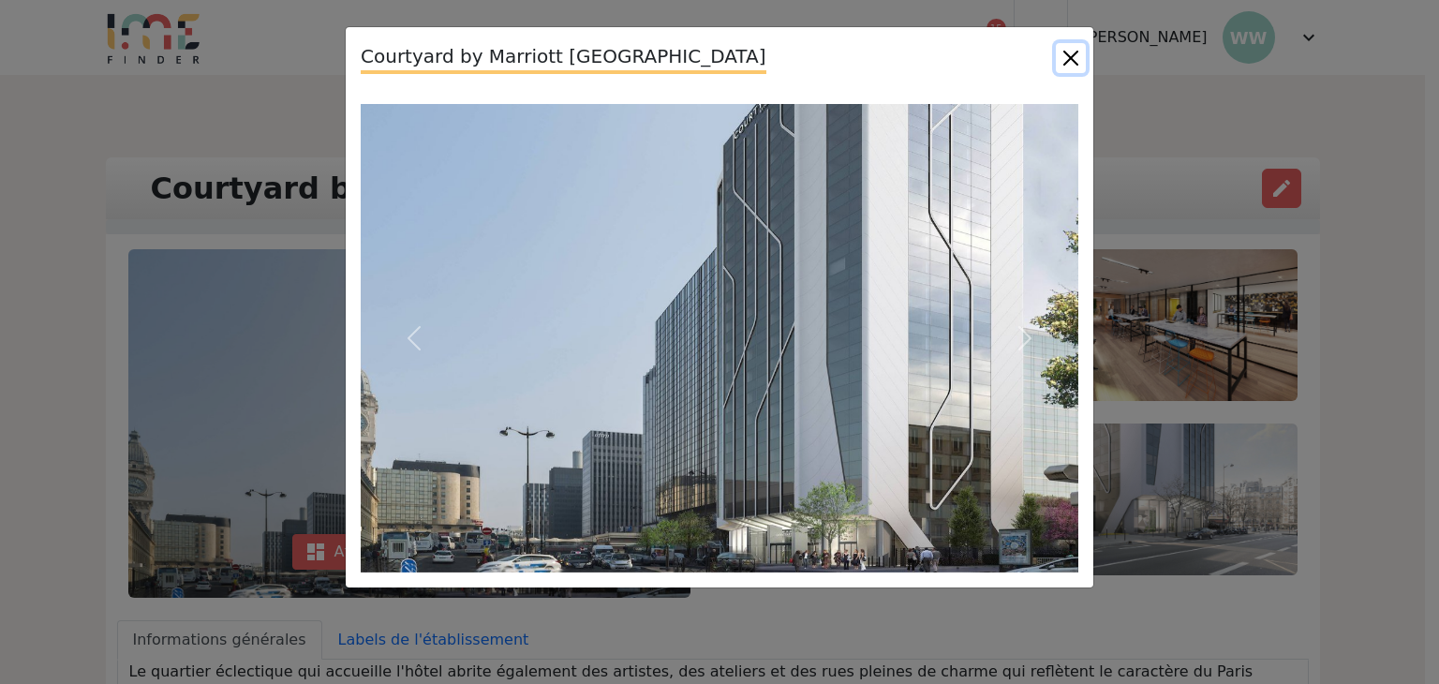
click at [1071, 63] on button "Close" at bounding box center [1071, 58] width 30 height 30
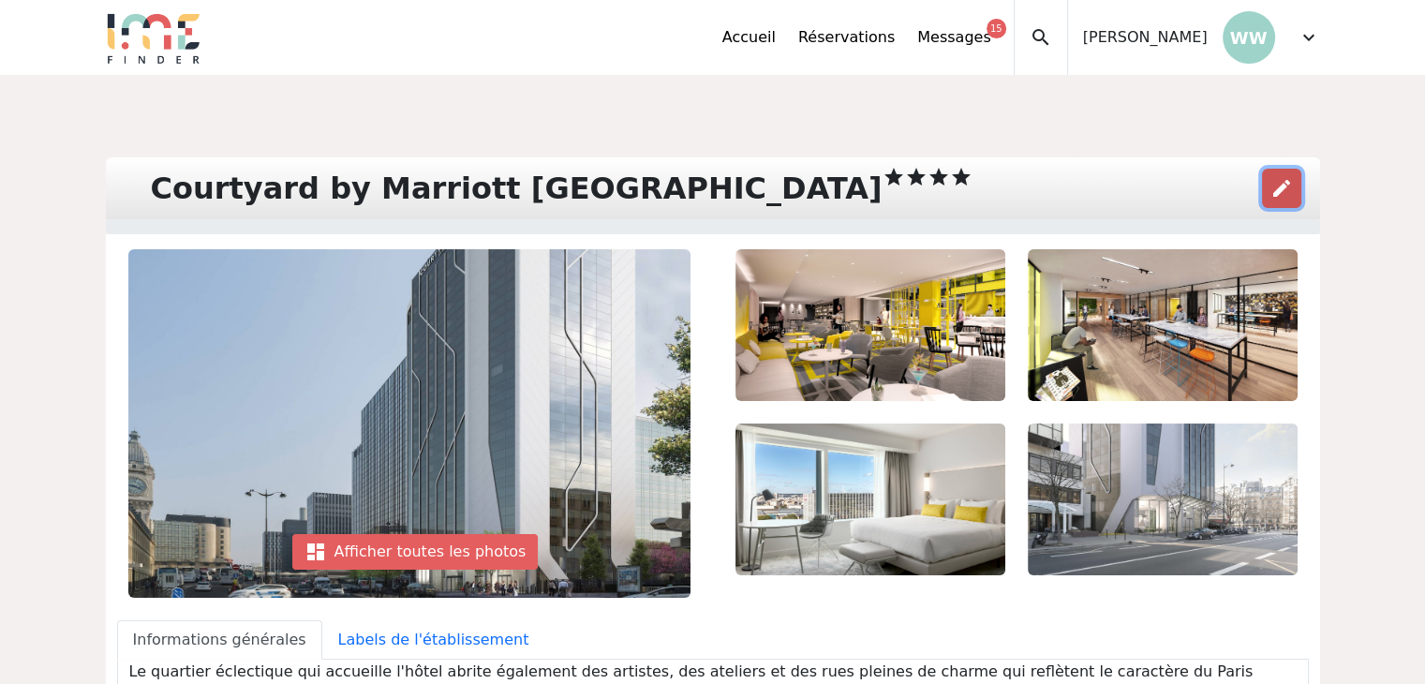
click at [1272, 184] on span "edit" at bounding box center [1281, 188] width 22 height 22
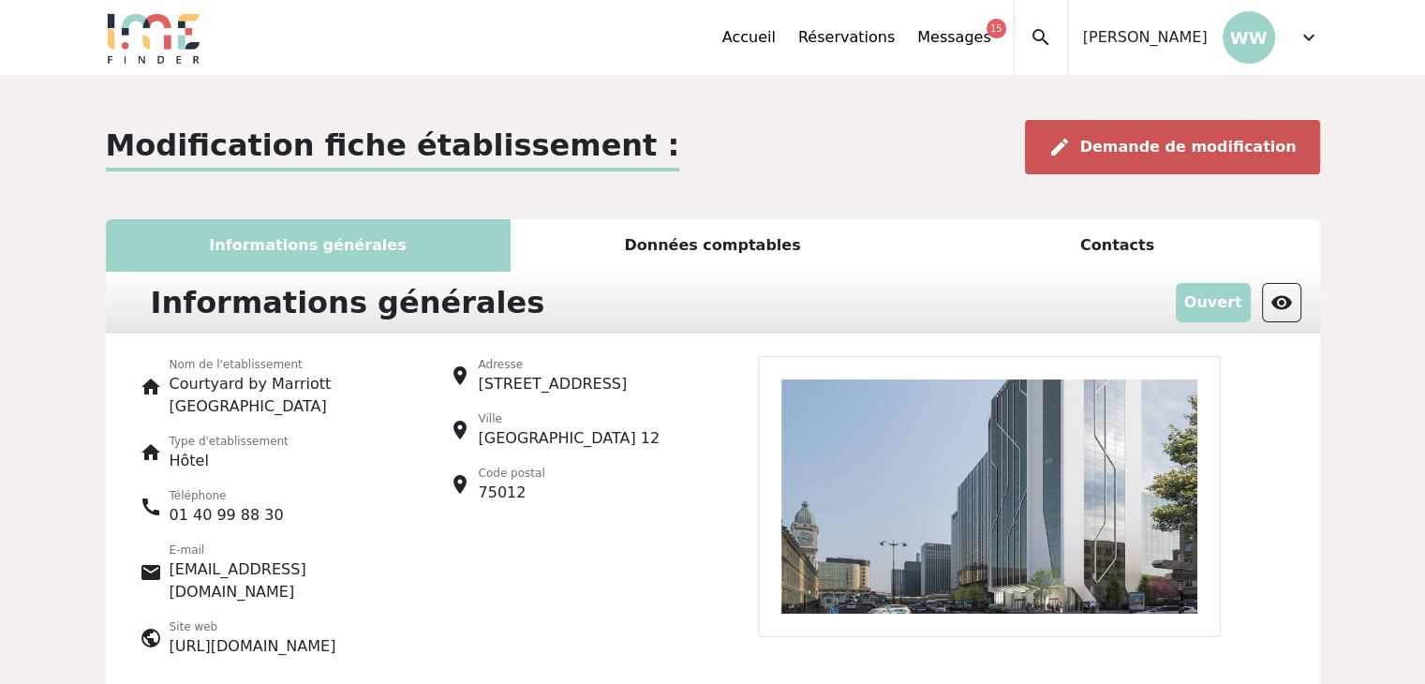
click at [1178, 159] on div "edit Demande de modification" at bounding box center [1172, 147] width 295 height 54
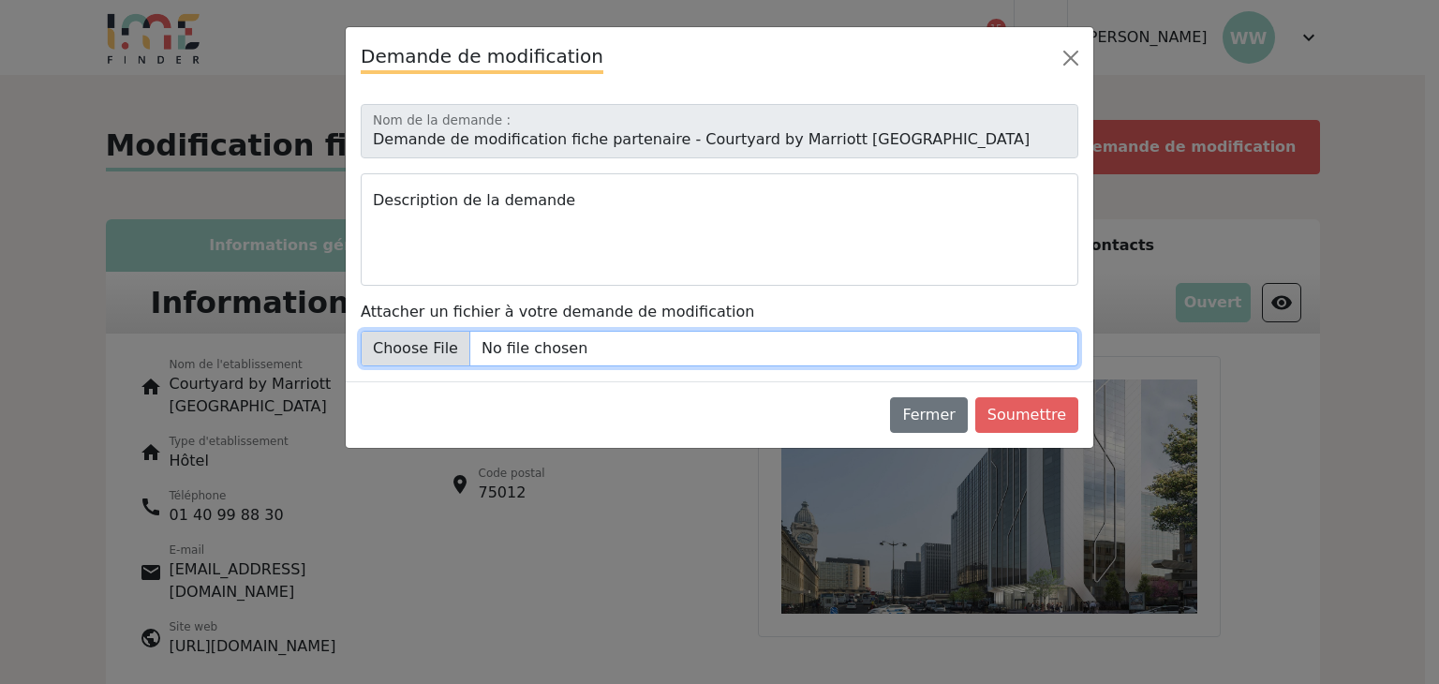
click at [435, 336] on input "Attacher un fichier à votre demande de modification" at bounding box center [720, 349] width 718 height 36
click at [433, 346] on input "Attacher un fichier à votre demande de modification" at bounding box center [720, 349] width 718 height 36
click at [395, 341] on input "Attacher un fichier à votre demande de modification" at bounding box center [720, 349] width 718 height 36
type input "C:\fakepath\PARGL_Quai_1.jpg"
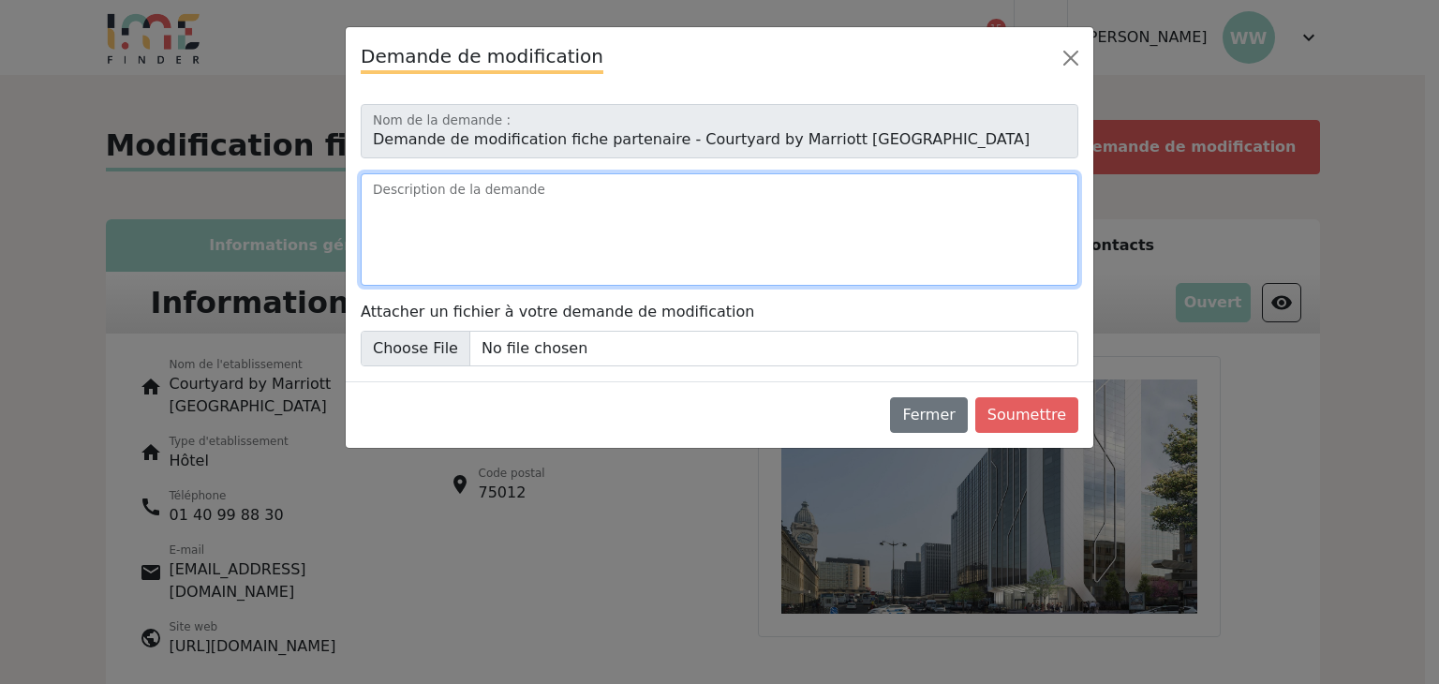
click at [574, 237] on textarea "Description de la demande" at bounding box center [720, 229] width 718 height 112
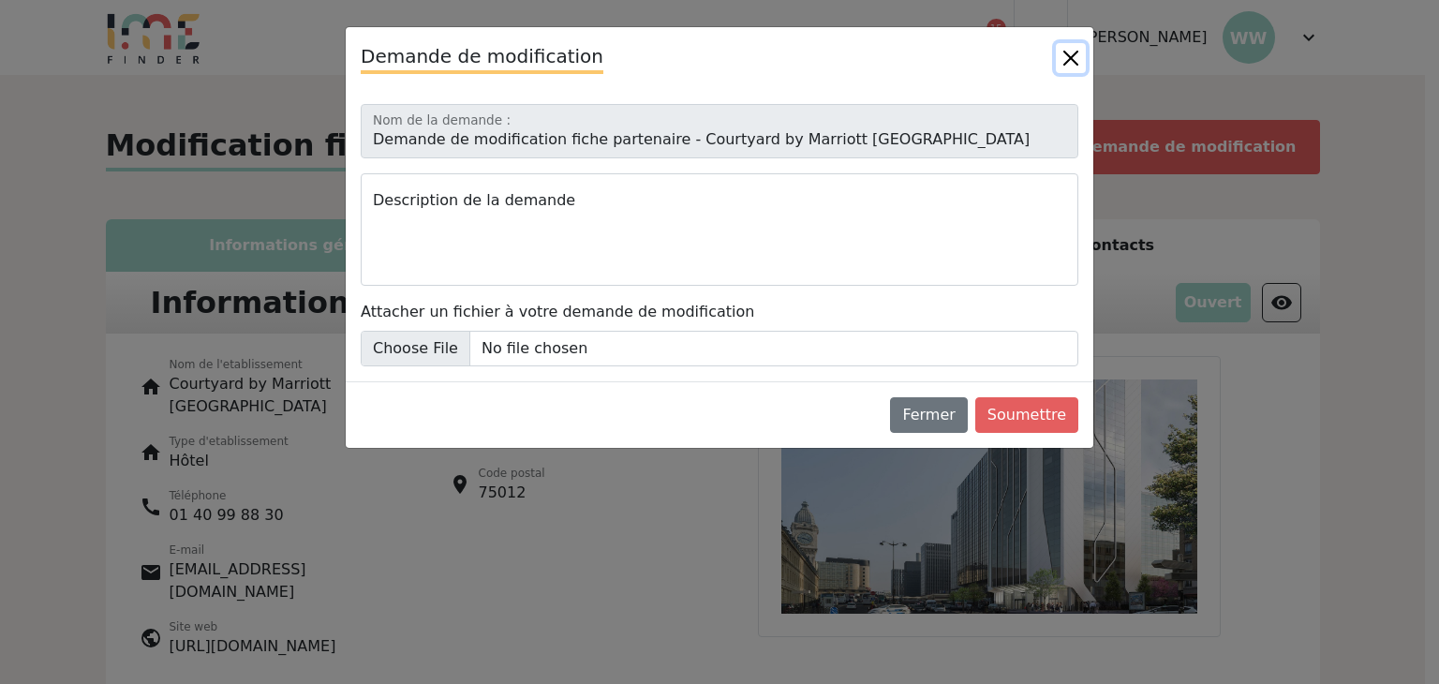
click at [1074, 54] on button "Close" at bounding box center [1071, 58] width 30 height 30
